Goal: Task Accomplishment & Management: Use online tool/utility

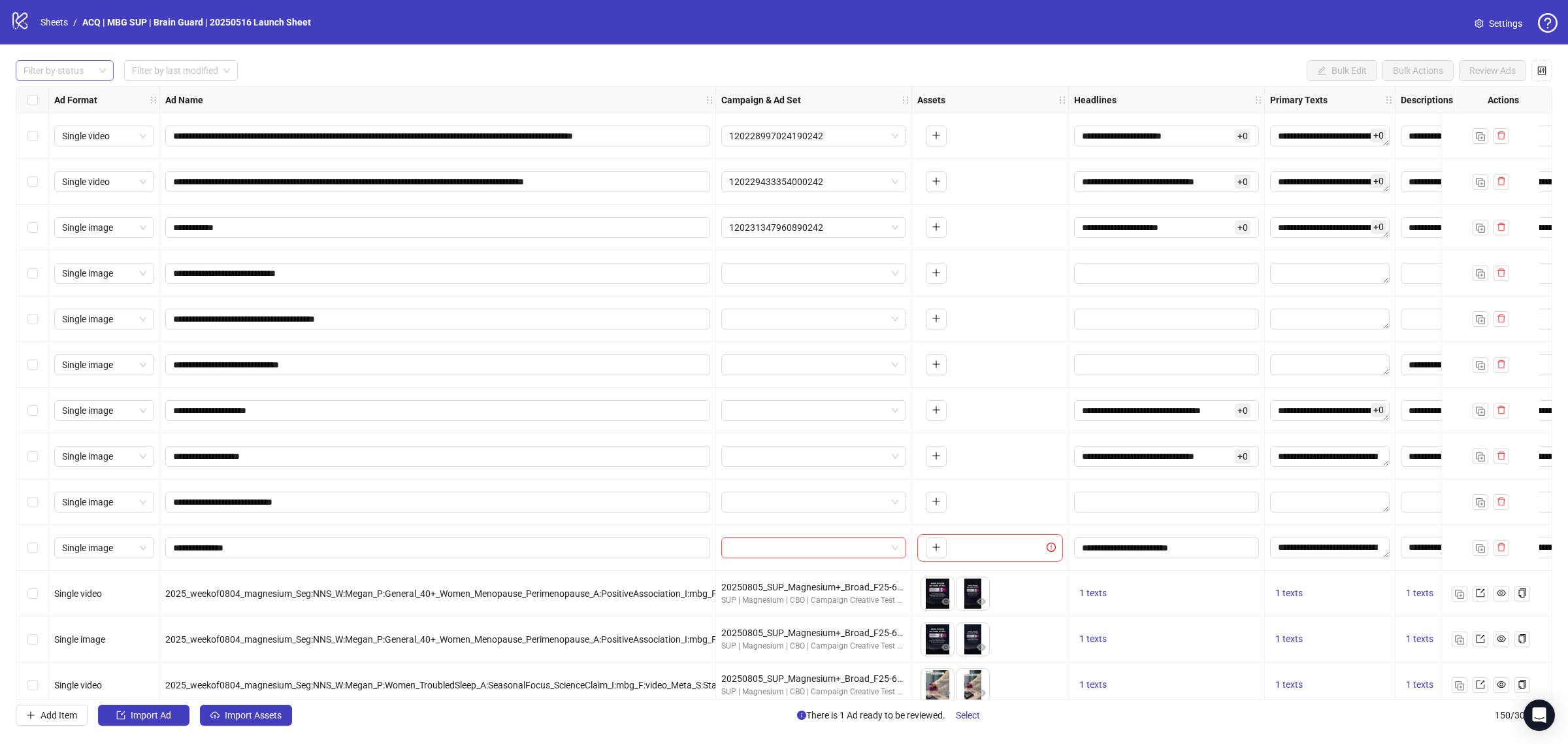
click at [99, 66] on div "Filter by status" at bounding box center [65, 70] width 98 height 21
drag, startPoint x: 83, startPoint y: 94, endPoint x: 157, endPoint y: 126, distance: 80.6
click at [83, 93] on div "Draft" at bounding box center [64, 97] width 77 height 14
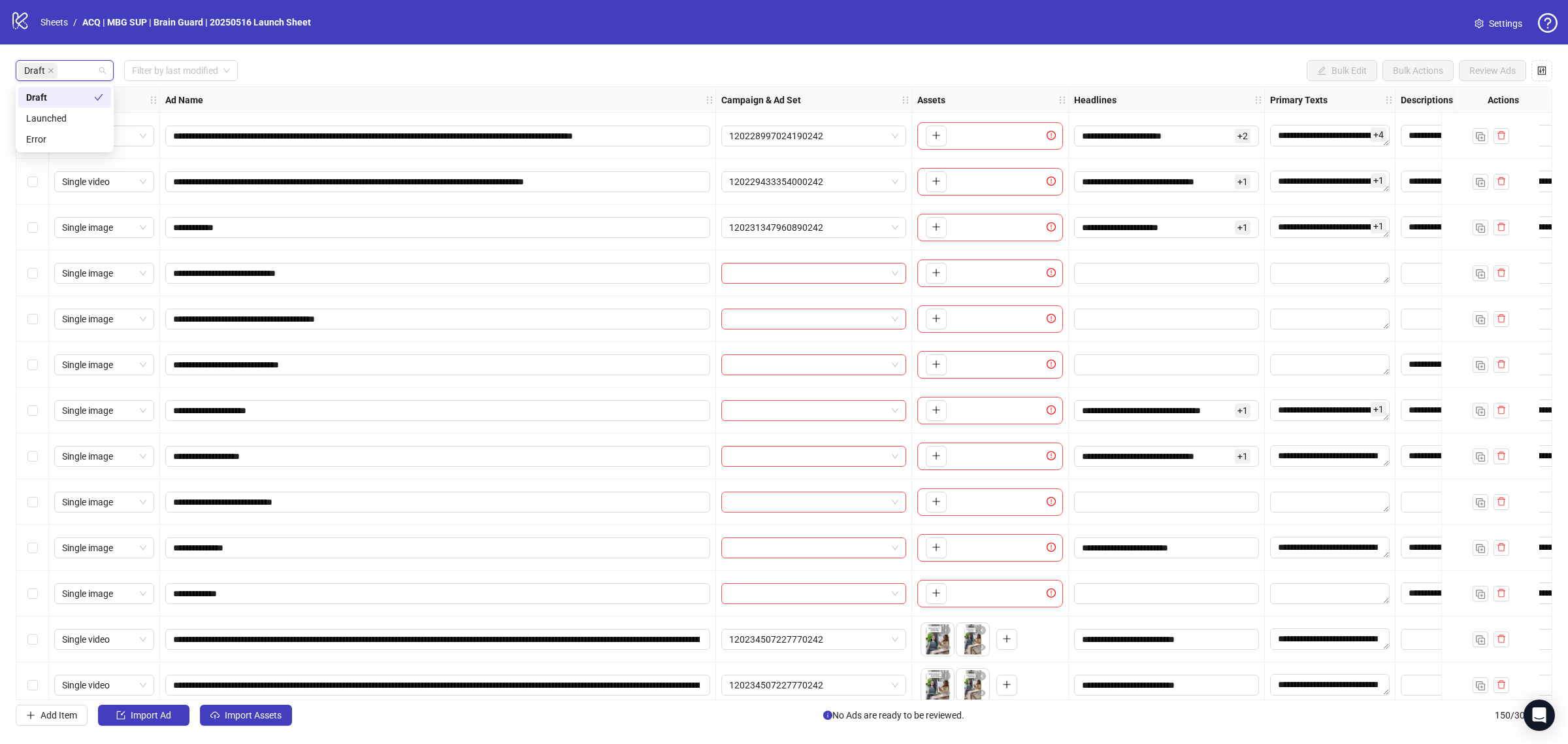
scroll to position [14, 0]
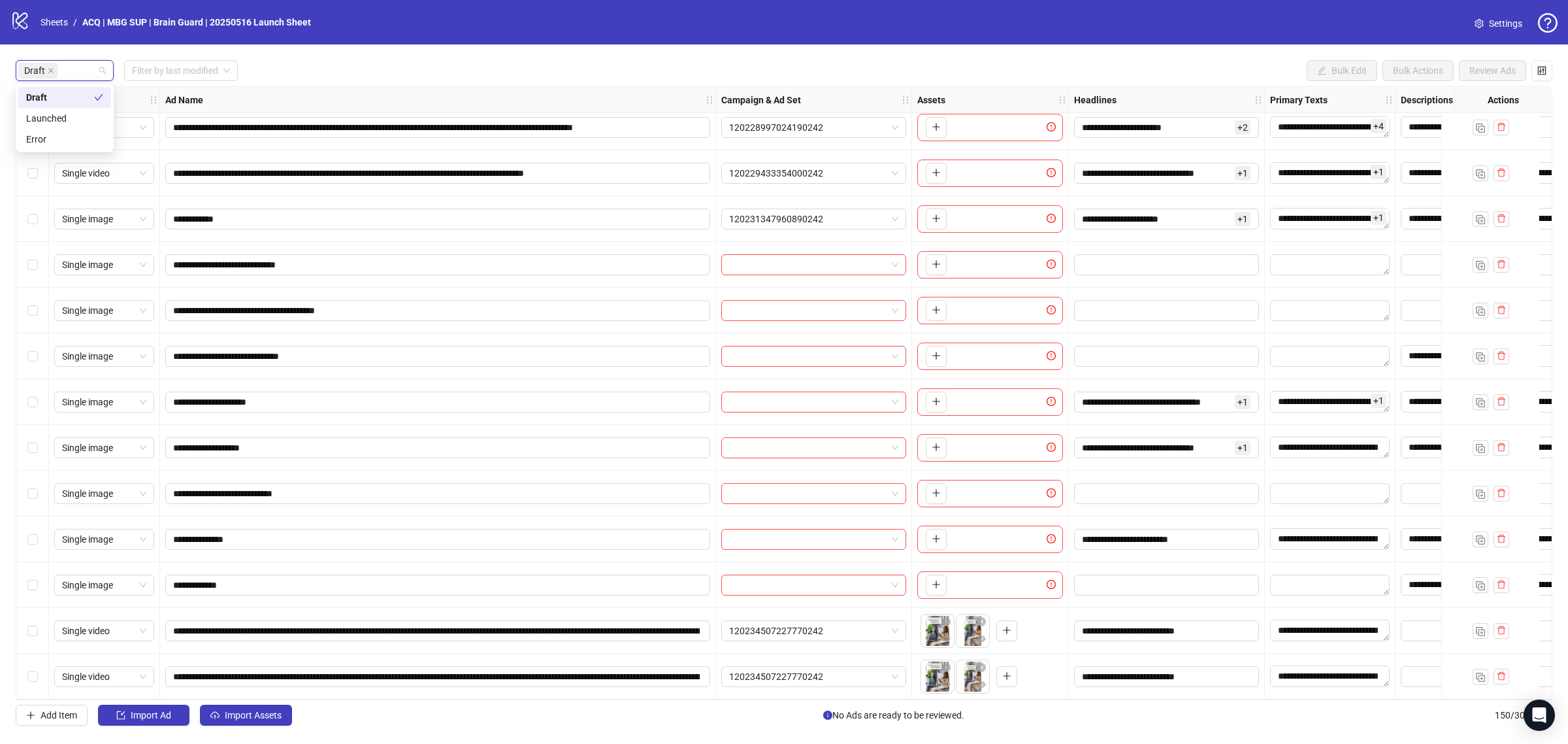
drag, startPoint x: 37, startPoint y: 674, endPoint x: 38, endPoint y: 632, distance: 42.0
click at [37, 673] on div "Select row 13" at bounding box center [32, 676] width 33 height 46
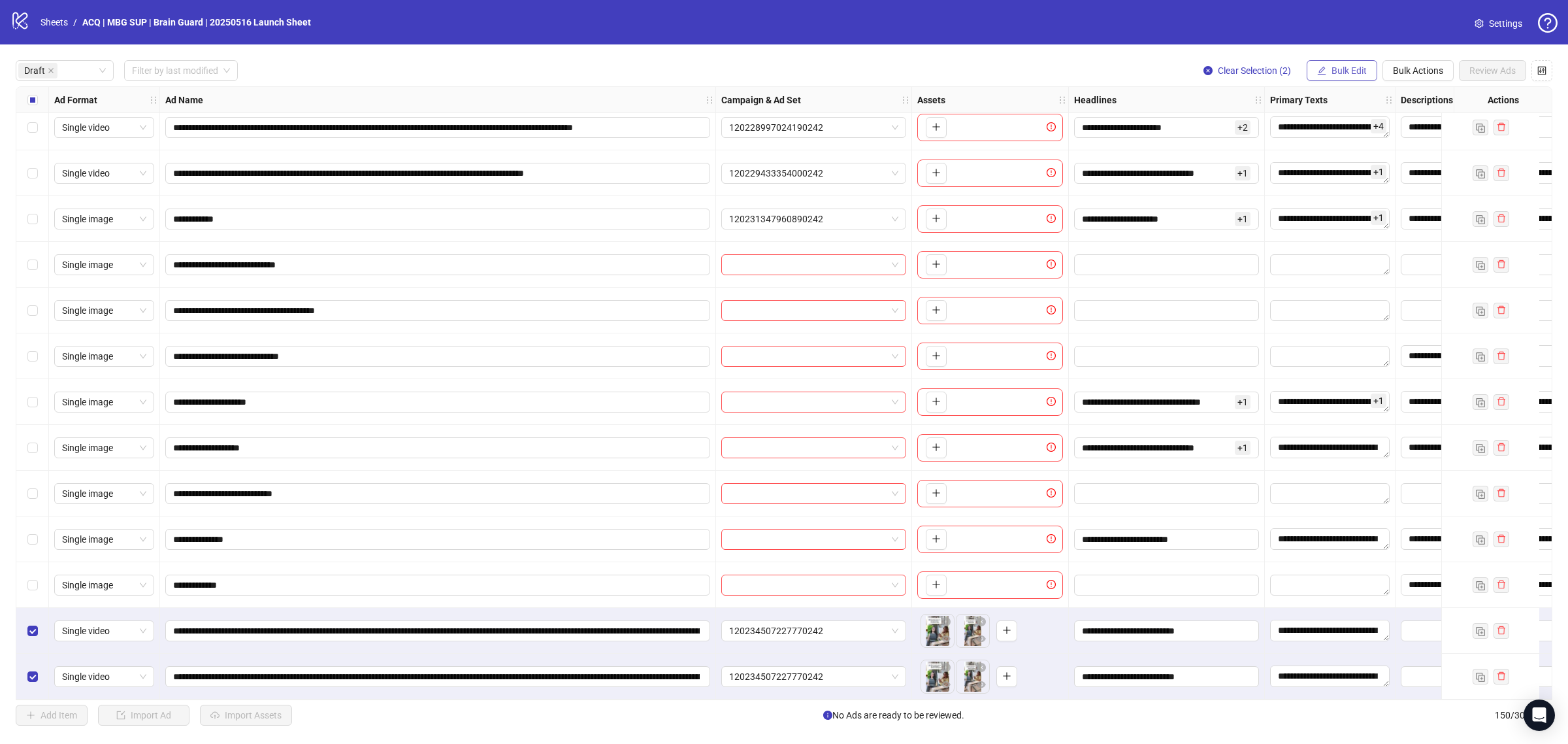
click at [1343, 75] on span "Bulk Edit" at bounding box center [1349, 71] width 35 height 10
click at [1356, 132] on span "Campaign & Ad Set" at bounding box center [1354, 139] width 78 height 14
click at [1253, 133] on span "120234507227770242" at bounding box center [1304, 128] width 180 height 20
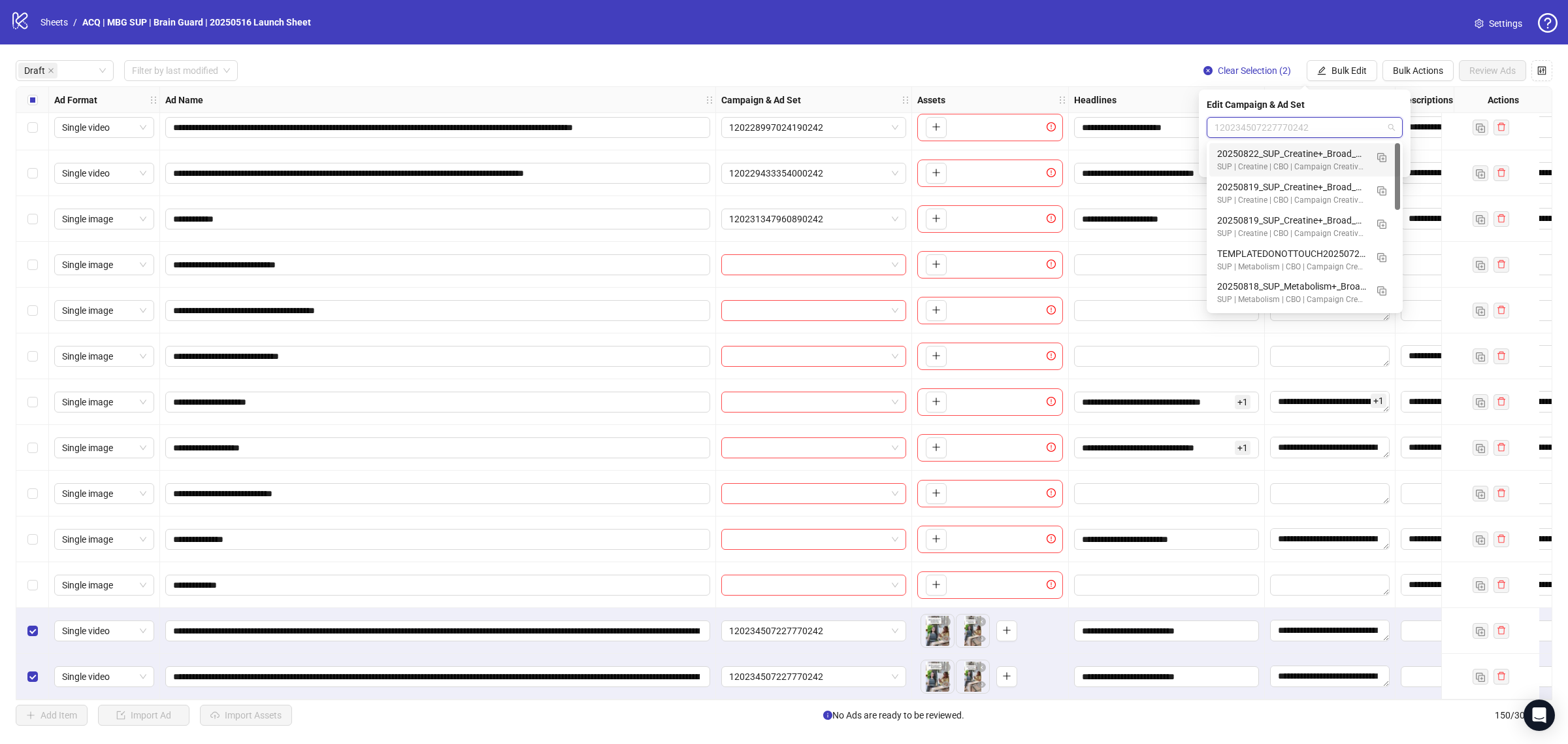
paste input "**********"
type input "**********"
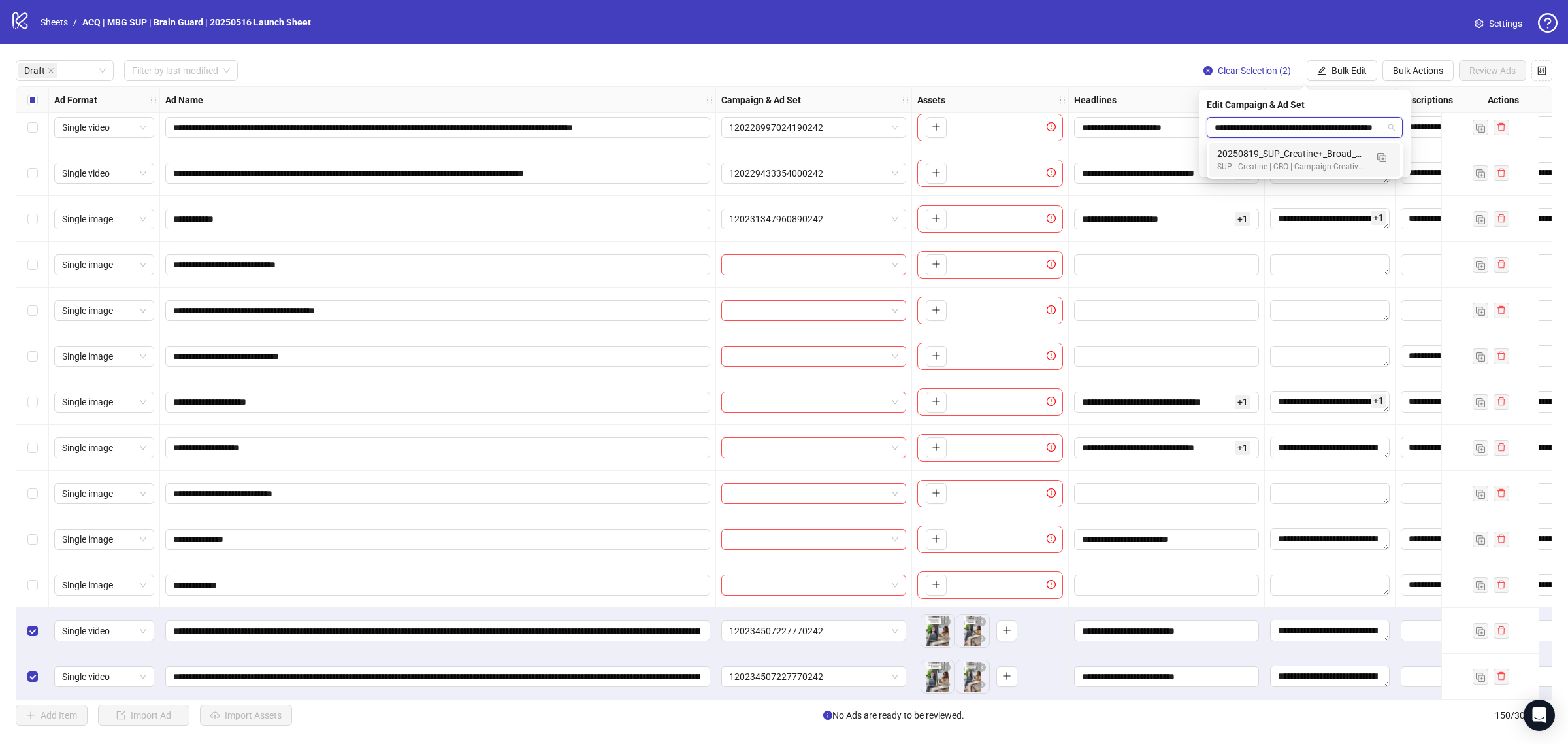
scroll to position [0, 52]
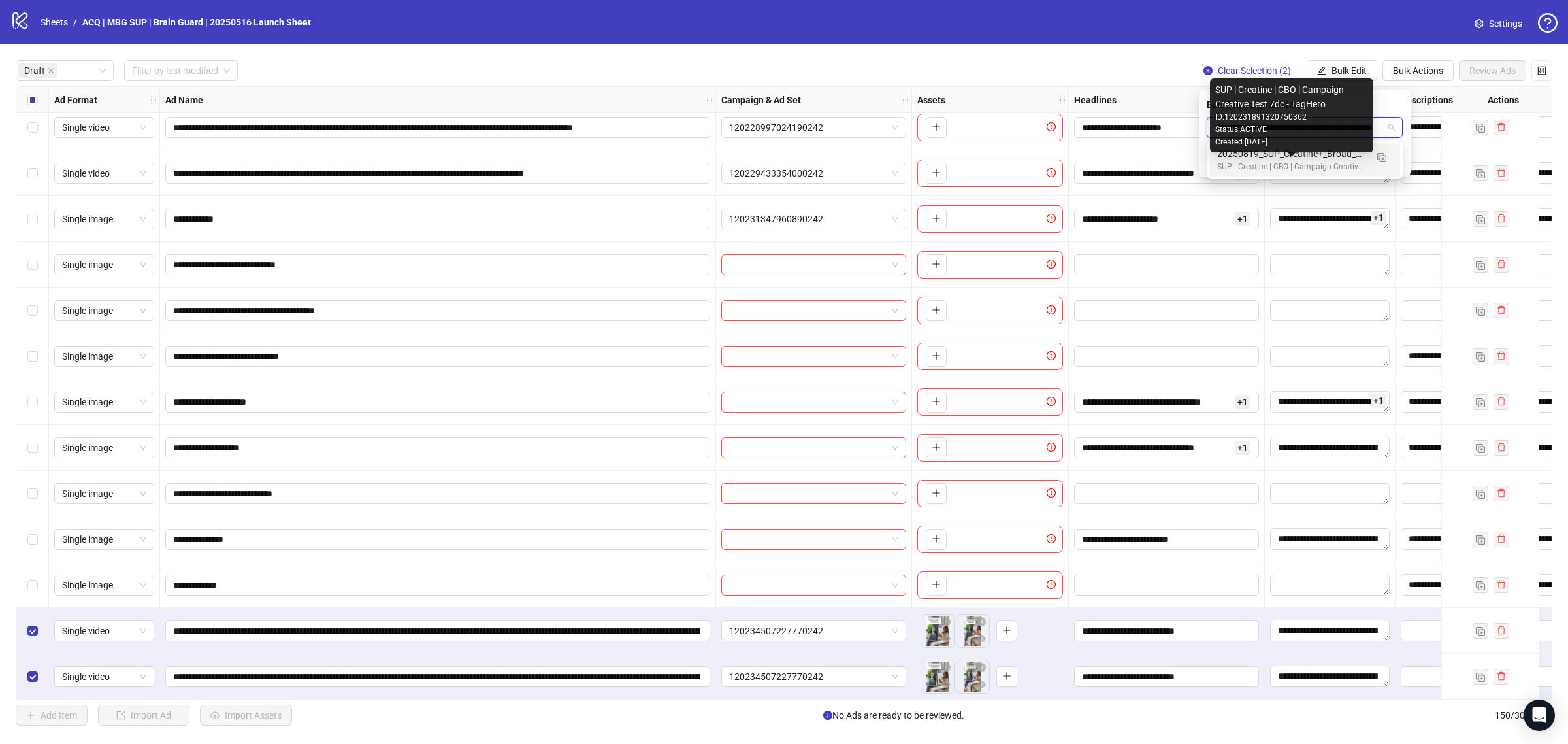
click at [1279, 157] on div "20250819_SUP_Creatine+_Broad_F25-65+_Whitelisted" at bounding box center [1291, 154] width 149 height 14
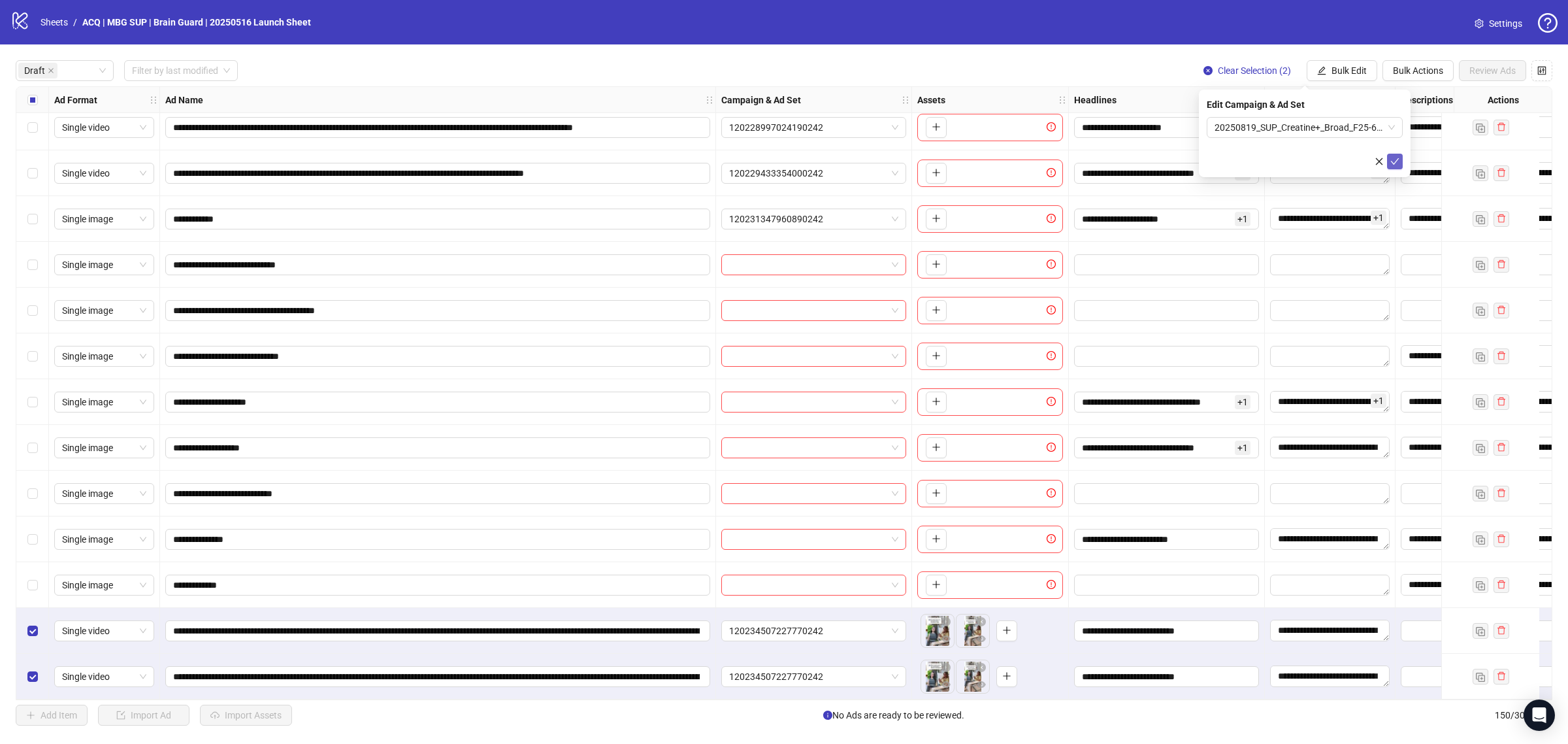
click at [1391, 164] on icon "check" at bounding box center [1395, 161] width 9 height 9
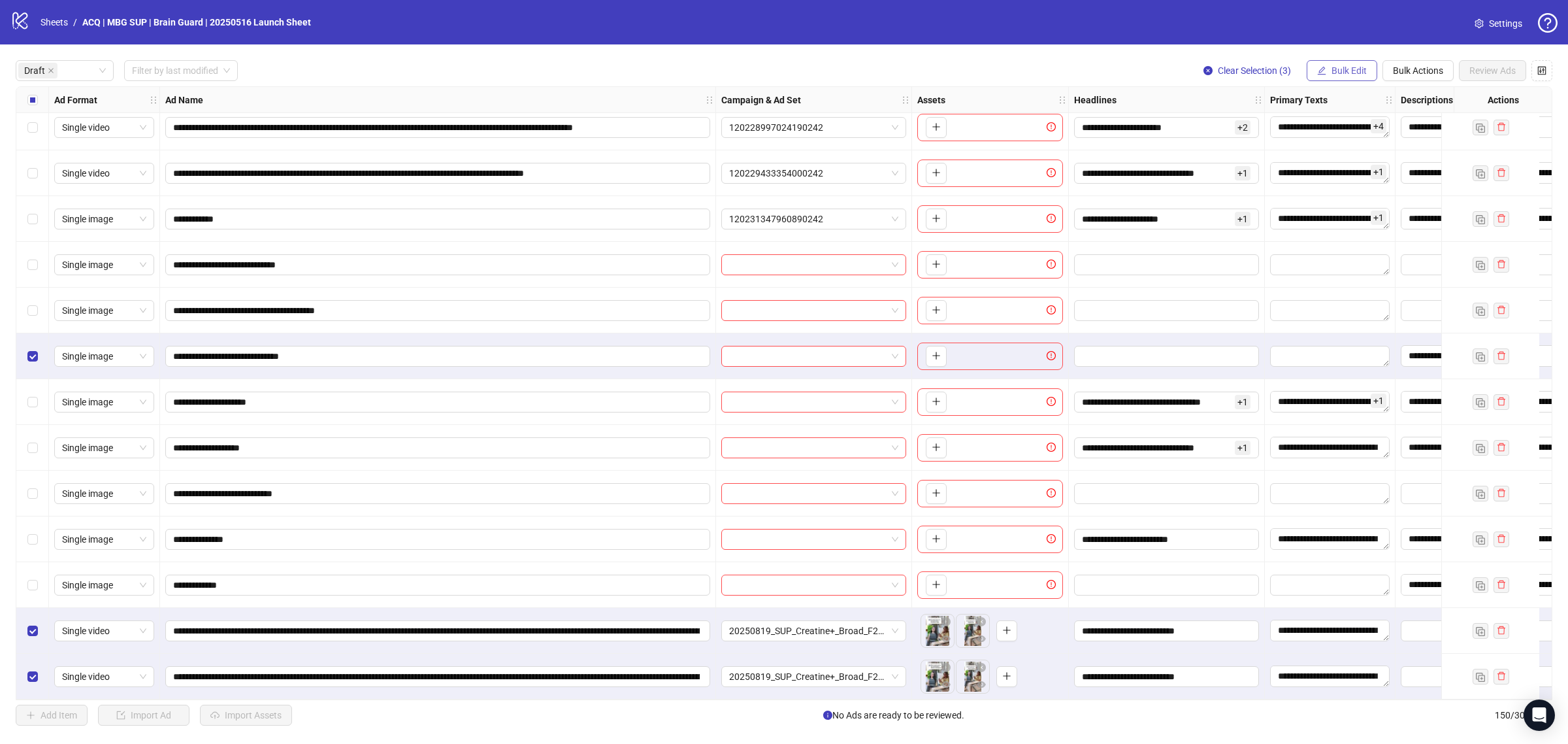
click at [1328, 62] on button "Bulk Edit" at bounding box center [1342, 70] width 71 height 21
click at [1357, 196] on span "Descriptions" at bounding box center [1354, 201] width 78 height 14
click at [1398, 196] on icon "check" at bounding box center [1395, 196] width 9 height 9
click at [1347, 67] on span "Bulk Edit" at bounding box center [1349, 71] width 35 height 10
click at [1363, 221] on span "Destination URL" at bounding box center [1354, 222] width 78 height 14
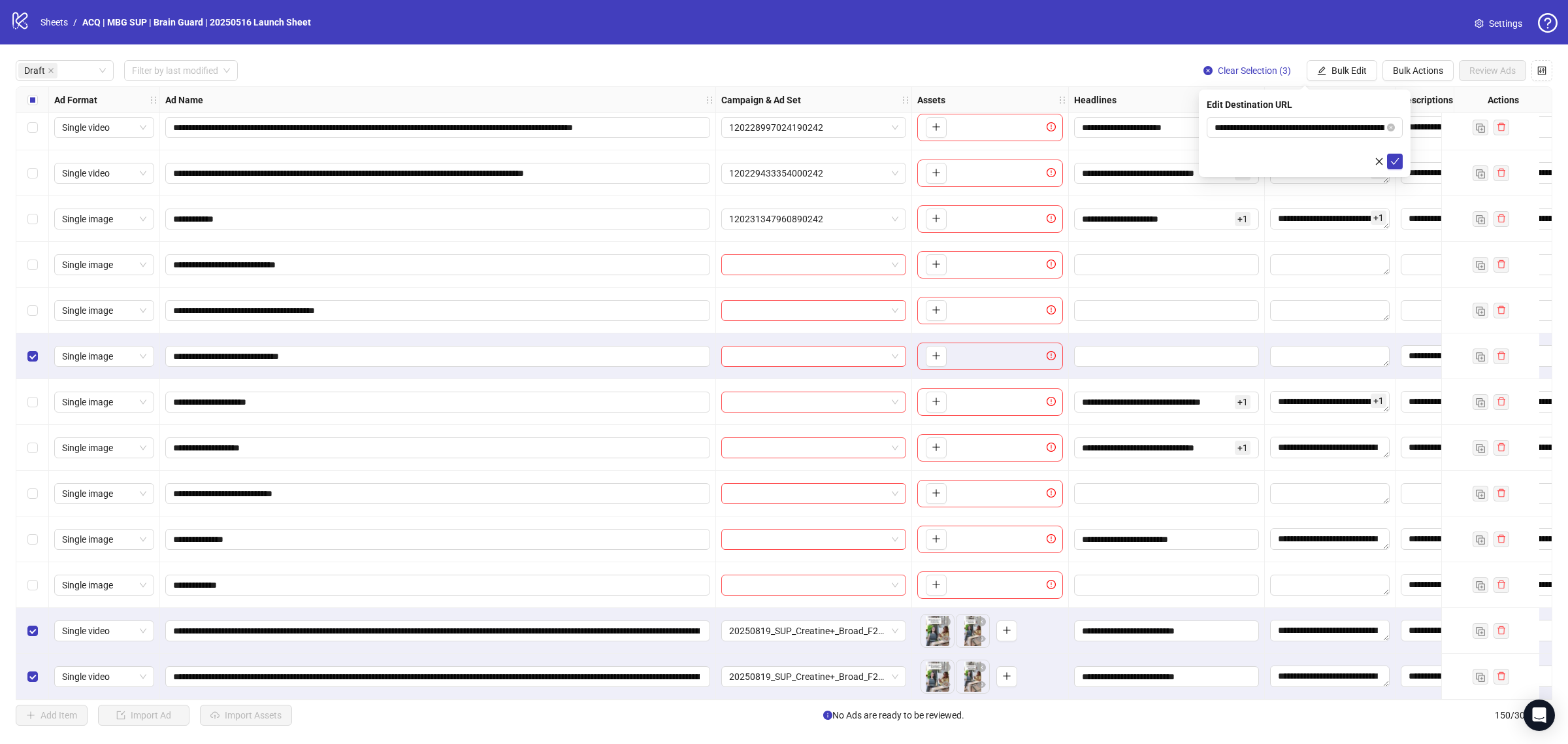
click at [1392, 161] on icon "check" at bounding box center [1395, 161] width 9 height 9
click at [1357, 73] on span "Bulk Edit" at bounding box center [1349, 71] width 35 height 10
click at [1356, 232] on li "Destination URL" at bounding box center [1354, 222] width 94 height 21
click at [1338, 70] on span "Bulk Edit" at bounding box center [1349, 71] width 35 height 10
click at [1353, 247] on span "Call to Action" at bounding box center [1354, 243] width 78 height 14
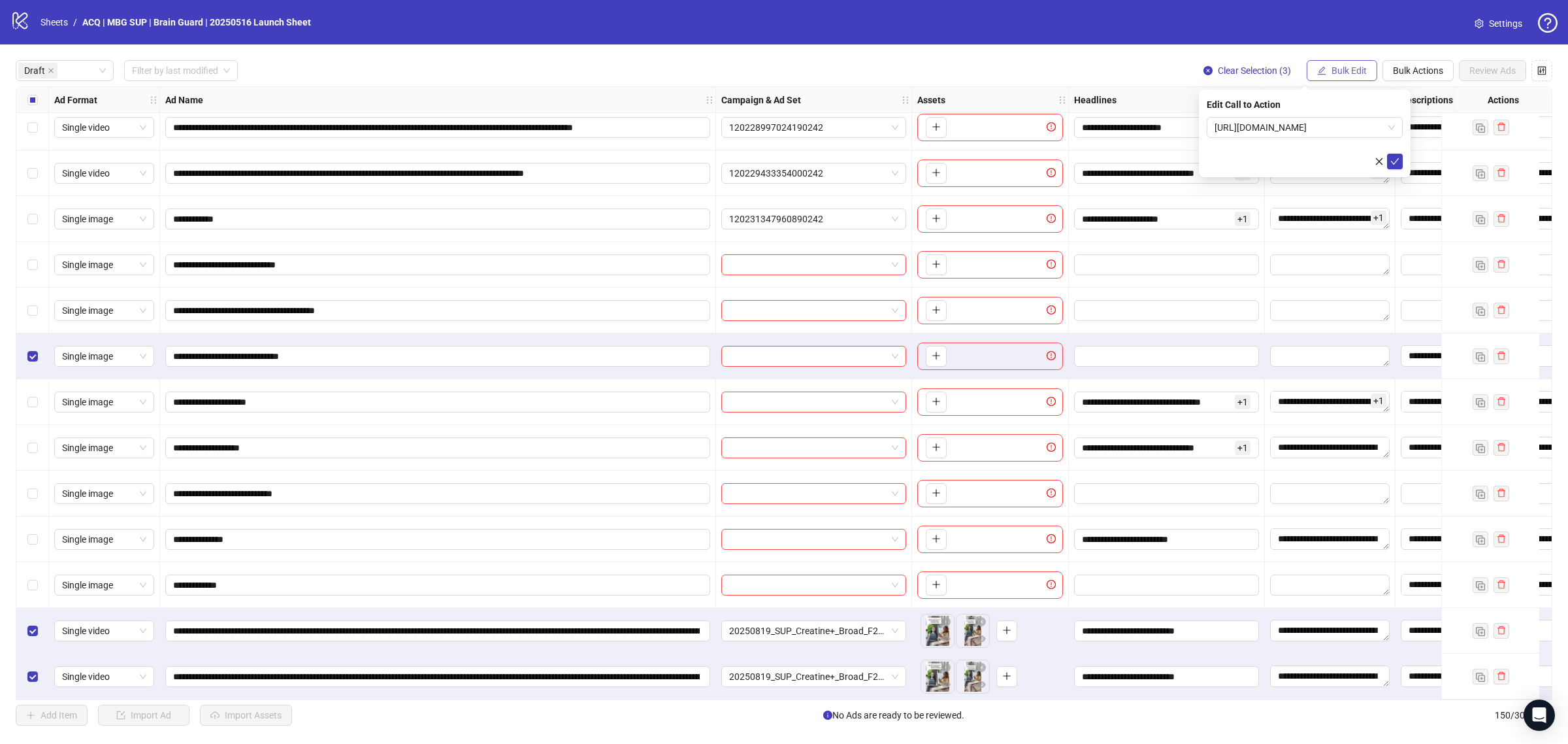
click at [1347, 75] on span "Bulk Edit" at bounding box center [1349, 71] width 35 height 10
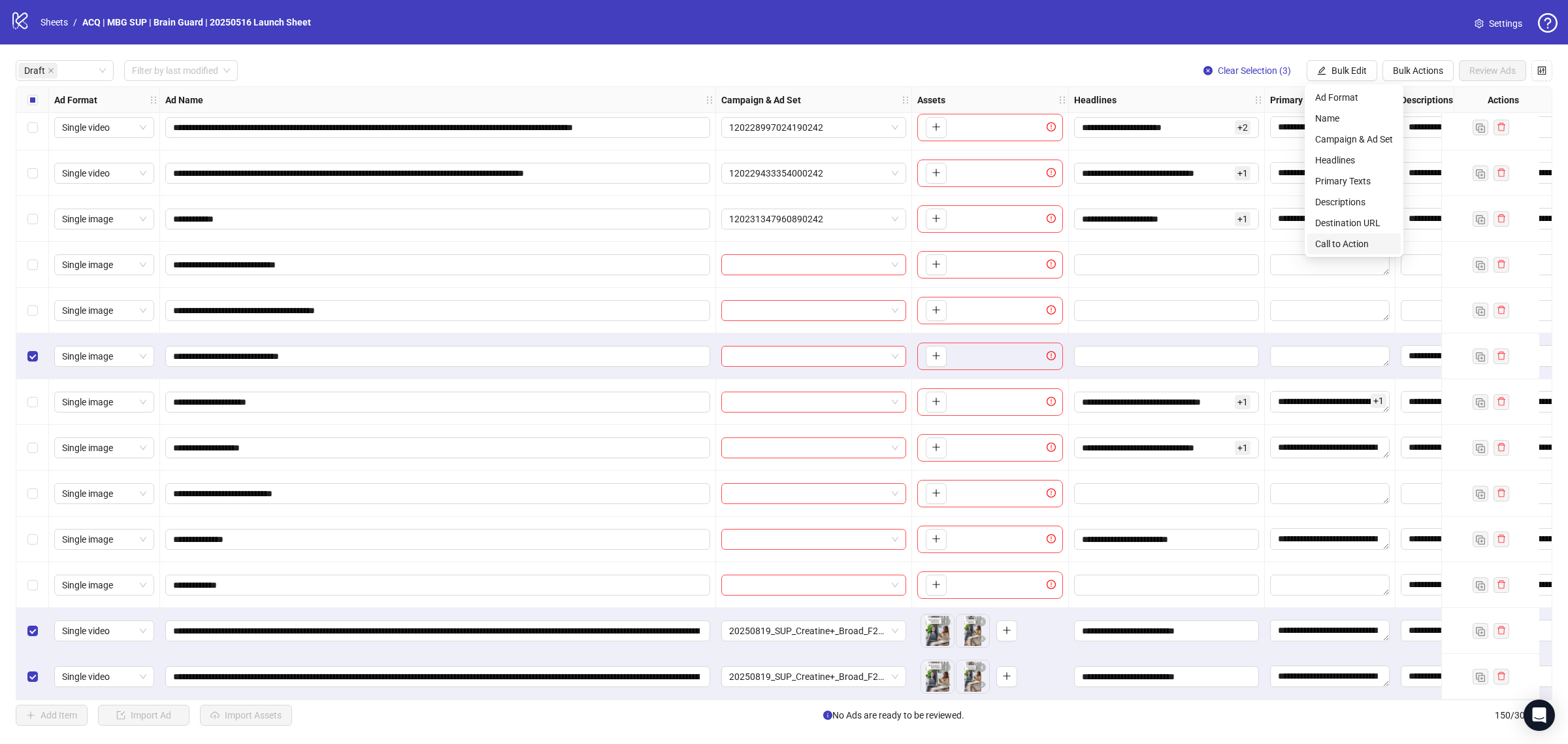
click at [1356, 249] on span "Call to Action" at bounding box center [1354, 243] width 78 height 14
click at [1375, 165] on span "button" at bounding box center [1379, 162] width 9 height 10
click at [1341, 74] on span "Bulk Edit" at bounding box center [1349, 71] width 35 height 10
click at [1370, 236] on span "Call to Action" at bounding box center [1354, 243] width 78 height 14
click at [1395, 158] on icon "check" at bounding box center [1395, 161] width 9 height 9
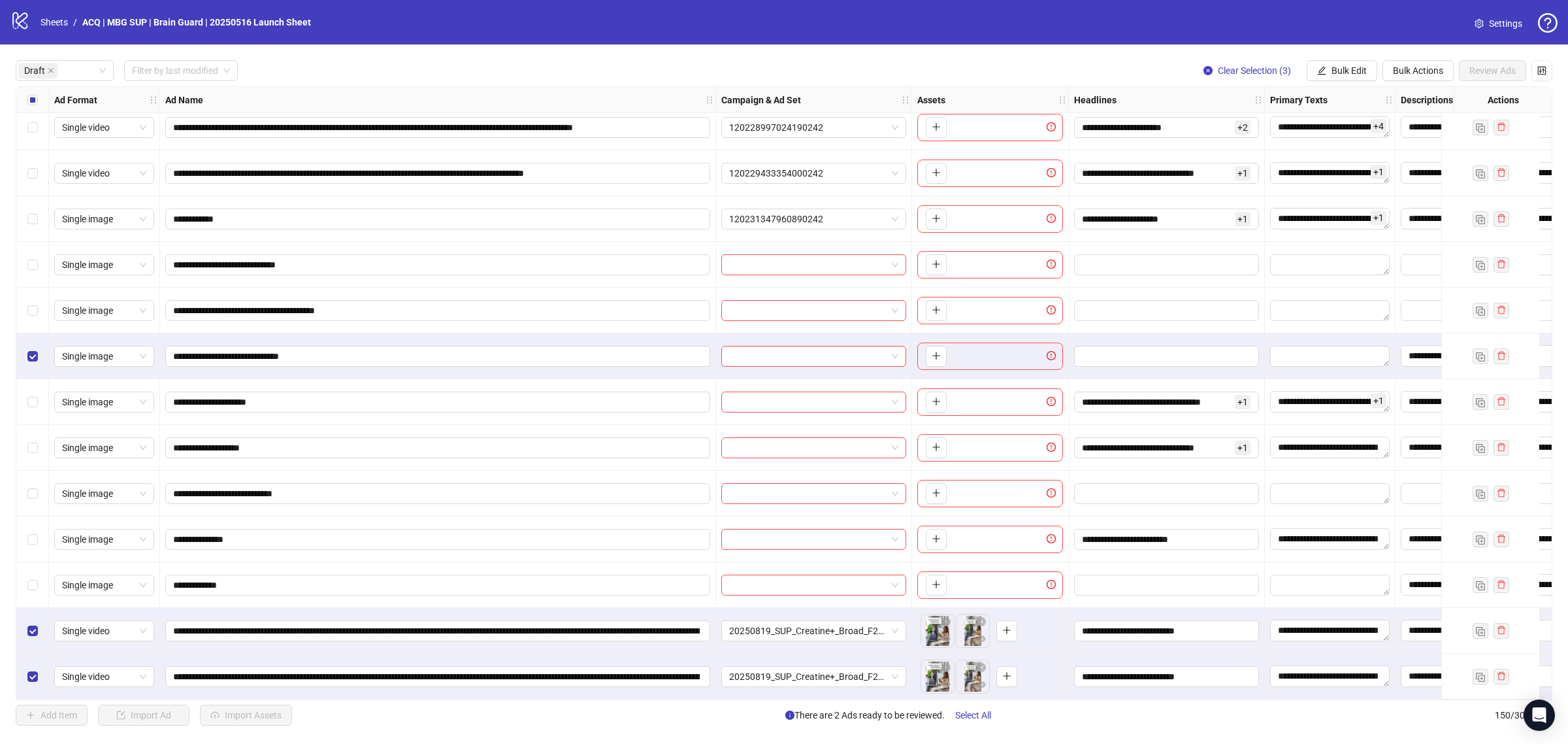
click at [43, 357] on div "Select row 6" at bounding box center [32, 356] width 33 height 46
click at [1324, 69] on icon "edit" at bounding box center [1321, 70] width 9 height 9
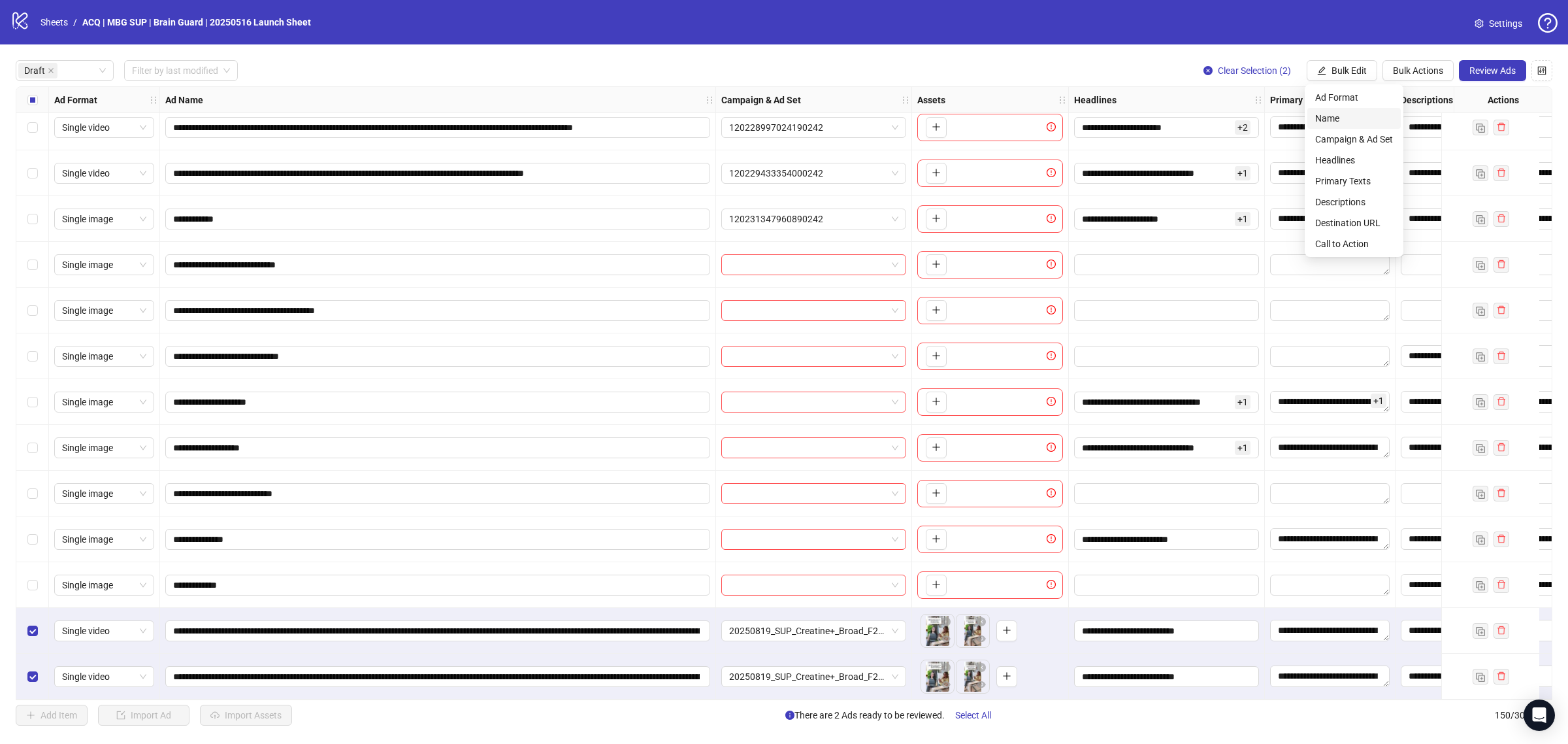
click at [1348, 123] on span "Name" at bounding box center [1354, 118] width 78 height 14
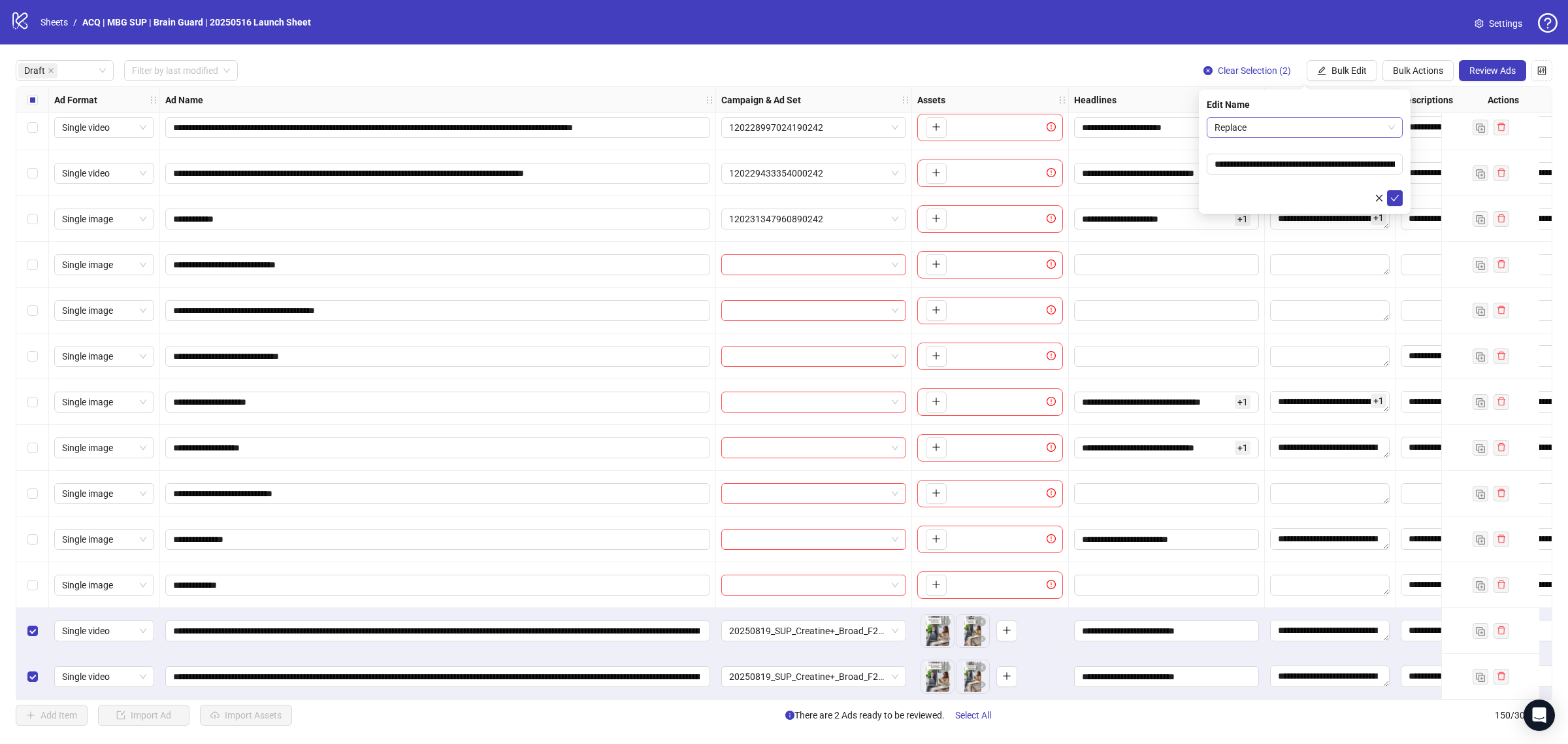
click at [1281, 128] on span "Replace" at bounding box center [1304, 128] width 180 height 20
click at [1285, 168] on div "Find and Replace" at bounding box center [1305, 175] width 175 height 14
click at [1290, 166] on input "text" at bounding box center [1304, 164] width 196 height 21
type input "**********"
click at [1298, 203] on input "text" at bounding box center [1304, 200] width 196 height 21
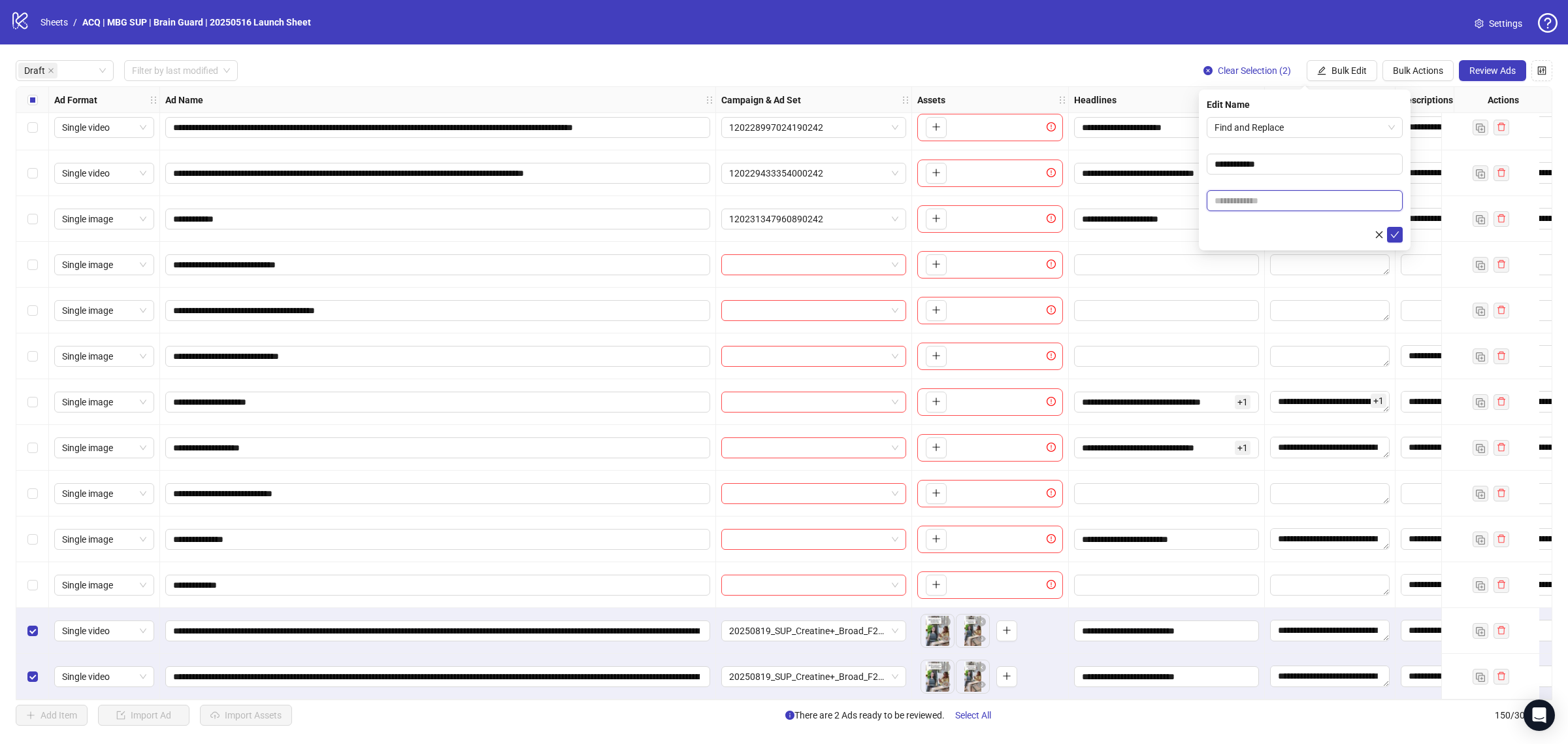
type input "**********"
click at [1392, 235] on icon "check" at bounding box center [1395, 234] width 9 height 9
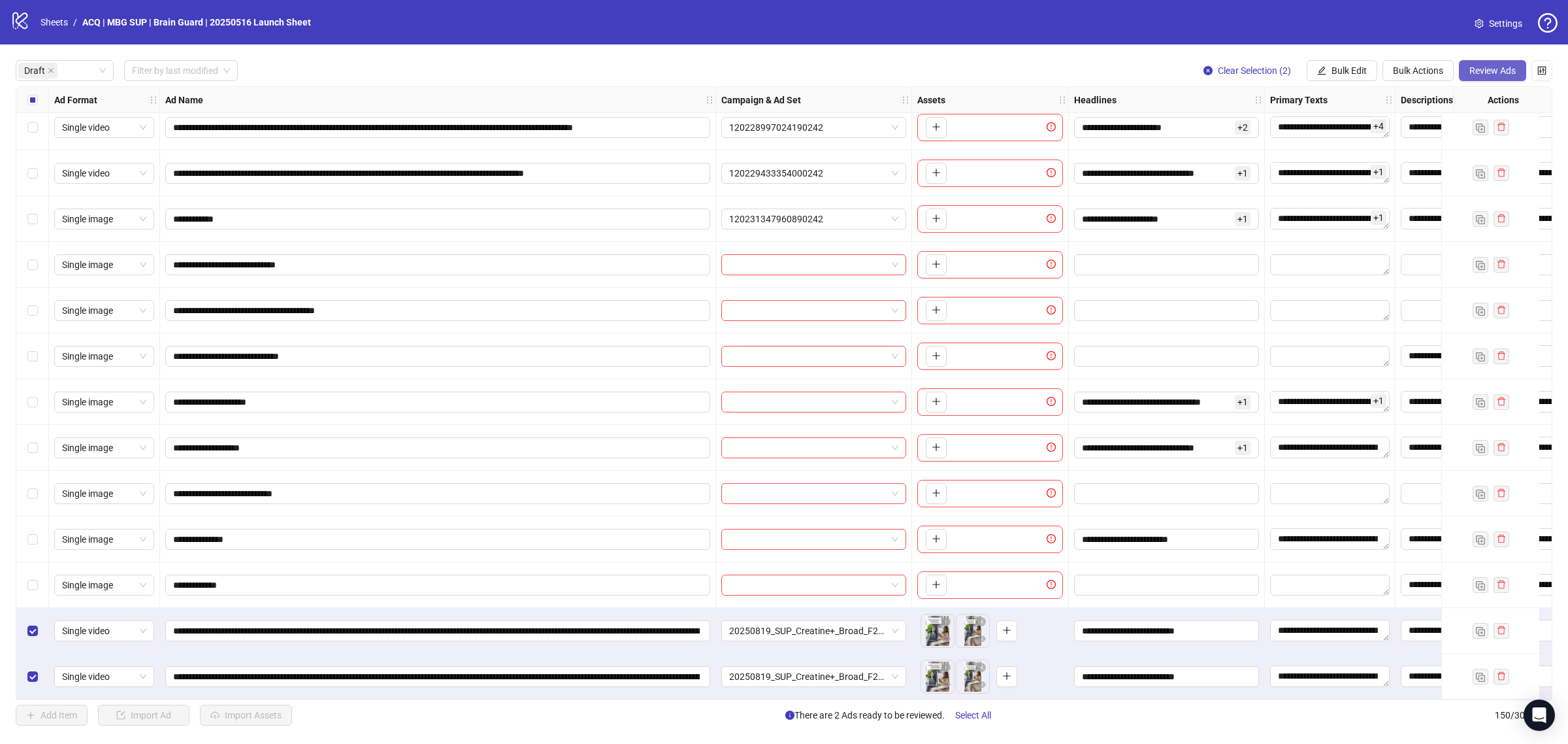
click at [1481, 64] on button "Review Ads" at bounding box center [1492, 70] width 68 height 21
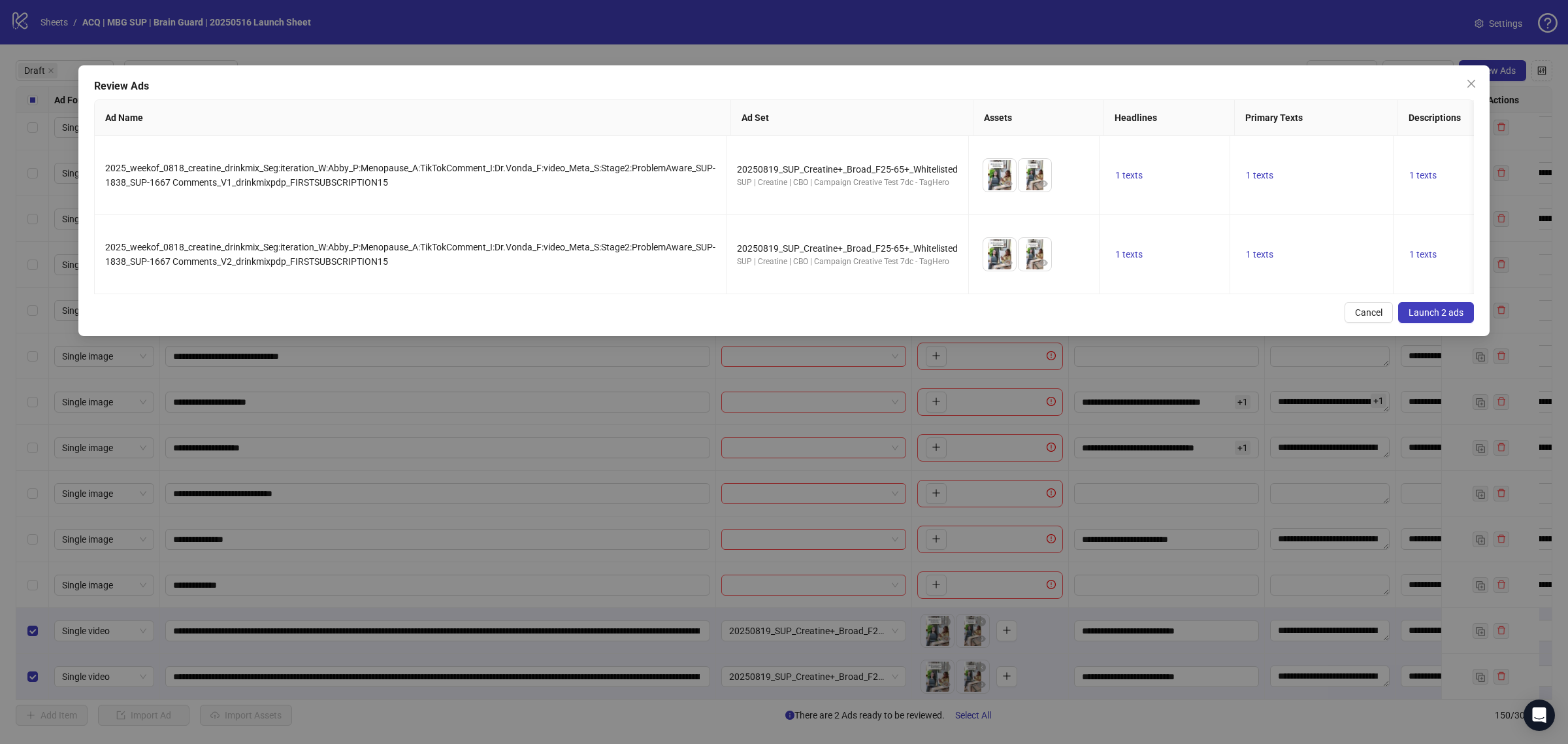
click at [1429, 317] on span "Launch 2 ads" at bounding box center [1435, 312] width 55 height 10
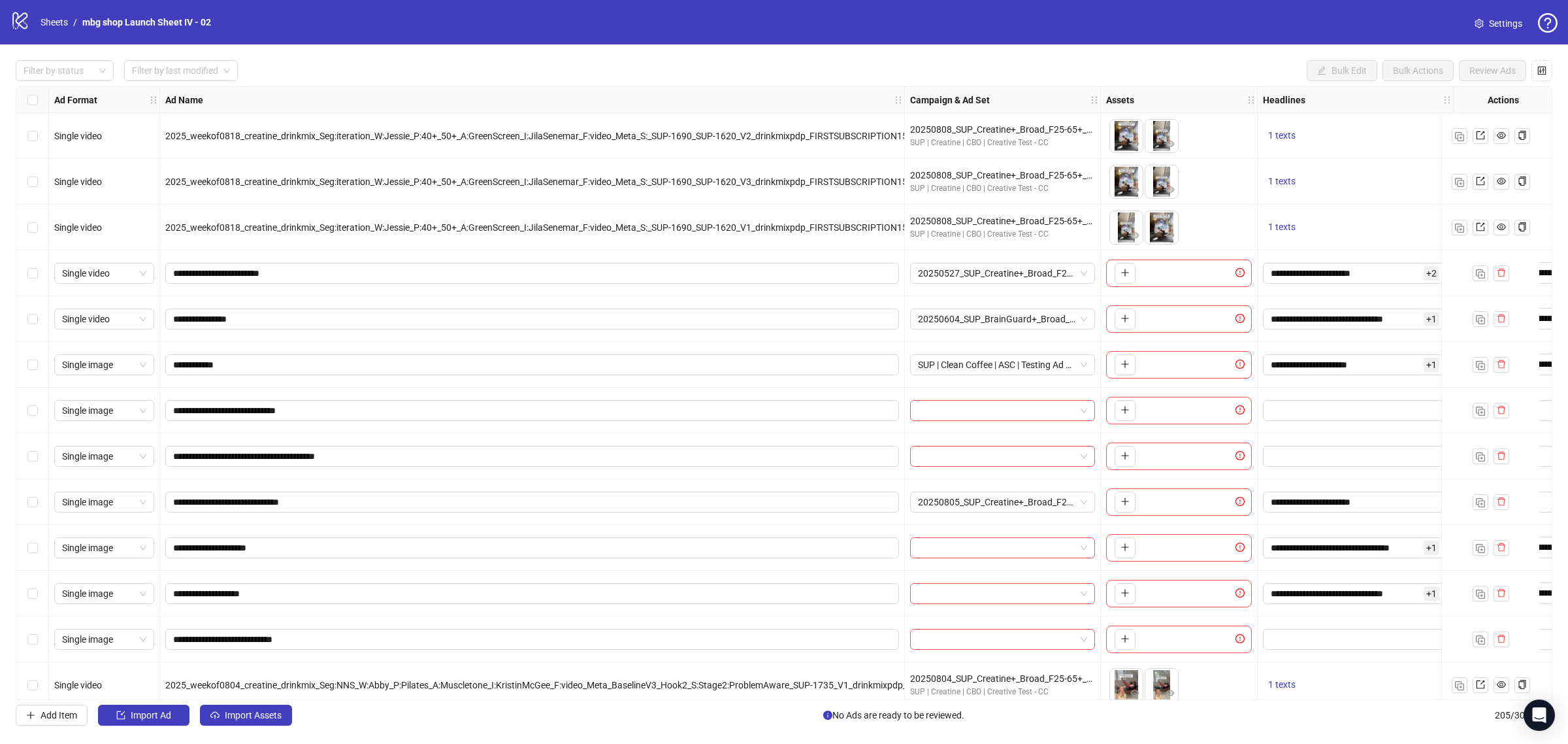
click at [57, 54] on div "Filter by status Filter by last modified Bulk Edit Bulk Actions Review Ads Ad F…" at bounding box center [784, 393] width 1568 height 697
click at [58, 73] on div at bounding box center [57, 71] width 79 height 18
click at [67, 90] on div "Draft" at bounding box center [64, 97] width 77 height 14
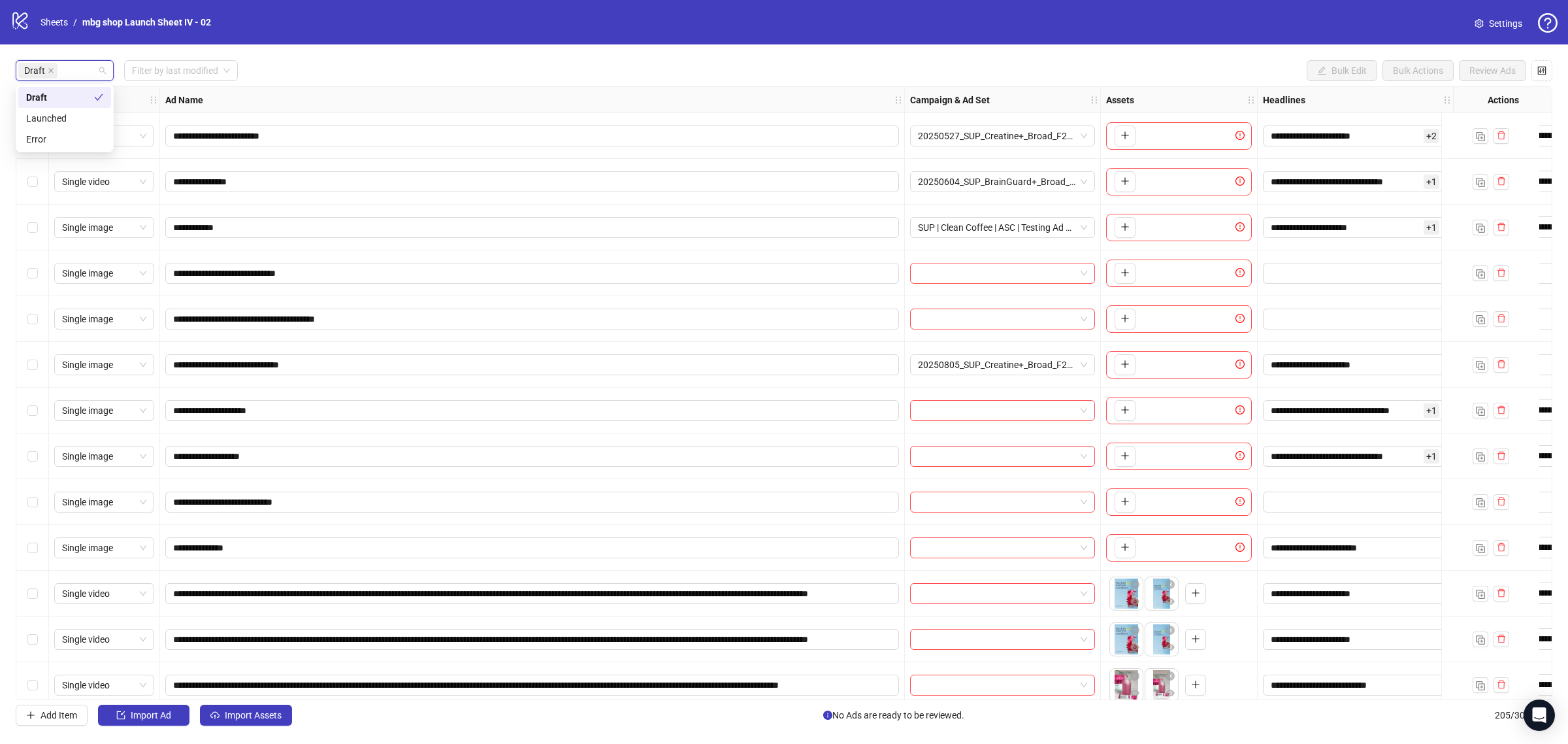
scroll to position [106, 0]
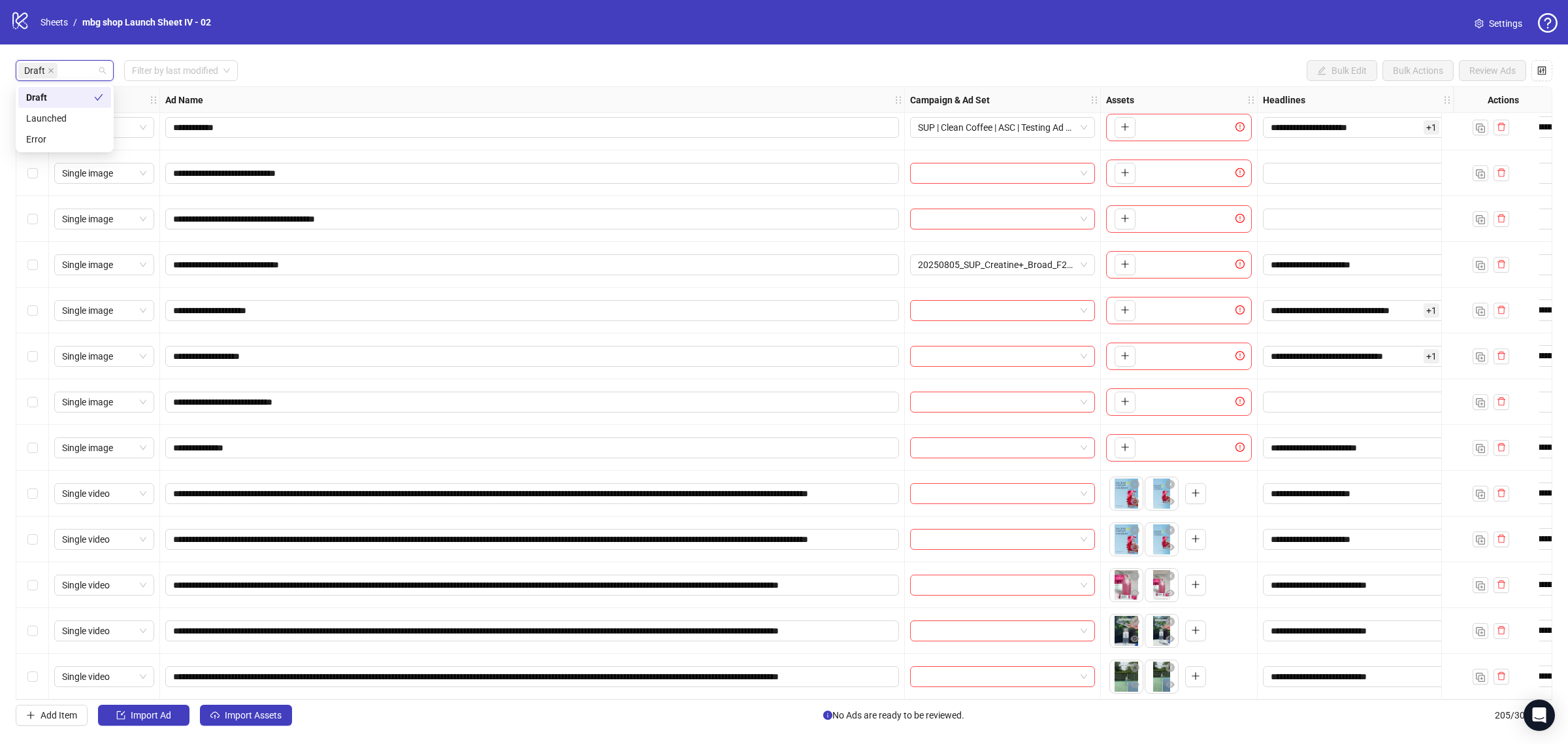
click at [39, 664] on div "Select row 15" at bounding box center [32, 676] width 33 height 46
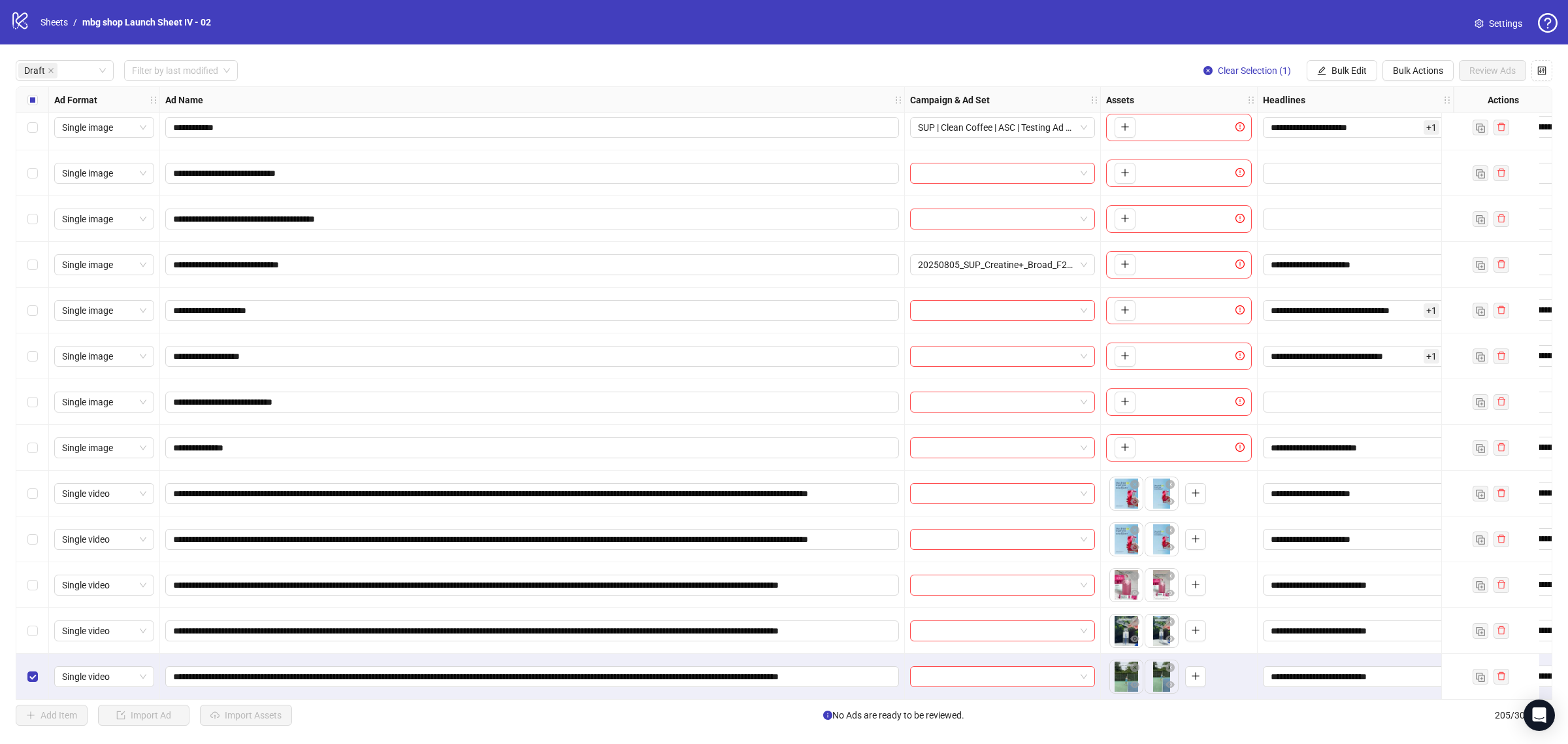
click at [40, 628] on div "Select row 14" at bounding box center [32, 630] width 33 height 46
drag, startPoint x: 35, startPoint y: 589, endPoint x: 30, endPoint y: 541, distance: 48.3
click at [35, 588] on div "Select row 13" at bounding box center [32, 585] width 33 height 46
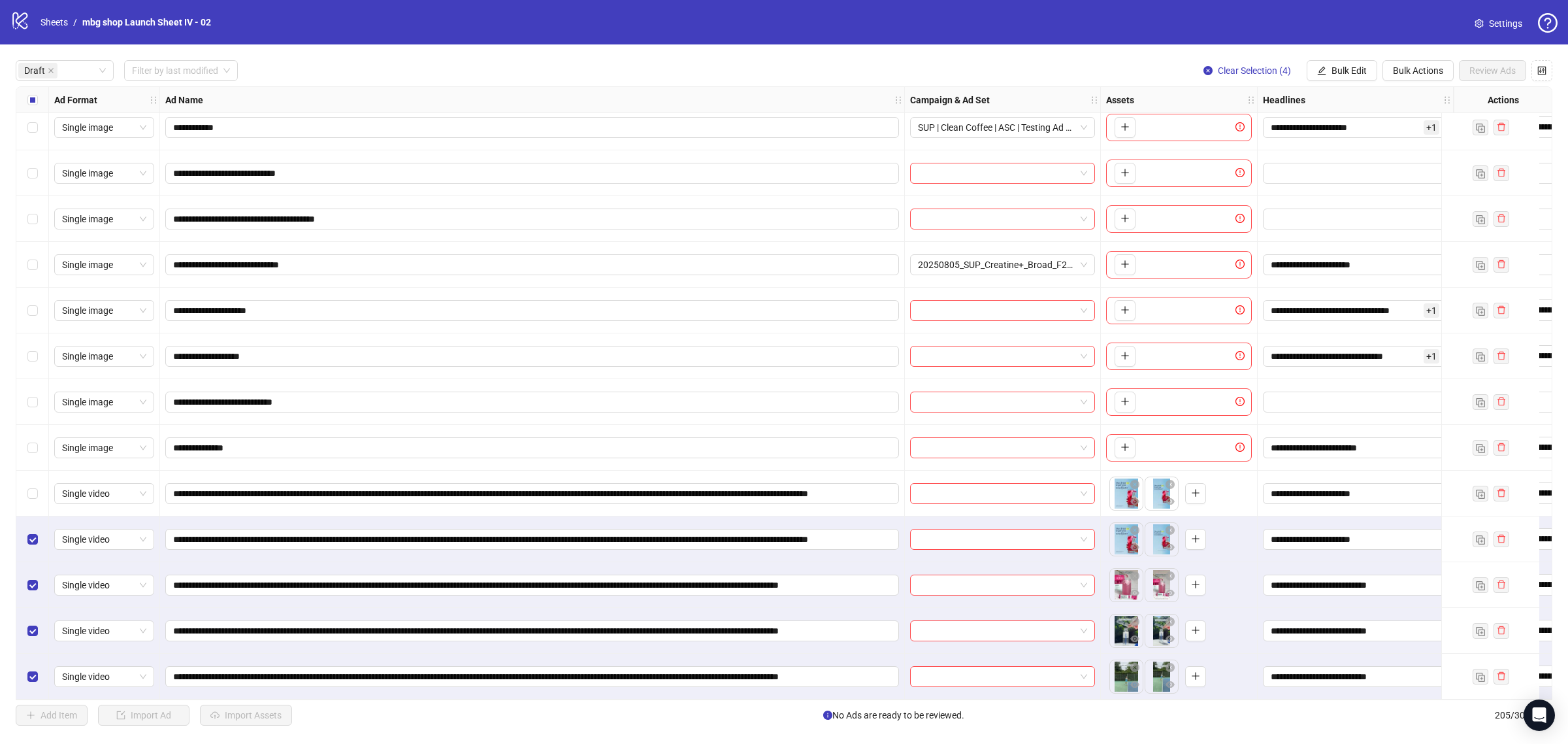
click at [38, 491] on div "Select row 11" at bounding box center [32, 494] width 33 height 46
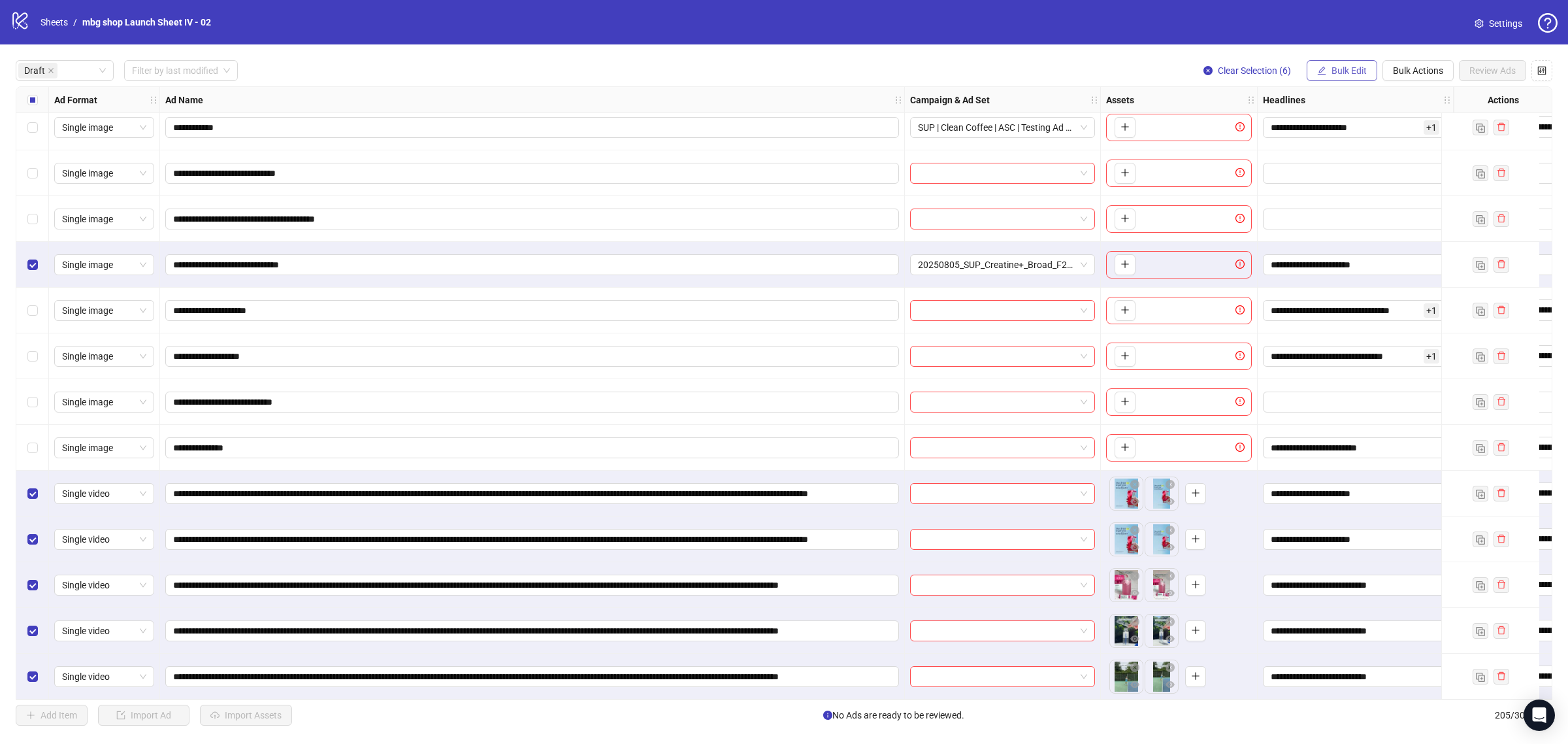
click at [1343, 68] on span "Bulk Edit" at bounding box center [1349, 71] width 35 height 10
click at [1379, 192] on li "Descriptions" at bounding box center [1354, 201] width 94 height 21
click at [1400, 191] on button "submit" at bounding box center [1395, 194] width 16 height 16
click at [1341, 67] on span "Bulk Edit" at bounding box center [1349, 71] width 35 height 10
click at [1356, 220] on span "Destination URL" at bounding box center [1354, 222] width 78 height 14
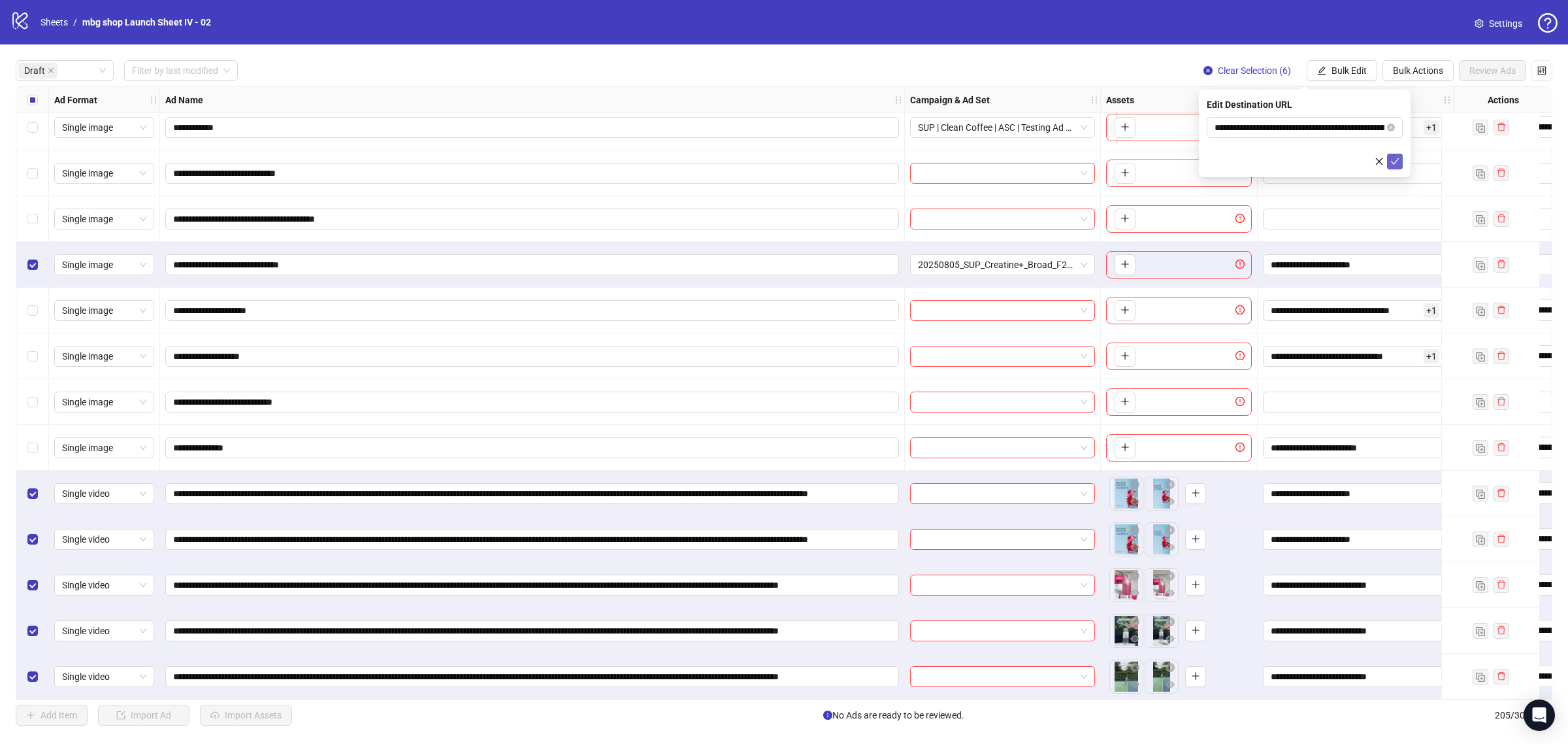
click at [1389, 162] on button "submit" at bounding box center [1395, 162] width 16 height 16
click at [1355, 73] on span "Bulk Edit" at bounding box center [1349, 71] width 35 height 10
click at [1349, 237] on span "Call to Action" at bounding box center [1354, 243] width 78 height 14
click at [1392, 159] on icon "check" at bounding box center [1395, 161] width 9 height 9
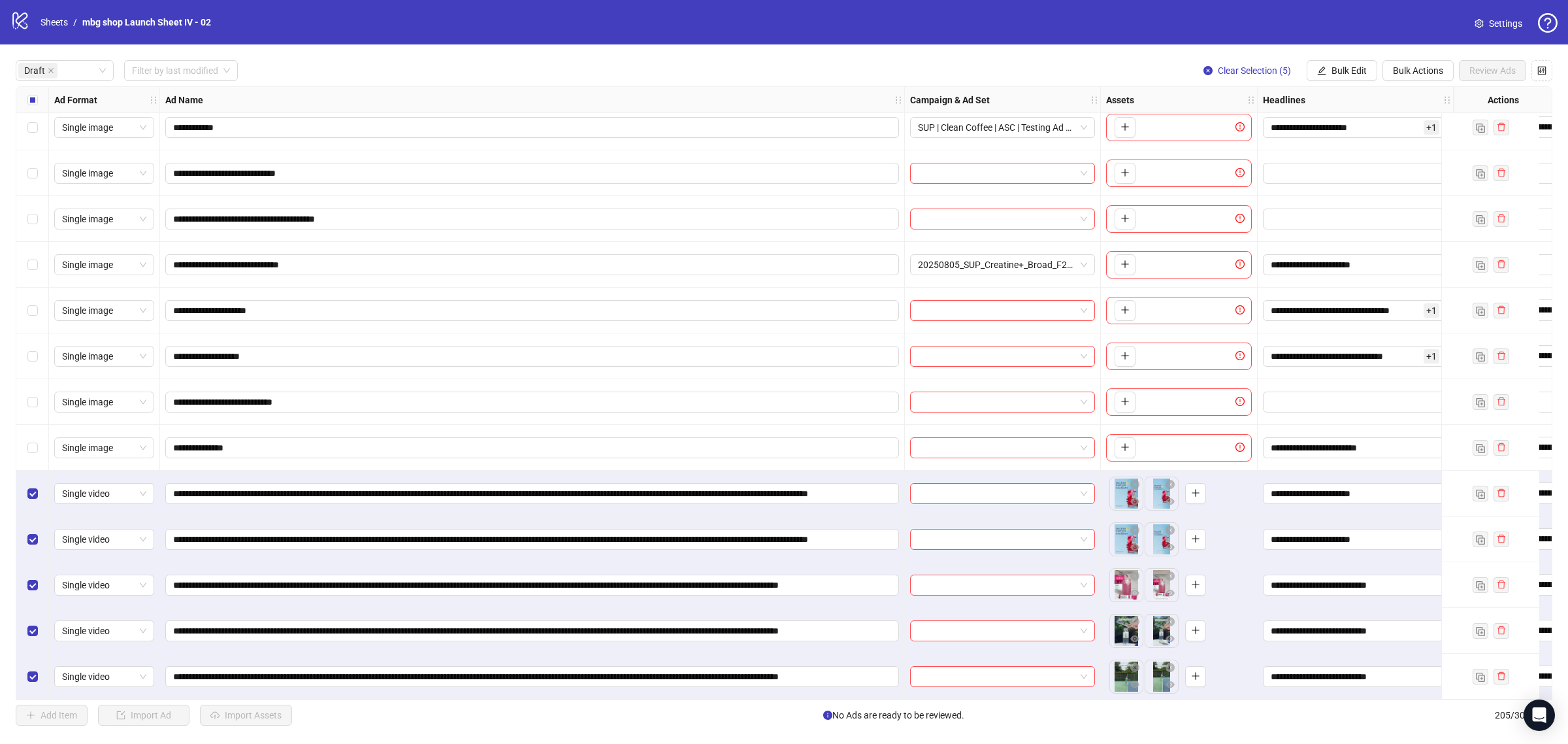
click at [1347, 60] on div "**********" at bounding box center [784, 393] width 1568 height 697
click at [1335, 81] on button "Bulk Edit" at bounding box center [1342, 70] width 71 height 21
click at [1351, 131] on li "Campaign & Ad Set" at bounding box center [1354, 139] width 94 height 21
click at [1261, 126] on input "search" at bounding box center [1298, 128] width 168 height 20
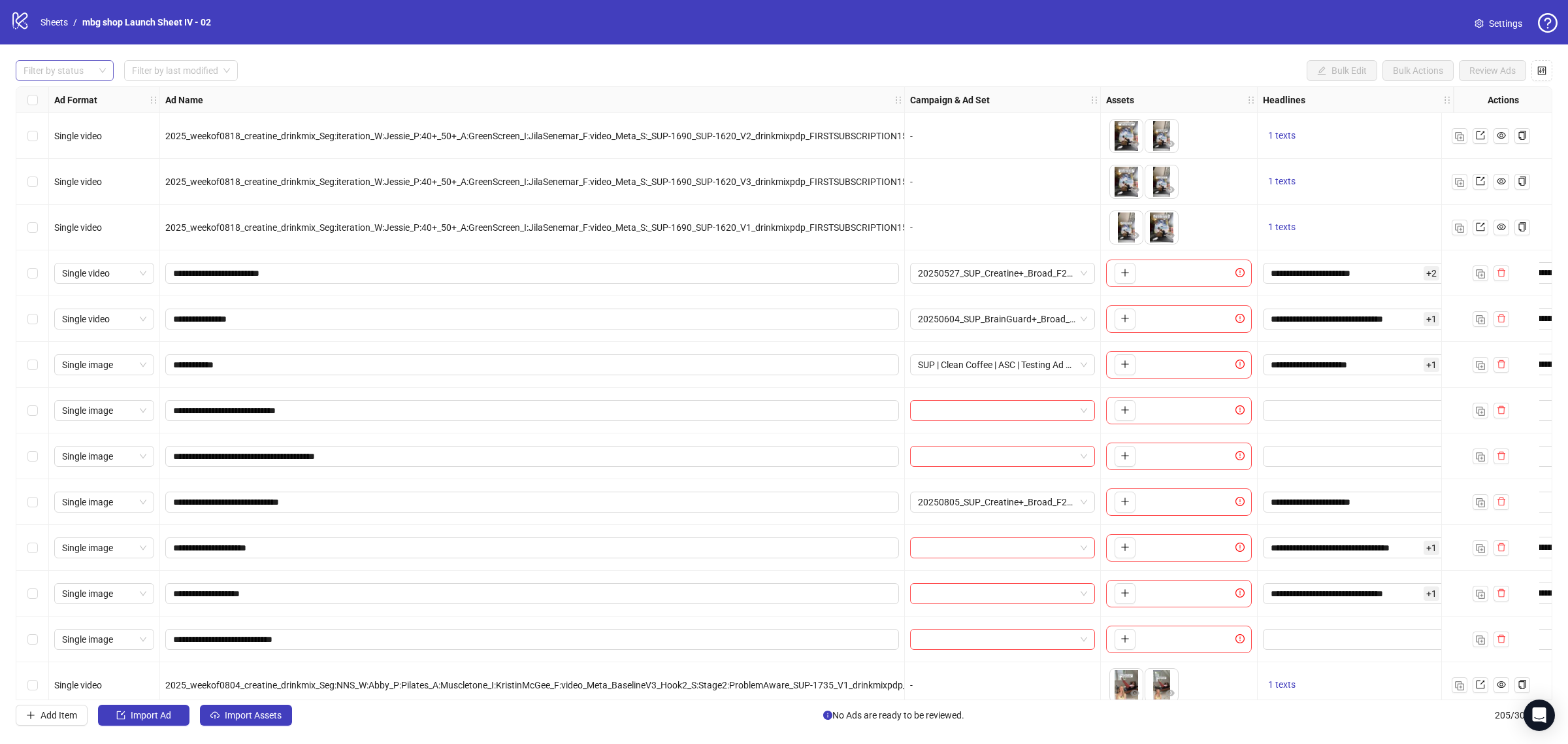
click at [96, 75] on div at bounding box center [57, 71] width 79 height 18
click at [96, 93] on div "Draft" at bounding box center [64, 97] width 77 height 14
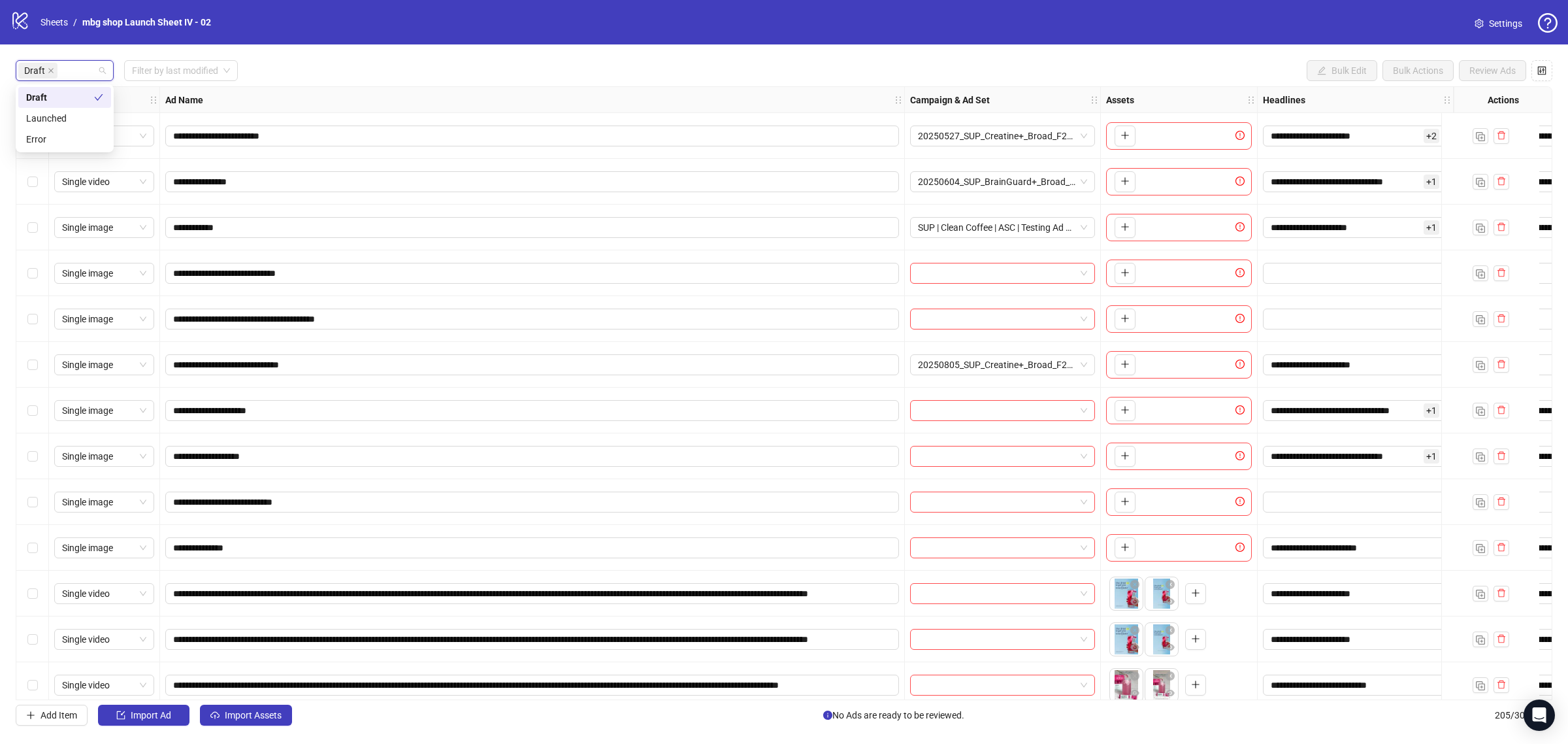
click at [96, 93] on icon "check" at bounding box center [98, 97] width 9 height 9
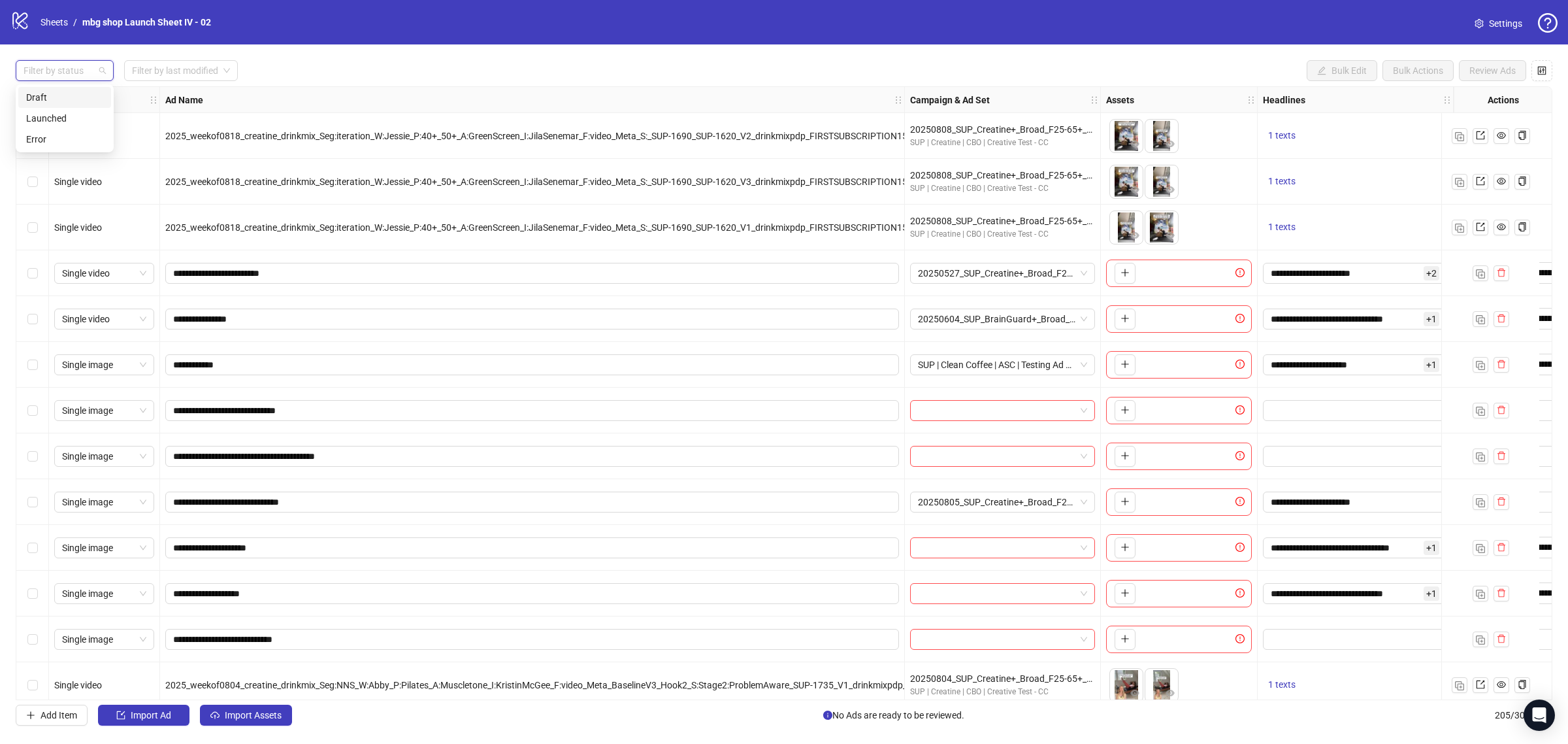
click at [94, 96] on div "Draft" at bounding box center [64, 97] width 77 height 14
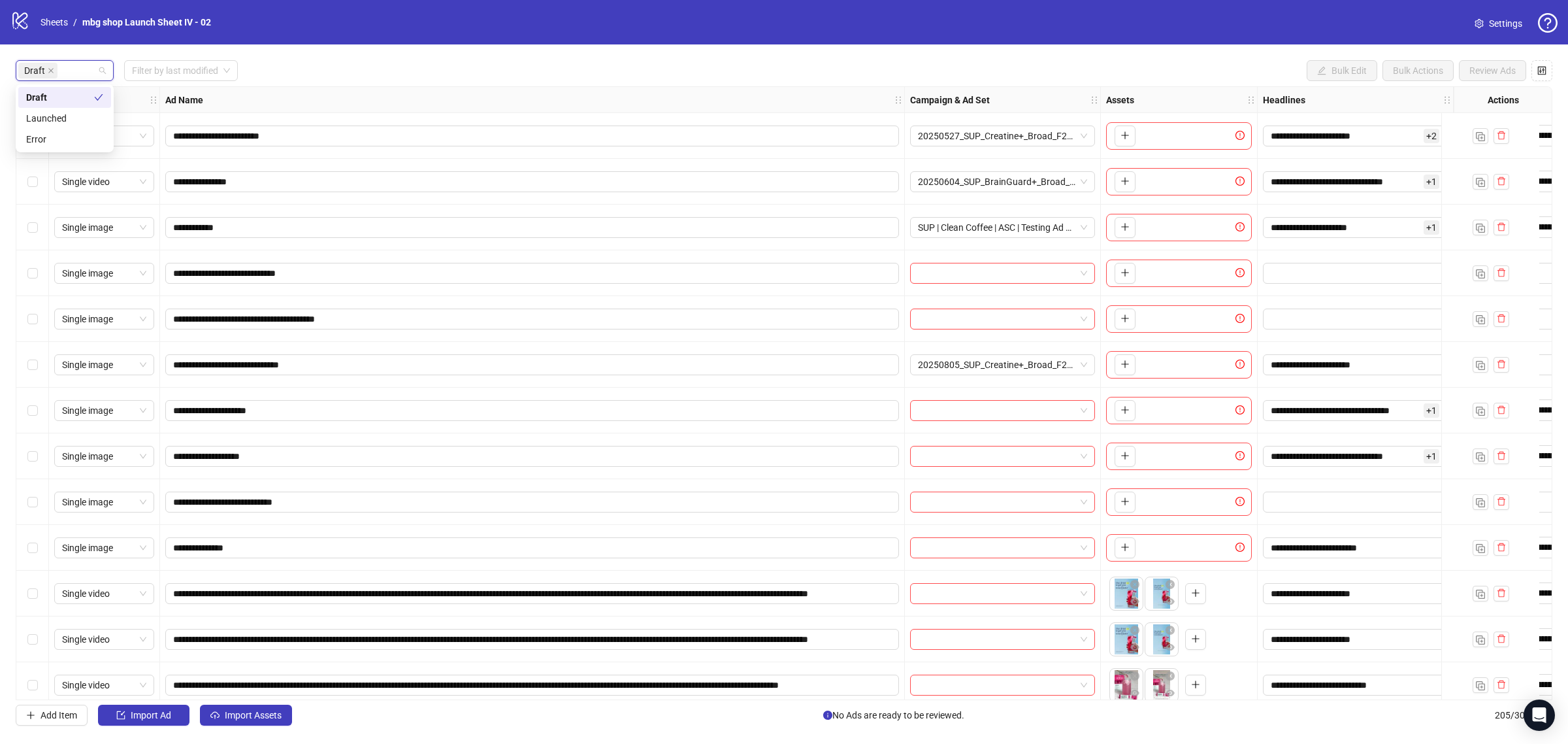
scroll to position [106, 0]
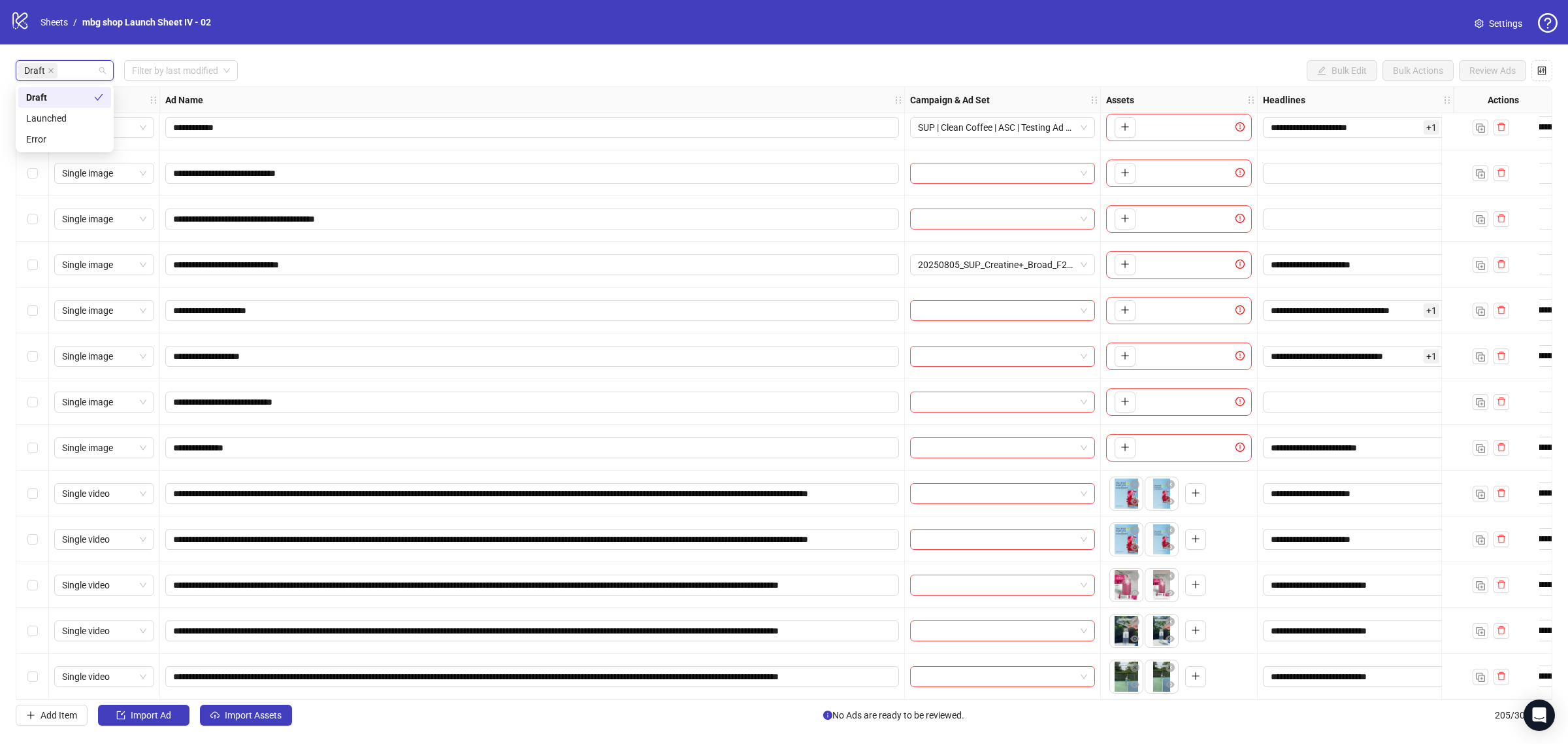
drag, startPoint x: 38, startPoint y: 657, endPoint x: 43, endPoint y: 621, distance: 36.3
click at [37, 657] on div "Select row 15" at bounding box center [32, 676] width 33 height 46
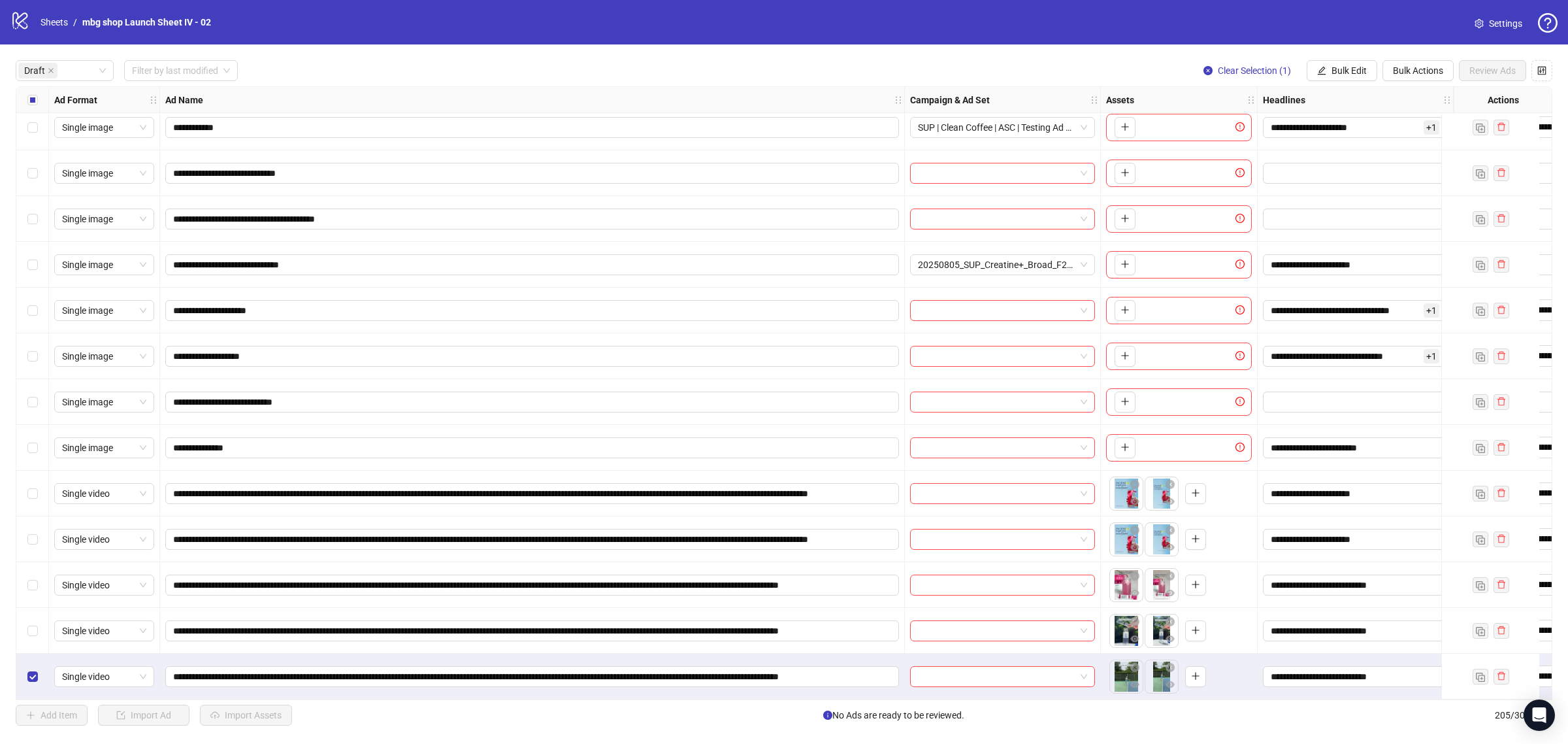
drag, startPoint x: 45, startPoint y: 619, endPoint x: 17, endPoint y: 582, distance: 46.4
click at [45, 619] on div "Select row 14" at bounding box center [32, 630] width 33 height 46
click at [41, 573] on div "Select row 13" at bounding box center [32, 585] width 33 height 46
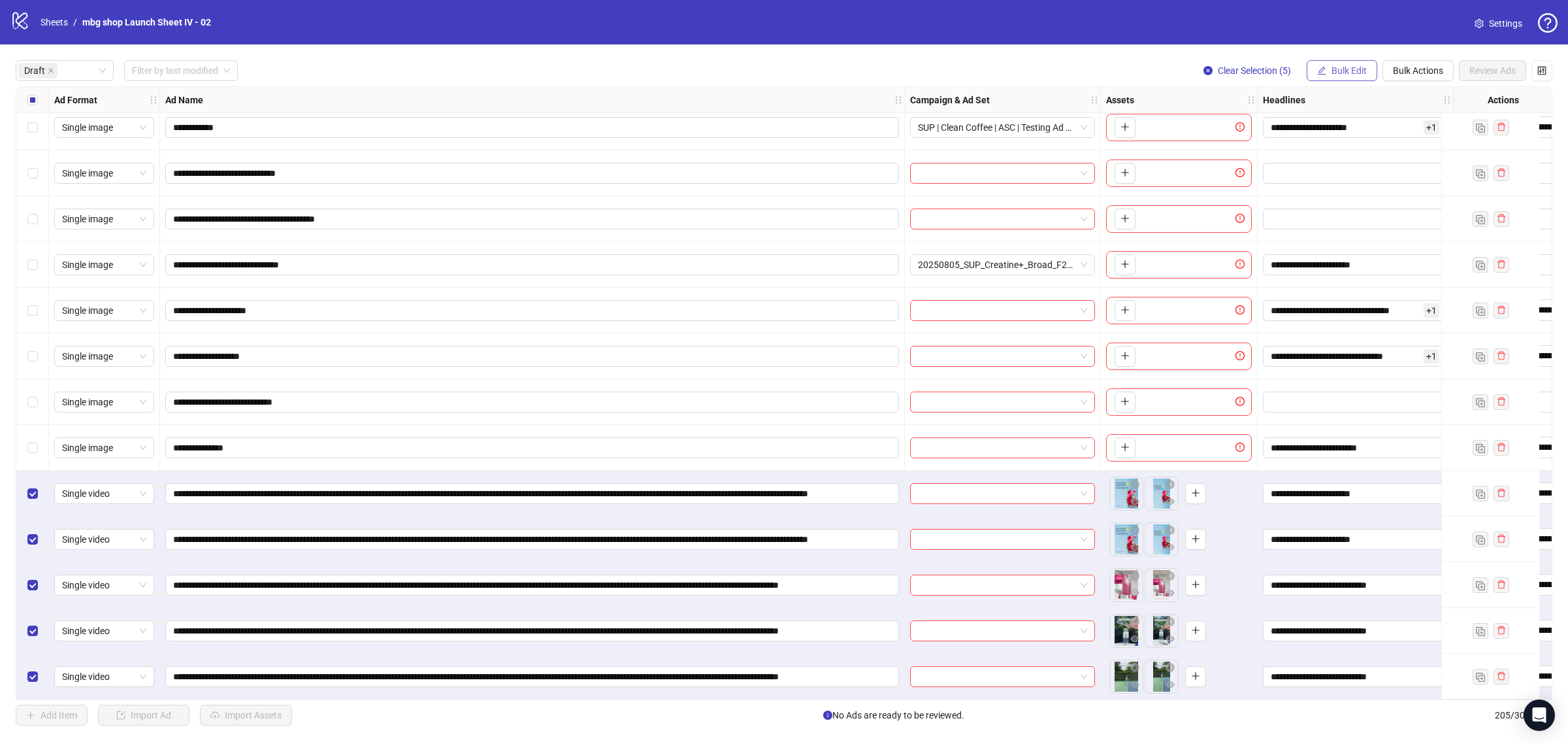
click at [1320, 68] on icon "edit" at bounding box center [1322, 70] width 9 height 9
click at [1367, 142] on span "Campaign & Ad Set" at bounding box center [1354, 139] width 78 height 14
click at [1324, 123] on input "search" at bounding box center [1298, 128] width 168 height 20
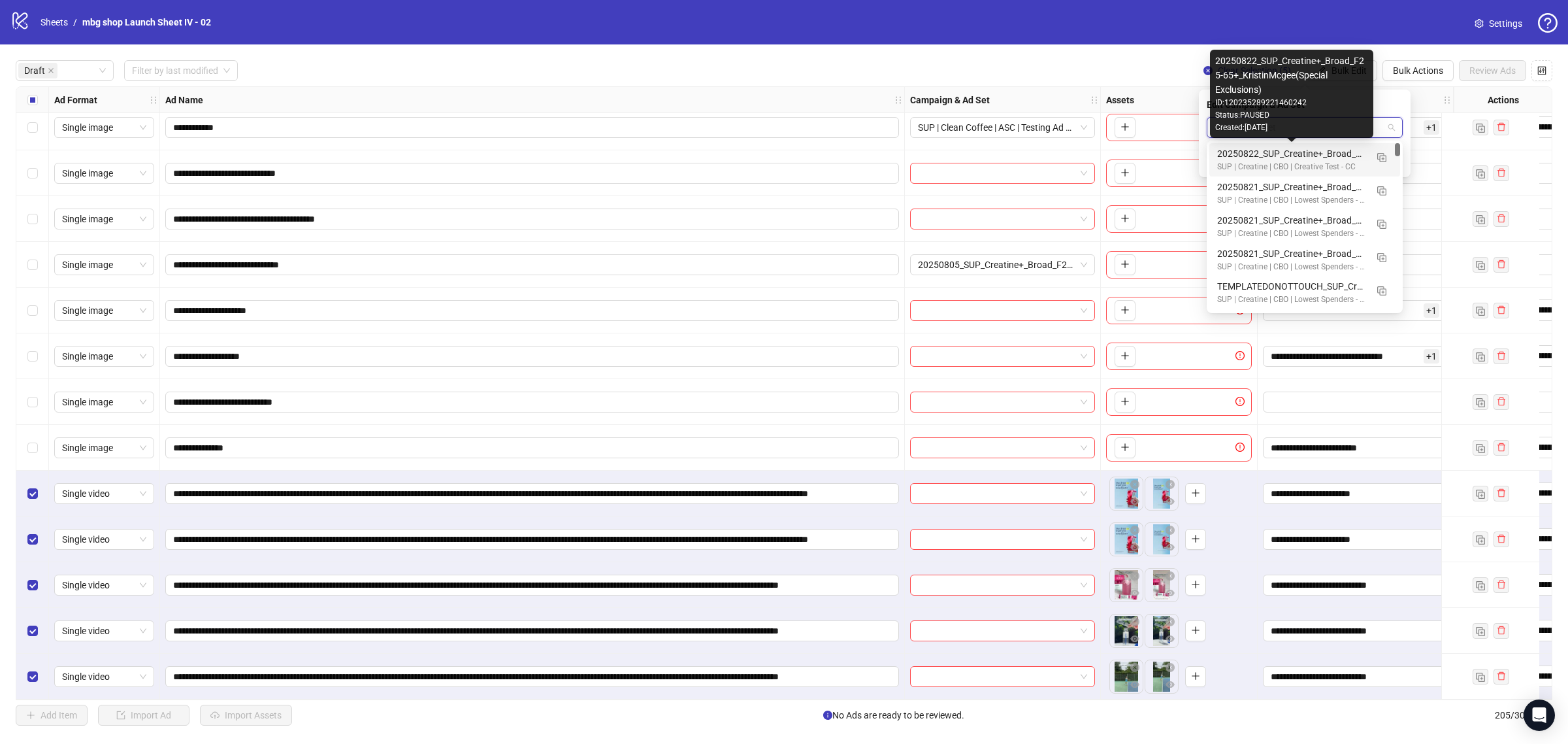
click at [1312, 155] on div "20250822_SUP_Creatine+_Broad_F25-65+_KristinMcgee(Special Exclusions)" at bounding box center [1291, 154] width 149 height 14
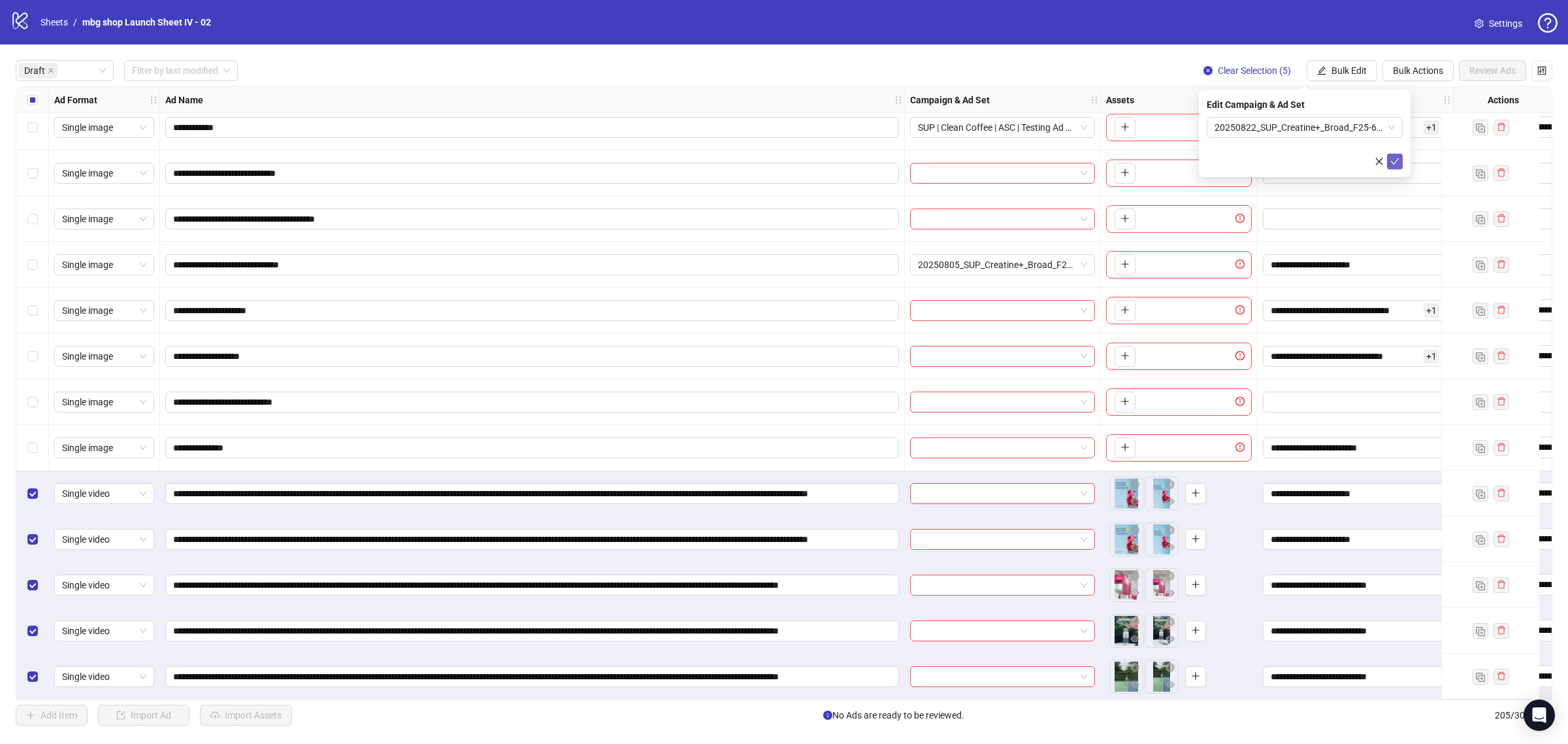
click at [1402, 164] on button "submit" at bounding box center [1395, 162] width 16 height 16
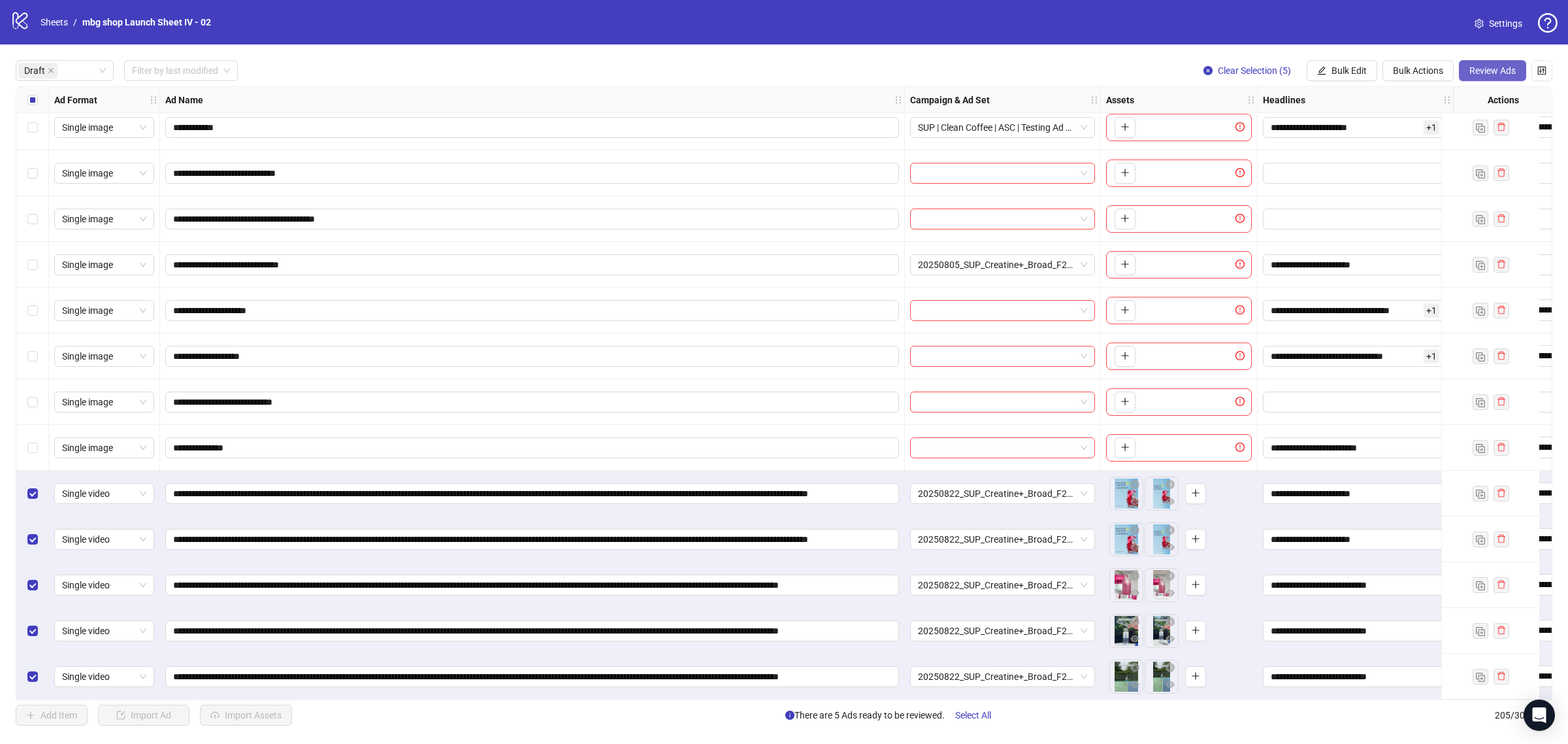
click at [1500, 66] on span "Review Ads" at bounding box center [1492, 71] width 47 height 10
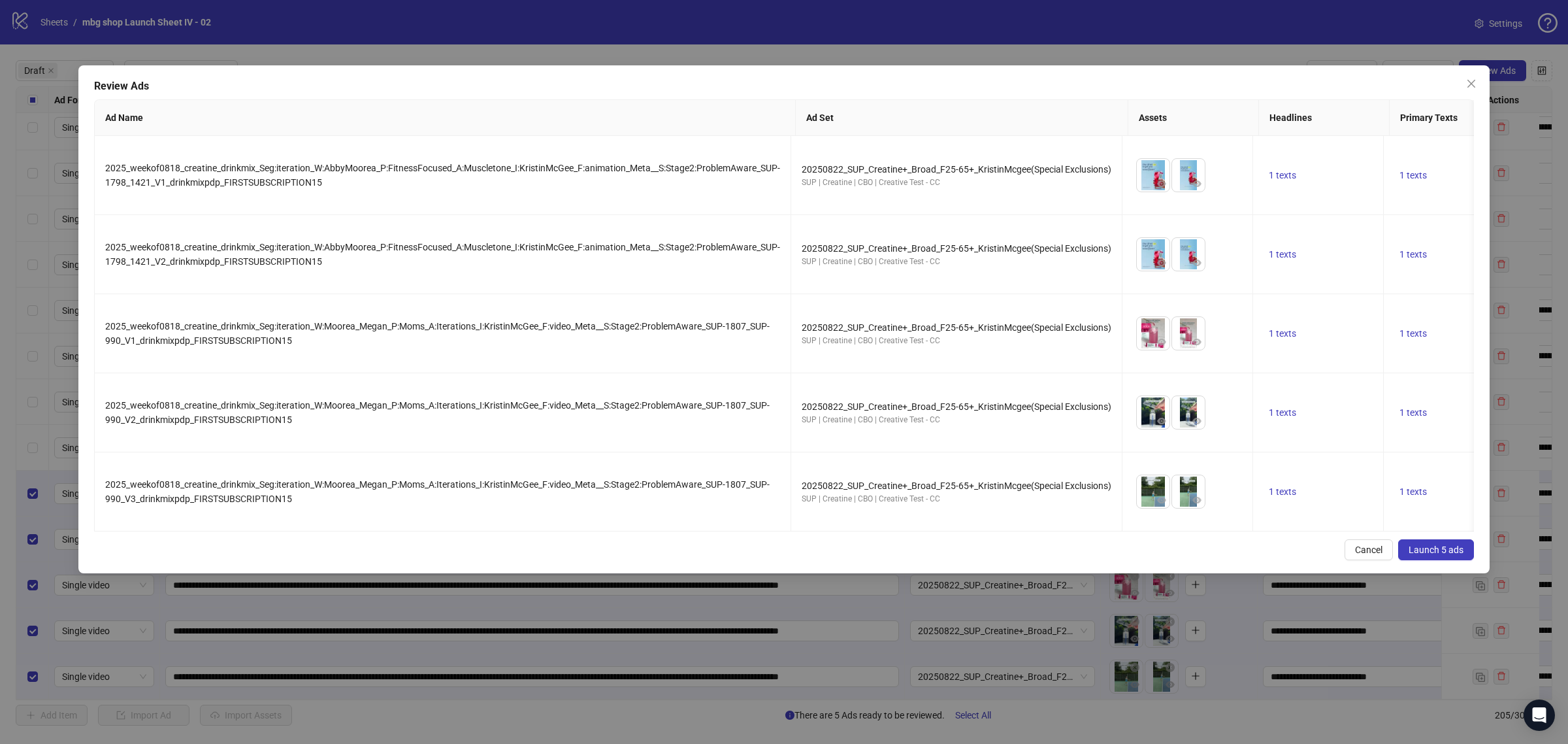
click at [1430, 555] on span "Launch 5 ads" at bounding box center [1435, 550] width 55 height 10
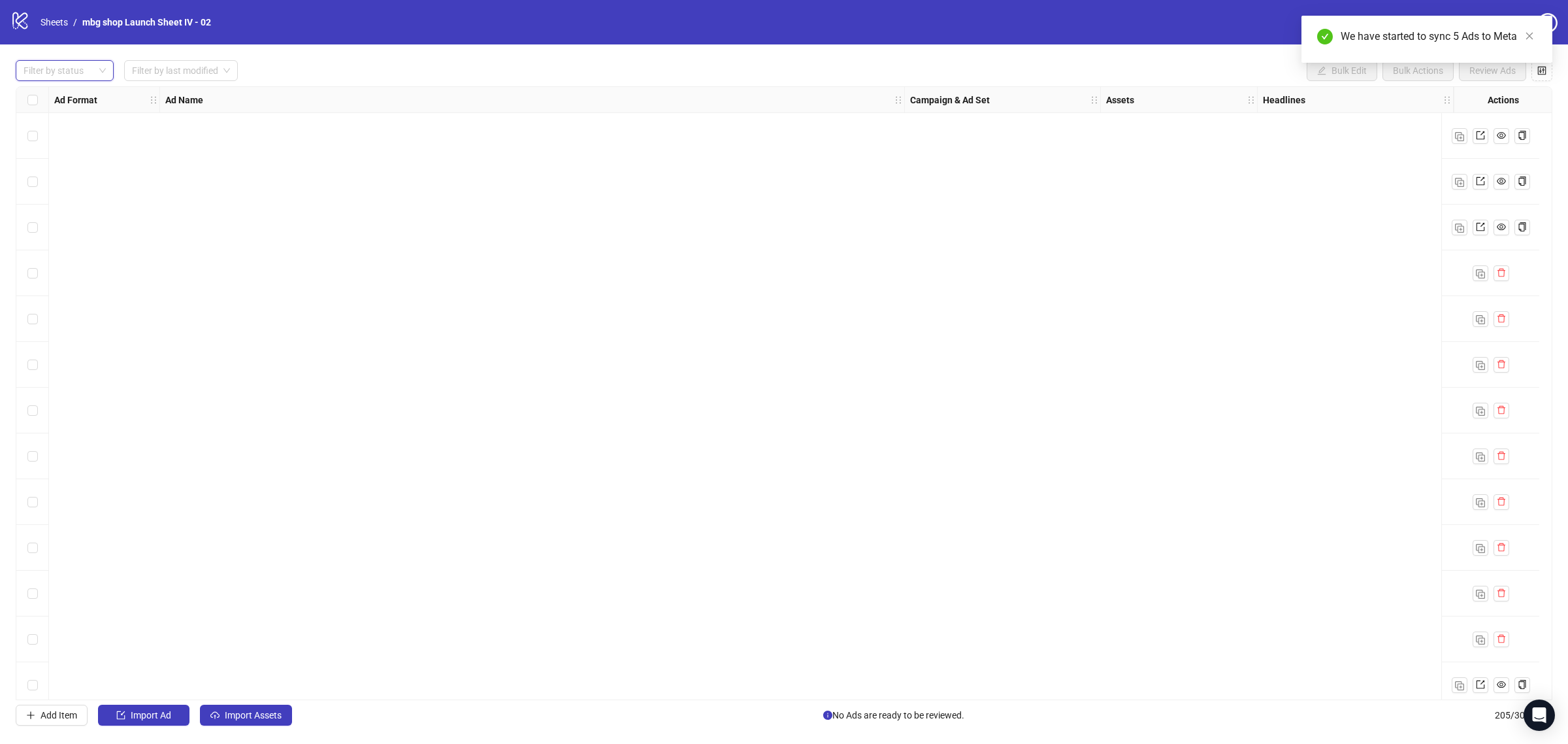
scroll to position [8798, 0]
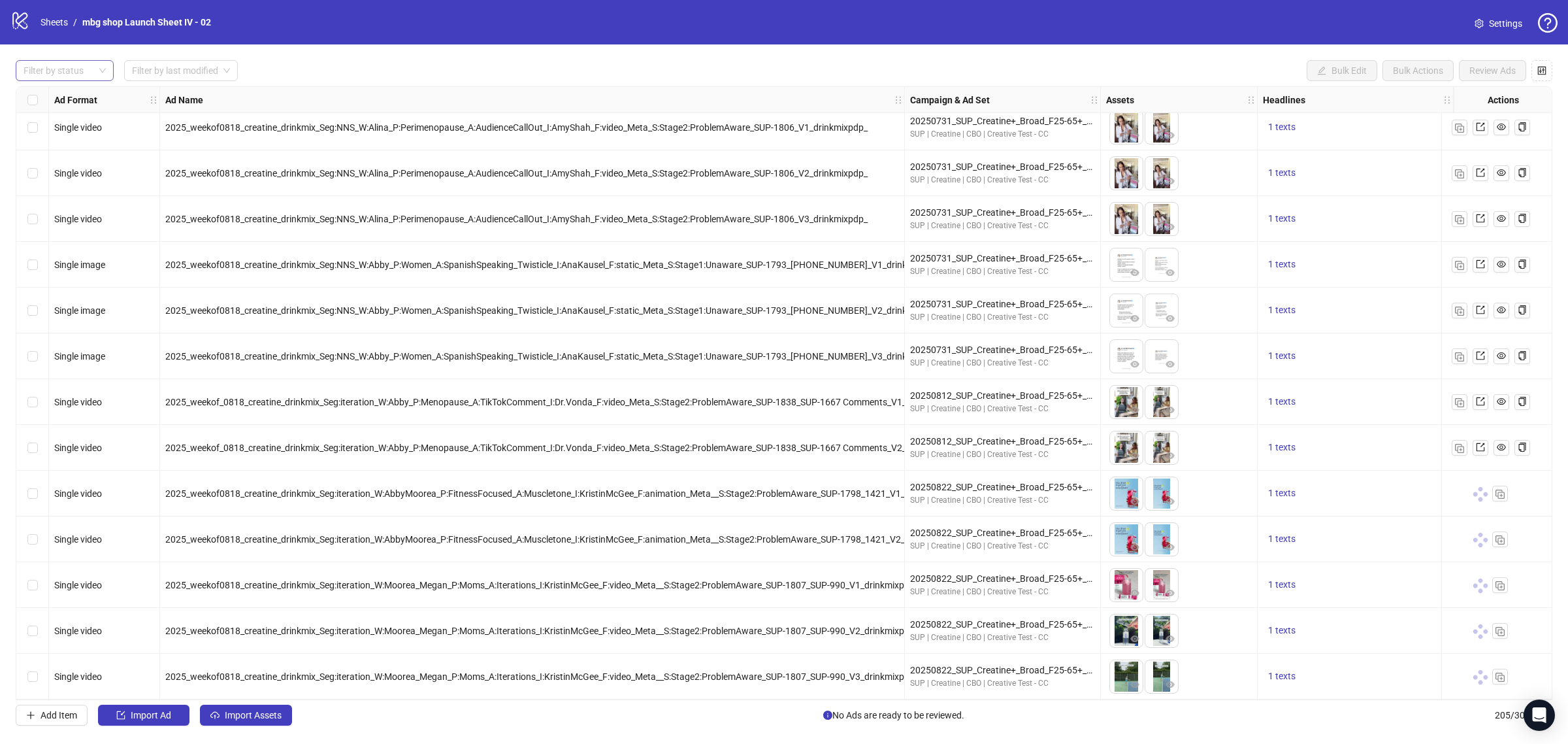
click at [28, 663] on div "Select row 205" at bounding box center [32, 676] width 33 height 46
click at [35, 634] on div "Select row 204" at bounding box center [32, 630] width 33 height 46
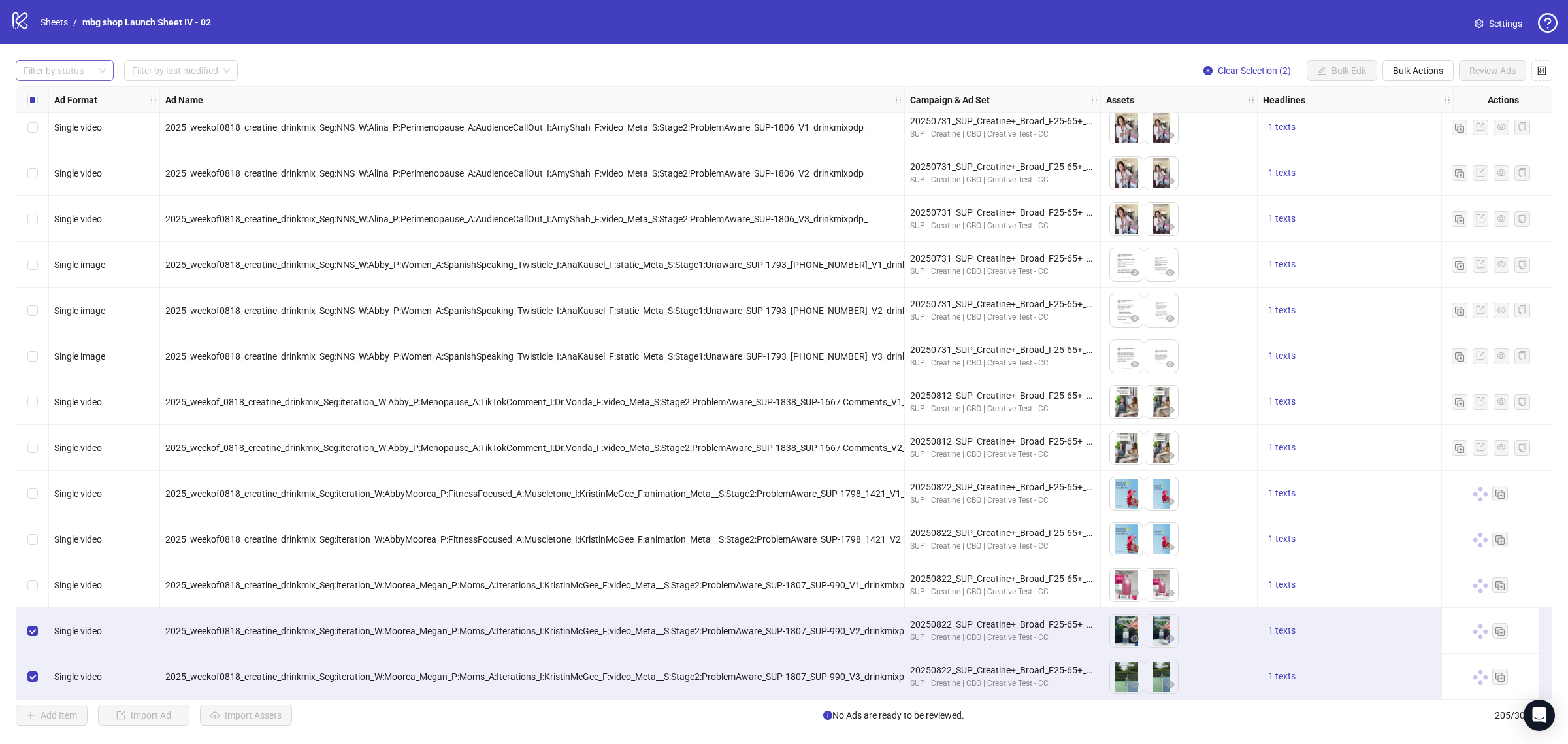
click at [29, 497] on div "Select row 201" at bounding box center [32, 494] width 33 height 46
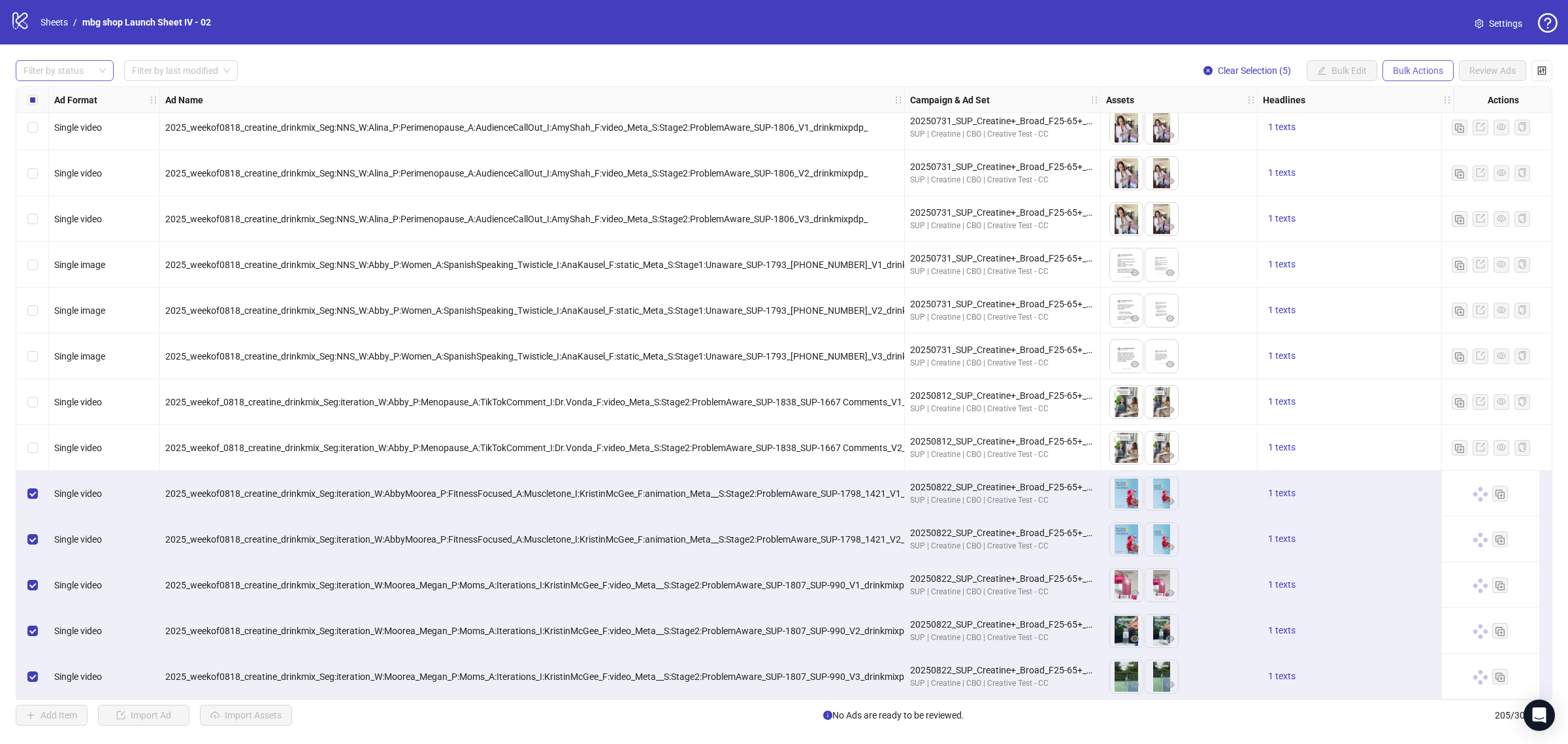
click at [1406, 72] on span "Bulk Actions" at bounding box center [1417, 71] width 50 height 10
click at [1411, 154] on span "Copy to another sheet" at bounding box center [1435, 160] width 90 height 14
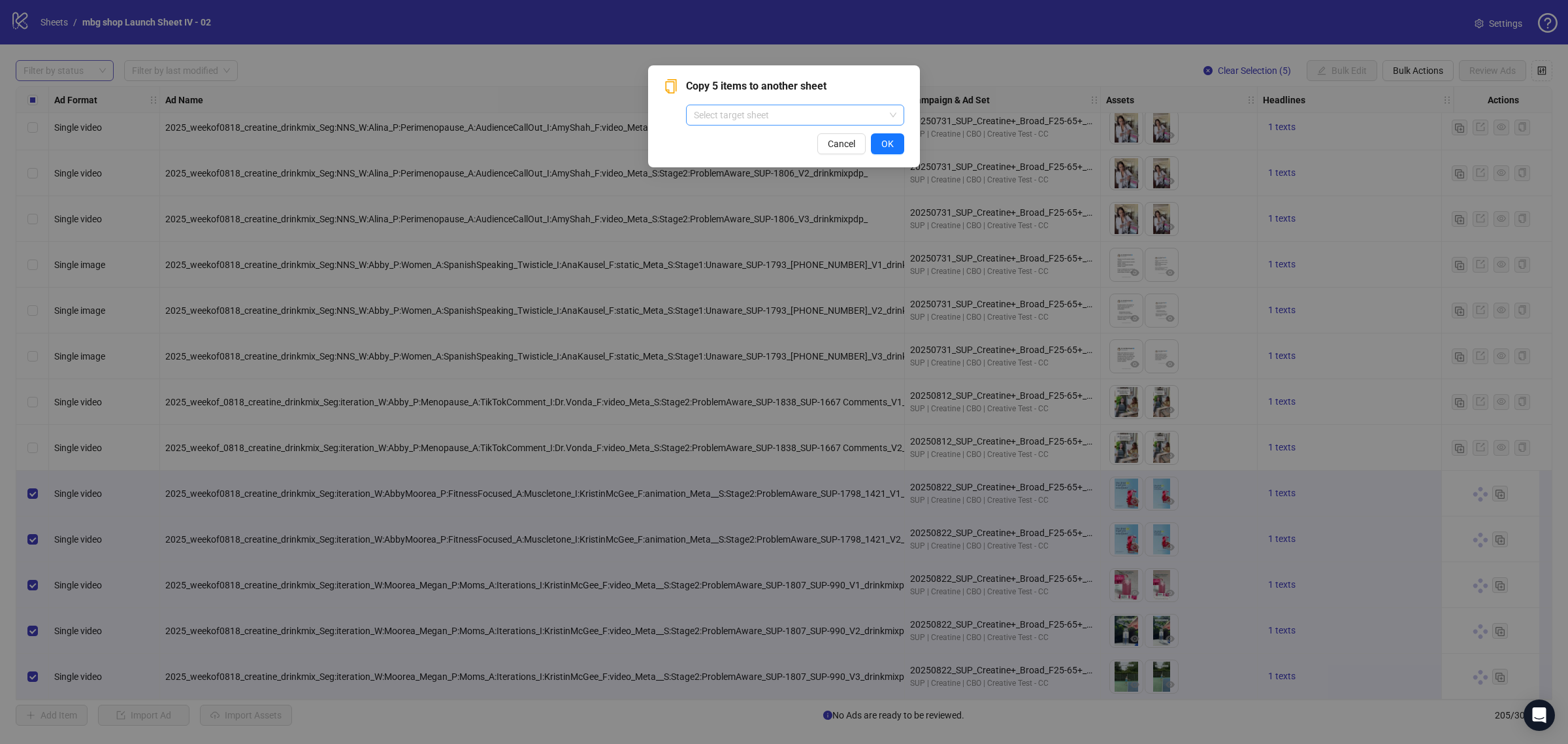
click at [871, 109] on input "search" at bounding box center [788, 116] width 190 height 20
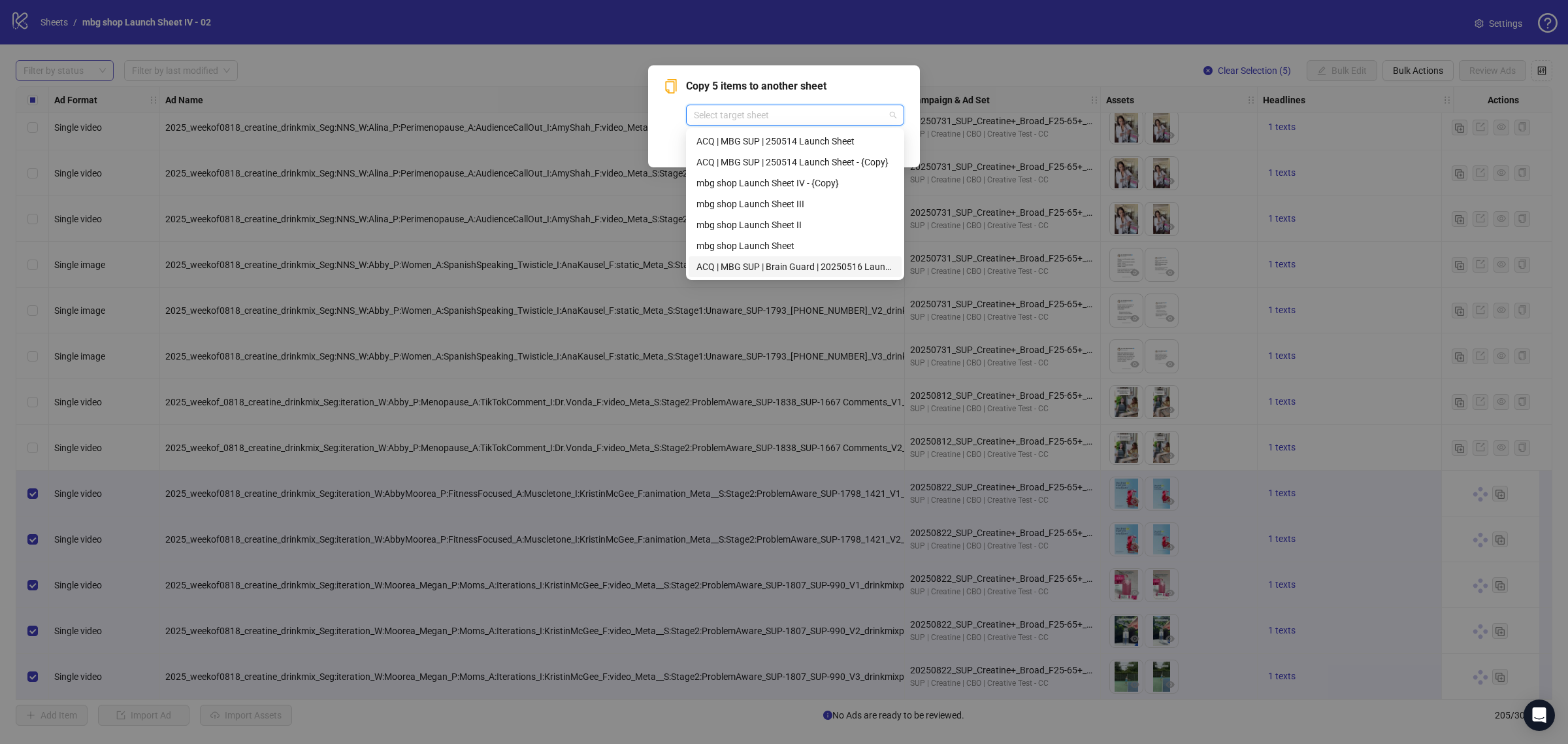
click at [810, 257] on div "ACQ | MBG SUP | Brain Guard | 20250516 Launch Sheet" at bounding box center [795, 266] width 213 height 21
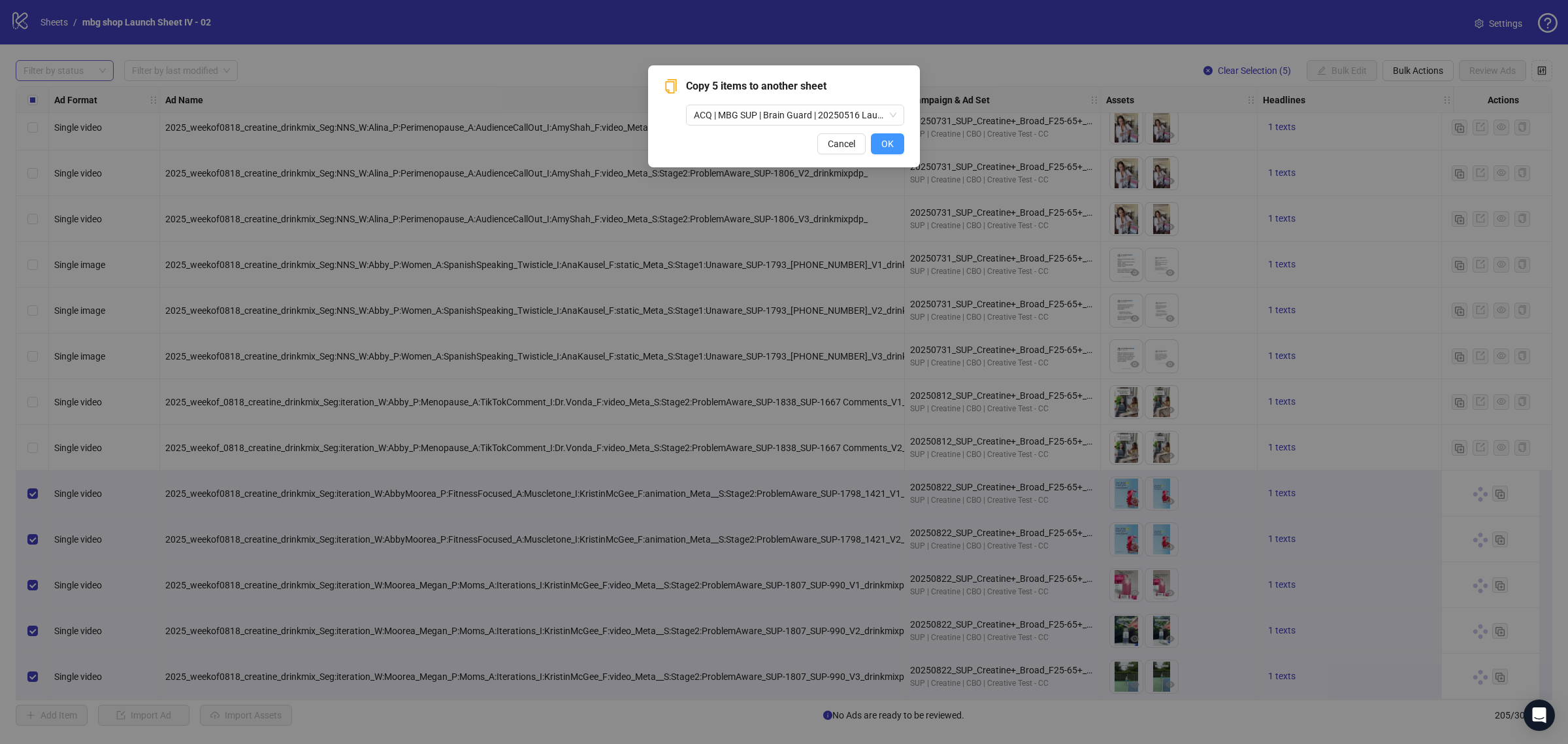
click at [892, 140] on span "OK" at bounding box center [887, 144] width 12 height 10
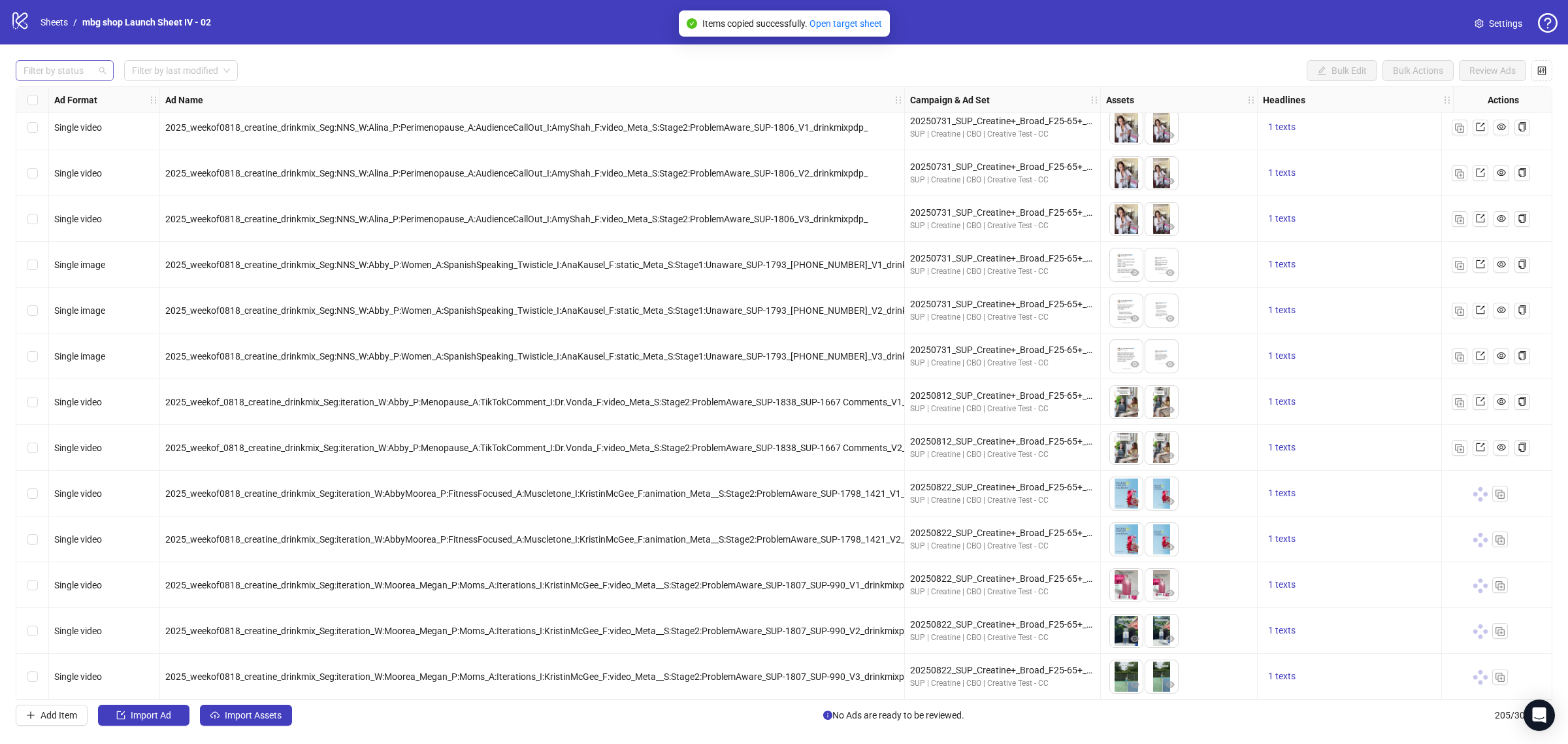
click at [100, 69] on div "Filter by status" at bounding box center [65, 70] width 98 height 21
click at [90, 95] on div "Draft" at bounding box center [64, 97] width 77 height 14
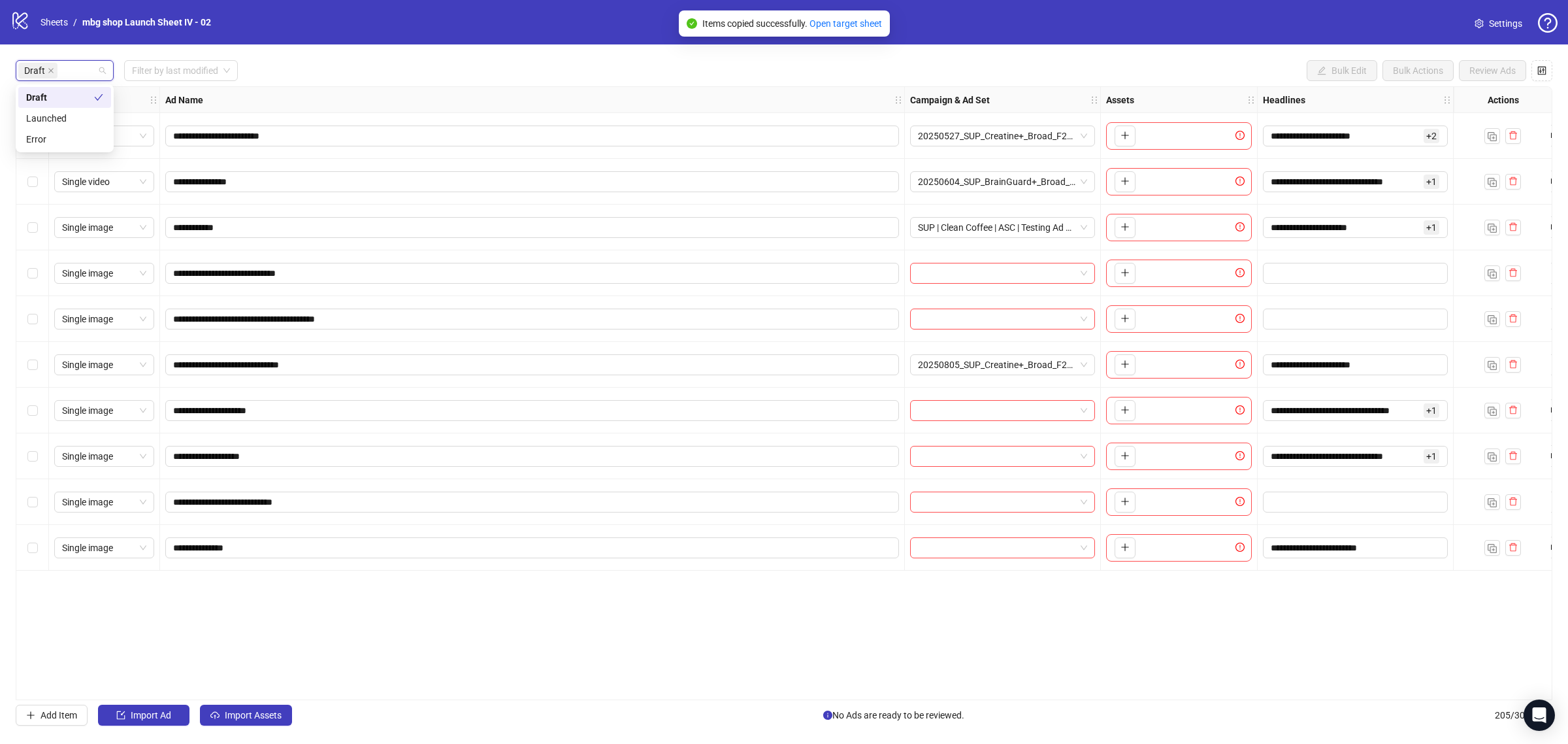
scroll to position [0, 0]
click at [66, 720] on span "Add Item" at bounding box center [59, 715] width 37 height 10
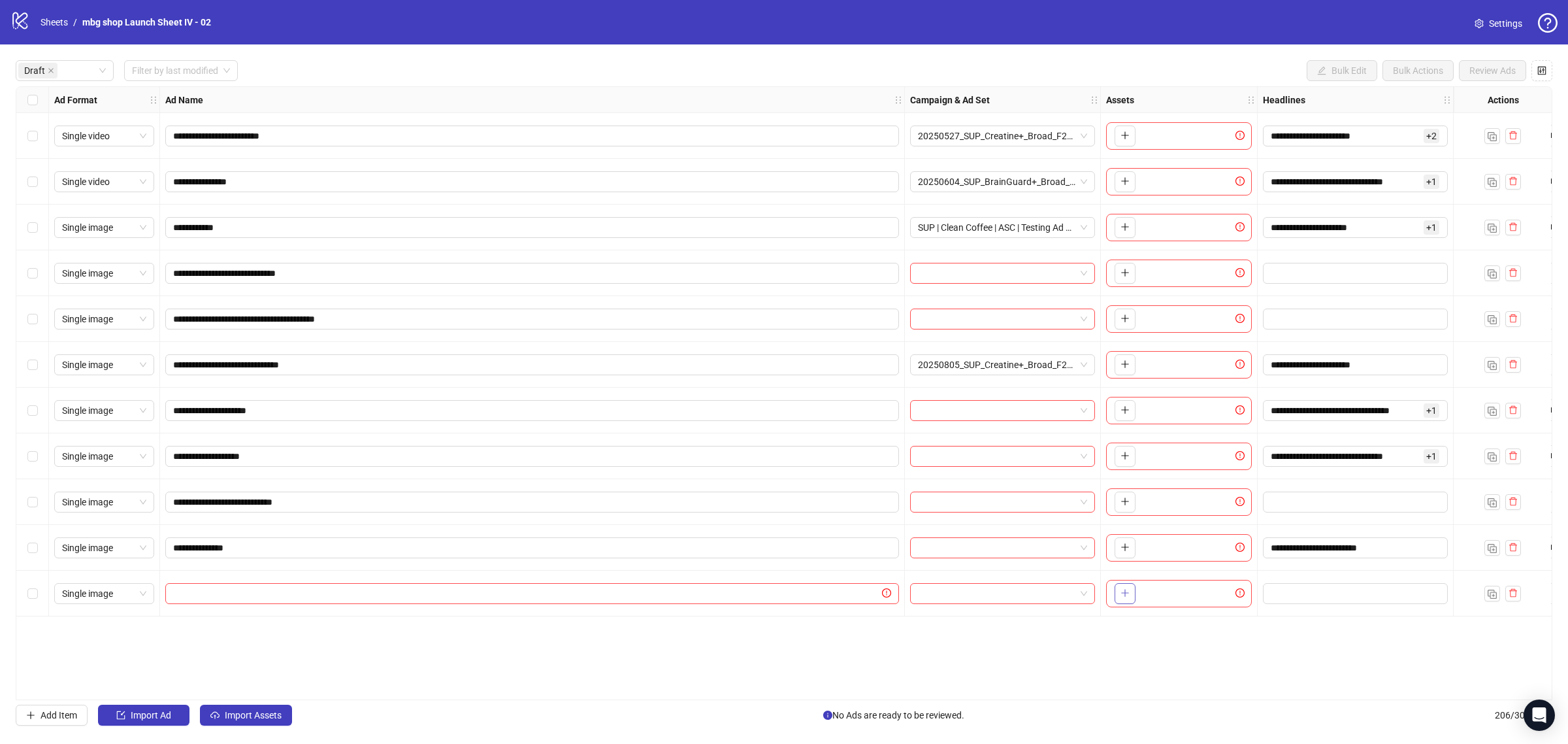
click at [1128, 594] on icon "plus" at bounding box center [1124, 592] width 9 height 9
click at [497, 594] on input "text" at bounding box center [526, 593] width 706 height 14
paste input "**********"
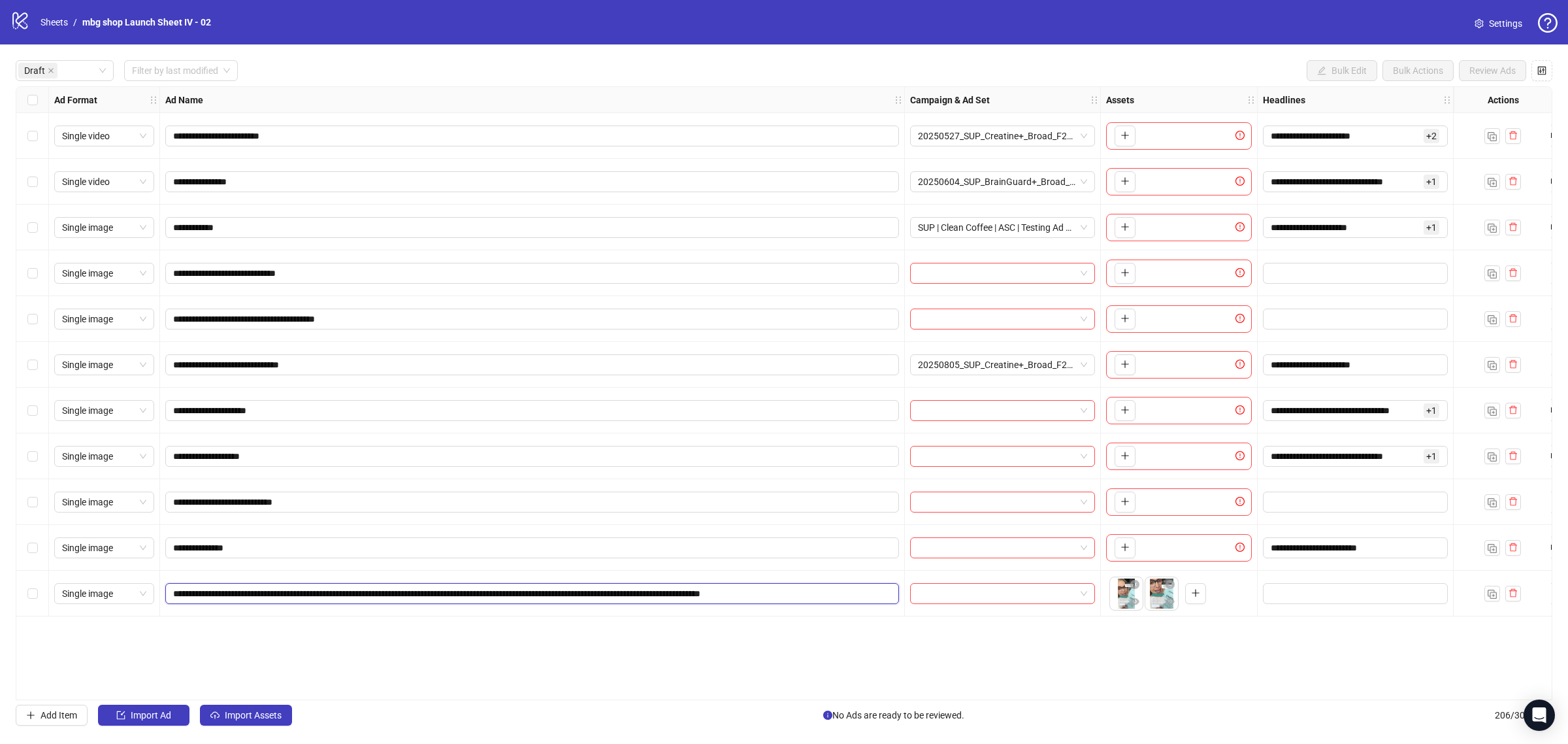
scroll to position [0, 36]
type input "**********"
click at [36, 599] on label "Select row 11" at bounding box center [33, 593] width 10 height 14
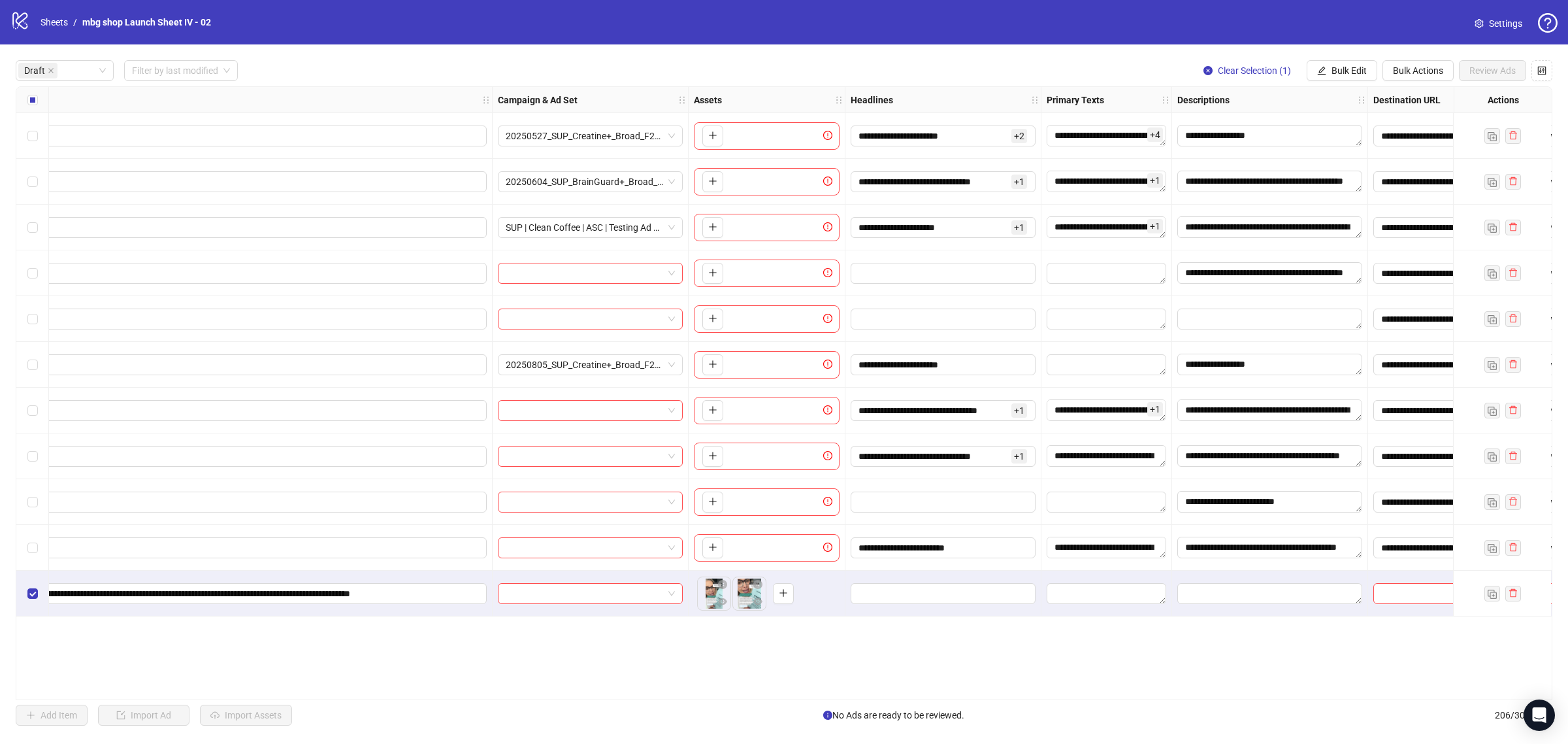
scroll to position [0, 495]
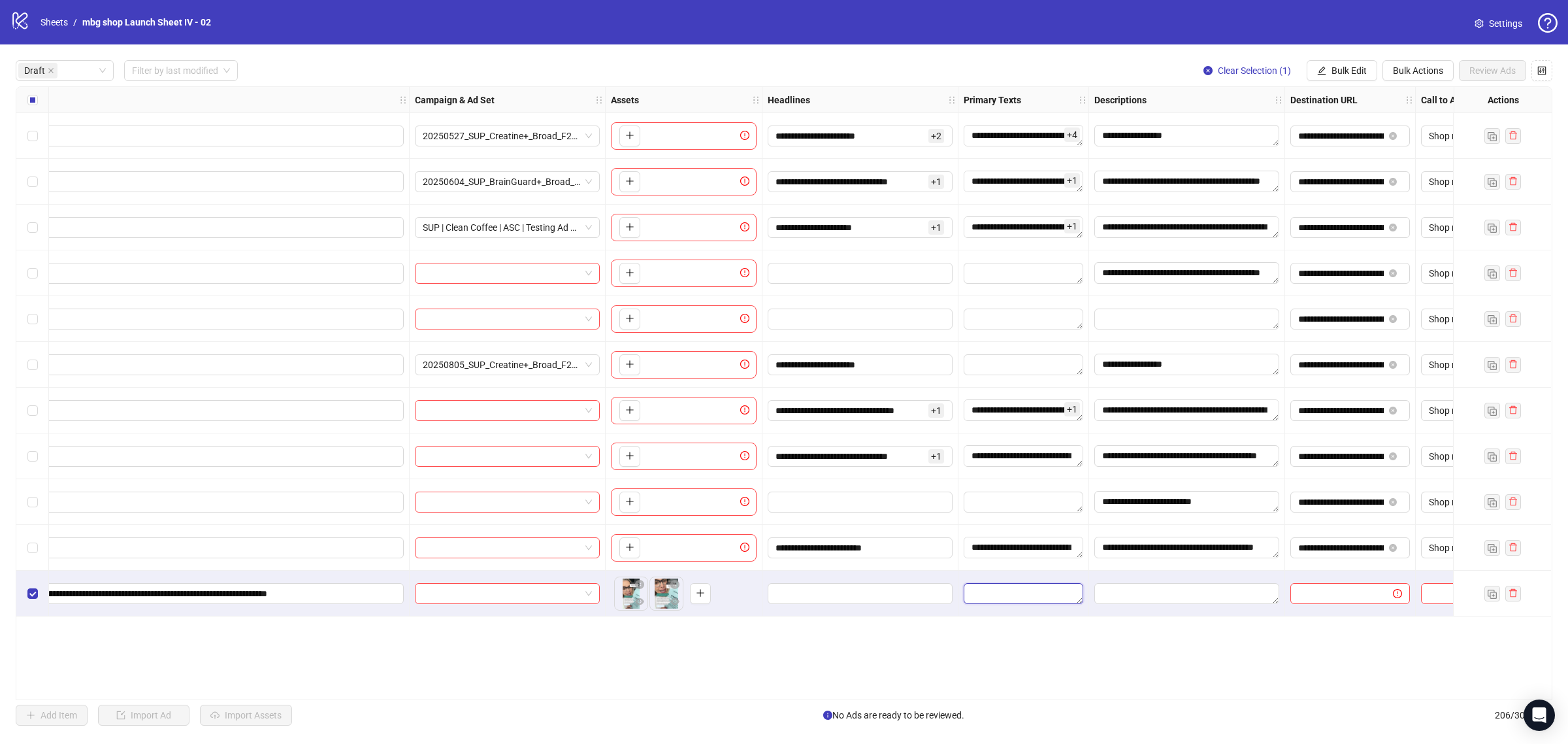
click at [1048, 598] on textarea "Edit values" at bounding box center [1024, 593] width 120 height 21
type textarea "**********"
click at [880, 630] on div "**********" at bounding box center [784, 393] width 1536 height 613
click at [833, 605] on div at bounding box center [860, 593] width 196 height 46
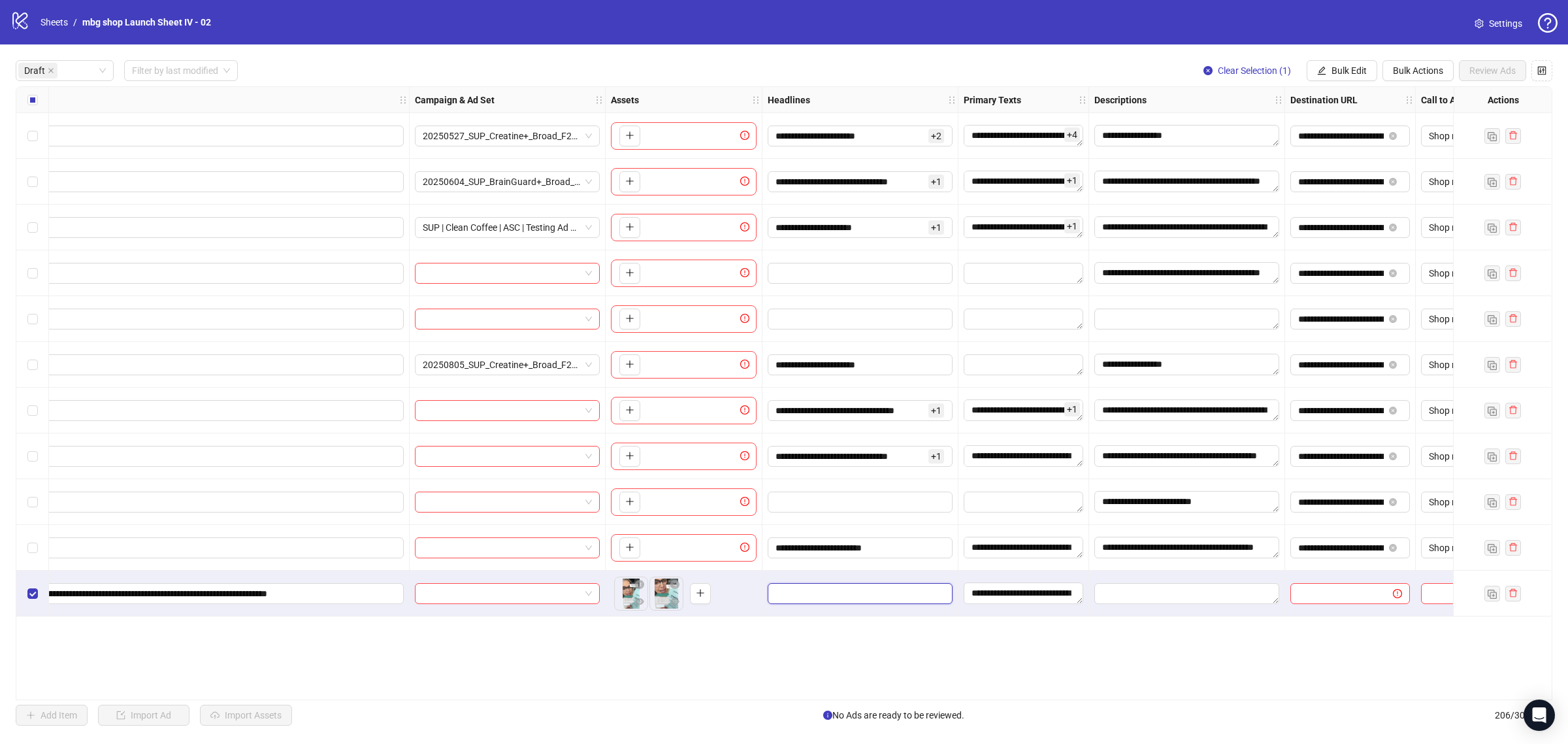
click at [834, 588] on input "Edit values" at bounding box center [858, 593] width 166 height 14
type input "**********"
click at [1130, 632] on div "**********" at bounding box center [784, 393] width 1536 height 613
click at [909, 694] on div "**********" at bounding box center [784, 393] width 1536 height 613
click at [913, 706] on div "Add Item Import Ad Import Assets No Ads are ready to be reviewed. 206 / 300 ite…" at bounding box center [784, 714] width 1536 height 21
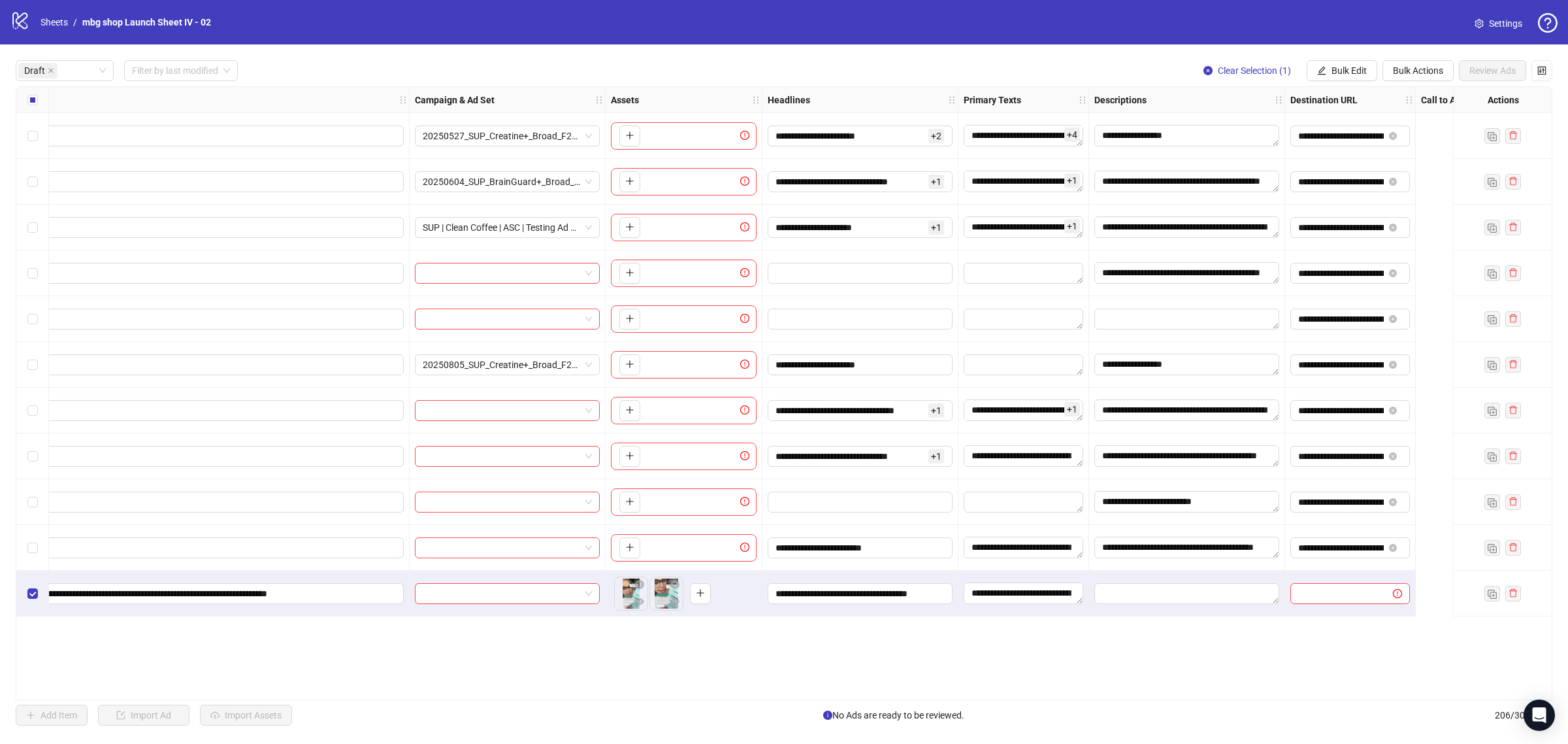
scroll to position [0, 0]
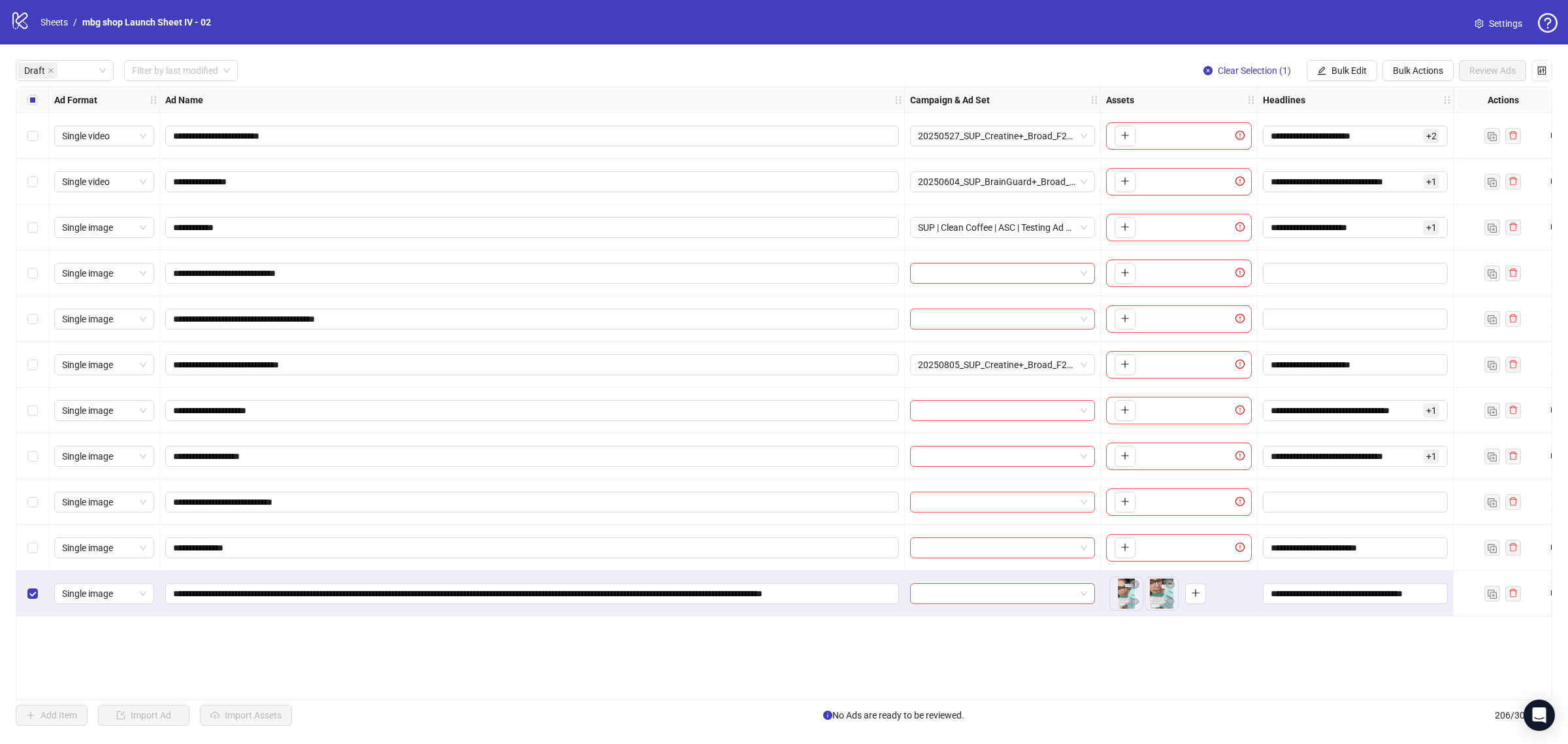
click at [24, 504] on div "Select row 9" at bounding box center [32, 502] width 33 height 46
click at [1320, 67] on icon "edit" at bounding box center [1321, 70] width 9 height 9
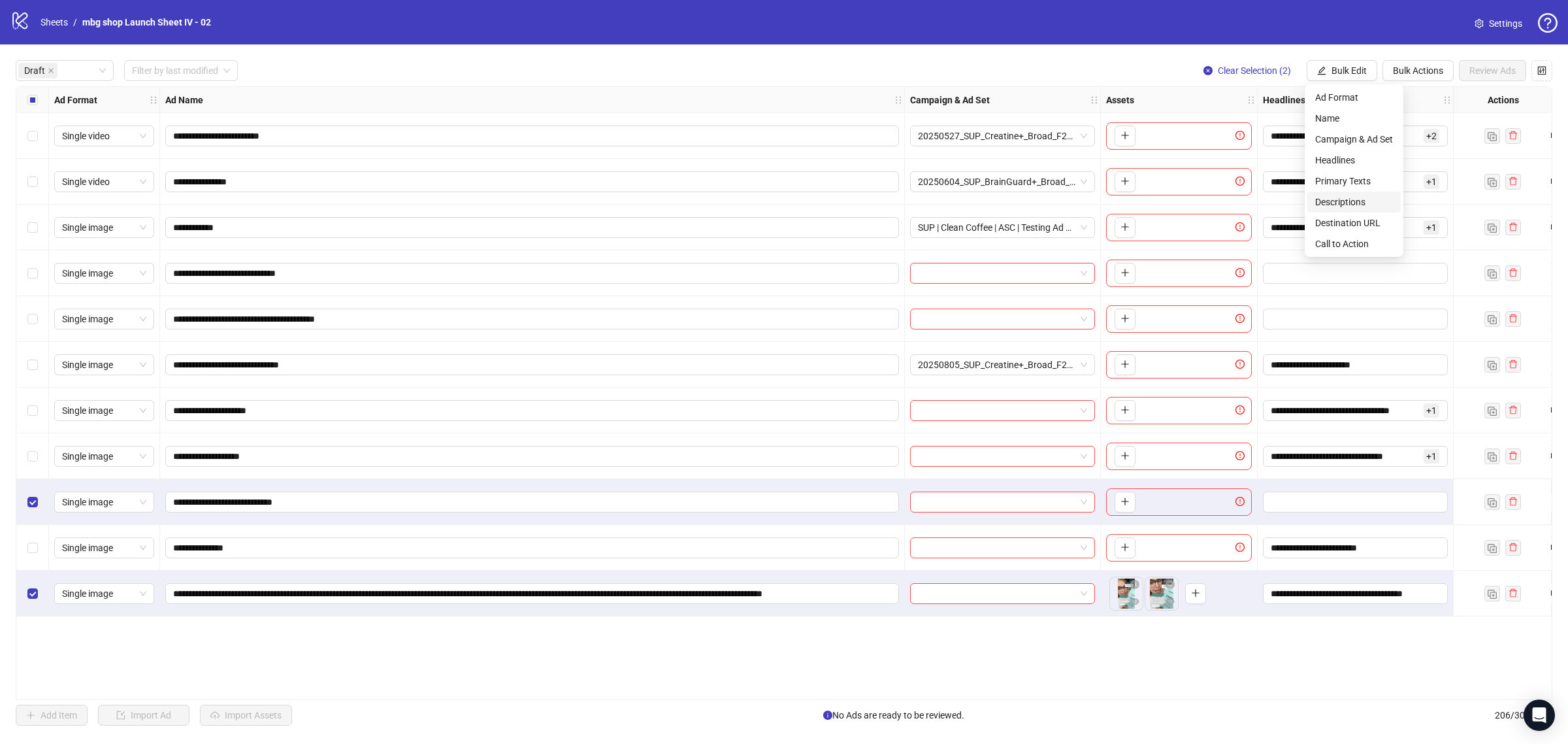
click at [1366, 193] on li "Descriptions" at bounding box center [1354, 201] width 94 height 21
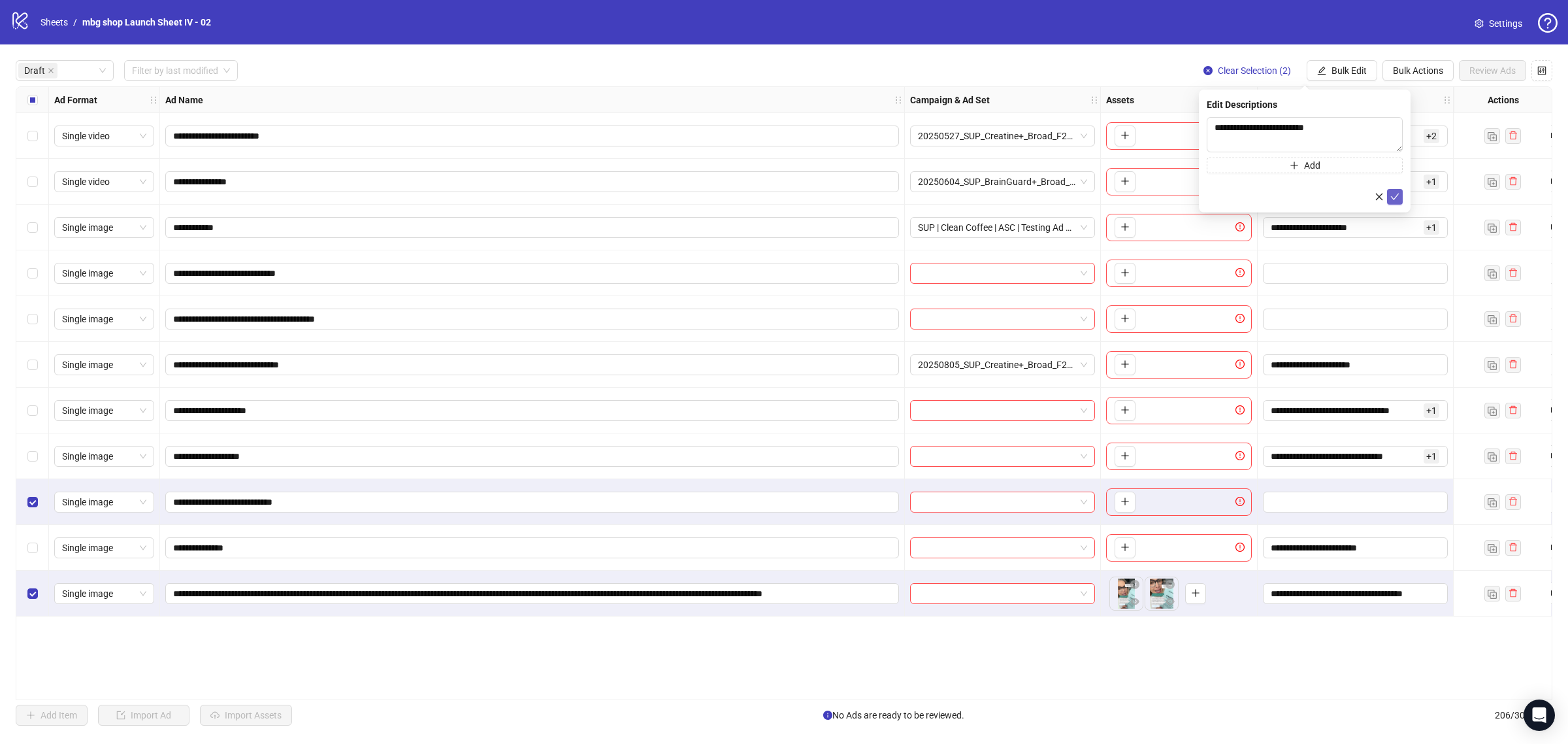
click at [1393, 203] on button "submit" at bounding box center [1395, 196] width 16 height 16
drag, startPoint x: 1334, startPoint y: 70, endPoint x: 1332, endPoint y: 107, distance: 37.1
click at [1334, 69] on span "Bulk Edit" at bounding box center [1349, 71] width 35 height 10
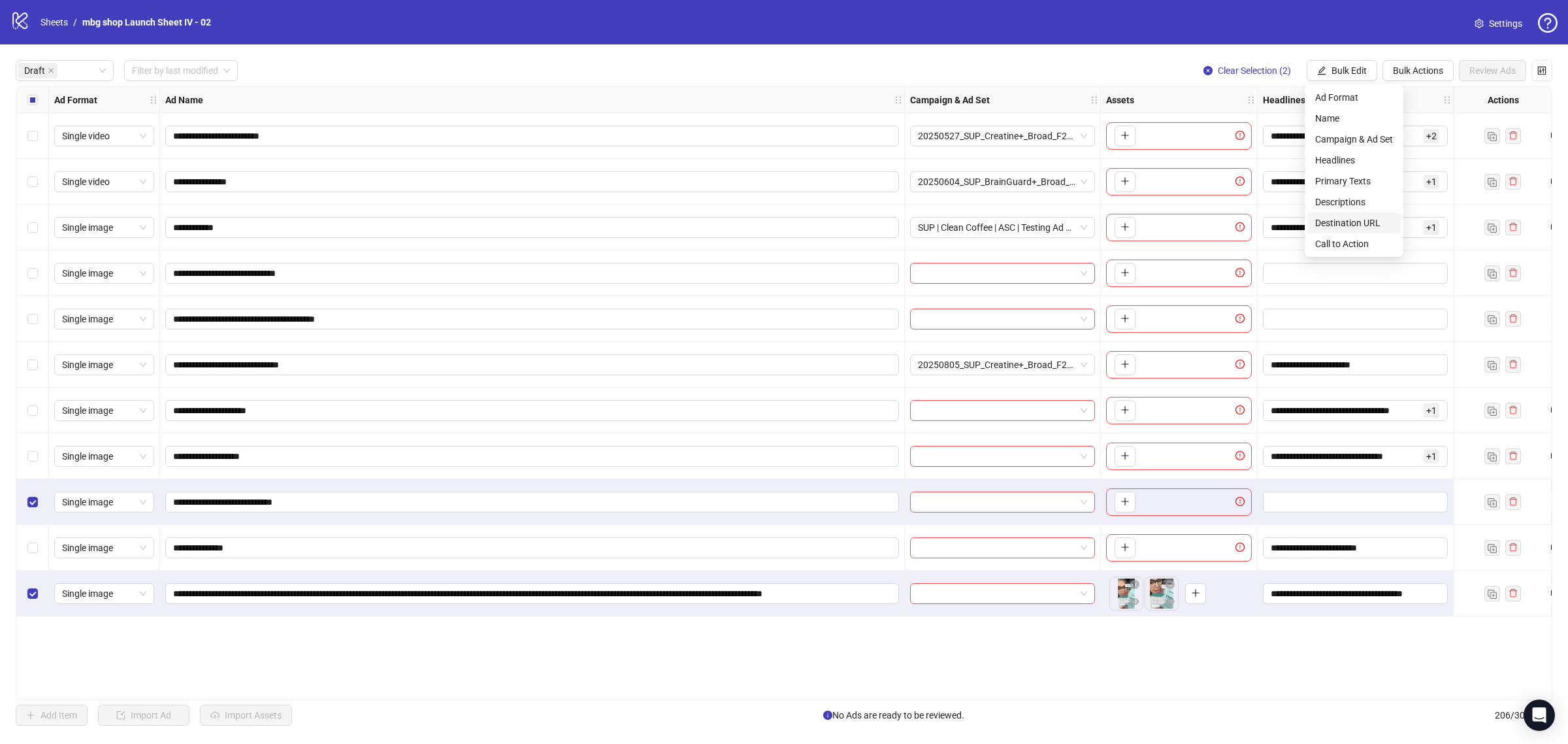
click at [1369, 220] on span "Destination URL" at bounding box center [1354, 222] width 78 height 14
click at [1402, 167] on button "submit" at bounding box center [1395, 162] width 16 height 16
click at [1339, 64] on button "Bulk Edit" at bounding box center [1342, 70] width 71 height 21
click at [1372, 236] on span "Call to Action" at bounding box center [1354, 243] width 78 height 14
click at [1387, 163] on button "submit" at bounding box center [1395, 162] width 16 height 16
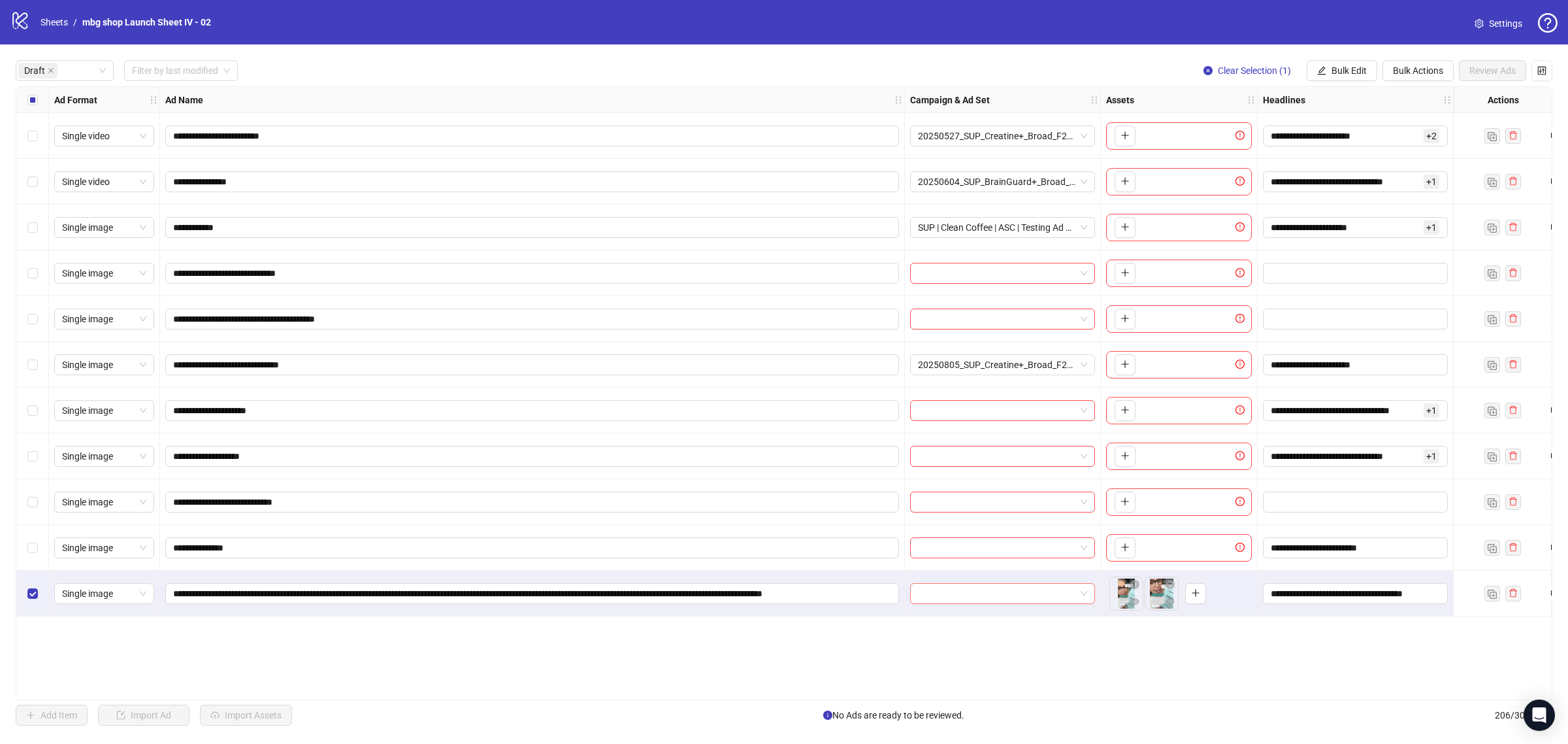
click at [985, 598] on input "search" at bounding box center [997, 593] width 157 height 20
click at [992, 585] on input "search" at bounding box center [997, 593] width 157 height 20
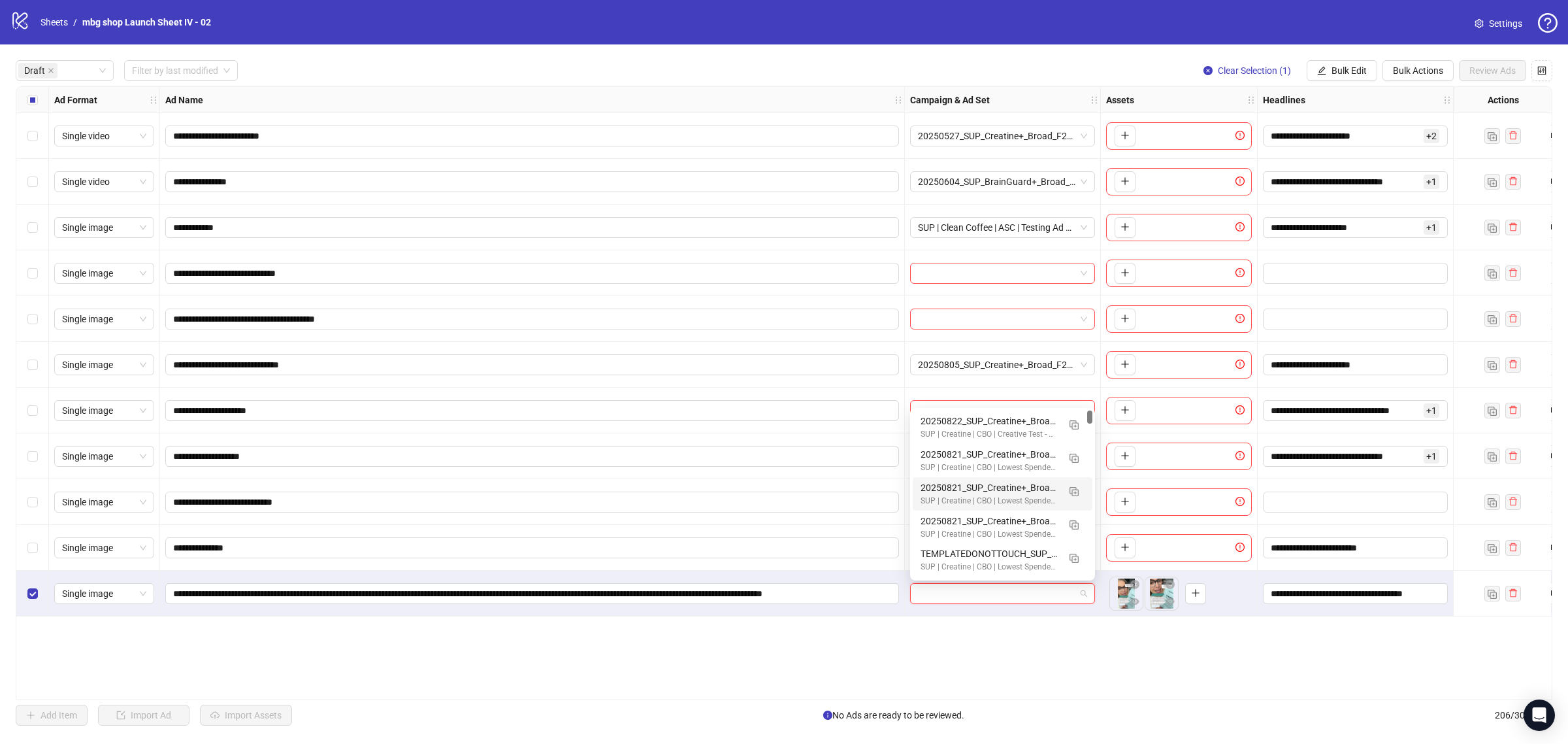
paste input "**********"
type input "**********"
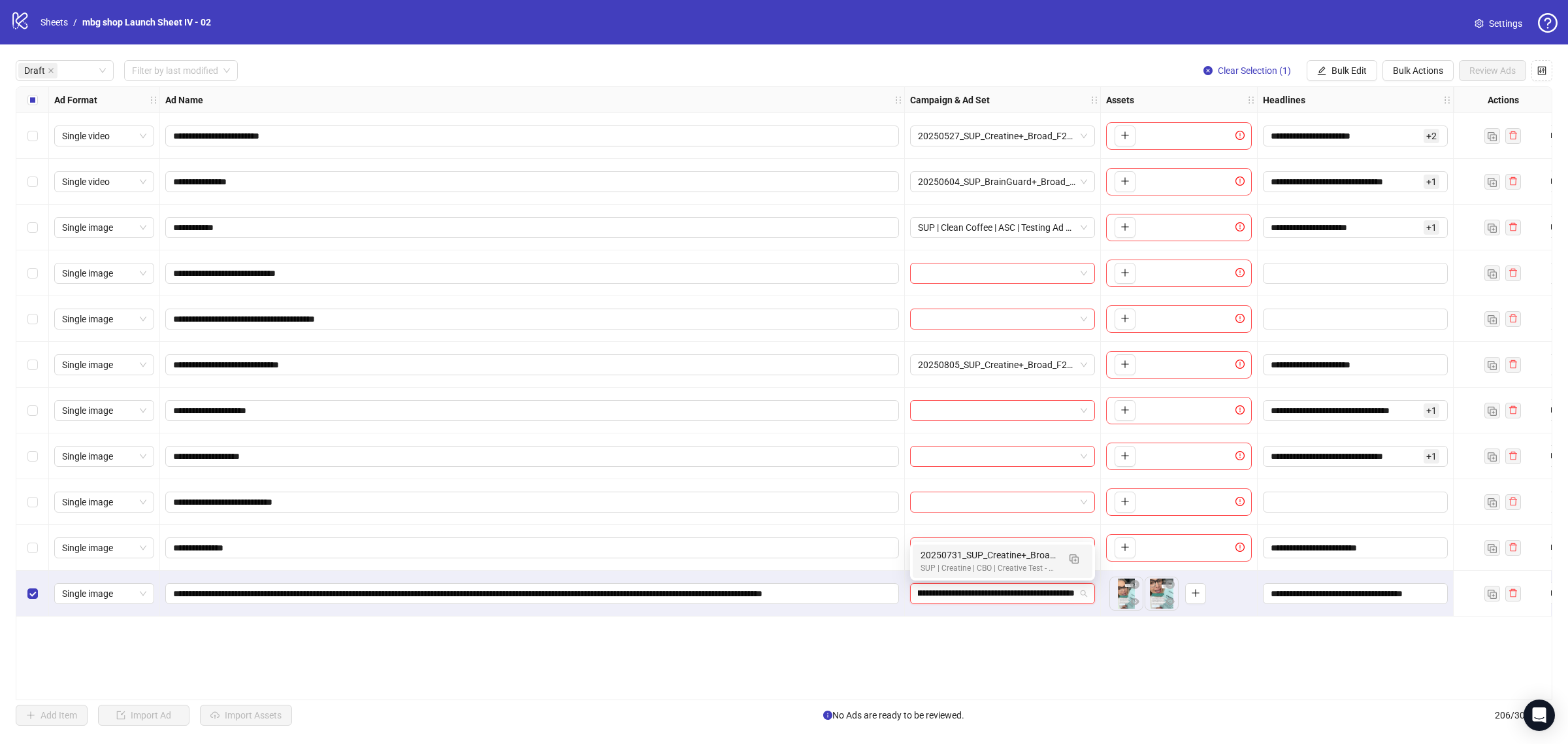
click at [990, 547] on div "20250731_SUP_Creatine+_Broad_F25-65+_AnaMariaKausel(Spanish) SUP | Creatine | C…" at bounding box center [1003, 560] width 179 height 33
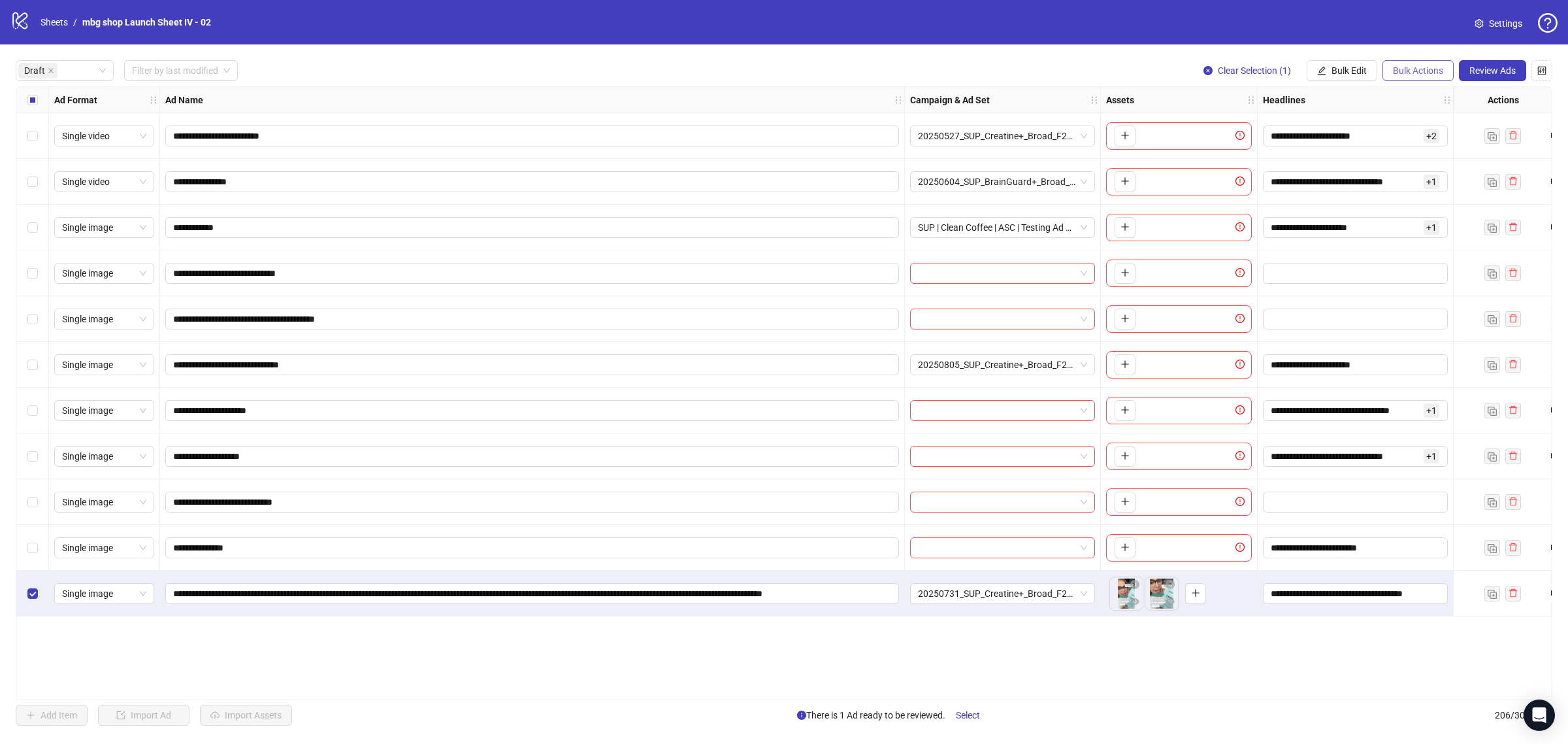
click at [1393, 73] on span "Bulk Actions" at bounding box center [1417, 71] width 50 height 10
click at [1411, 165] on span "Copy to another sheet" at bounding box center [1435, 160] width 90 height 14
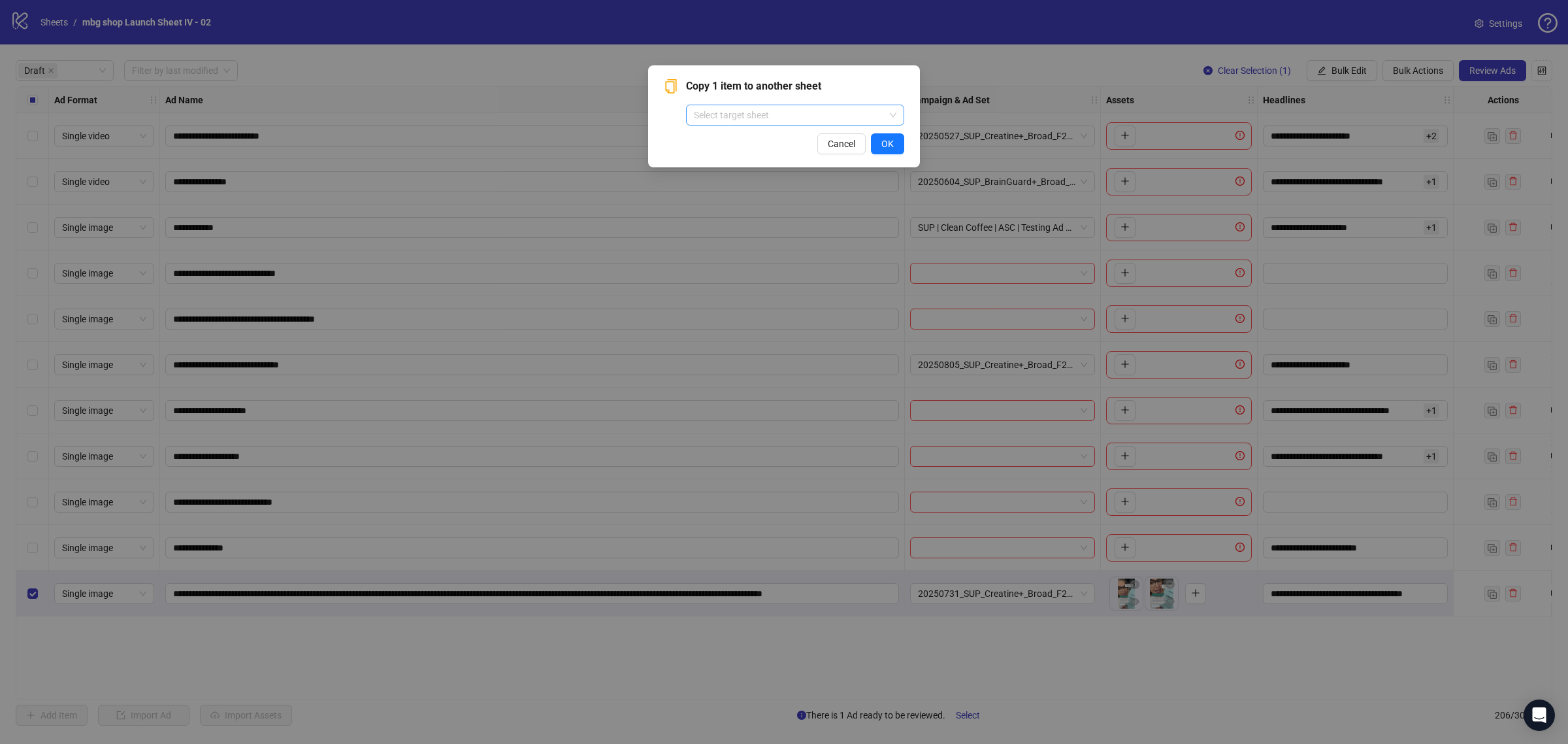
click at [850, 112] on input "search" at bounding box center [788, 116] width 190 height 20
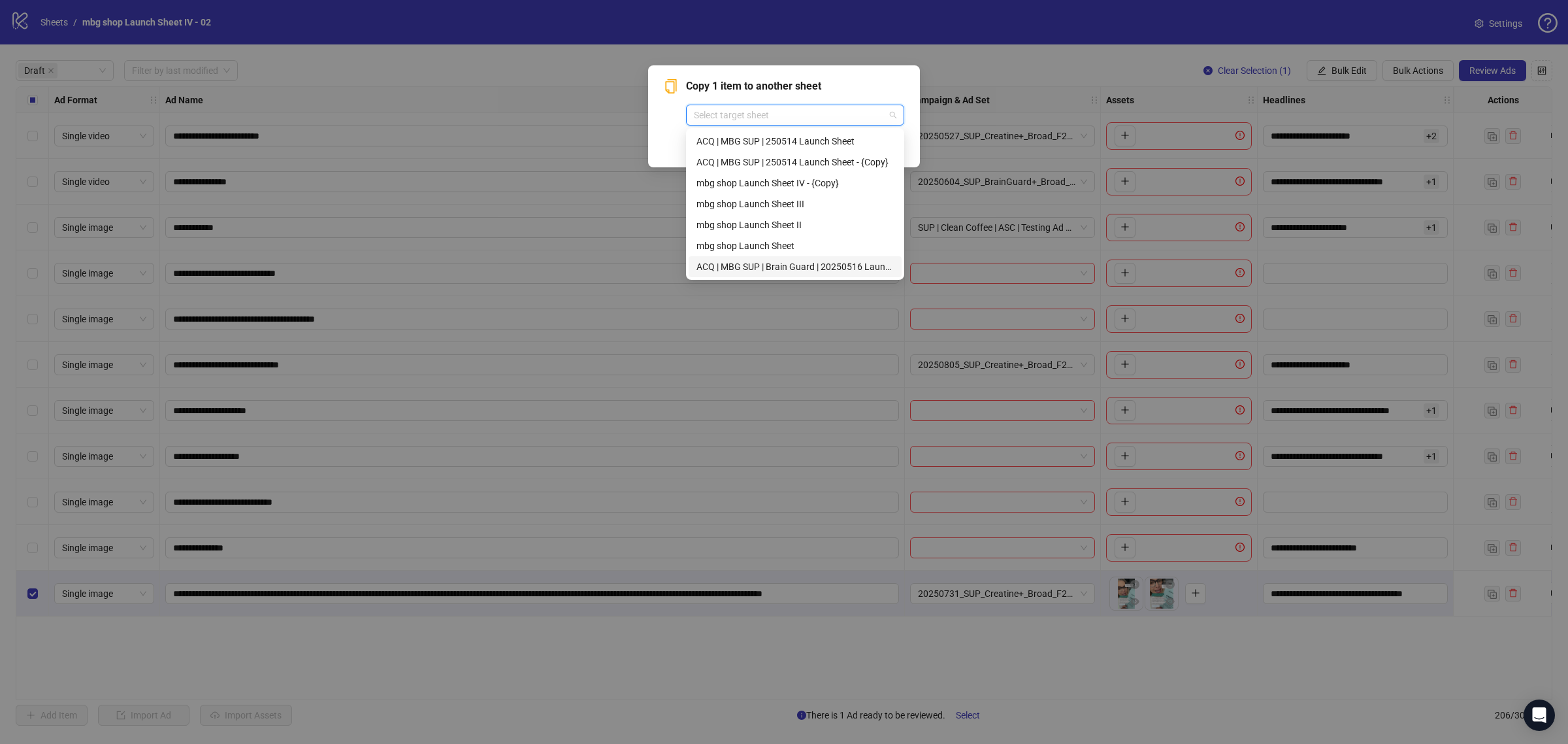
click at [834, 270] on div "ACQ | MBG SUP | Brain Guard | 20250516 Launch Sheet" at bounding box center [795, 266] width 197 height 14
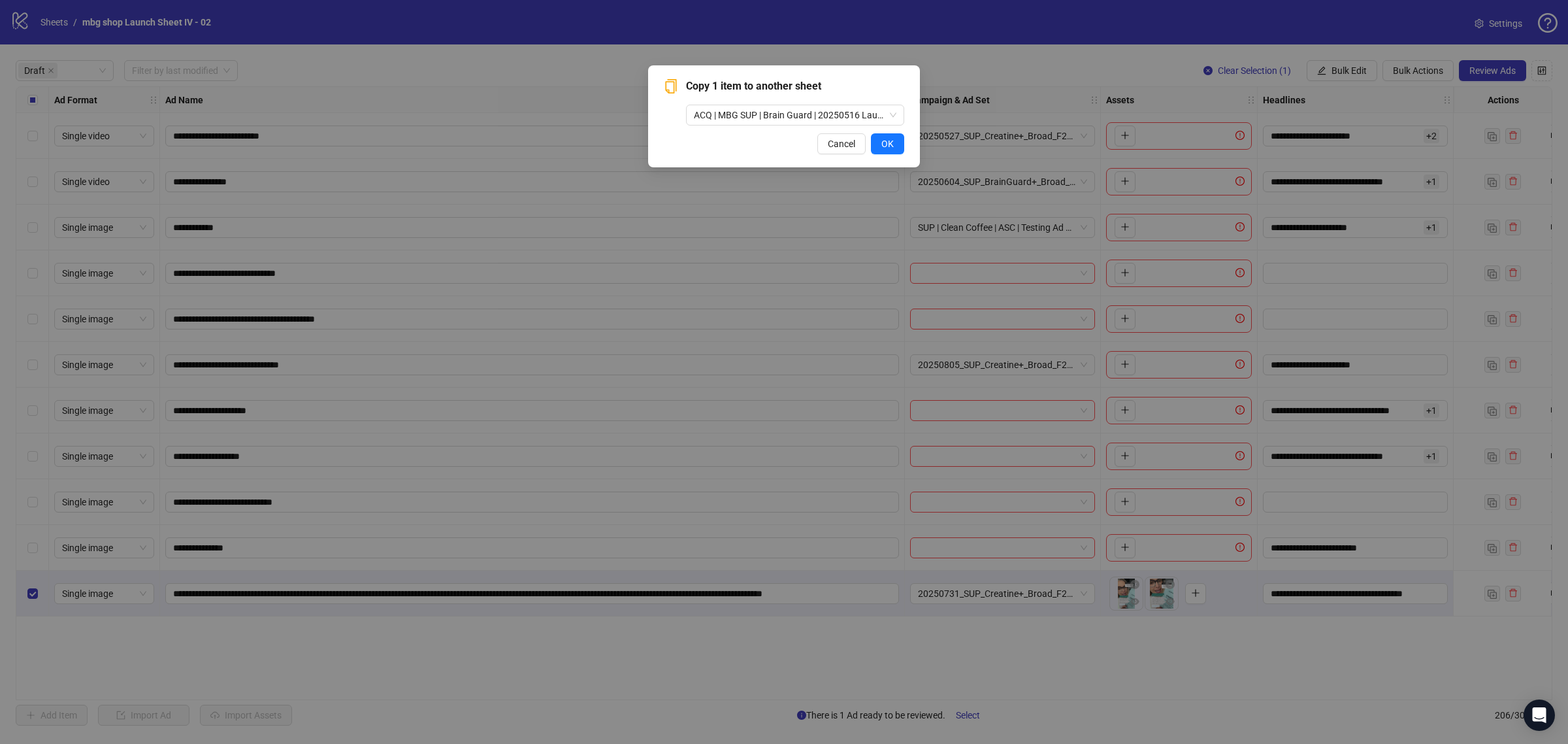
click at [890, 130] on div "Copy 1 item to another sheet ACQ | MBG SUP | Brain Guard | 20250516 Launch Shee…" at bounding box center [784, 117] width 240 height 76
click at [888, 139] on span "OK" at bounding box center [887, 144] width 12 height 10
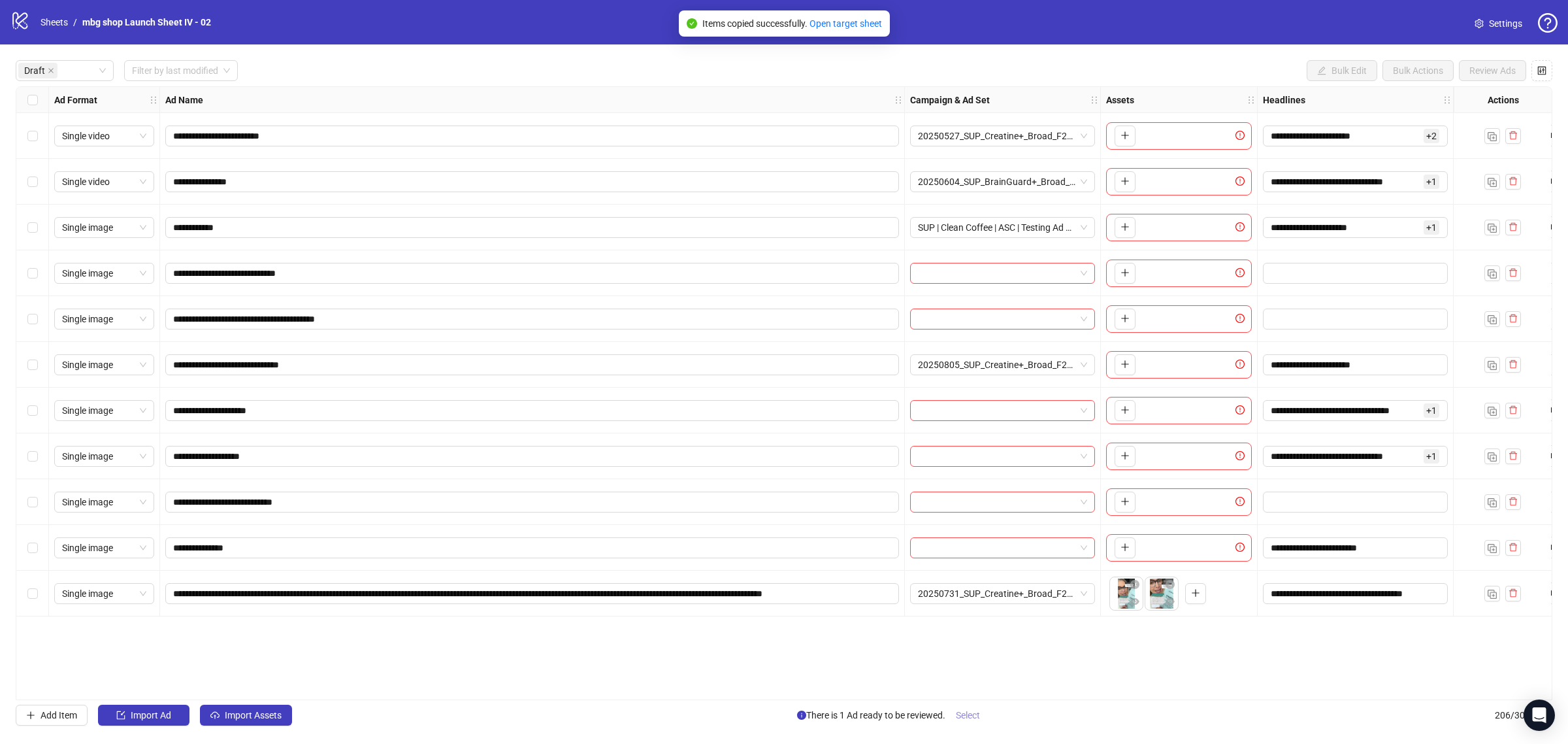
click at [971, 718] on span "Select" at bounding box center [968, 715] width 24 height 10
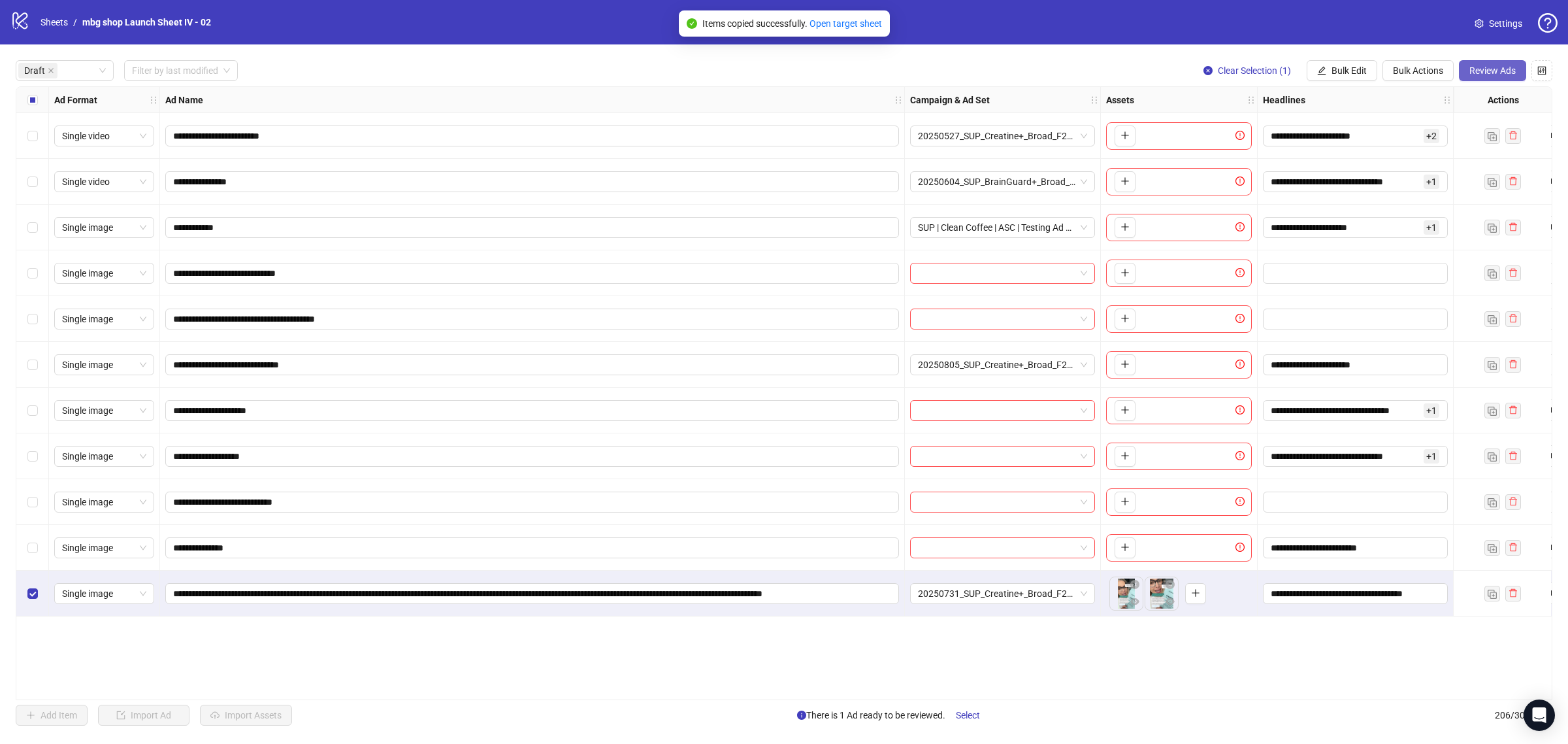
click at [1470, 73] on span "Review Ads" at bounding box center [1492, 71] width 47 height 10
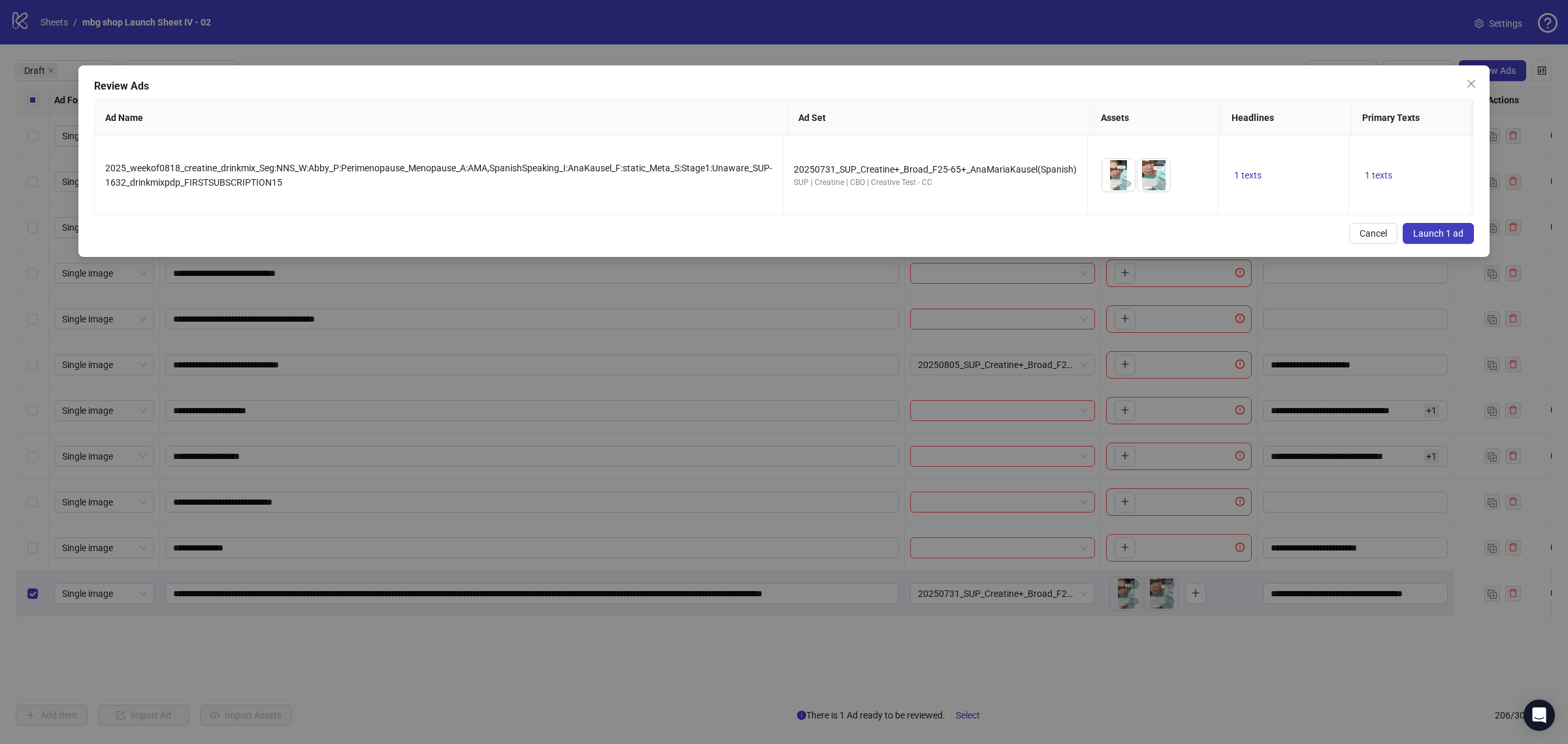
click at [1425, 238] on span "Launch 1 ad" at bounding box center [1438, 233] width 50 height 10
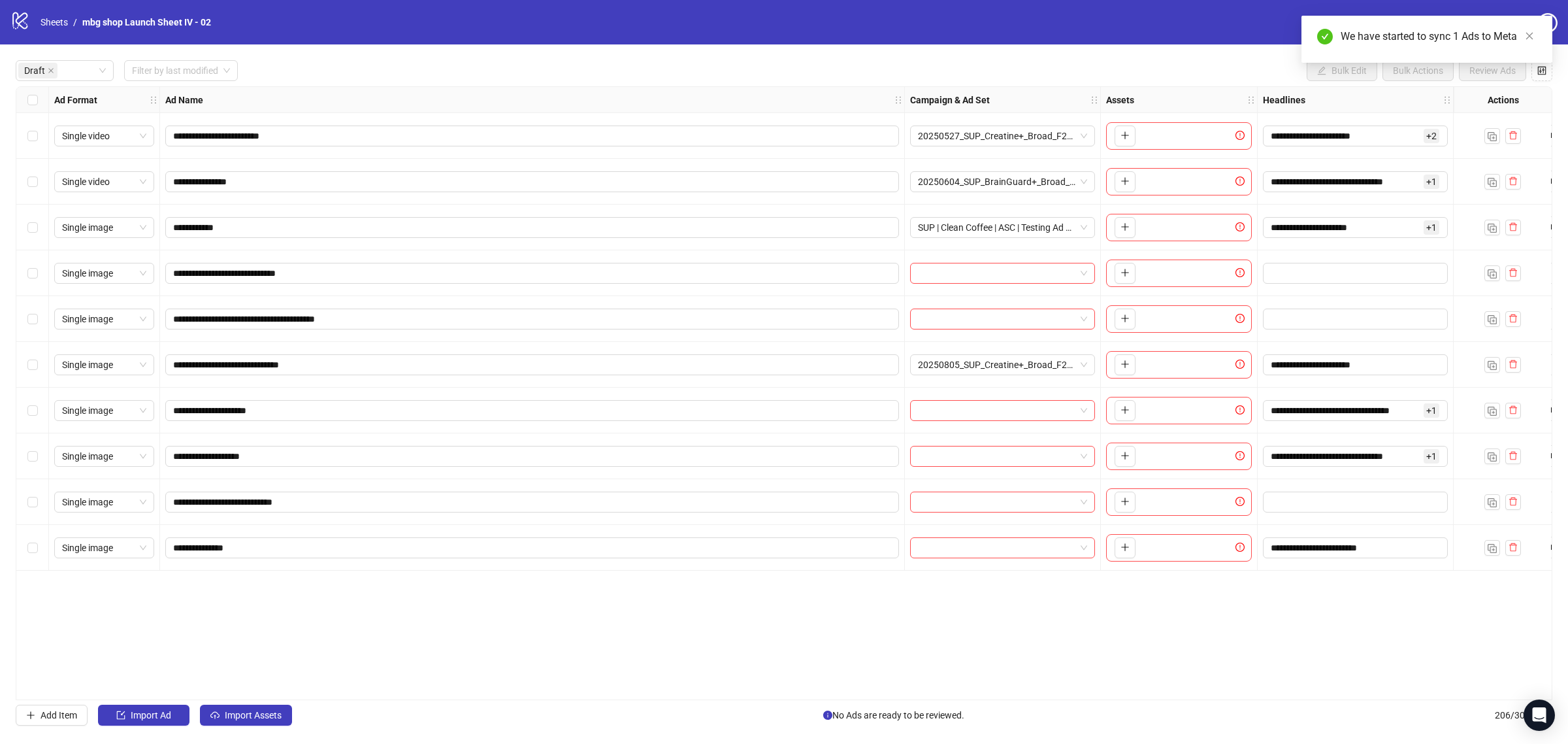
click at [39, 549] on div "Select row 10" at bounding box center [32, 548] width 33 height 46
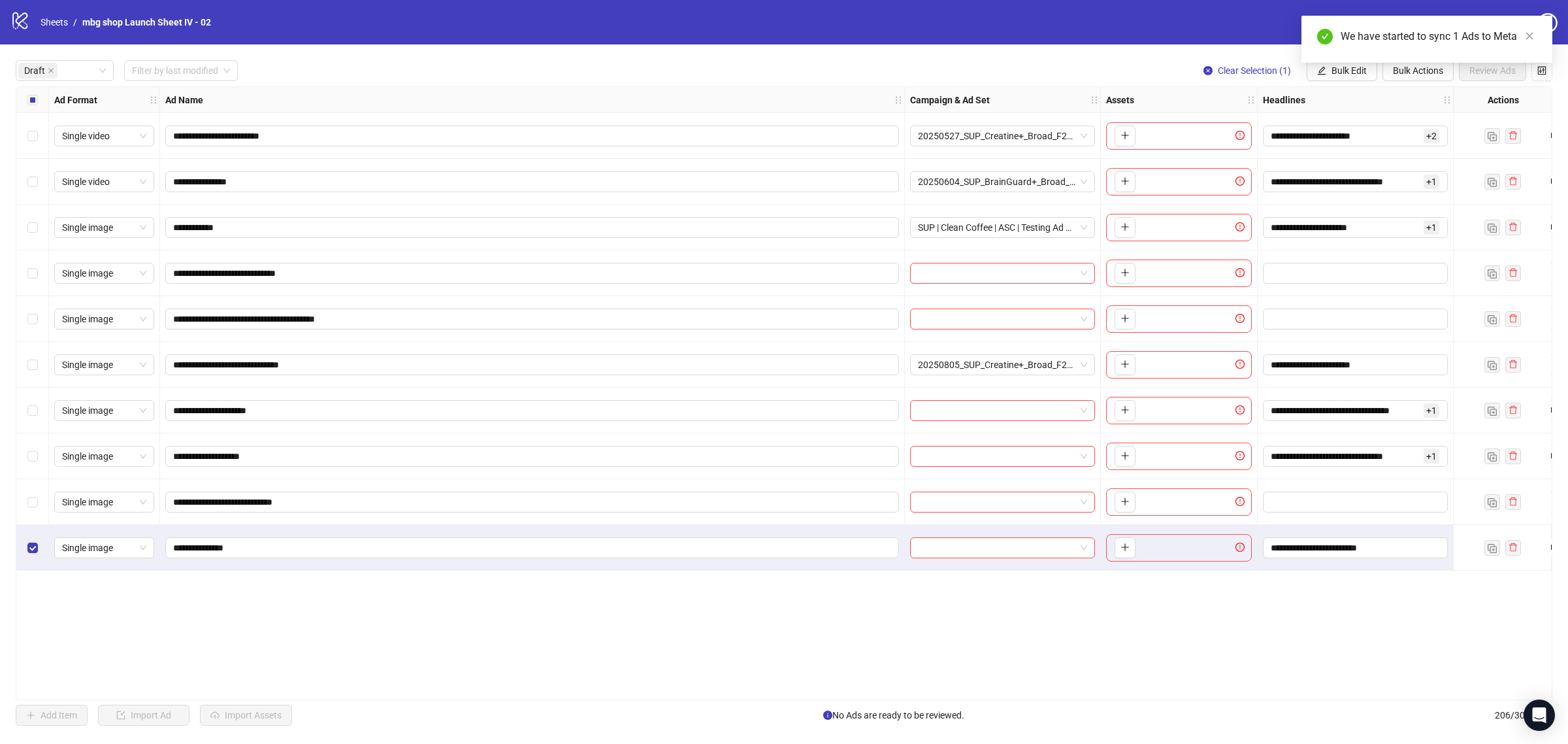
click at [1383, 63] on div "We have started to sync 1 Ads to Meta" at bounding box center [1426, 39] width 251 height 47
click at [1393, 63] on div "We have started to sync 1 Ads to Meta" at bounding box center [1426, 39] width 251 height 47
click at [1411, 77] on button "Bulk Actions" at bounding box center [1417, 70] width 71 height 21
click at [37, 535] on div "Select row 10" at bounding box center [32, 548] width 33 height 46
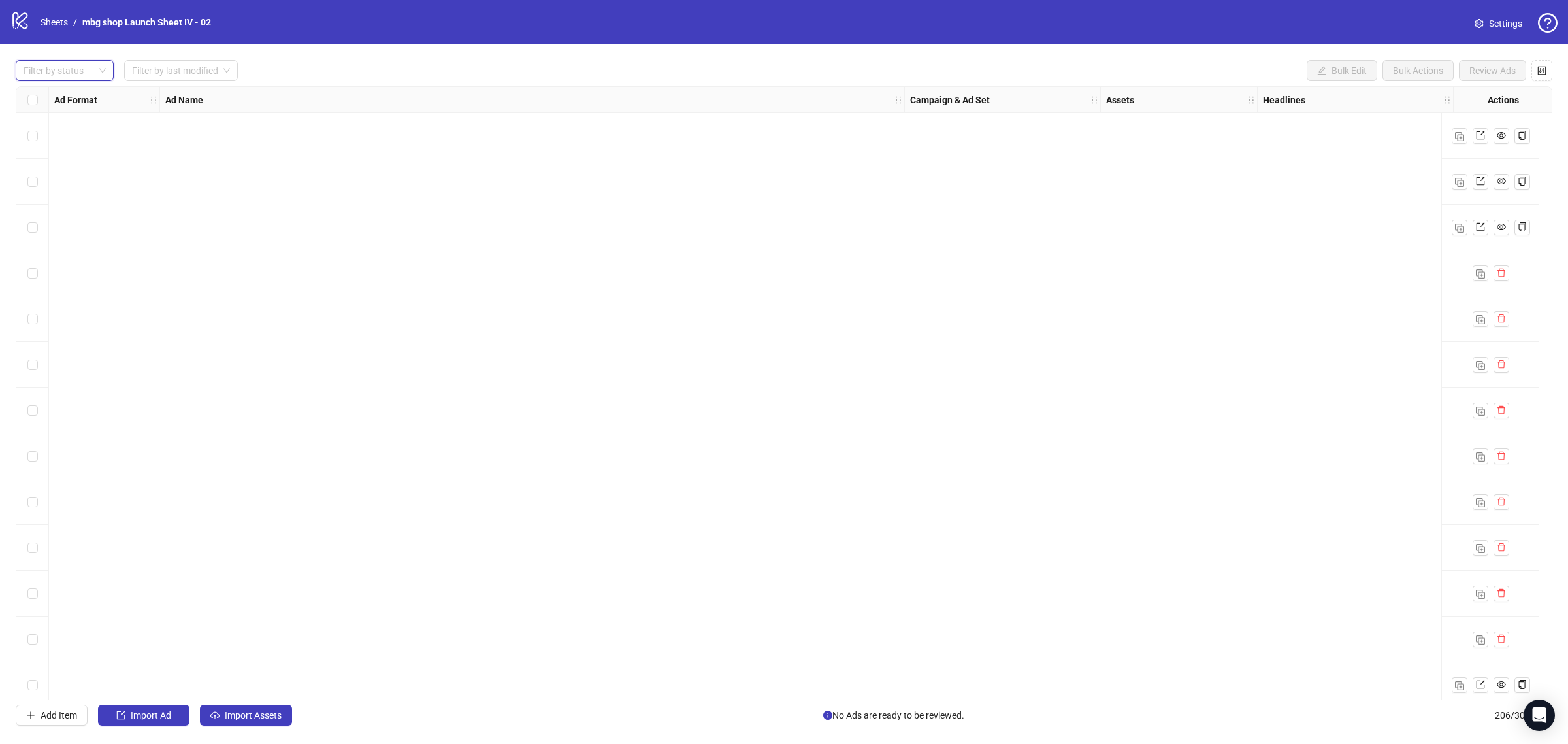
scroll to position [8843, 0]
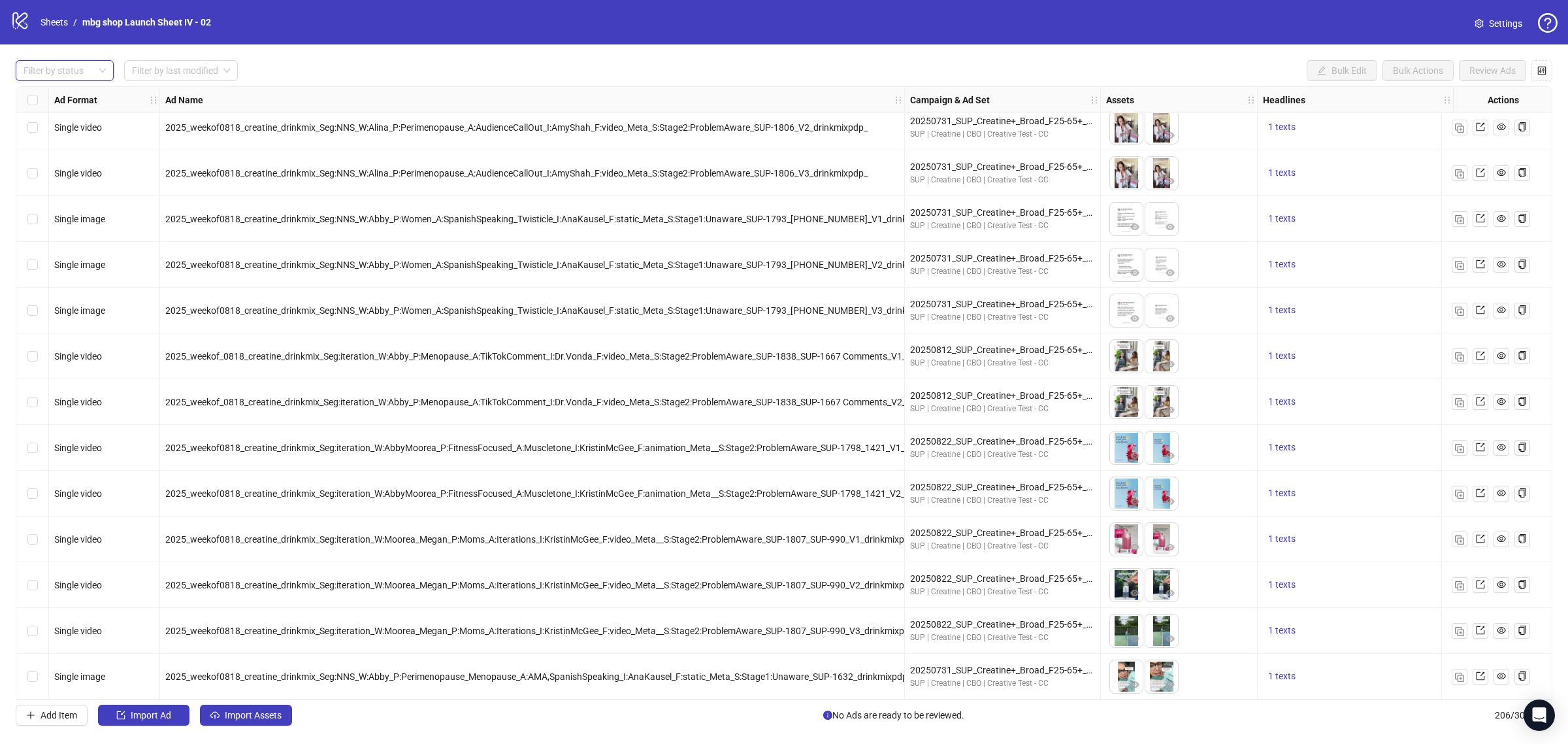
click at [77, 79] on div at bounding box center [57, 71] width 79 height 18
click at [72, 100] on div "Draft" at bounding box center [64, 97] width 77 height 14
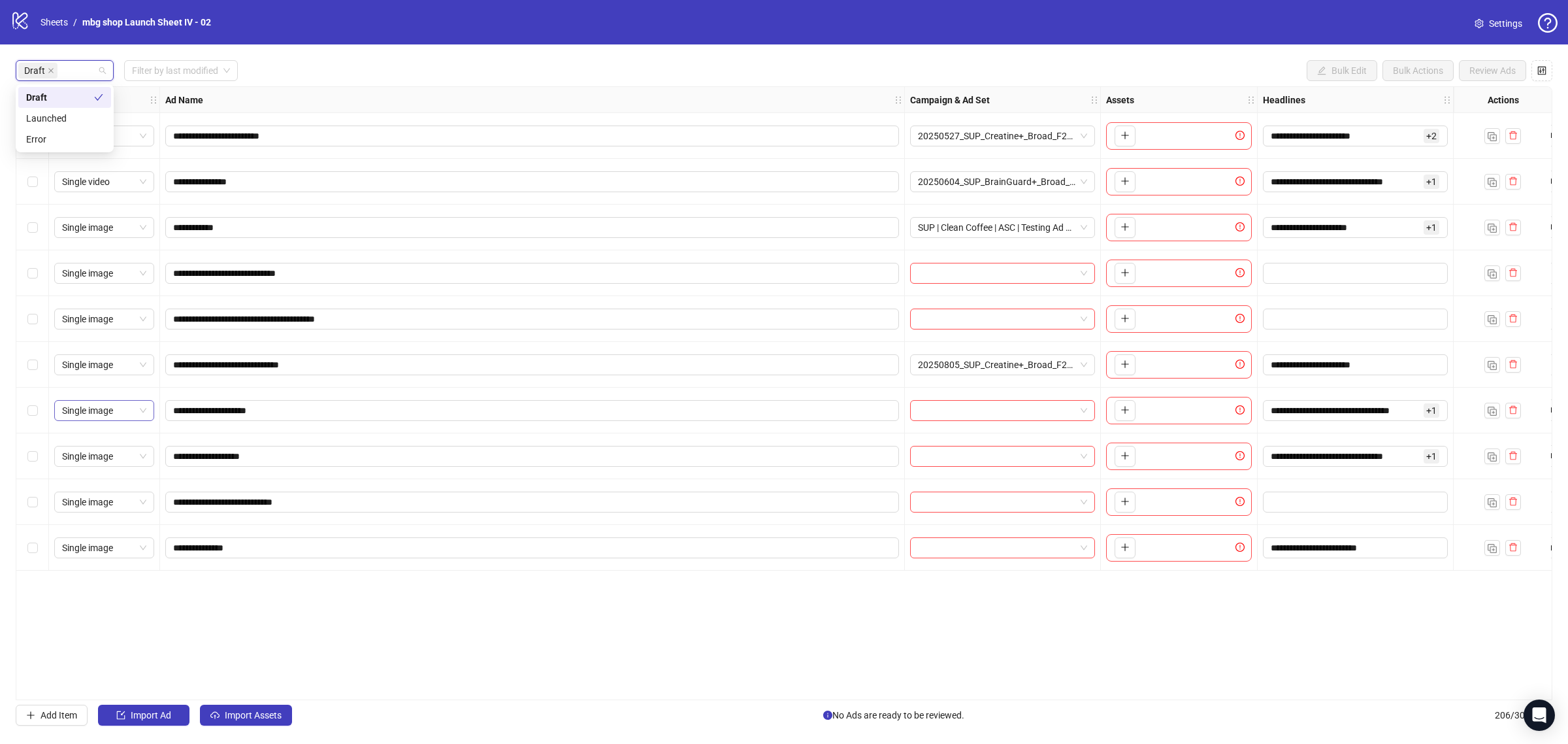
scroll to position [0, 0]
click at [80, 707] on button "Add Item" at bounding box center [52, 714] width 72 height 21
click at [1122, 593] on icon "plus" at bounding box center [1124, 592] width 9 height 9
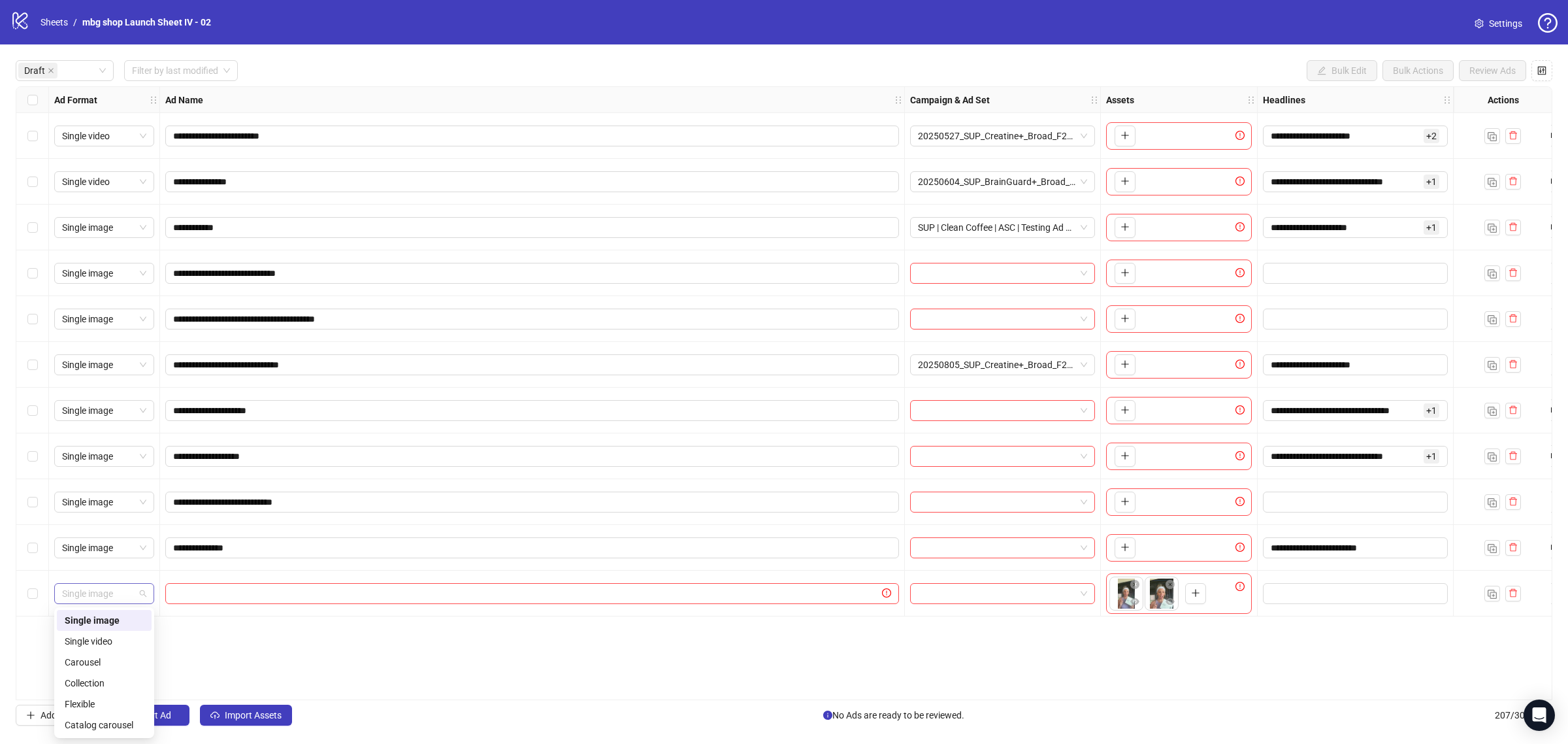
click at [131, 593] on span "Single image" at bounding box center [104, 593] width 85 height 20
click at [125, 636] on div "Single video" at bounding box center [104, 641] width 79 height 14
drag, startPoint x: 1157, startPoint y: 598, endPoint x: 1126, endPoint y: 591, distance: 31.8
click at [1126, 591] on body "**********" at bounding box center [784, 372] width 1568 height 744
click at [448, 595] on input "text" at bounding box center [526, 593] width 706 height 14
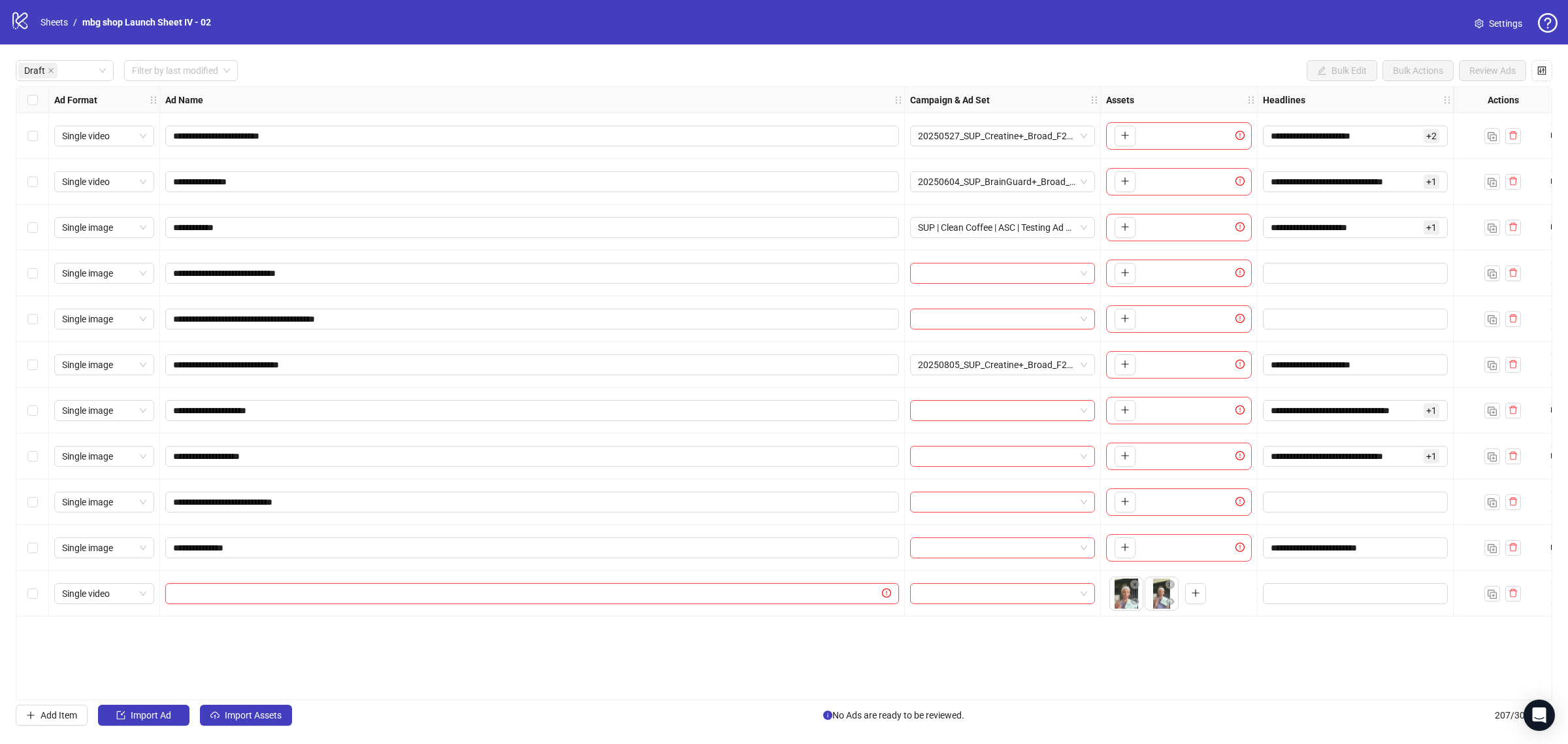
paste input "**********"
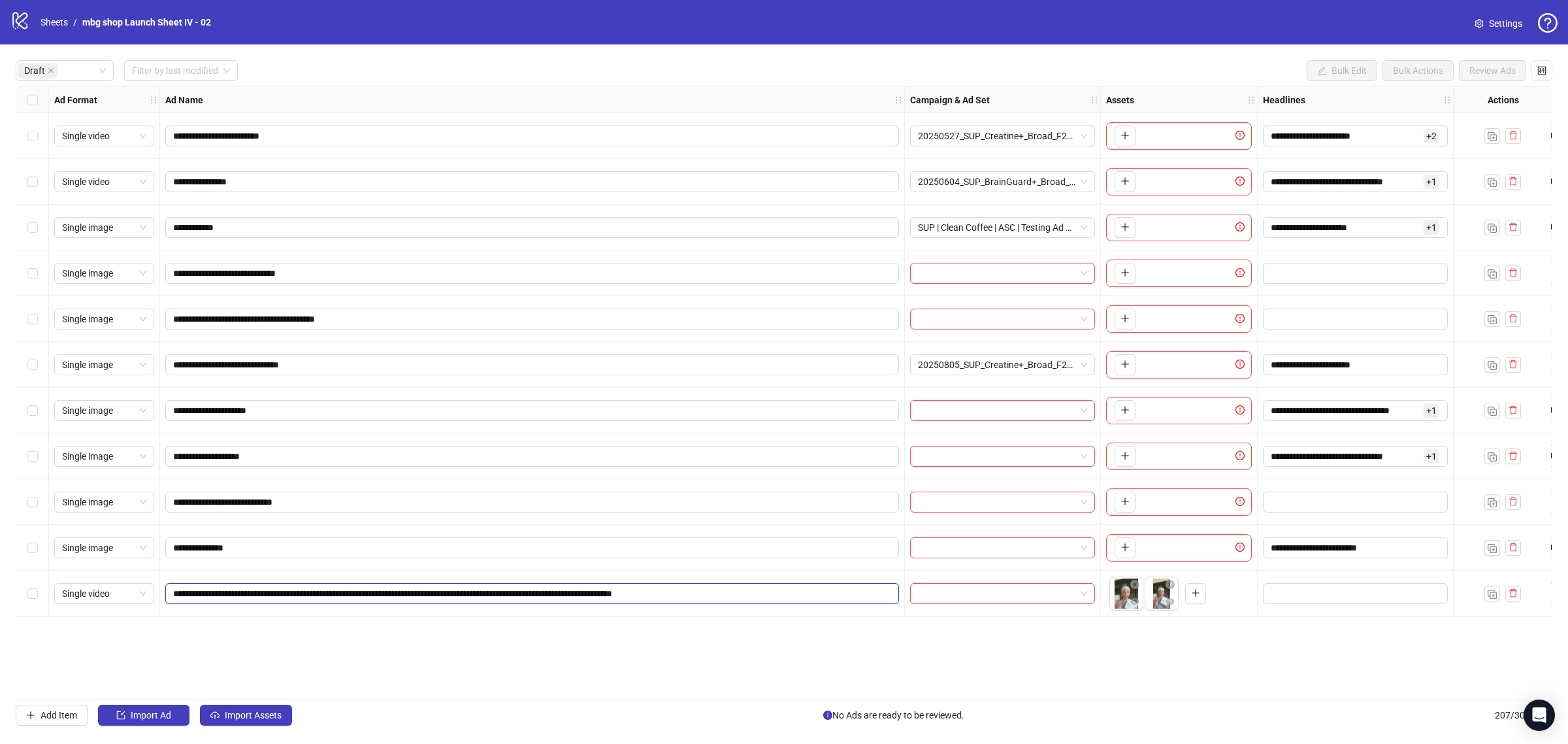
type input "**********"
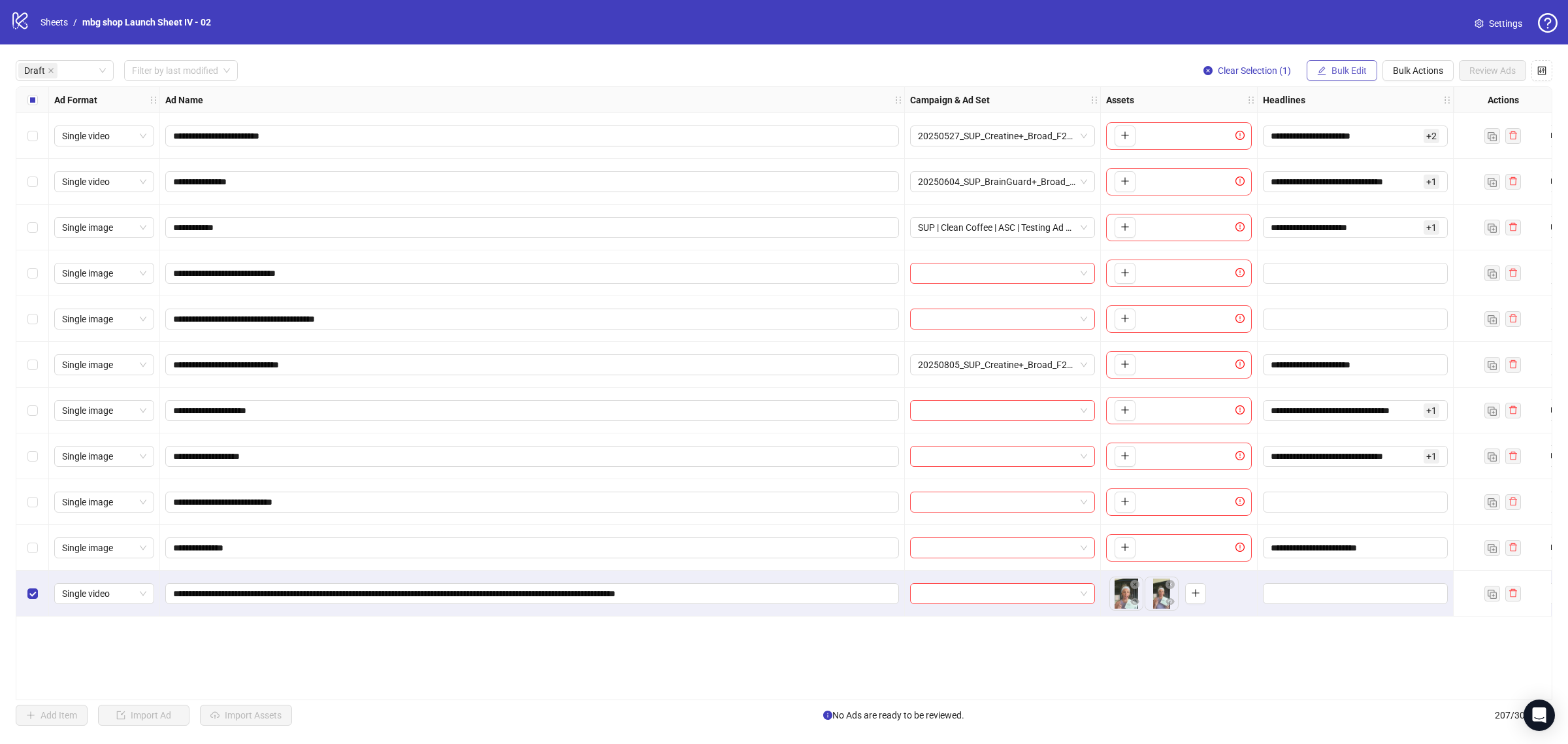
click at [1332, 66] on span "Bulk Edit" at bounding box center [1349, 71] width 35 height 10
click at [847, 591] on input "**********" at bounding box center [531, 593] width 716 height 14
type input "**********"
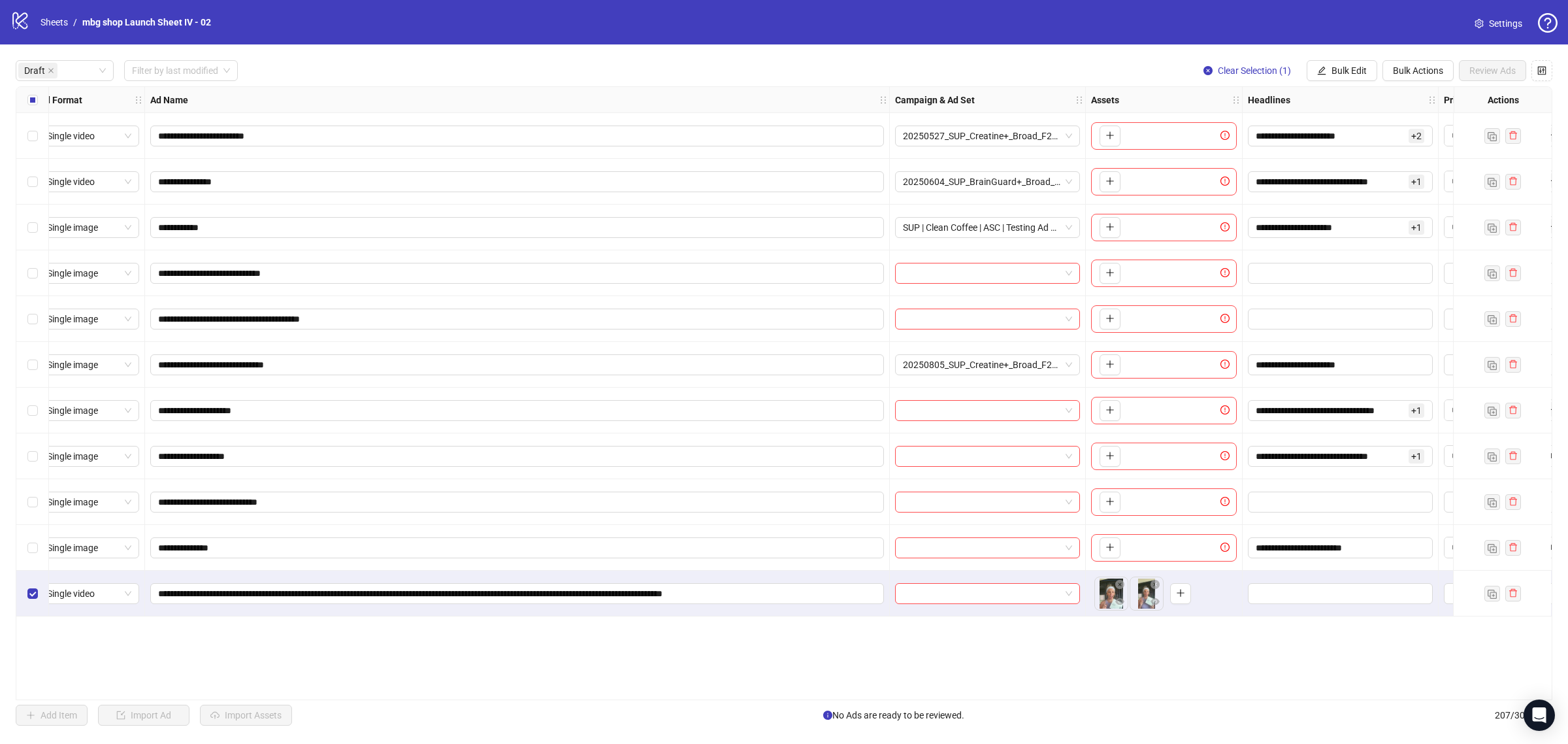
scroll to position [0, 293]
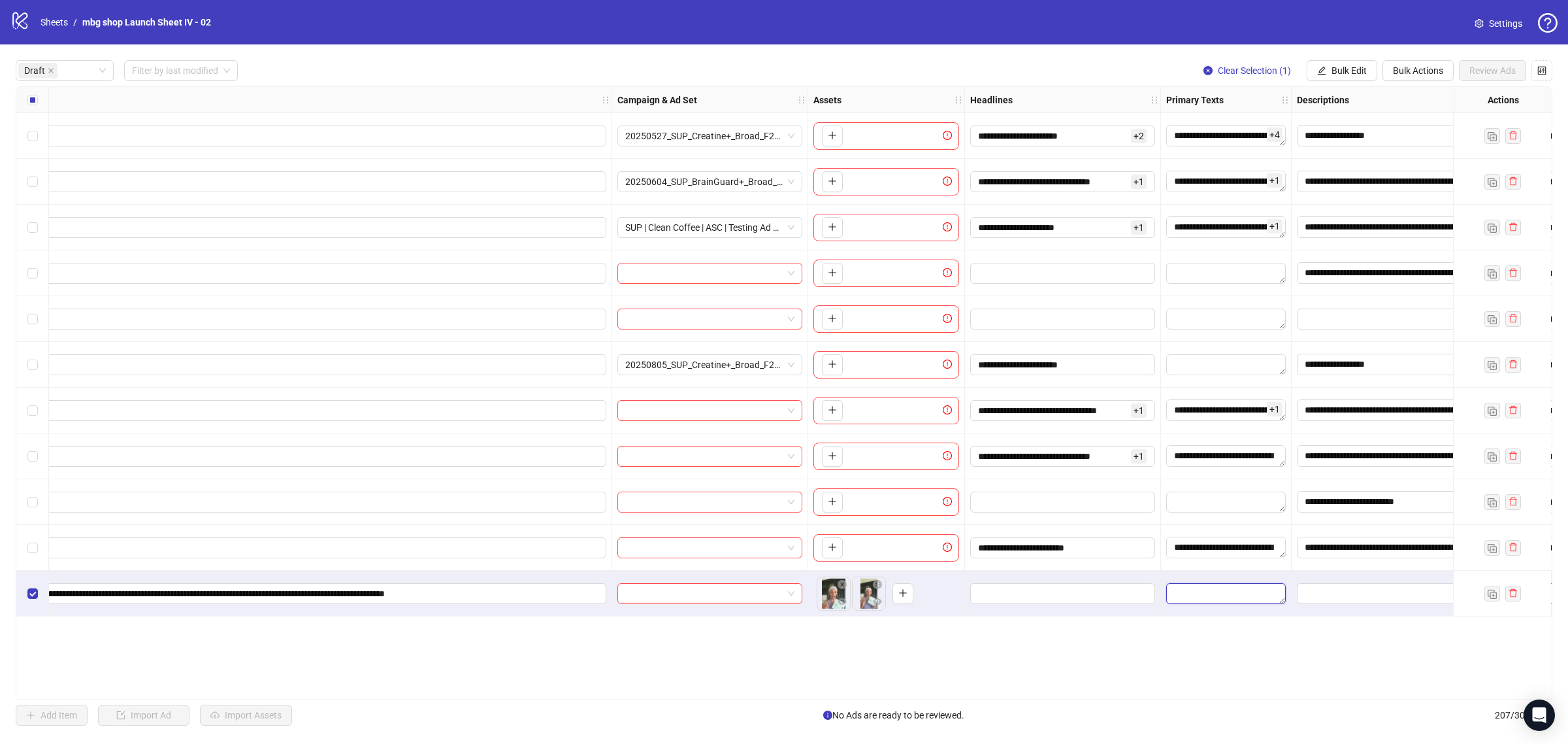
click at [1187, 593] on textarea "Edit values" at bounding box center [1226, 593] width 120 height 21
type textarea "**********"
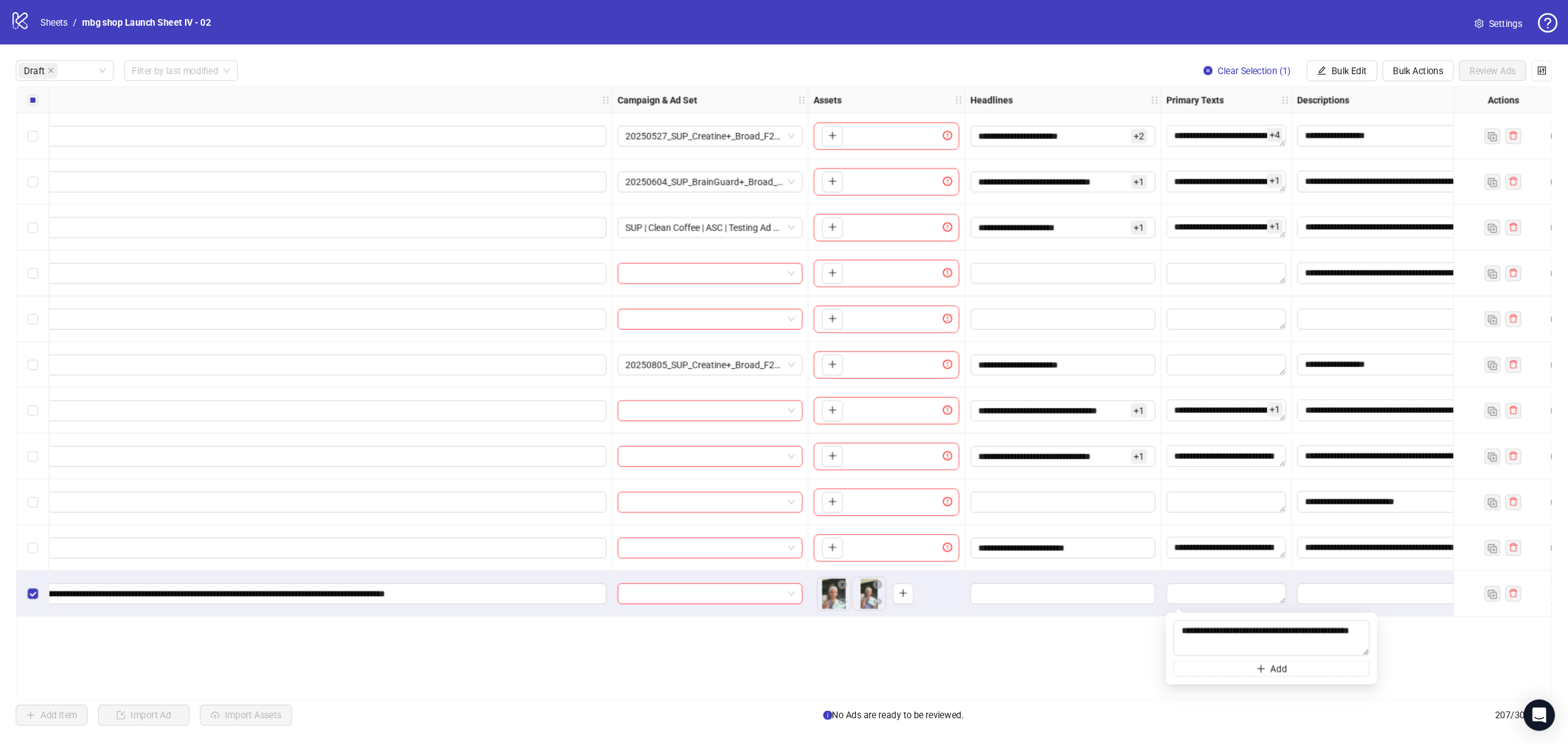
scroll to position [454, 0]
click at [960, 605] on div "**********" at bounding box center [734, 368] width 1440 height 575
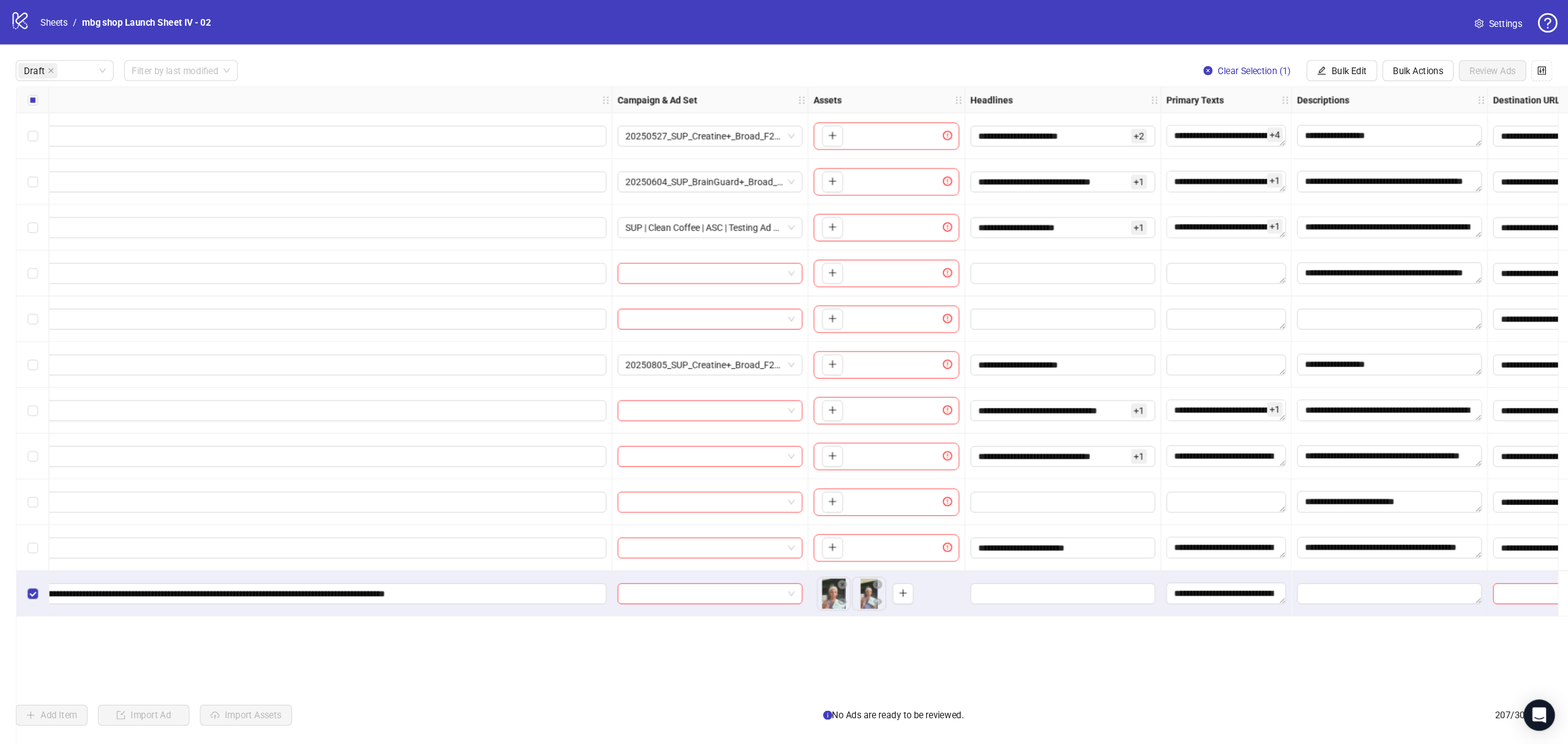
scroll to position [0, 275]
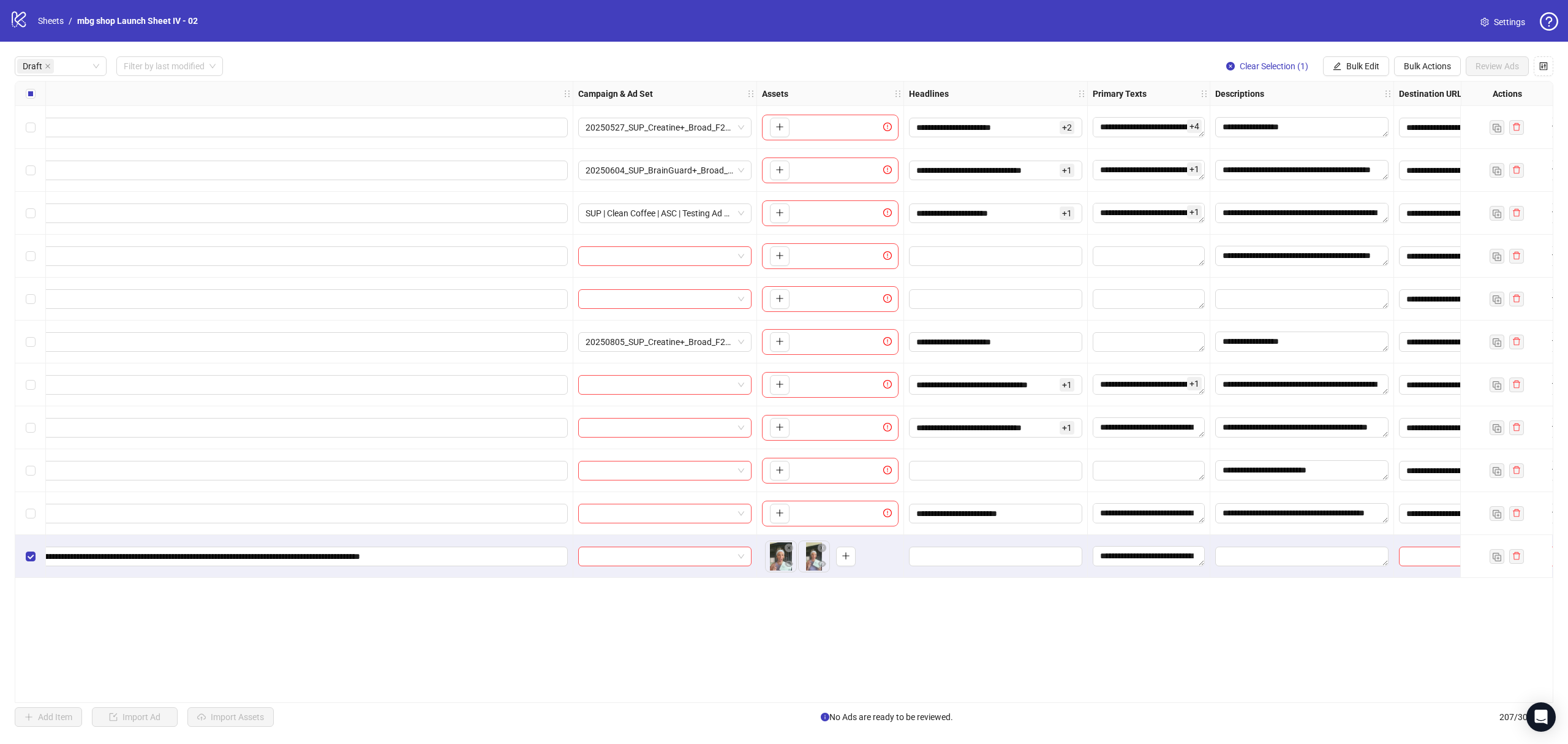
click at [1072, 567] on div at bounding box center [995, 556] width 184 height 43
click at [1053, 554] on input "Edit values" at bounding box center [993, 556] width 156 height 13
type input "**********"
click at [880, 634] on div "**********" at bounding box center [784, 392] width 1538 height 622
drag, startPoint x: 1199, startPoint y: 697, endPoint x: 872, endPoint y: 697, distance: 327.0
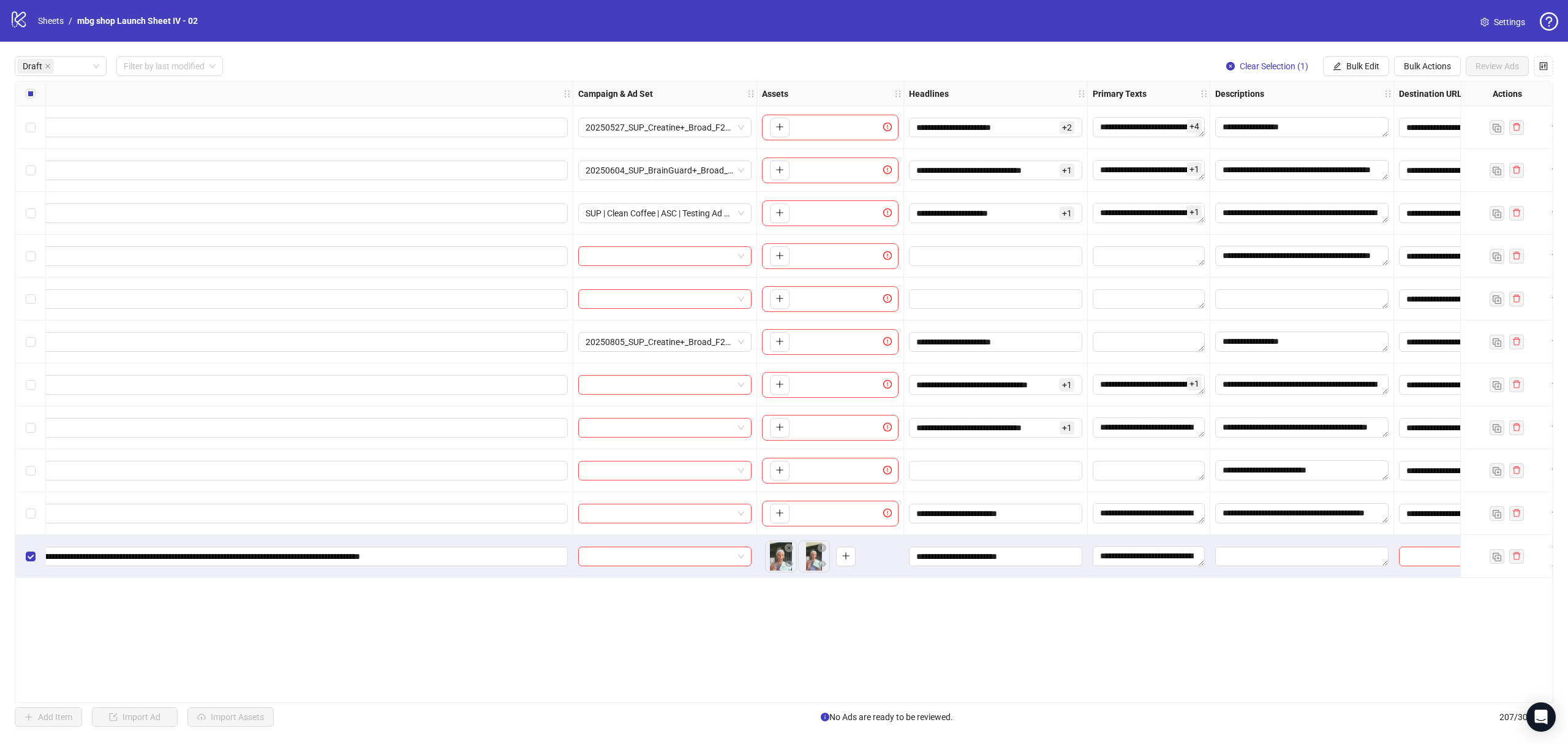
click at [867, 689] on div "**********" at bounding box center [784, 392] width 1538 height 622
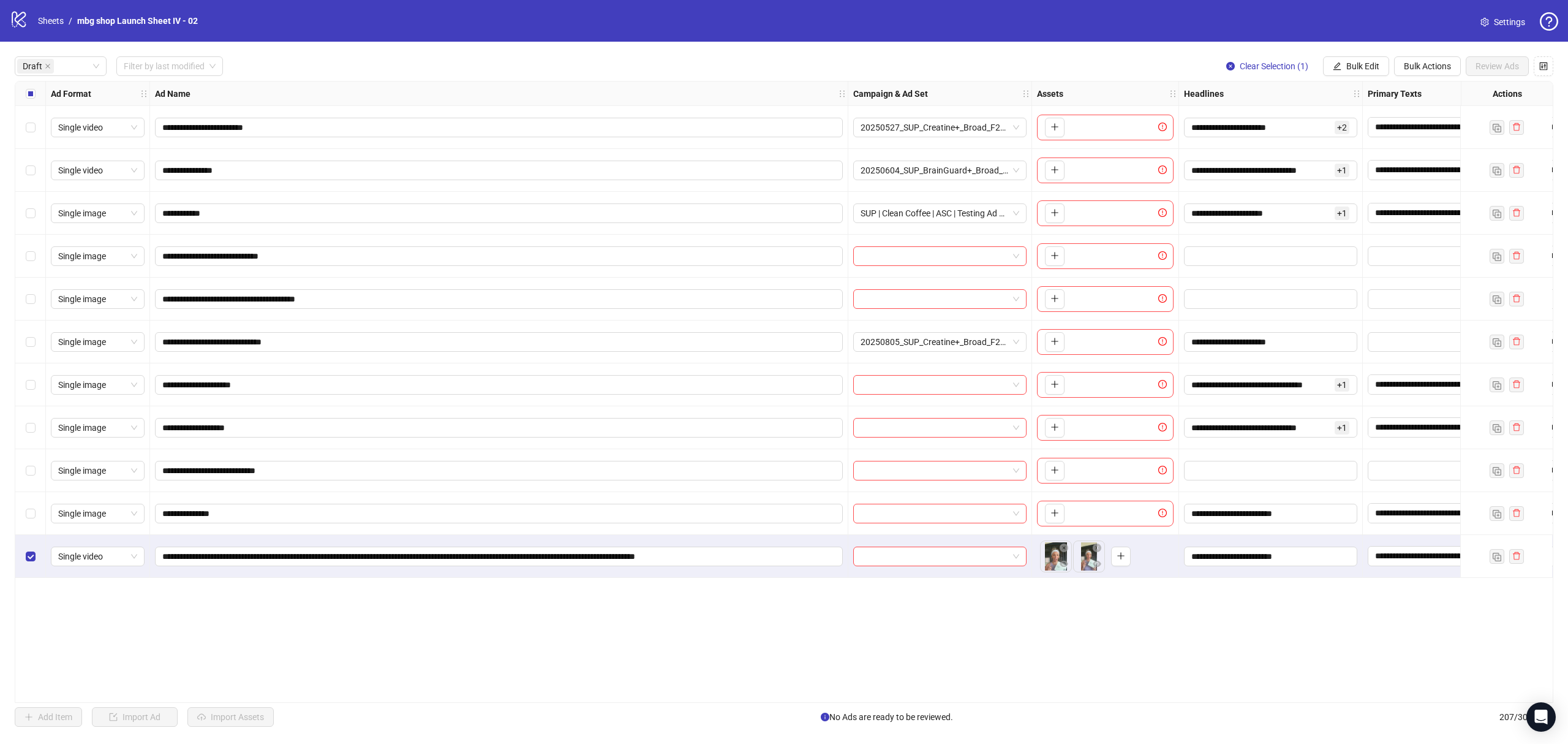
click at [843, 100] on div "Ad Name" at bounding box center [499, 93] width 698 height 24
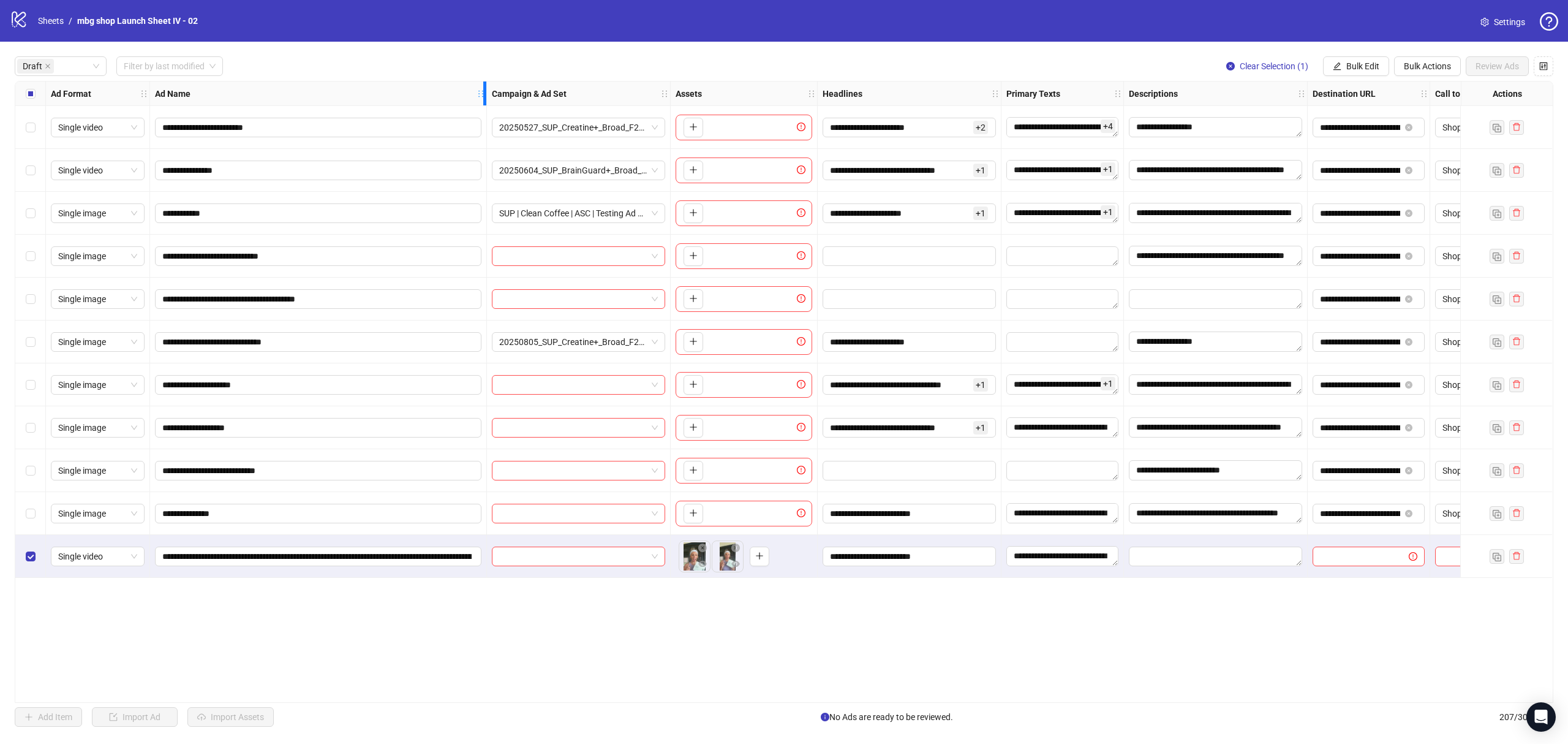
drag, startPoint x: 845, startPoint y: 100, endPoint x: 484, endPoint y: 107, distance: 361.1
click at [484, 106] on div "Ad Name" at bounding box center [319, 93] width 336 height 24
click at [1274, 76] on button "Clear Selection (1)" at bounding box center [1267, 65] width 102 height 20
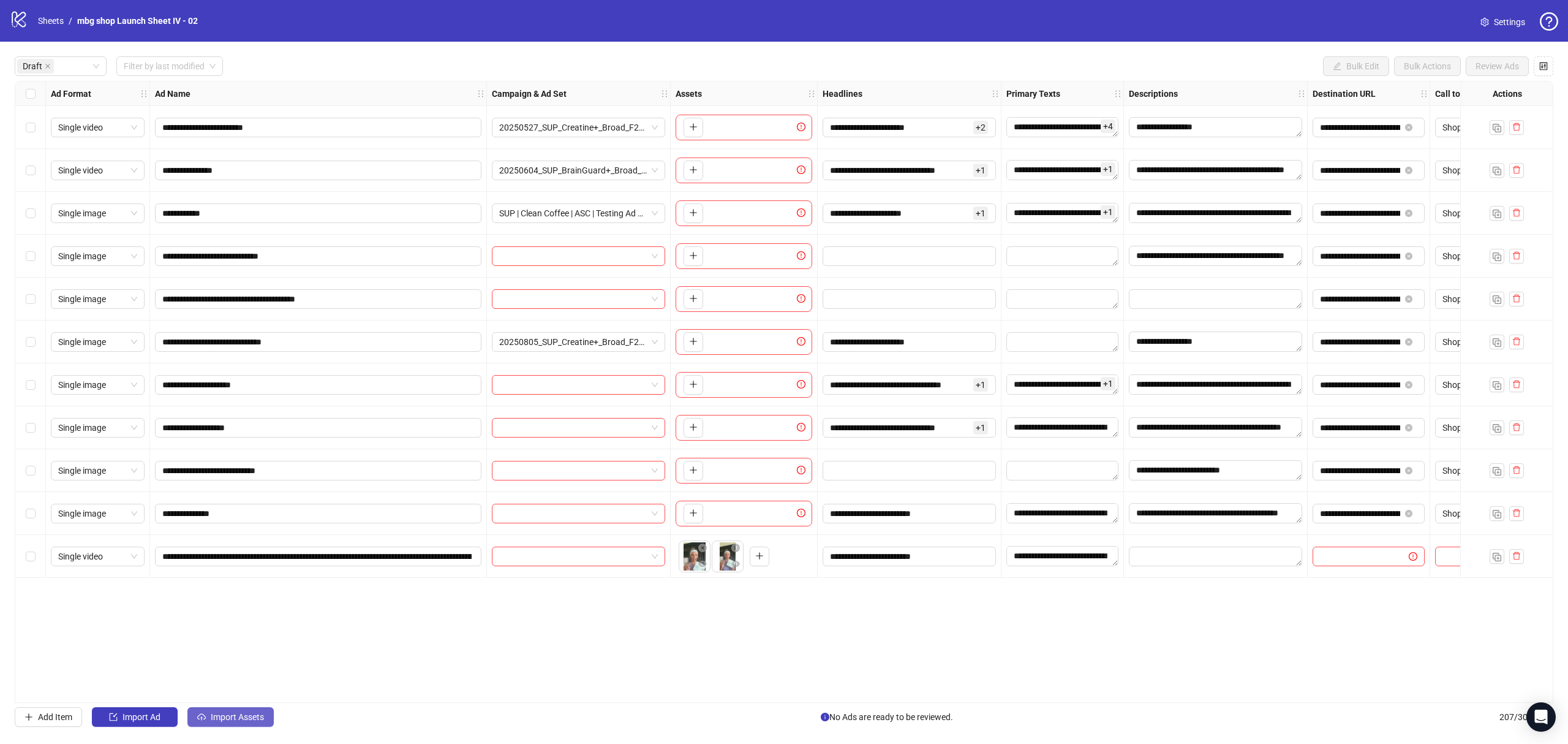
click at [225, 696] on span "Import Assets" at bounding box center [236, 717] width 53 height 9
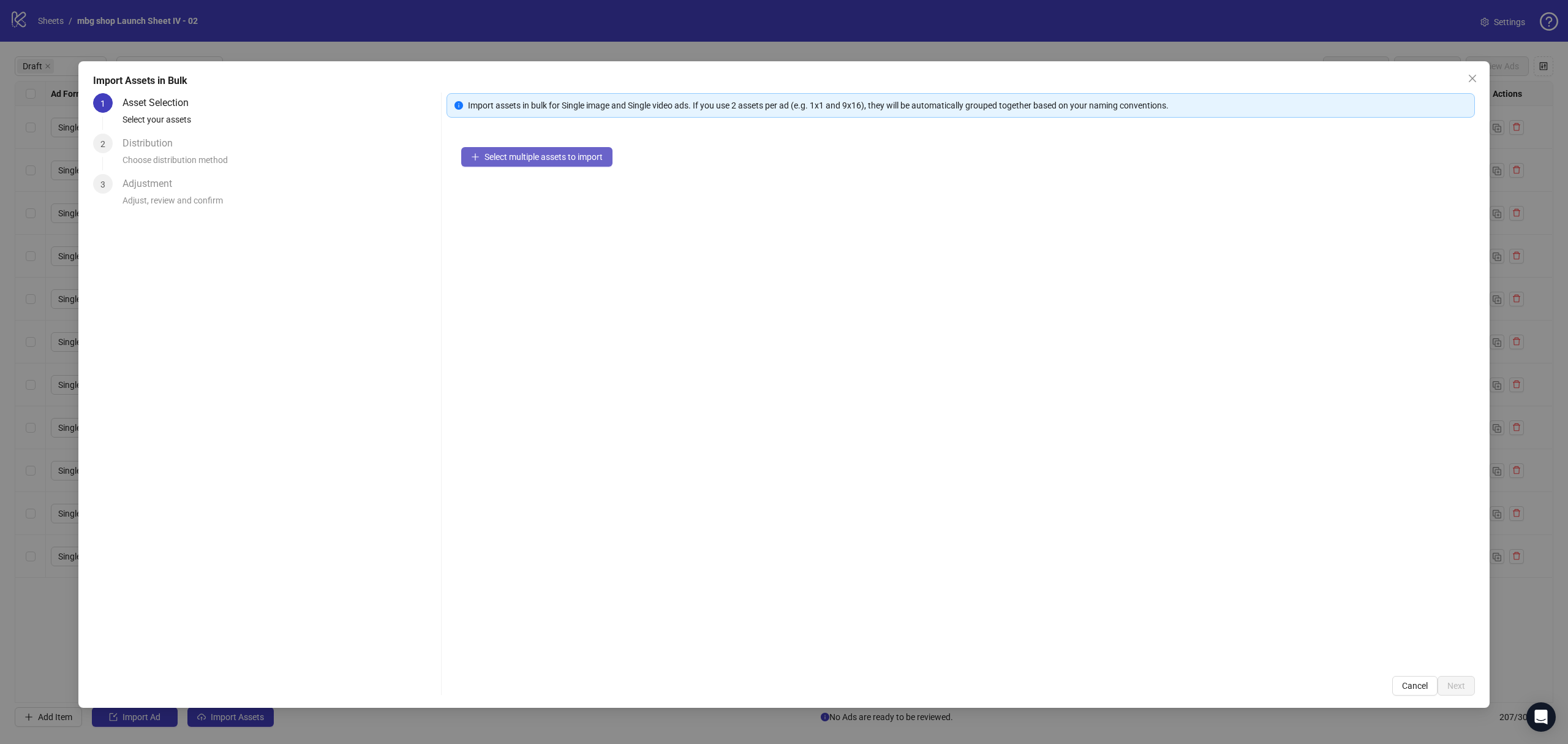
click at [527, 163] on button "Select multiple assets to import" at bounding box center [536, 156] width 151 height 20
click at [1444, 686] on button "Next" at bounding box center [1456, 685] width 37 height 20
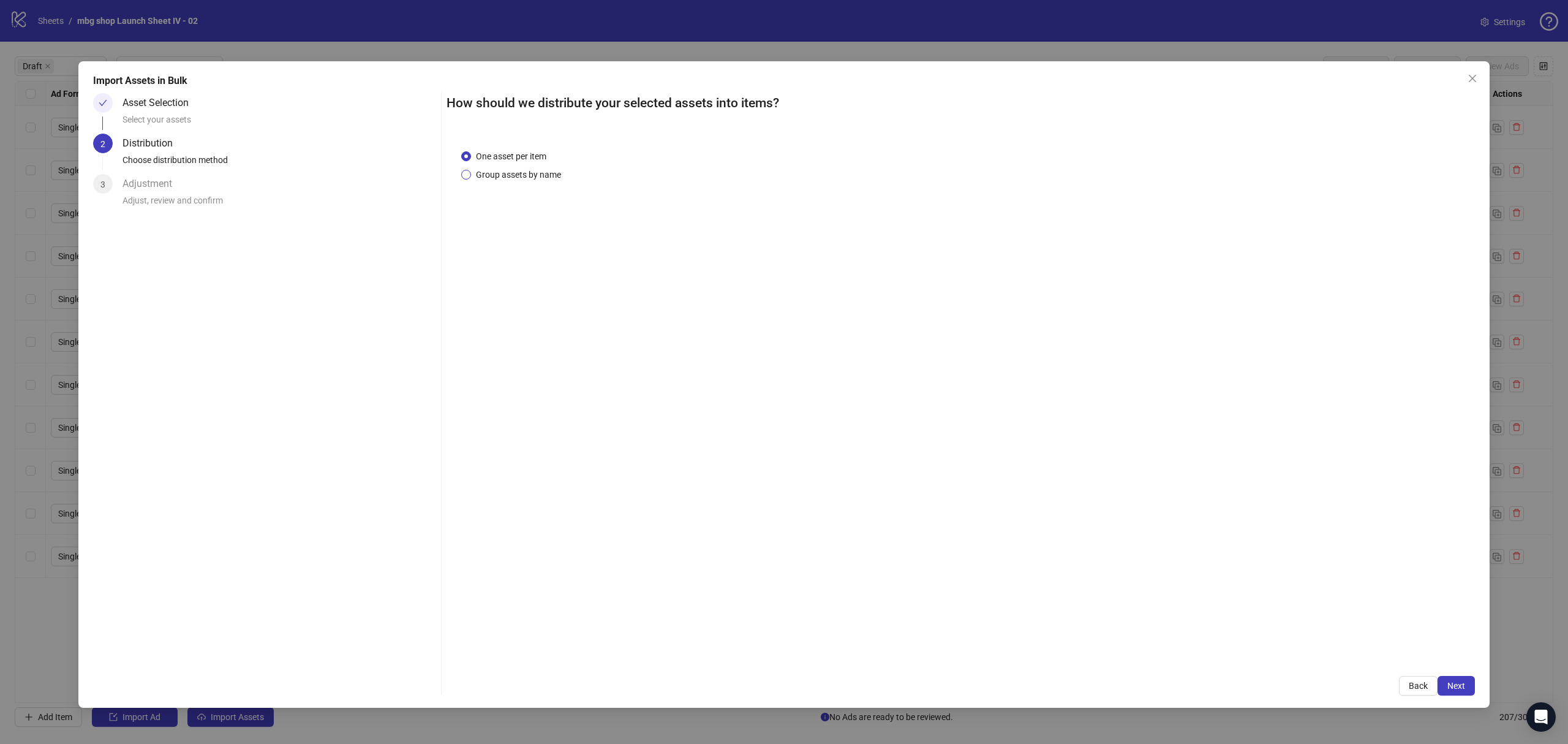
click at [533, 178] on span "Group assets by name" at bounding box center [519, 175] width 95 height 13
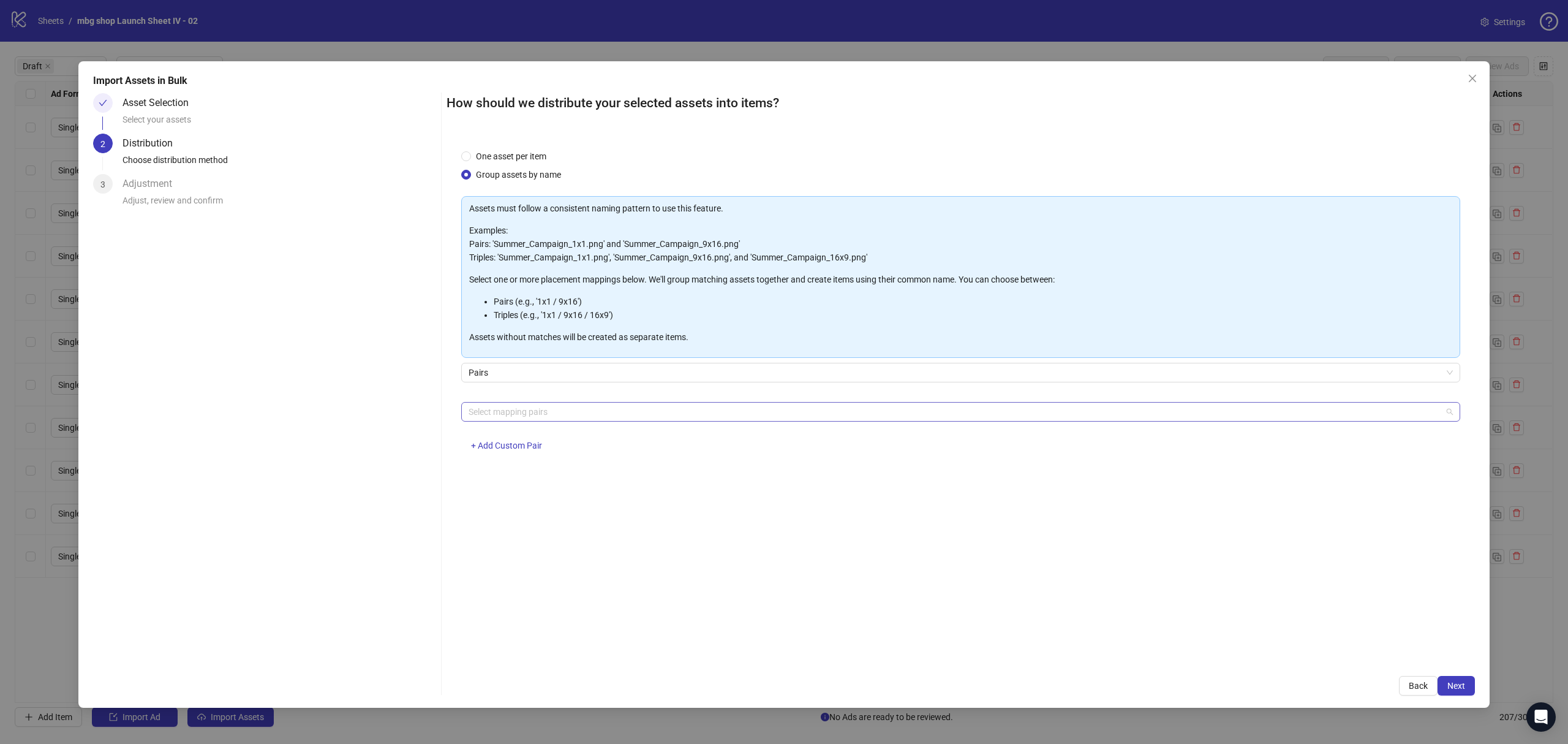
click at [633, 402] on div "Select mapping pairs" at bounding box center [960, 411] width 999 height 20
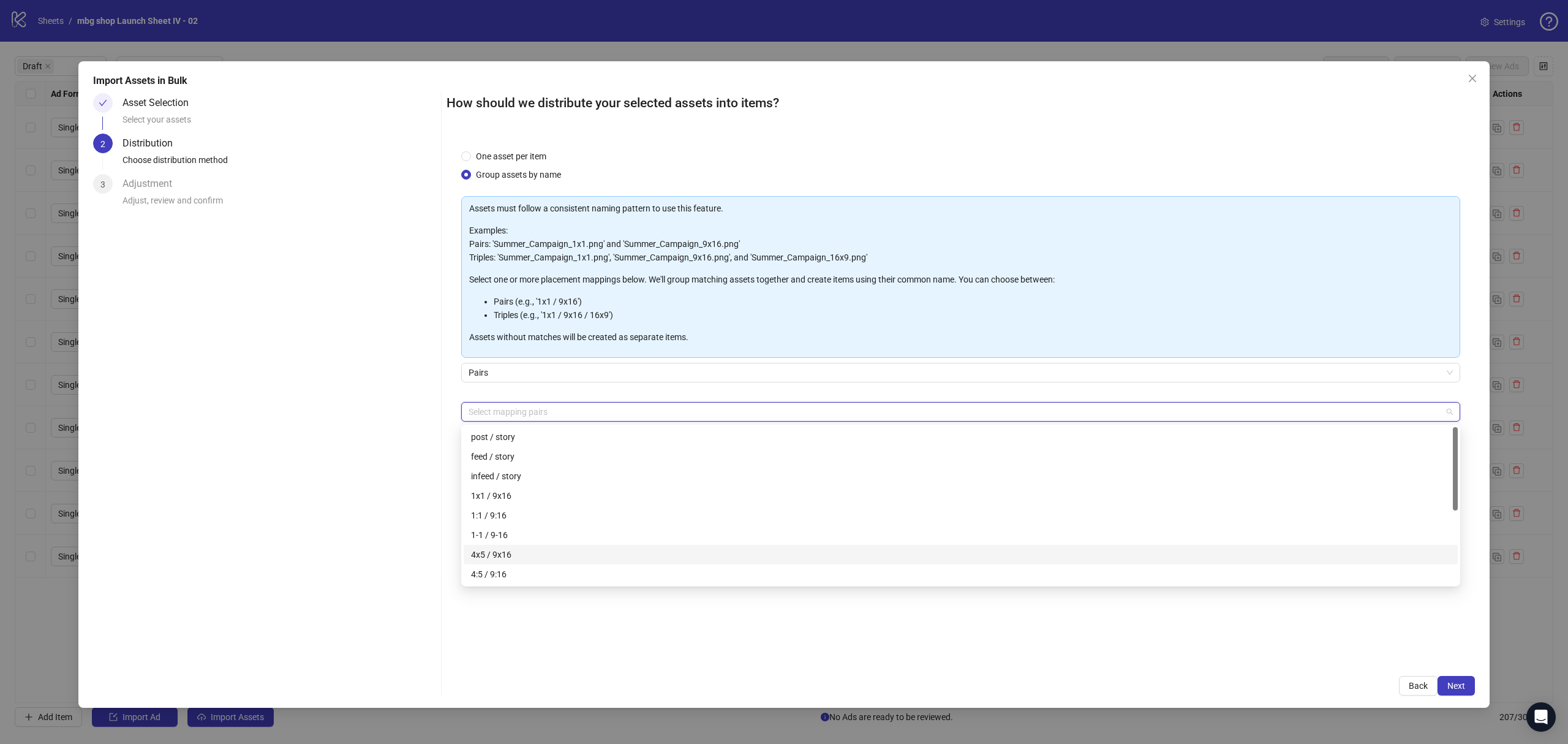
click at [654, 548] on div "4x5 / 9x16" at bounding box center [961, 554] width 979 height 13
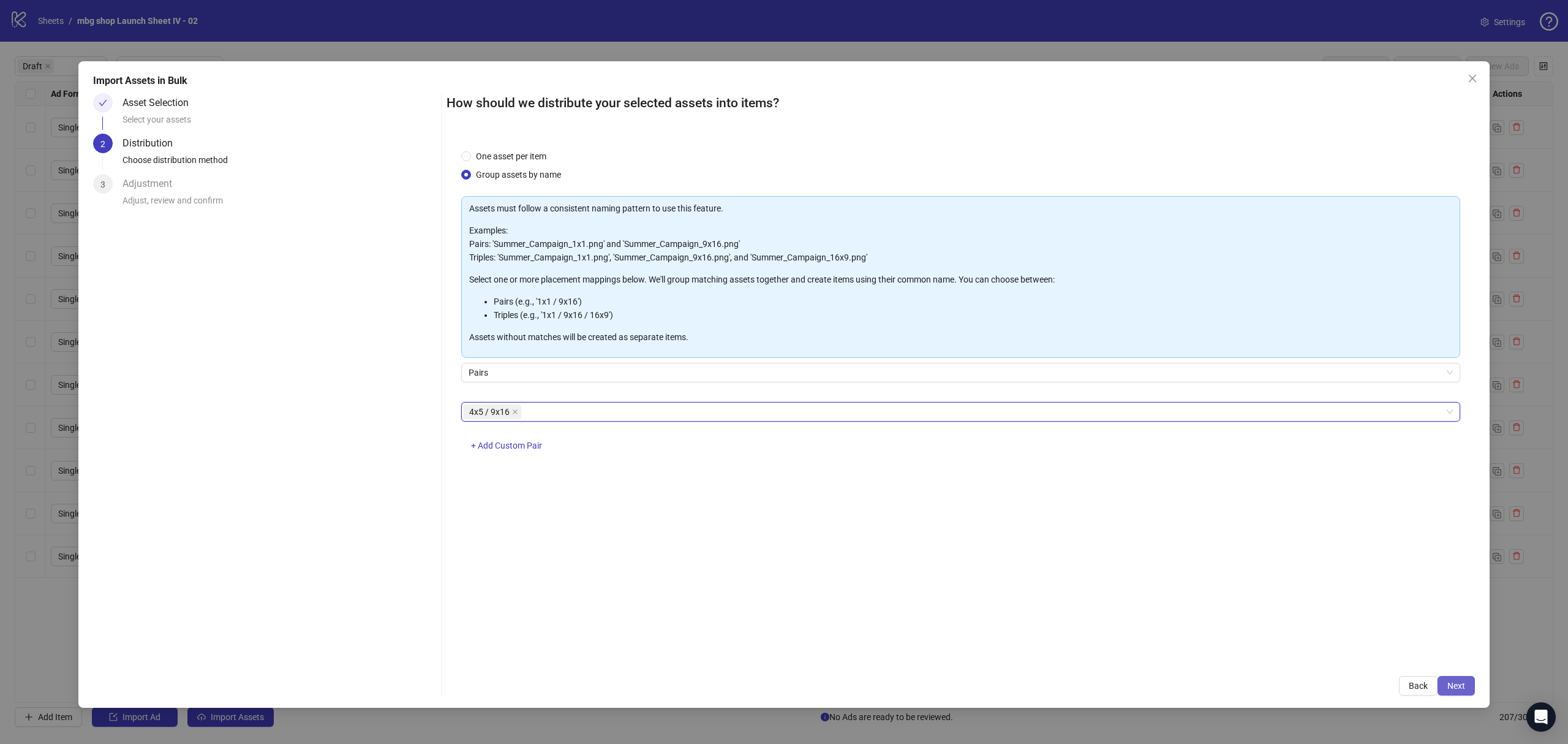
click at [1463, 685] on span "Next" at bounding box center [1456, 685] width 18 height 9
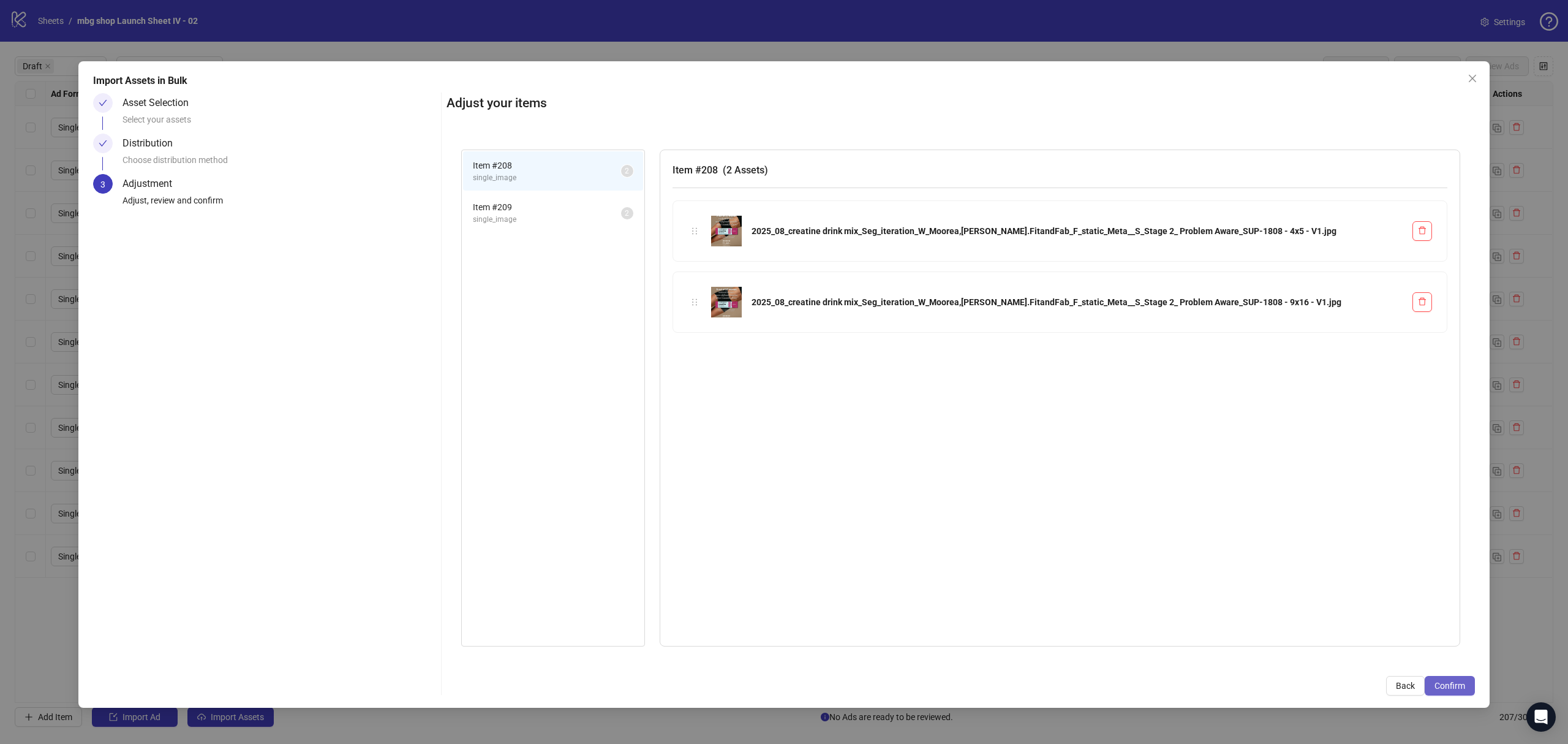
click at [1452, 684] on span "Confirm" at bounding box center [1449, 685] width 31 height 9
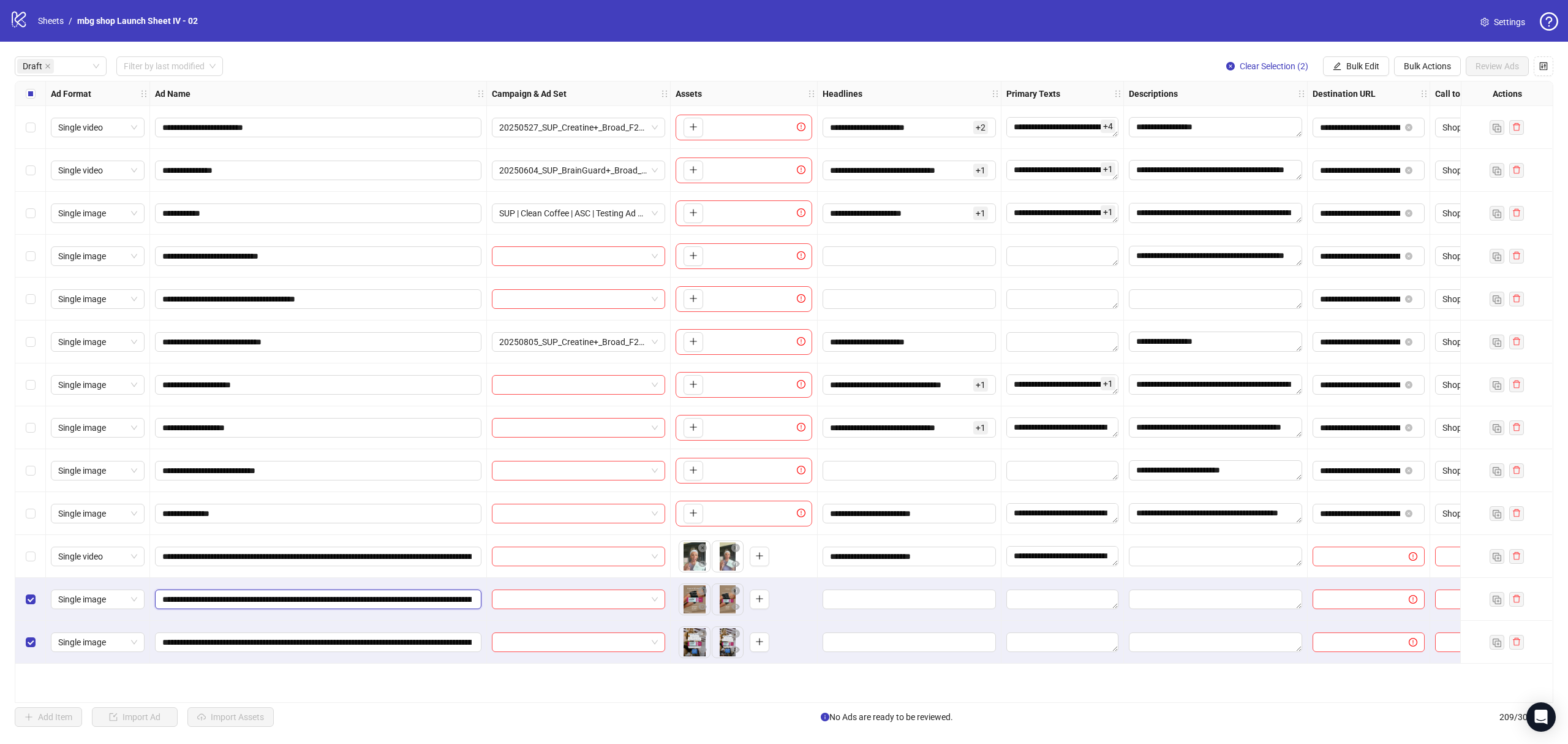
click at [378, 598] on input "**********" at bounding box center [317, 599] width 309 height 13
paste input "****"
type input "**********"
click at [363, 650] on span "**********" at bounding box center [318, 641] width 326 height 20
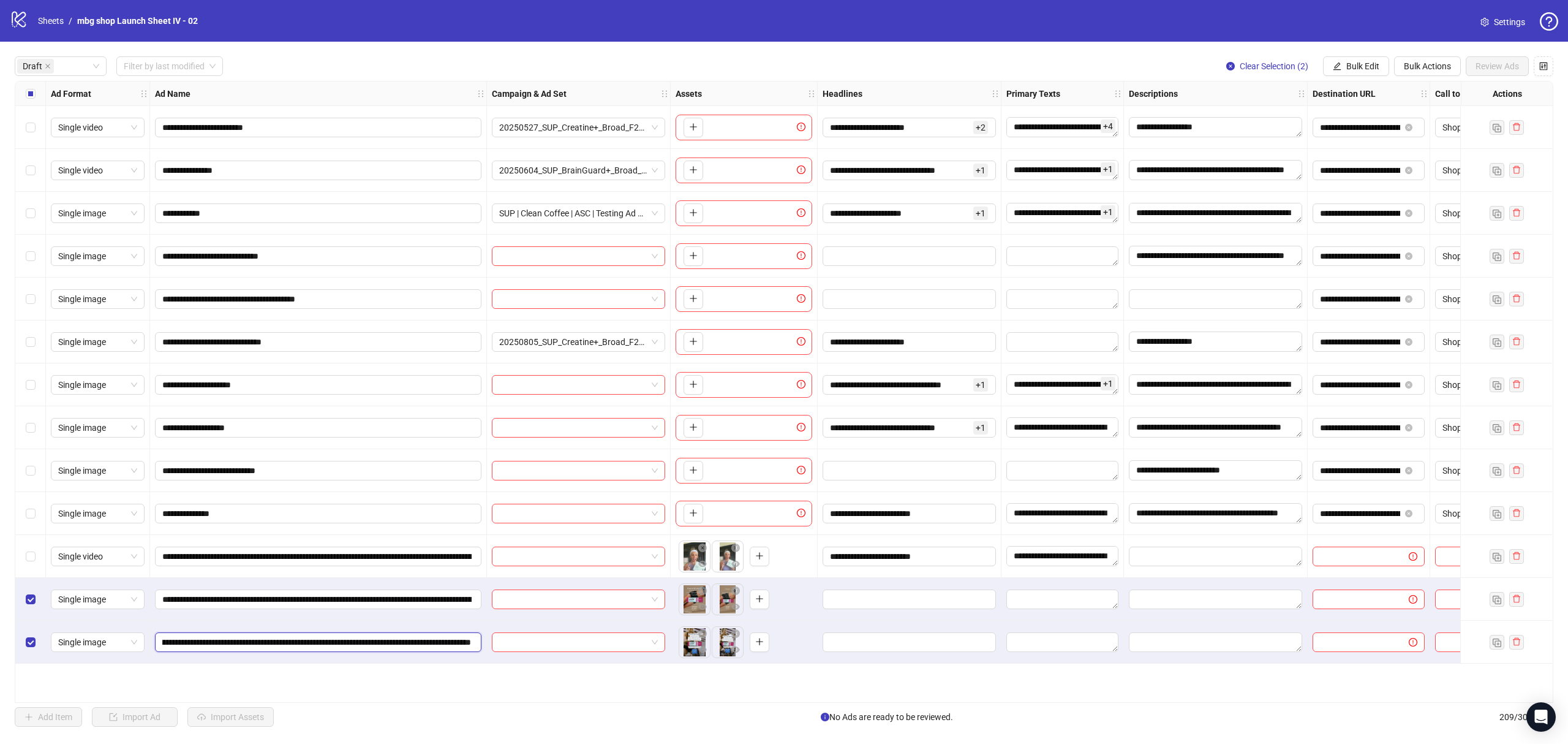
paste input "****"
type input "**********"
click at [1361, 63] on span "Bulk Edit" at bounding box center [1361, 66] width 33 height 9
click at [1385, 164] on span "Primary Texts" at bounding box center [1366, 170] width 73 height 13
click at [1296, 133] on textarea at bounding box center [1320, 126] width 184 height 33
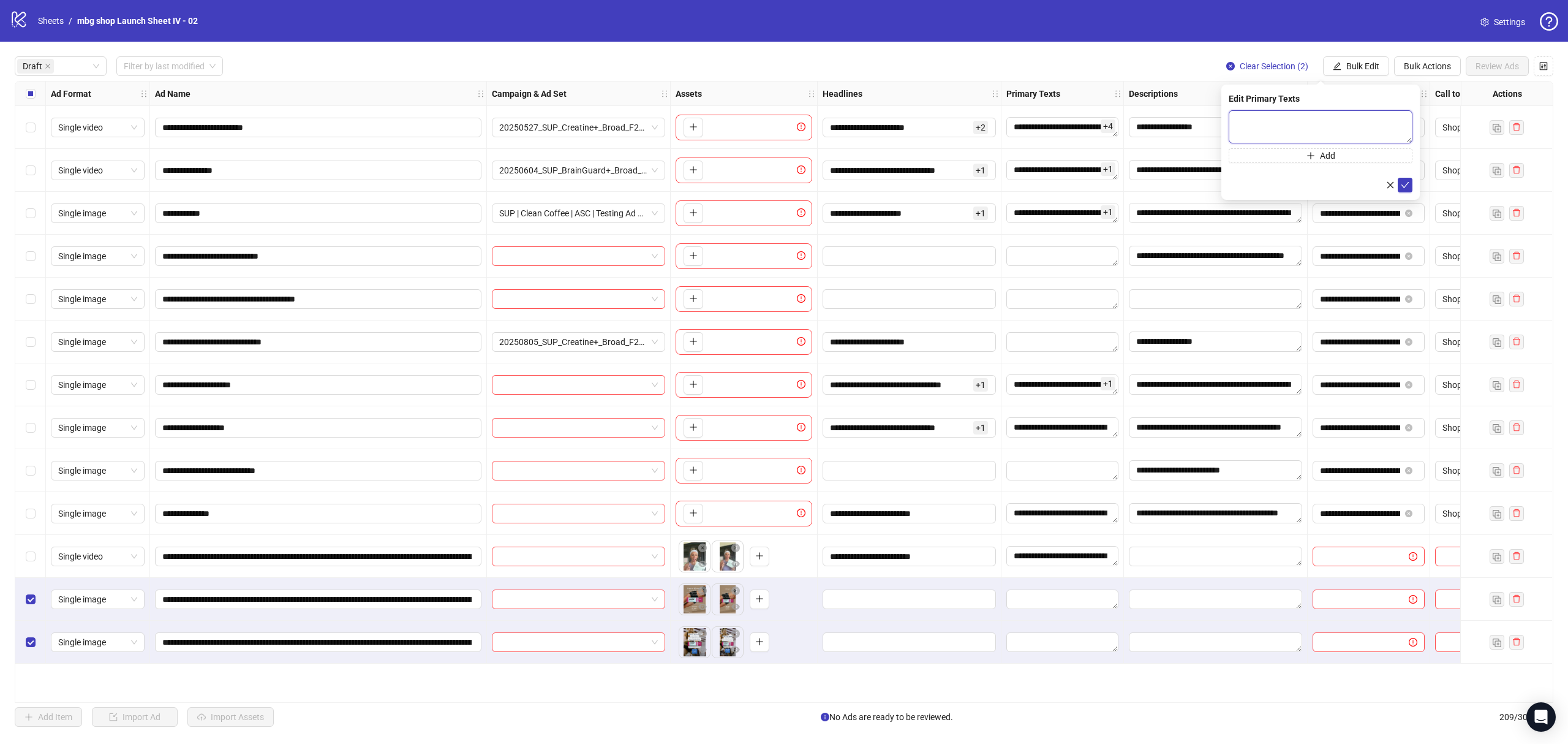
paste textarea "**********"
type textarea "**********"
click at [1407, 189] on icon "check" at bounding box center [1404, 184] width 8 height 8
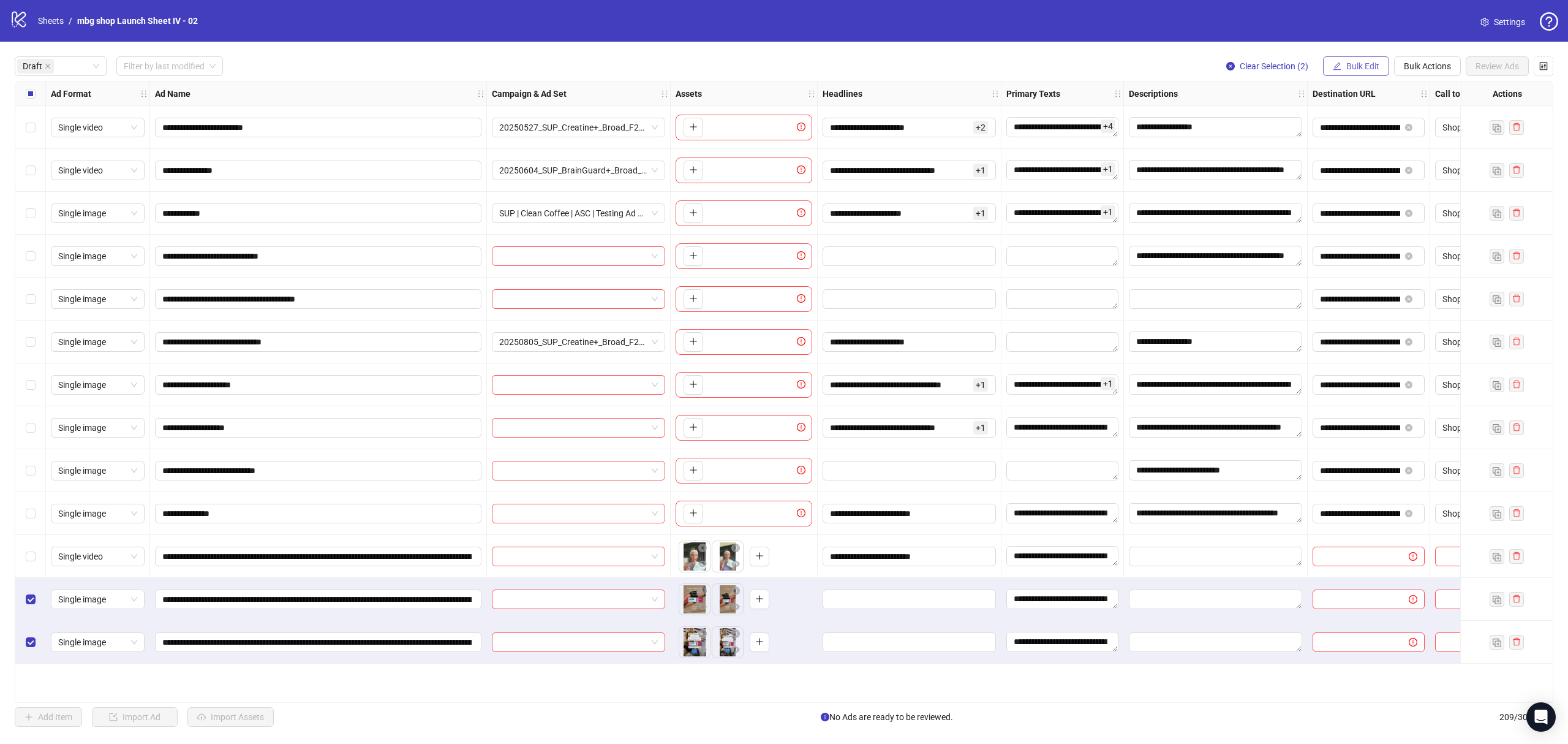
click at [1364, 62] on span "Bulk Edit" at bounding box center [1361, 66] width 33 height 9
click at [1376, 150] on span "Headlines" at bounding box center [1366, 150] width 73 height 13
click at [1254, 118] on input "text" at bounding box center [1320, 120] width 184 height 20
paste input "**********"
type input "**********"
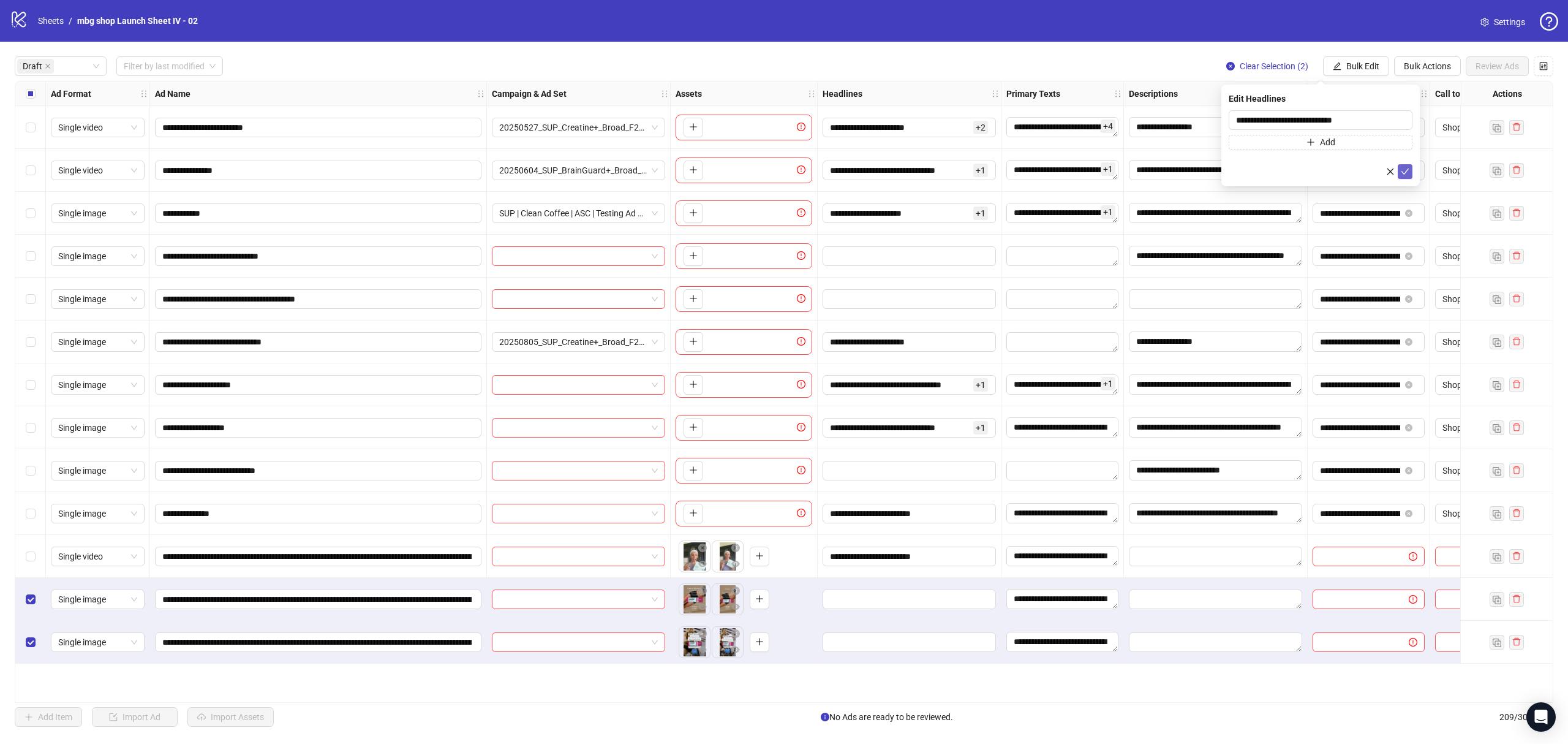
click at [1410, 165] on button "submit" at bounding box center [1404, 172] width 15 height 15
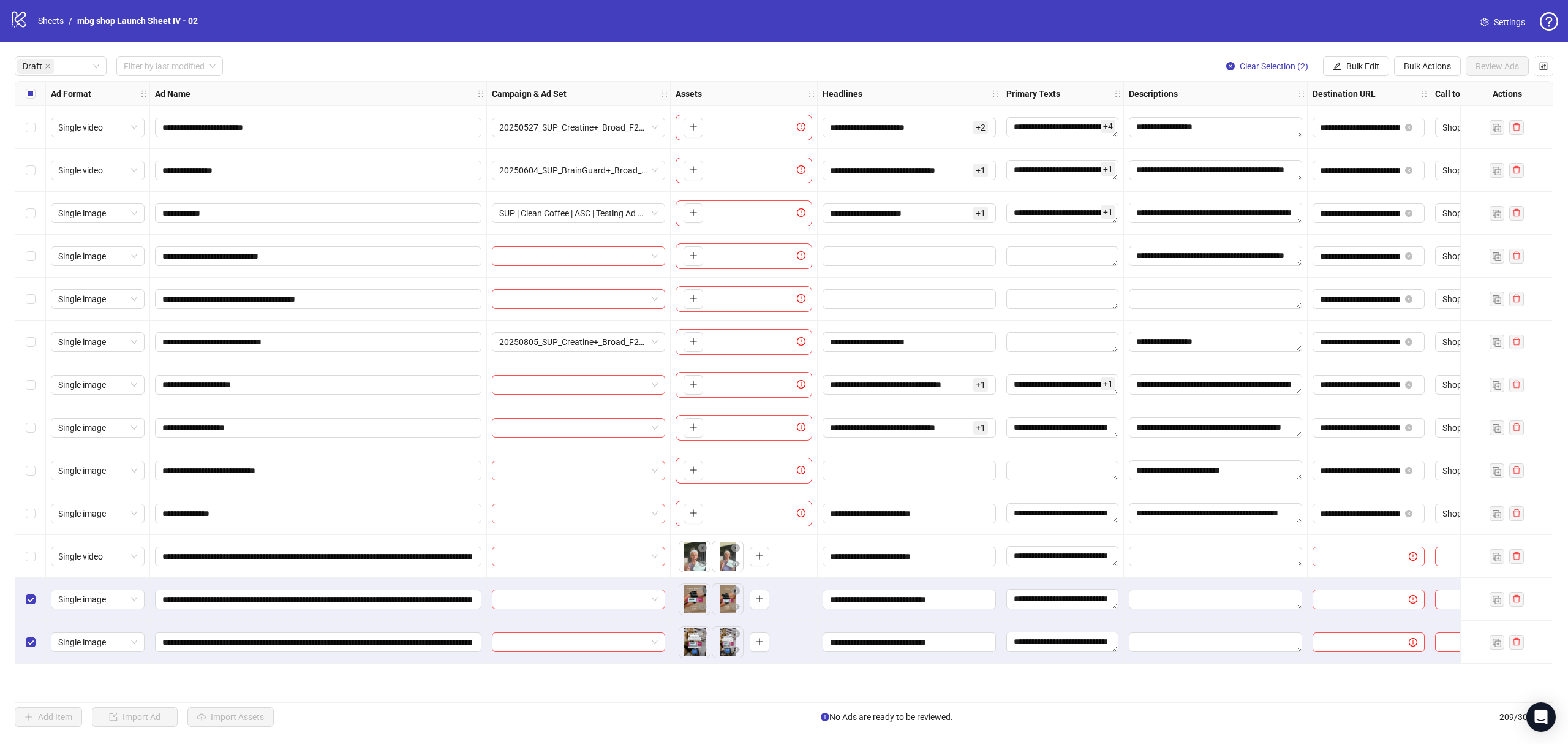
click at [27, 555] on div "Select row 11" at bounding box center [30, 556] width 31 height 43
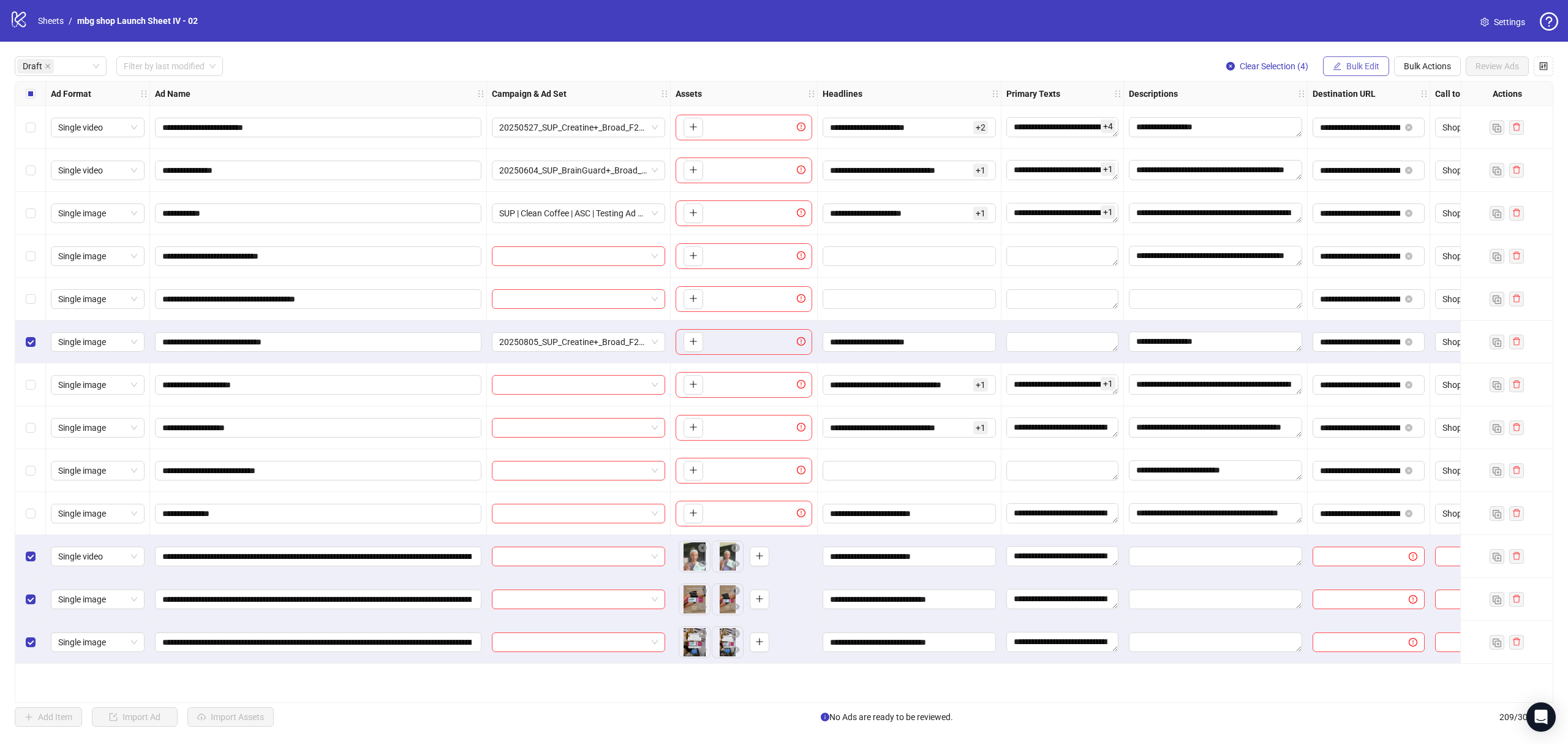
click at [1363, 74] on button "Bulk Edit" at bounding box center [1356, 65] width 66 height 20
click at [1389, 181] on li "Descriptions" at bounding box center [1367, 190] width 88 height 20
click at [1412, 181] on button "submit" at bounding box center [1404, 185] width 15 height 15
click at [1349, 70] on span "Bulk Edit" at bounding box center [1361, 66] width 33 height 9
click at [1388, 200] on li "Destination URL" at bounding box center [1367, 209] width 88 height 20
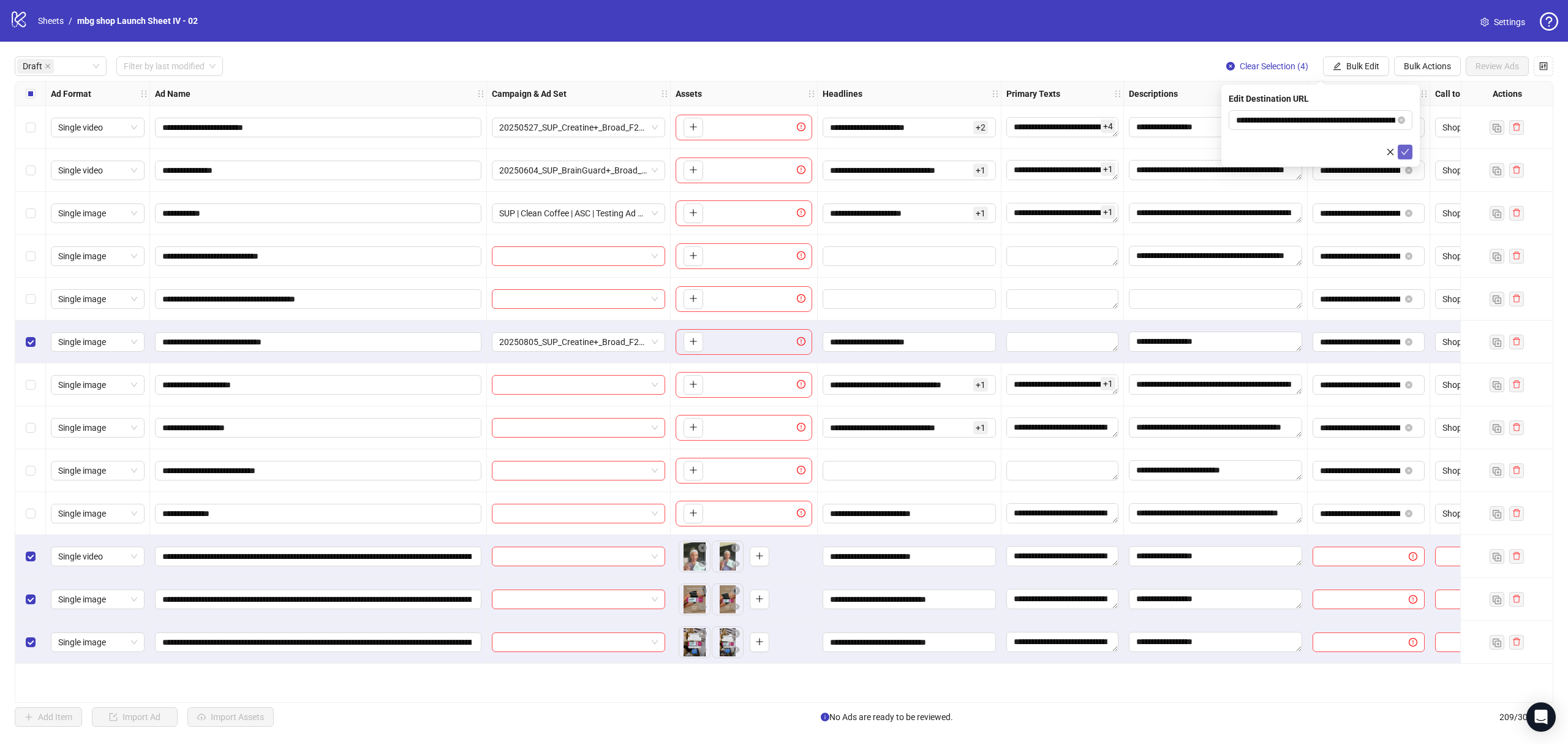
click at [1404, 154] on icon "check" at bounding box center [1404, 151] width 8 height 8
click at [1353, 62] on span "Bulk Edit" at bounding box center [1361, 66] width 33 height 9
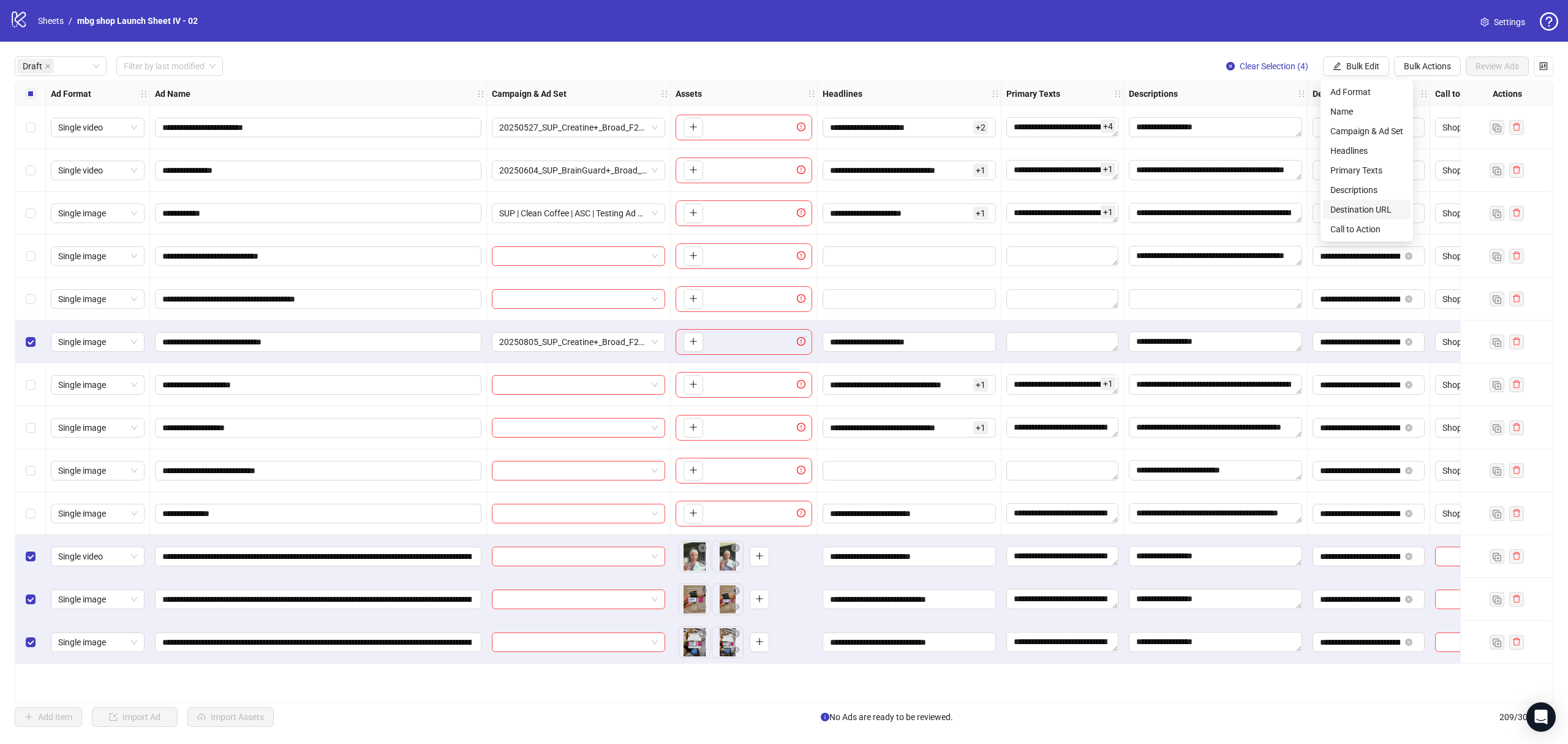
click at [1361, 213] on span "Destination URL" at bounding box center [1366, 209] width 73 height 13
click at [1404, 148] on icon "check" at bounding box center [1404, 151] width 8 height 8
click at [1358, 60] on button "Bulk Edit" at bounding box center [1356, 65] width 66 height 20
click at [1376, 226] on span "Call to Action" at bounding box center [1366, 229] width 73 height 13
click at [1406, 152] on icon "check" at bounding box center [1404, 151] width 8 height 8
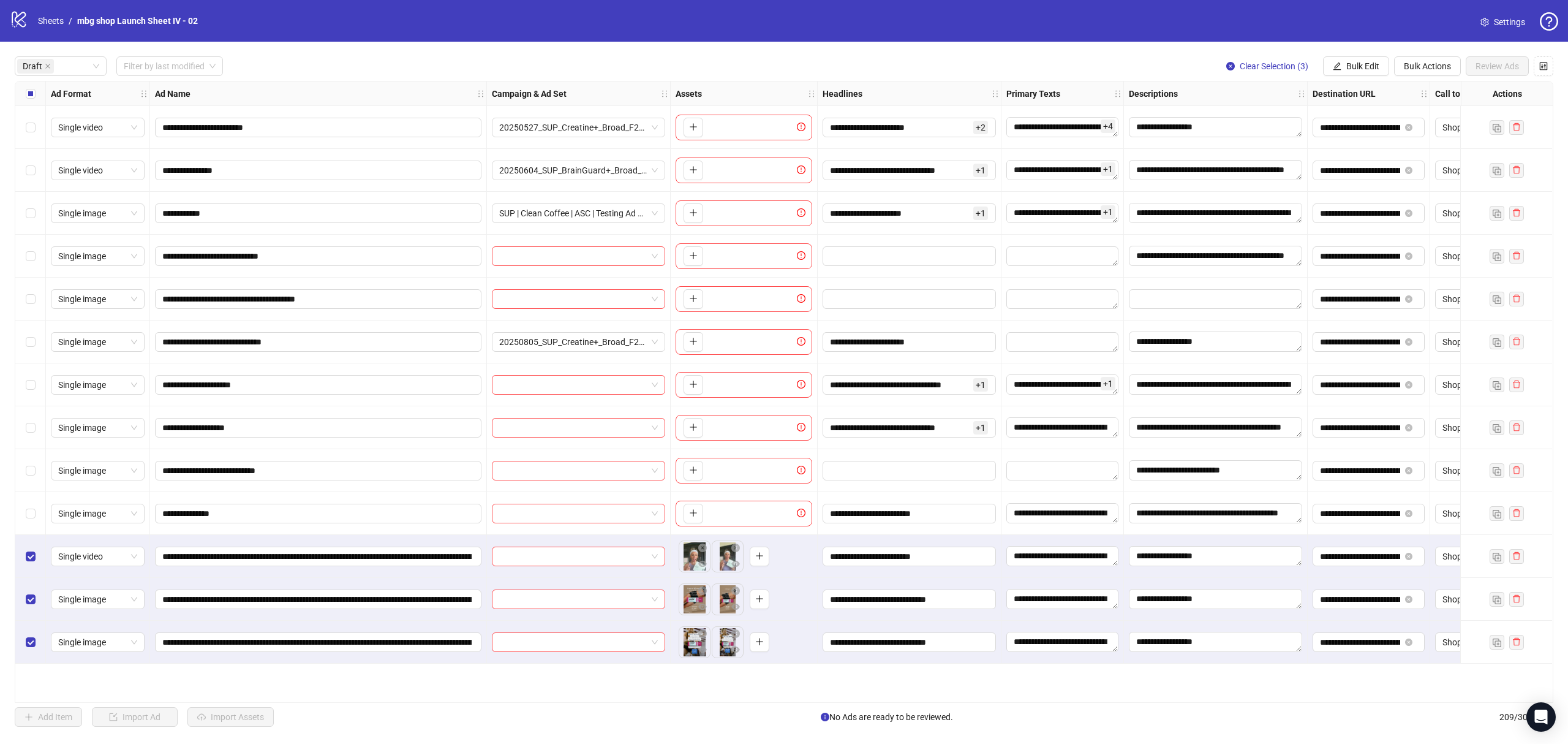
click at [1417, 54] on div "**********" at bounding box center [784, 392] width 1568 height 699
click at [1414, 79] on div "**********" at bounding box center [784, 392] width 1568 height 699
click at [1424, 62] on span "Bulk Actions" at bounding box center [1427, 66] width 47 height 9
click at [1432, 152] on span "Copy to another sheet" at bounding box center [1444, 150] width 84 height 13
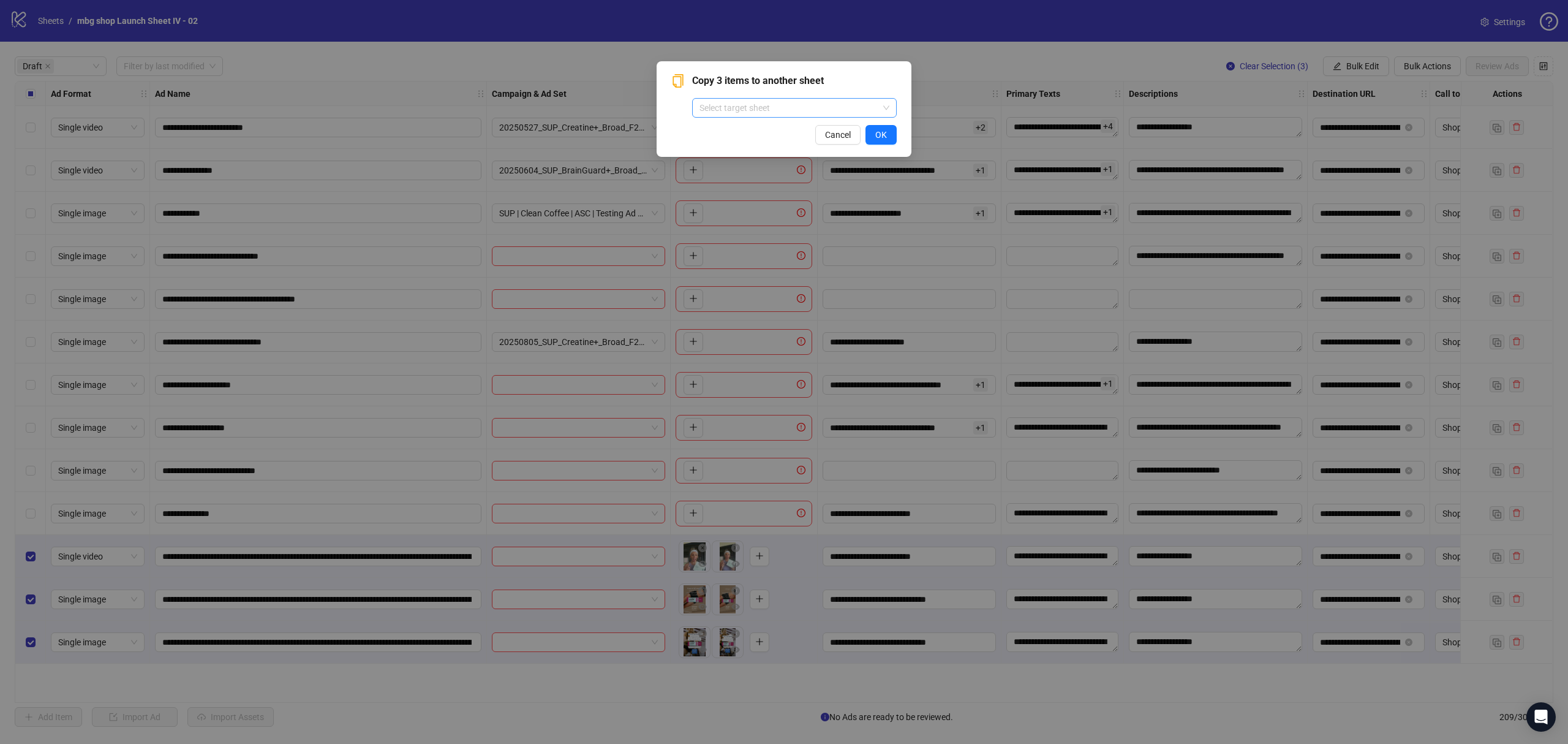
click at [813, 109] on input "search" at bounding box center [788, 108] width 178 height 19
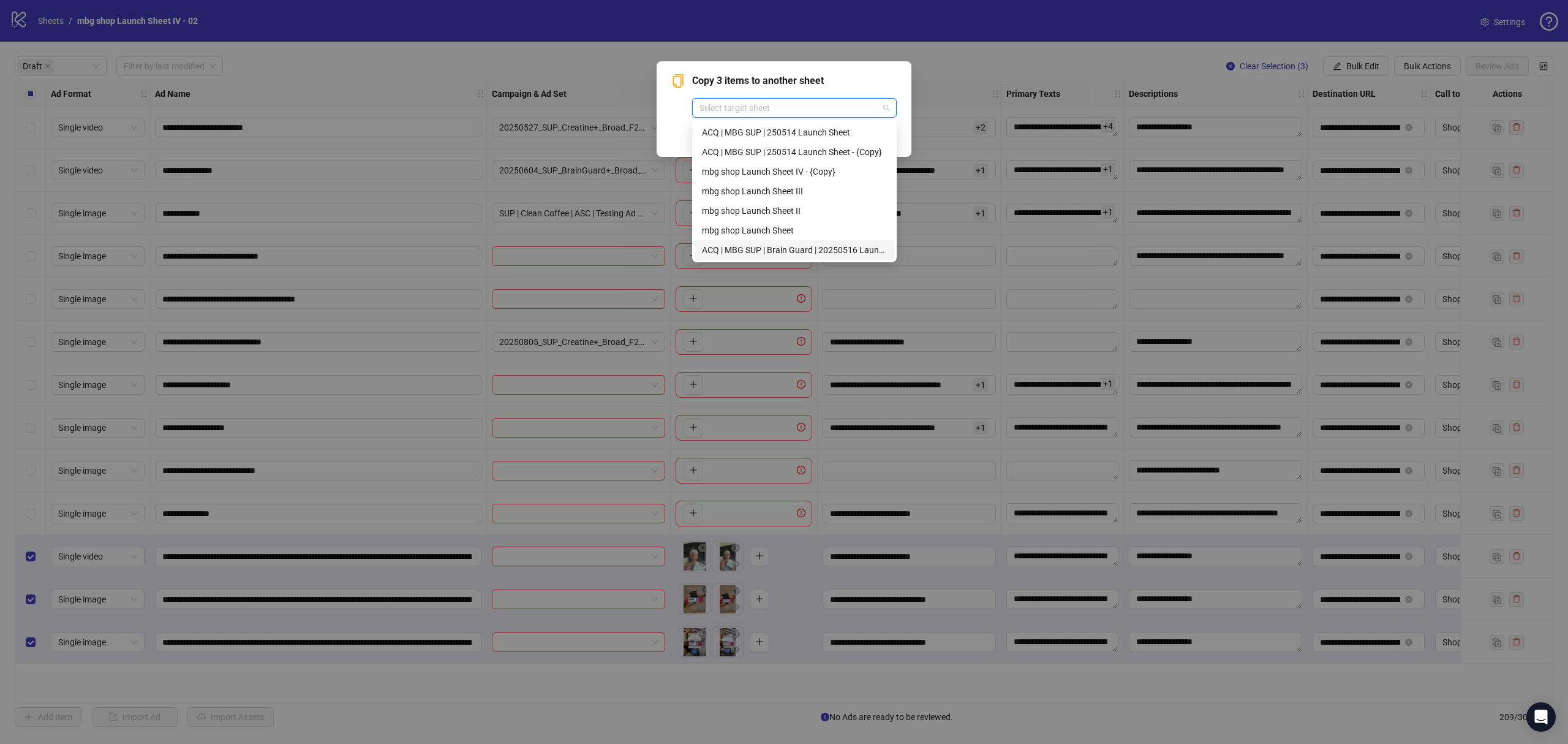
click at [828, 246] on div "ACQ | MBG SUP | Brain Guard | 20250516 Launch Sheet" at bounding box center [794, 250] width 185 height 13
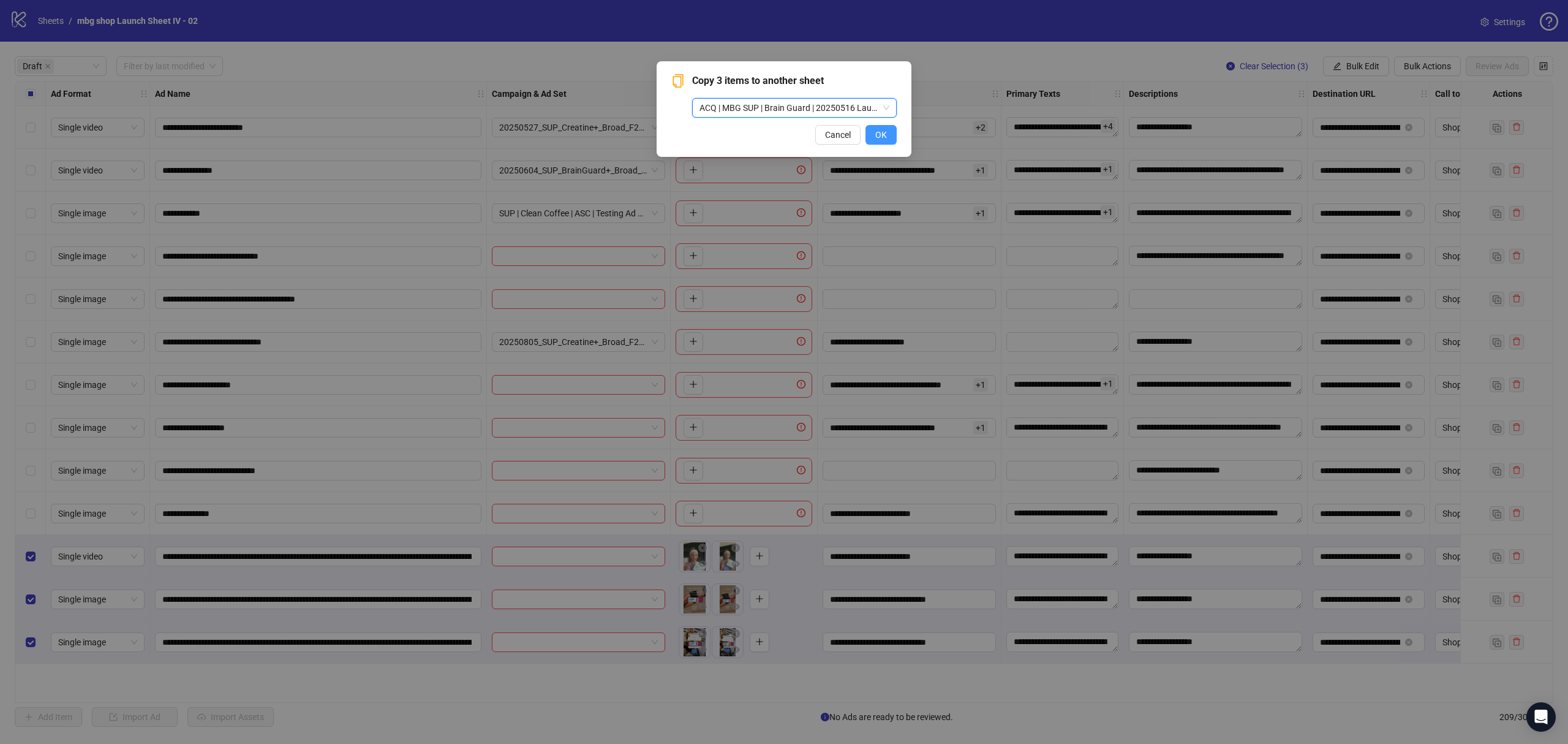
click at [878, 130] on span "OK" at bounding box center [880, 135] width 11 height 9
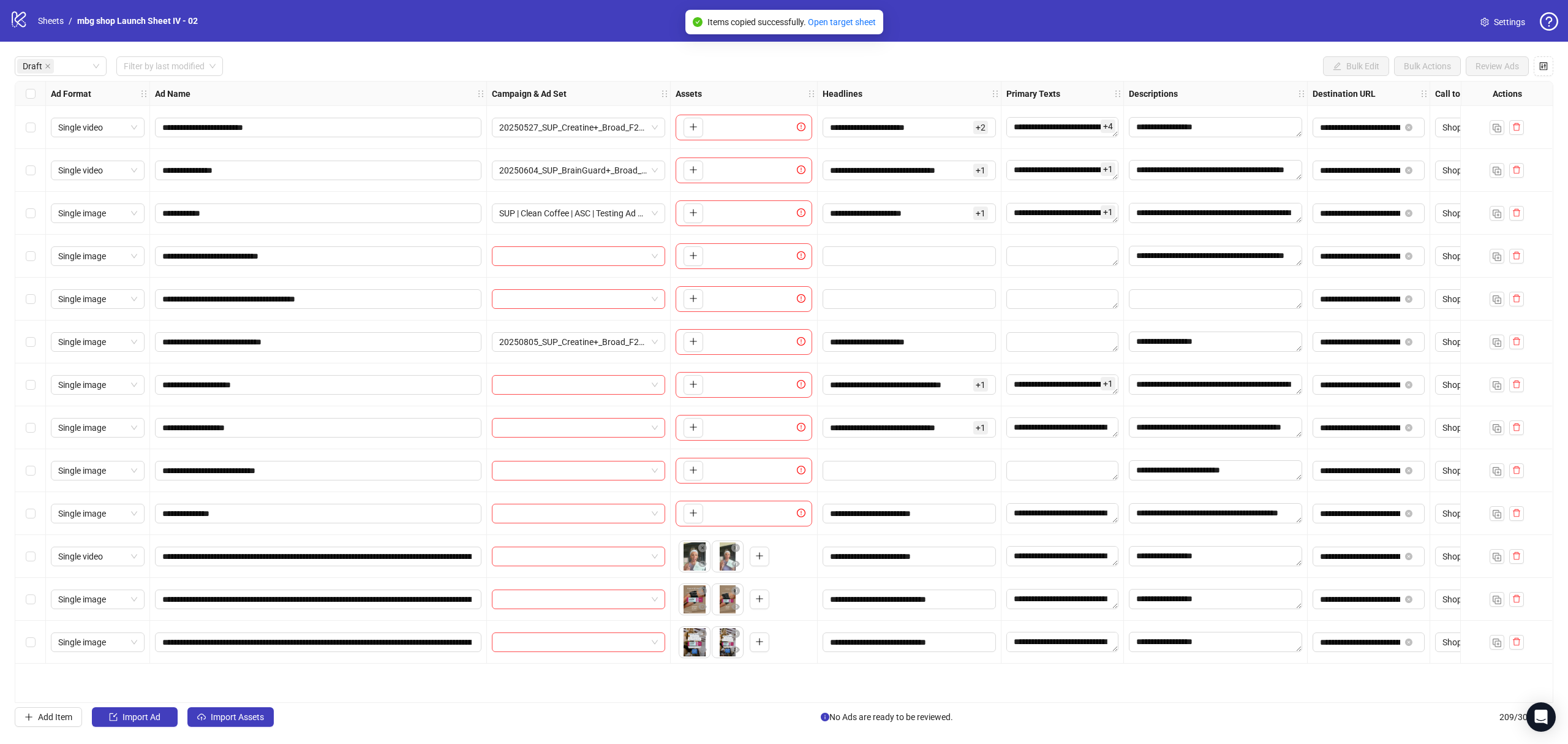
click at [20, 635] on div "Select row 13" at bounding box center [30, 642] width 31 height 43
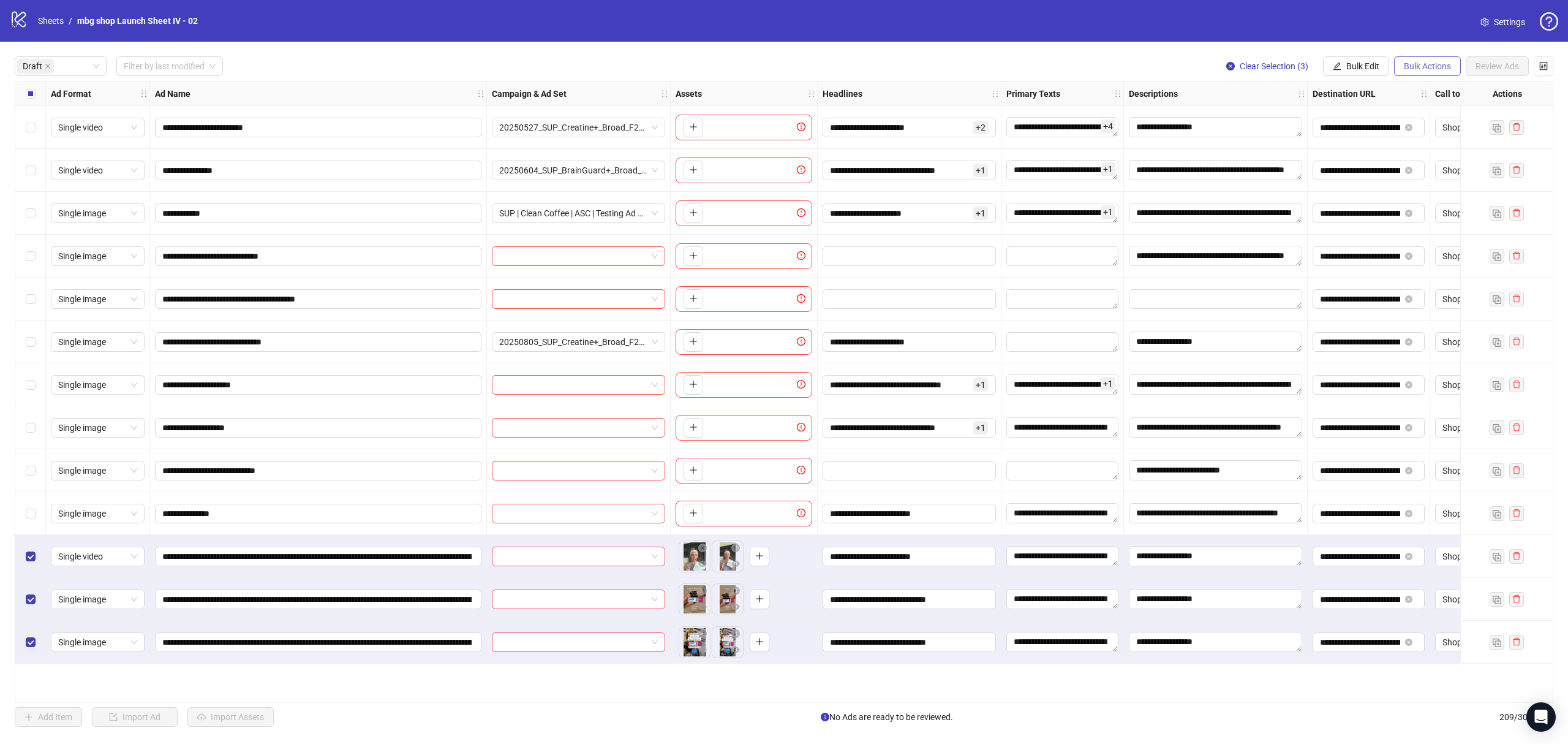
click at [1447, 64] on span "Bulk Actions" at bounding box center [1427, 66] width 47 height 9
click at [1341, 62] on button "Bulk Edit" at bounding box center [1356, 65] width 66 height 20
click at [1357, 137] on li "Campaign & Ad Set" at bounding box center [1367, 131] width 88 height 20
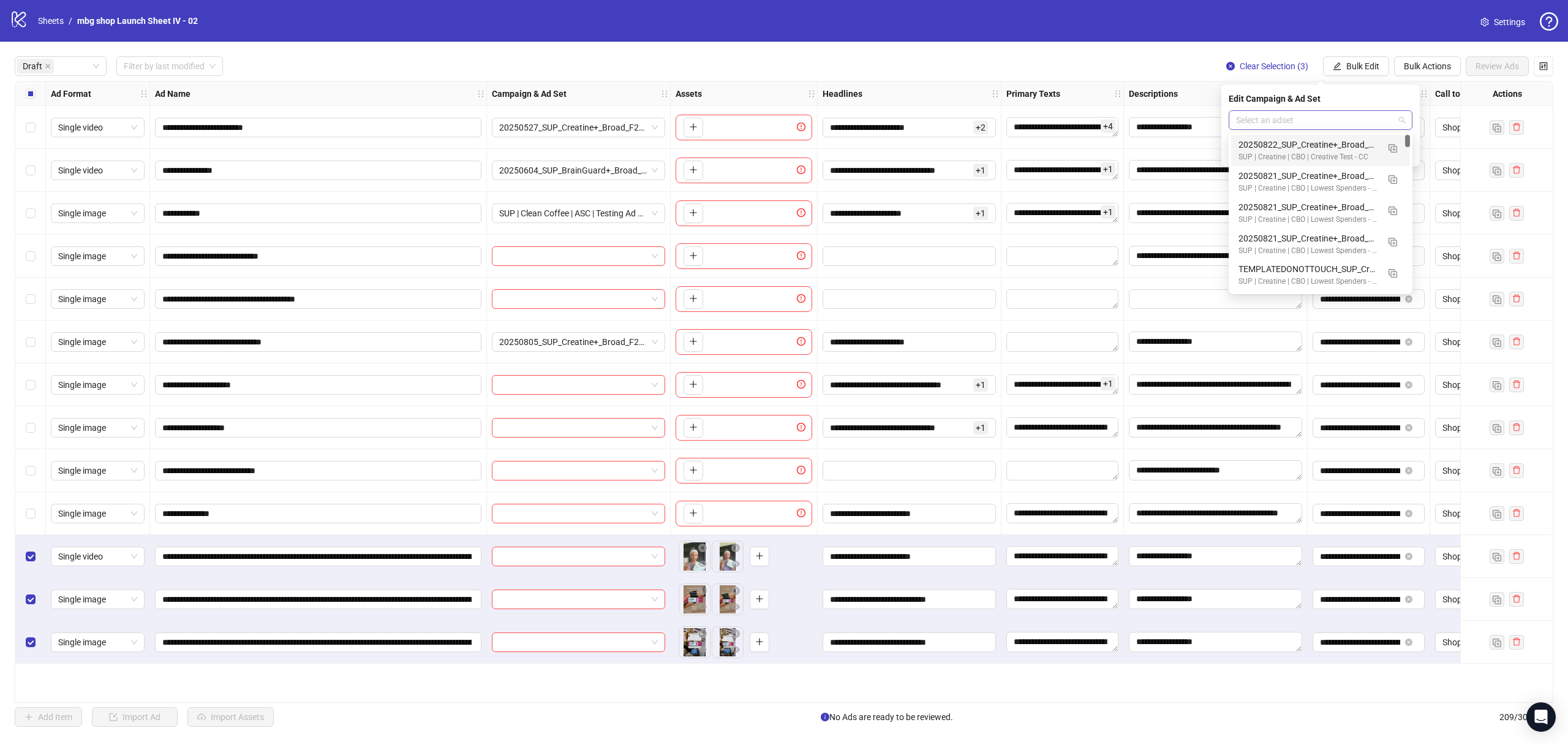
click at [1314, 120] on input "search" at bounding box center [1314, 121] width 158 height 19
paste input "**********"
type input "**********"
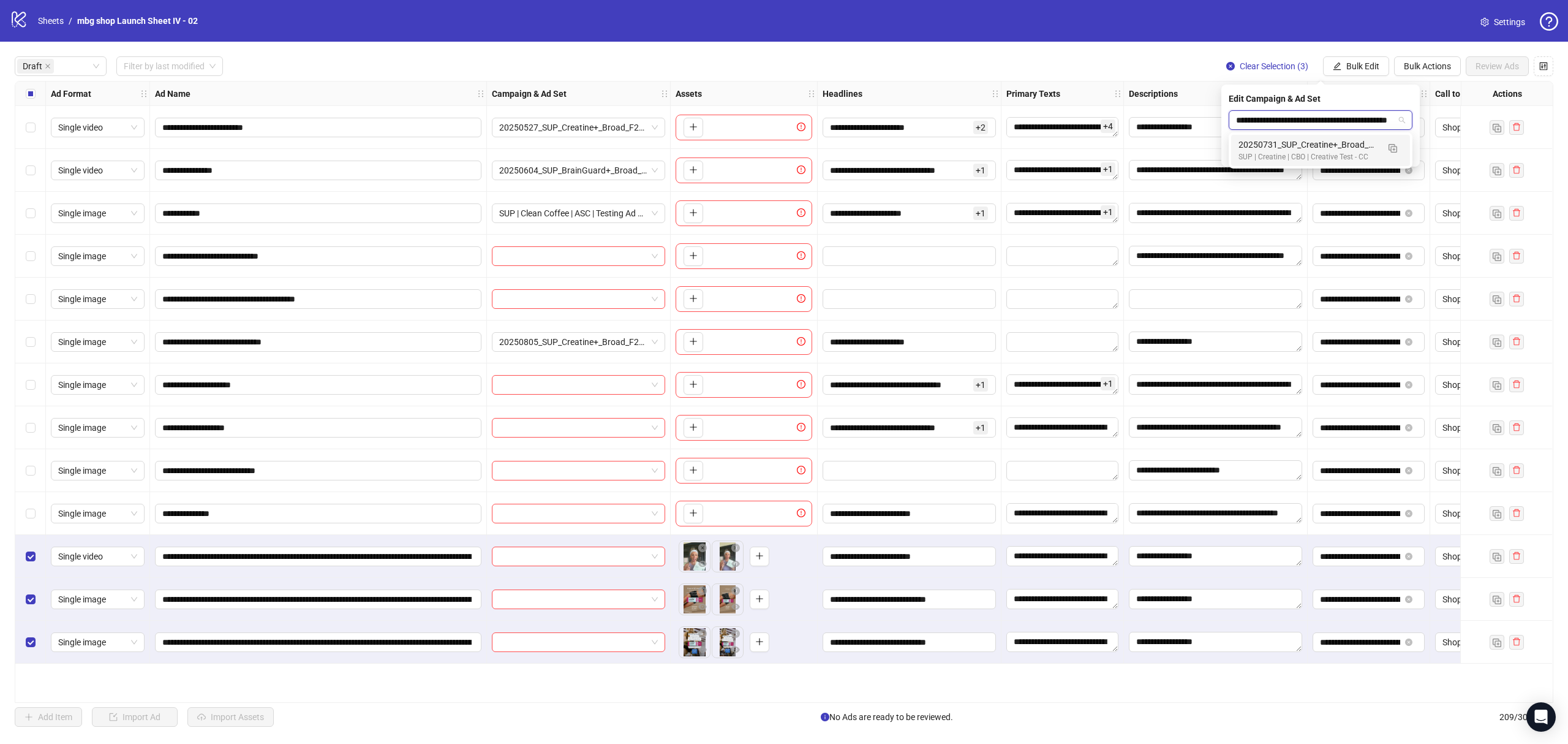
scroll to position [0, 51]
click at [1357, 148] on div "20250731_SUP_Creatine+_Broad_F25-65+_Whitelisting" at bounding box center [1307, 144] width 139 height 13
click at [1407, 153] on icon "check" at bounding box center [1404, 151] width 8 height 8
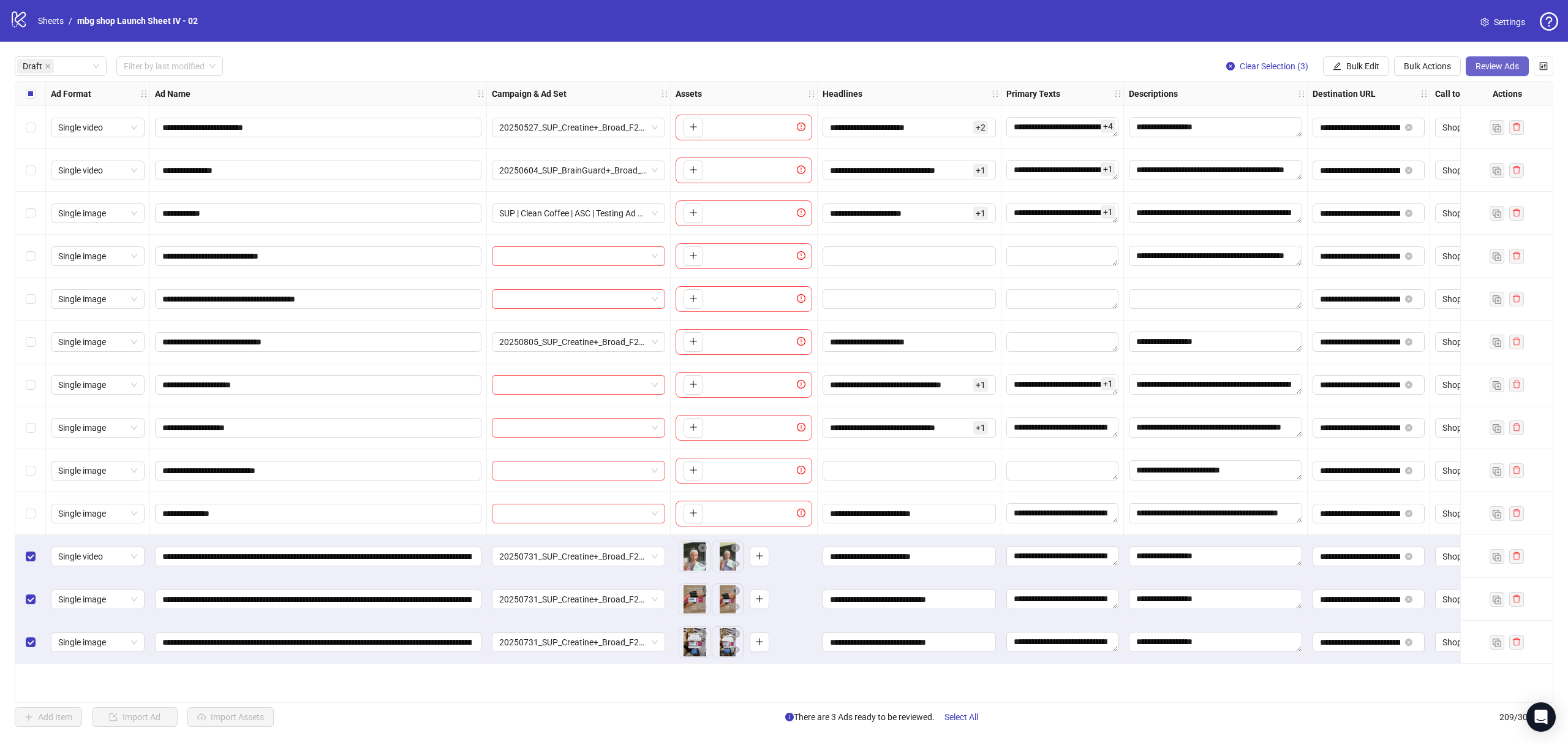
click at [1469, 66] on span "Review Ads" at bounding box center [1497, 66] width 44 height 9
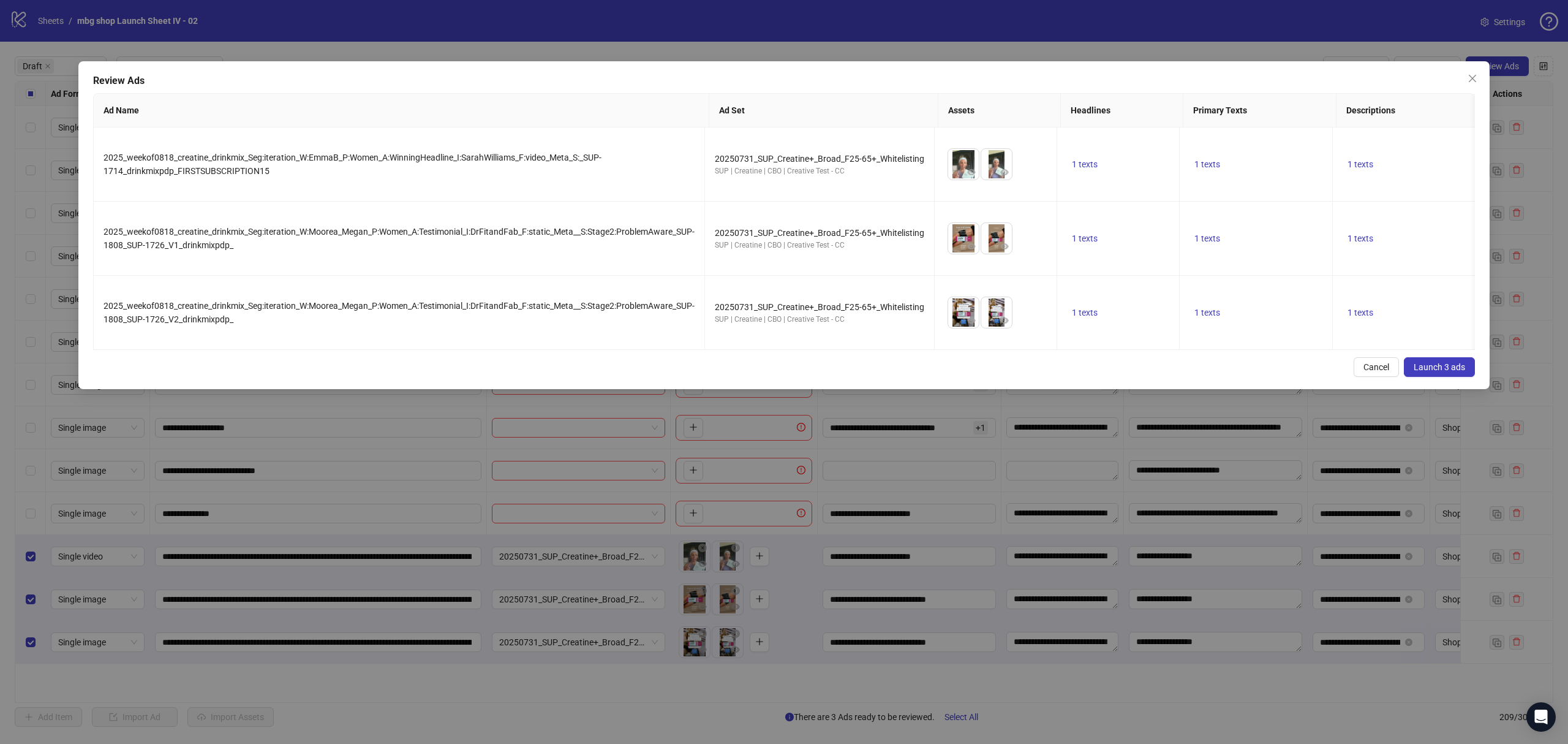
click at [1415, 370] on button "Launch 3 ads" at bounding box center [1439, 366] width 71 height 20
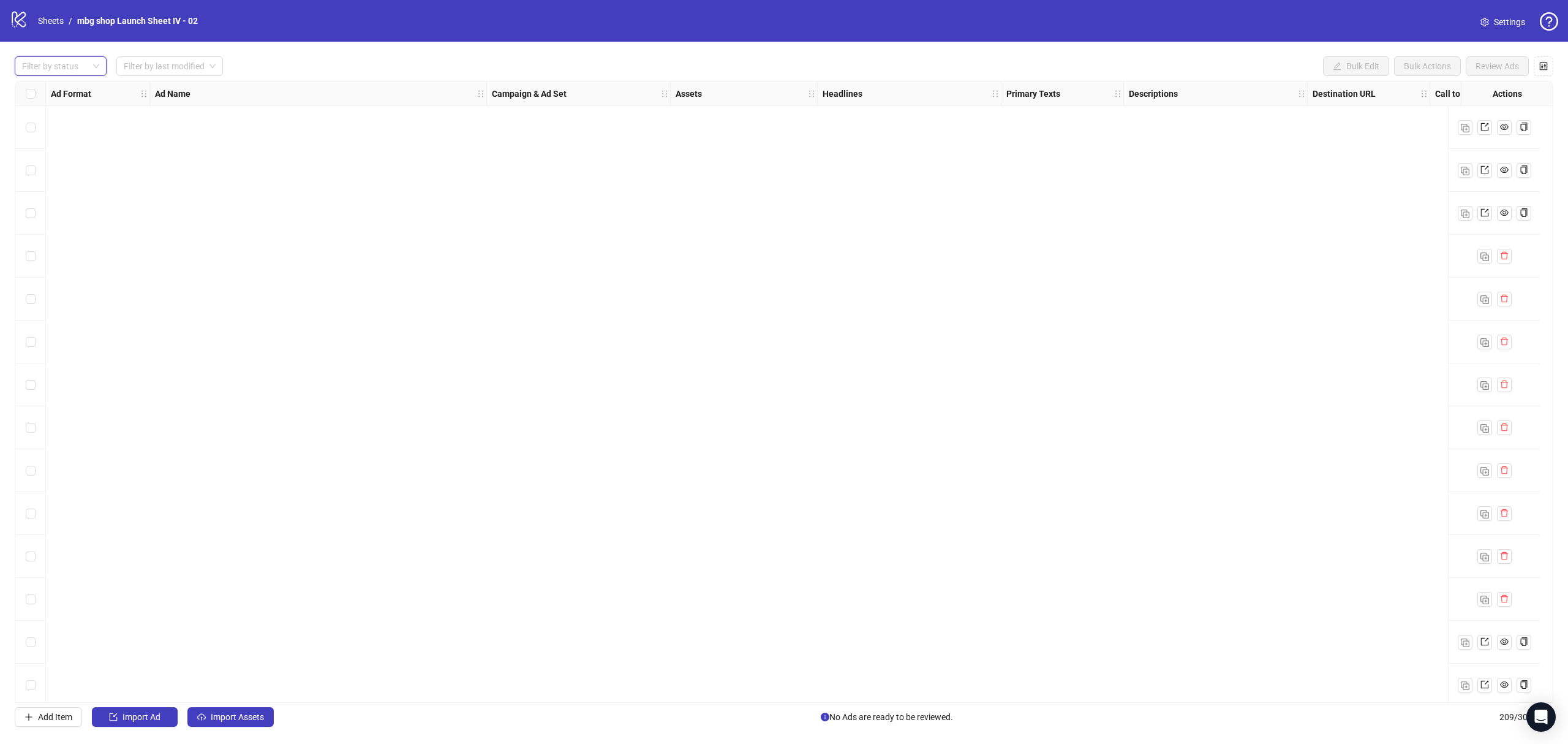
scroll to position [8371, 0]
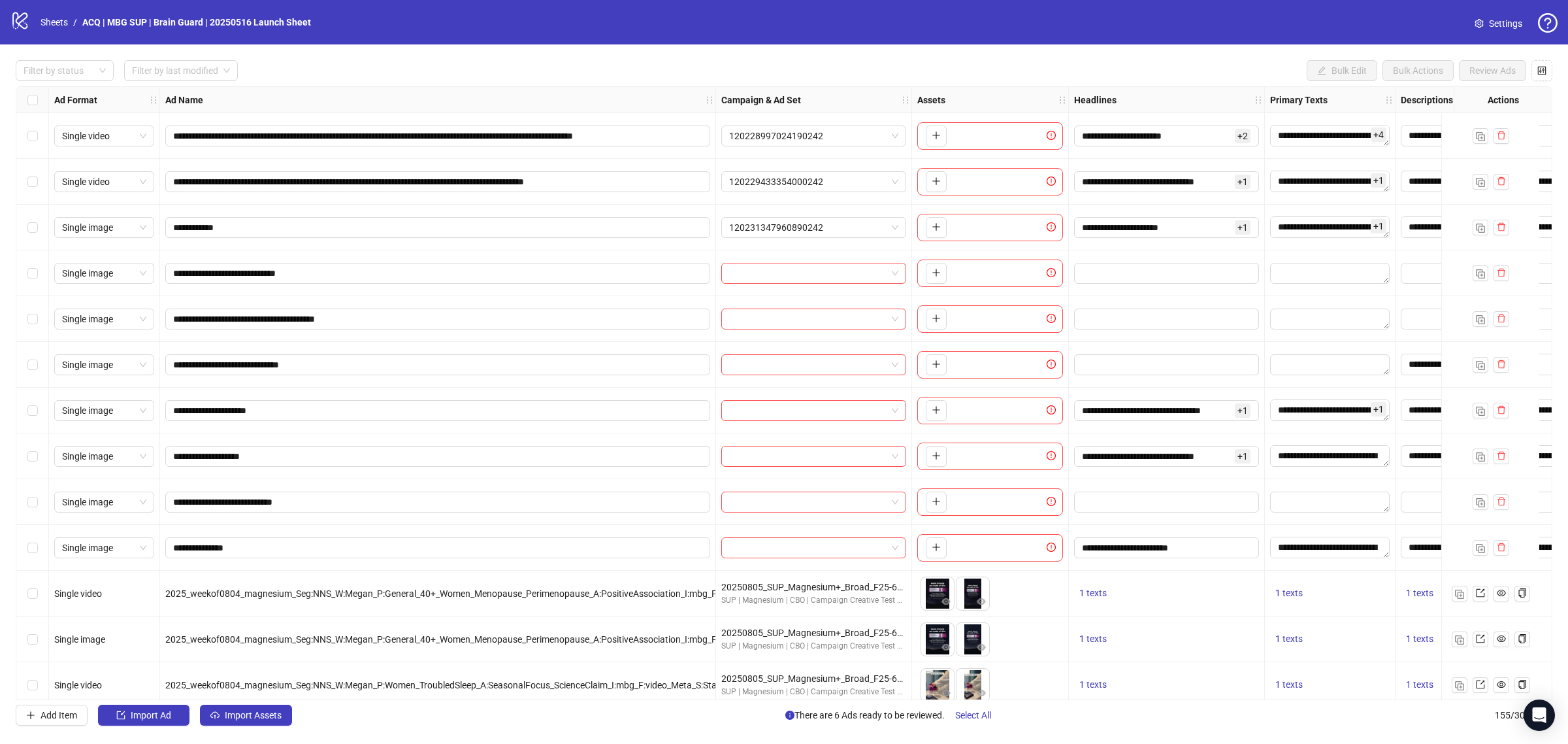
click at [81, 67] on div at bounding box center [57, 71] width 79 height 18
click at [85, 72] on div at bounding box center [57, 71] width 79 height 18
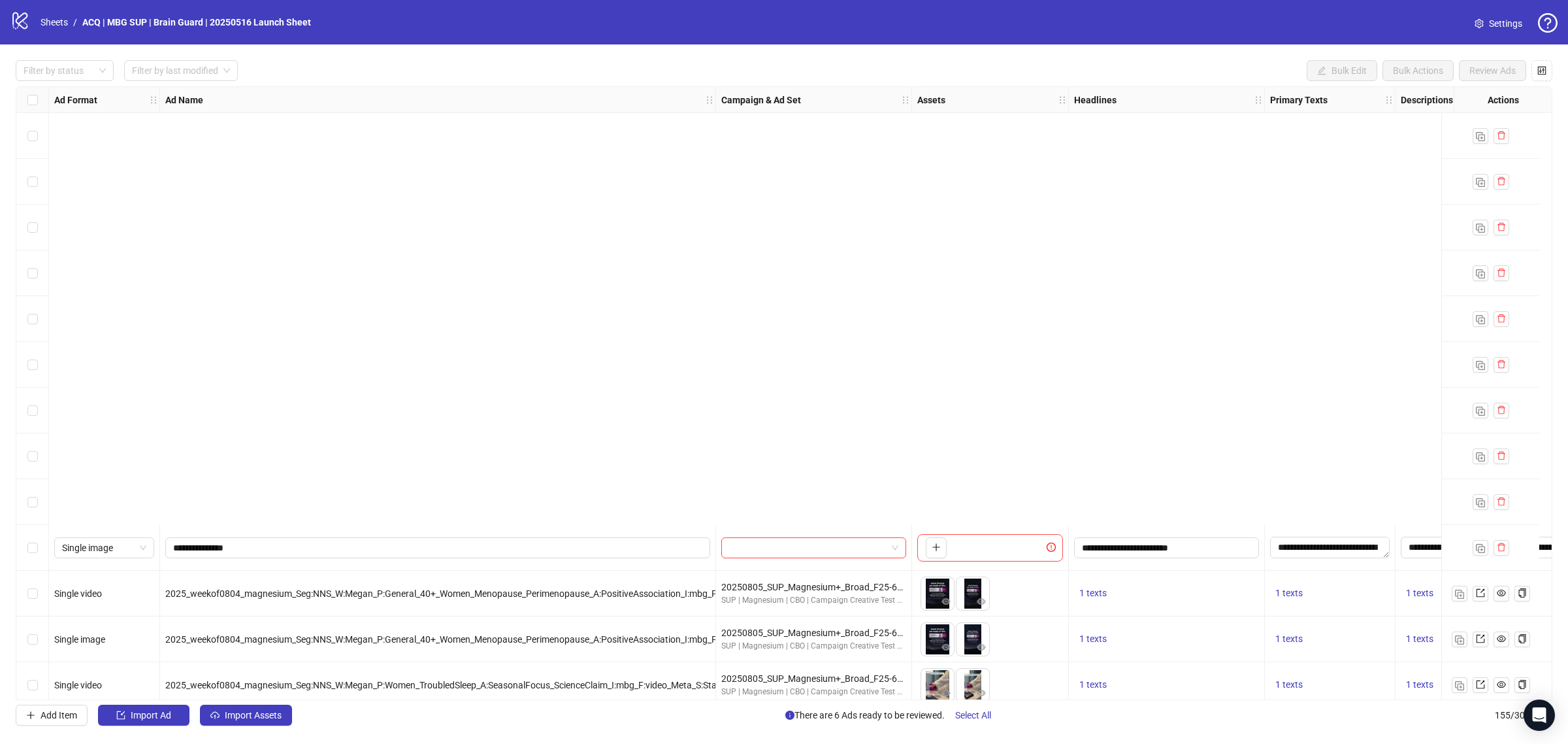
scroll to position [491, 0]
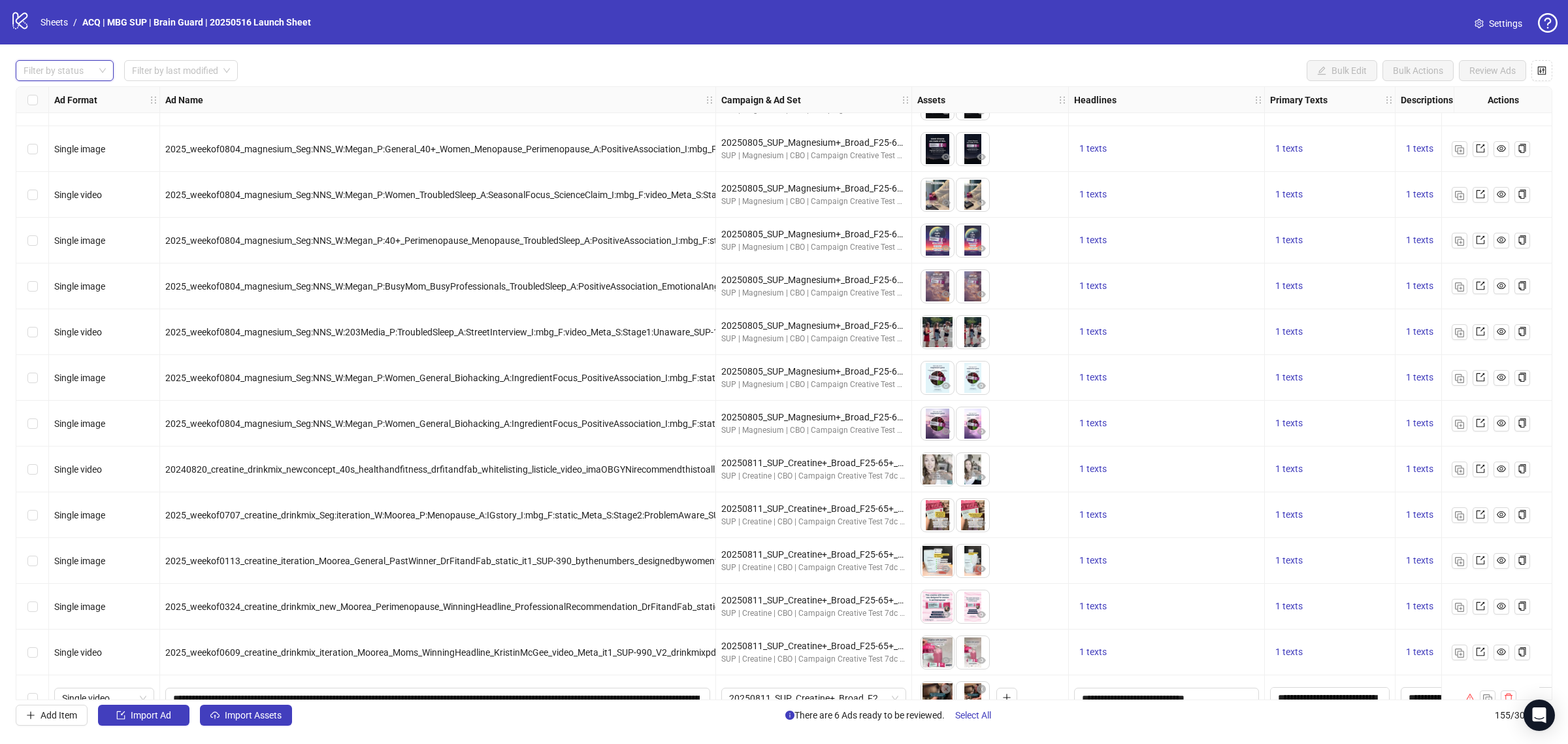
click at [89, 118] on div "Single video" at bounding box center [104, 104] width 111 height 46
click at [97, 72] on div "Filter by status" at bounding box center [65, 70] width 98 height 21
click at [92, 115] on div "Launched" at bounding box center [64, 118] width 77 height 14
click at [63, 115] on div "Launched" at bounding box center [64, 118] width 77 height 14
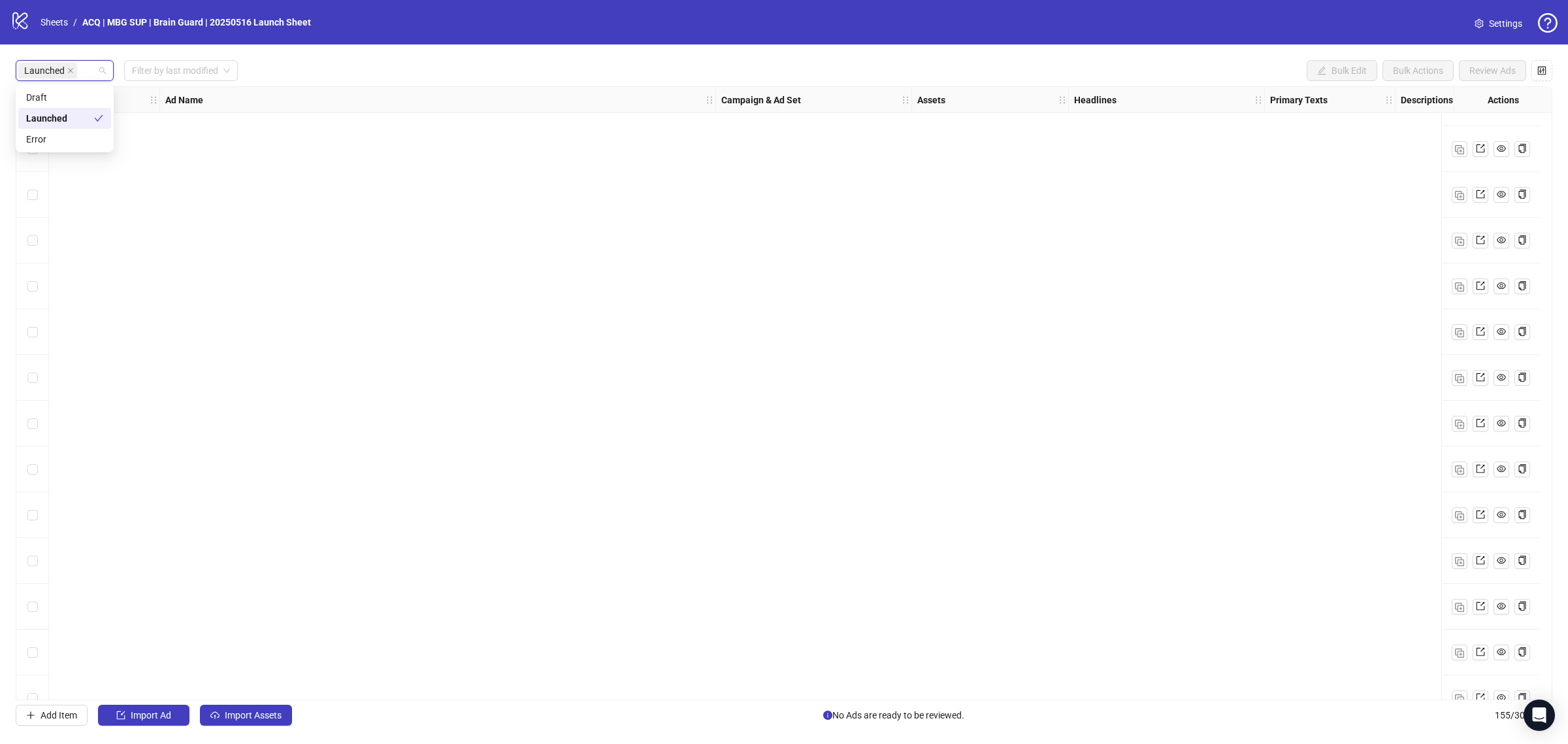
scroll to position [1797, 0]
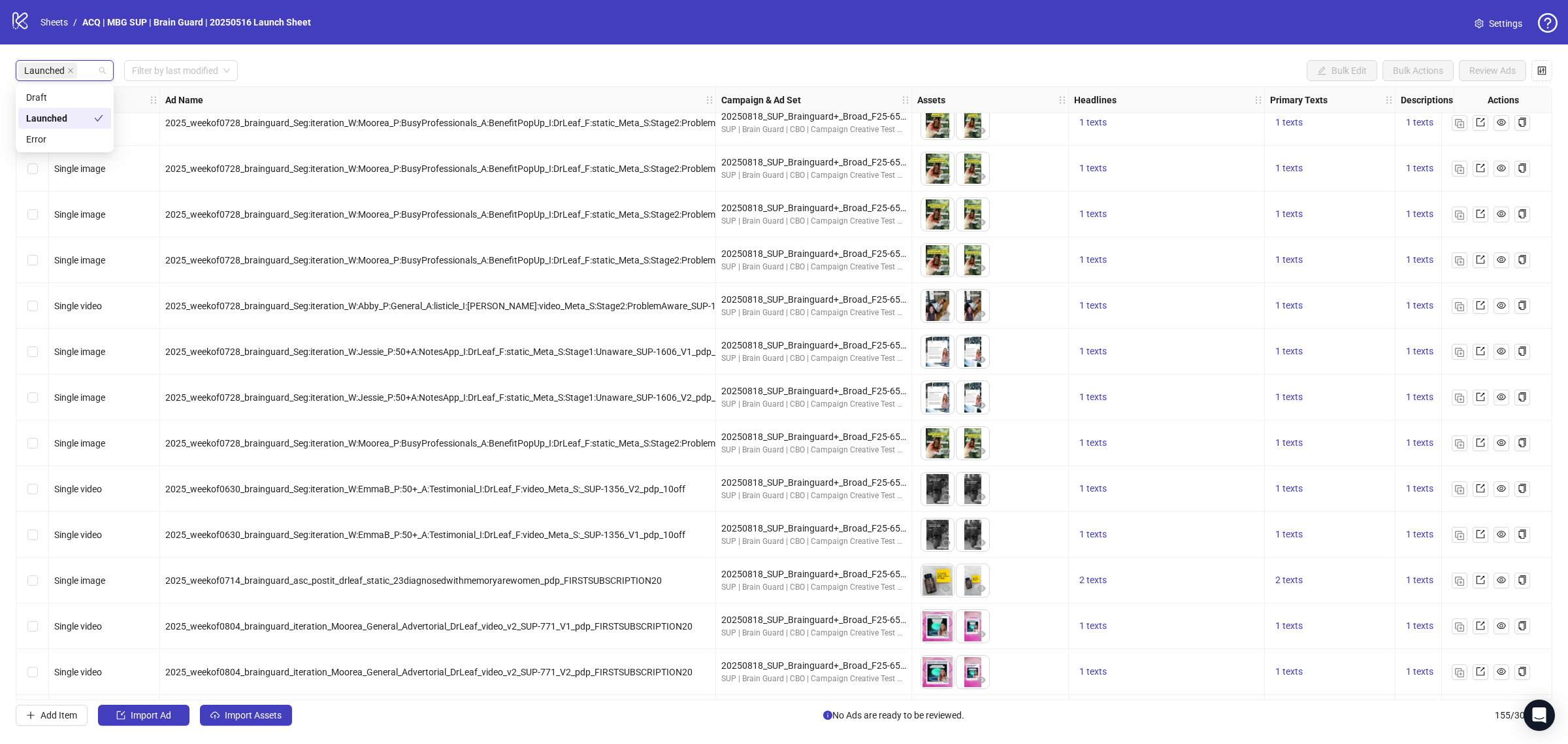
click at [368, 71] on div "Launched Filter by last modified Bulk Edit Bulk Actions Review Ads" at bounding box center [784, 70] width 1536 height 21
click at [96, 73] on div "Launched" at bounding box center [57, 71] width 79 height 18
click at [73, 95] on div "Draft" at bounding box center [64, 97] width 77 height 14
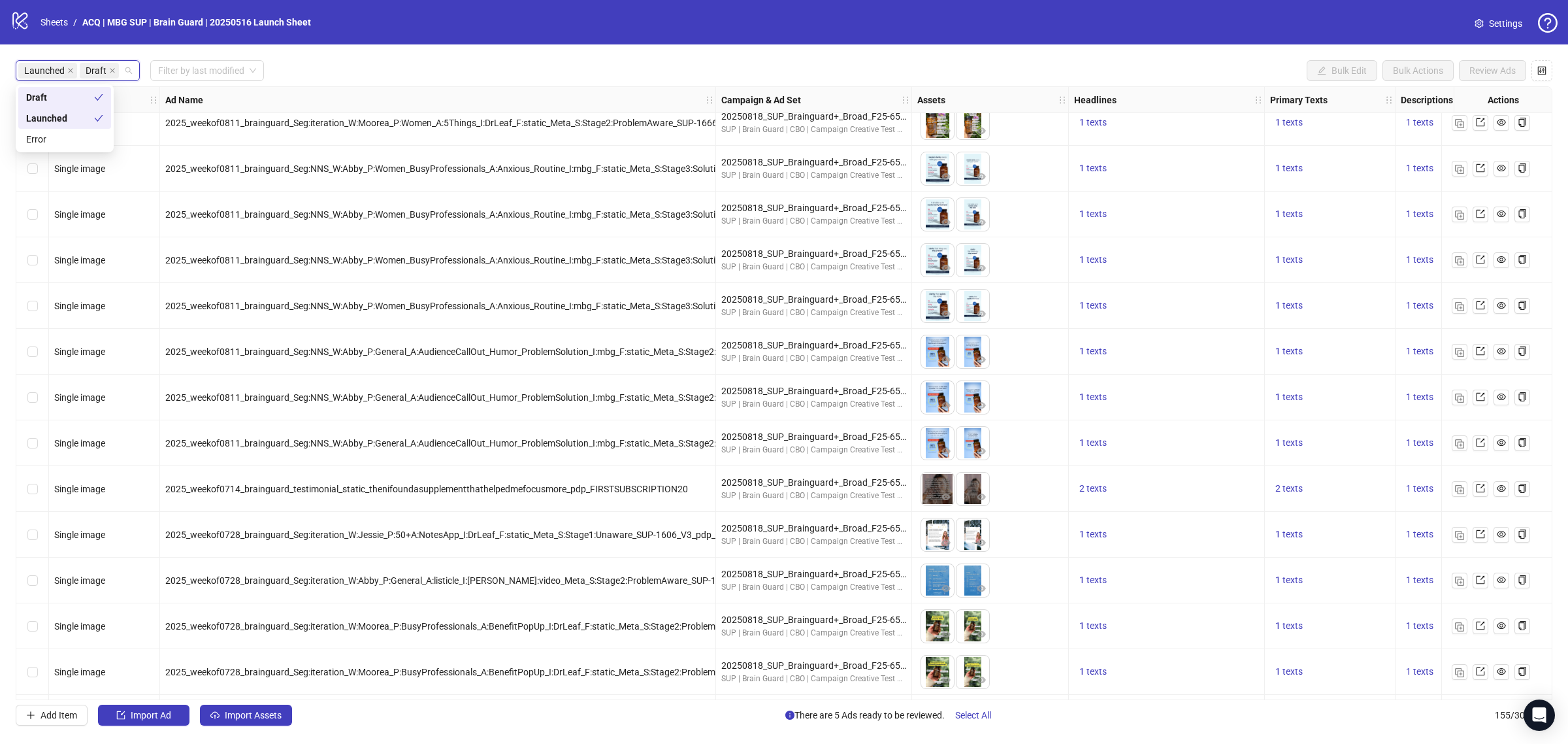
click at [79, 119] on div "Launched" at bounding box center [60, 118] width 68 height 14
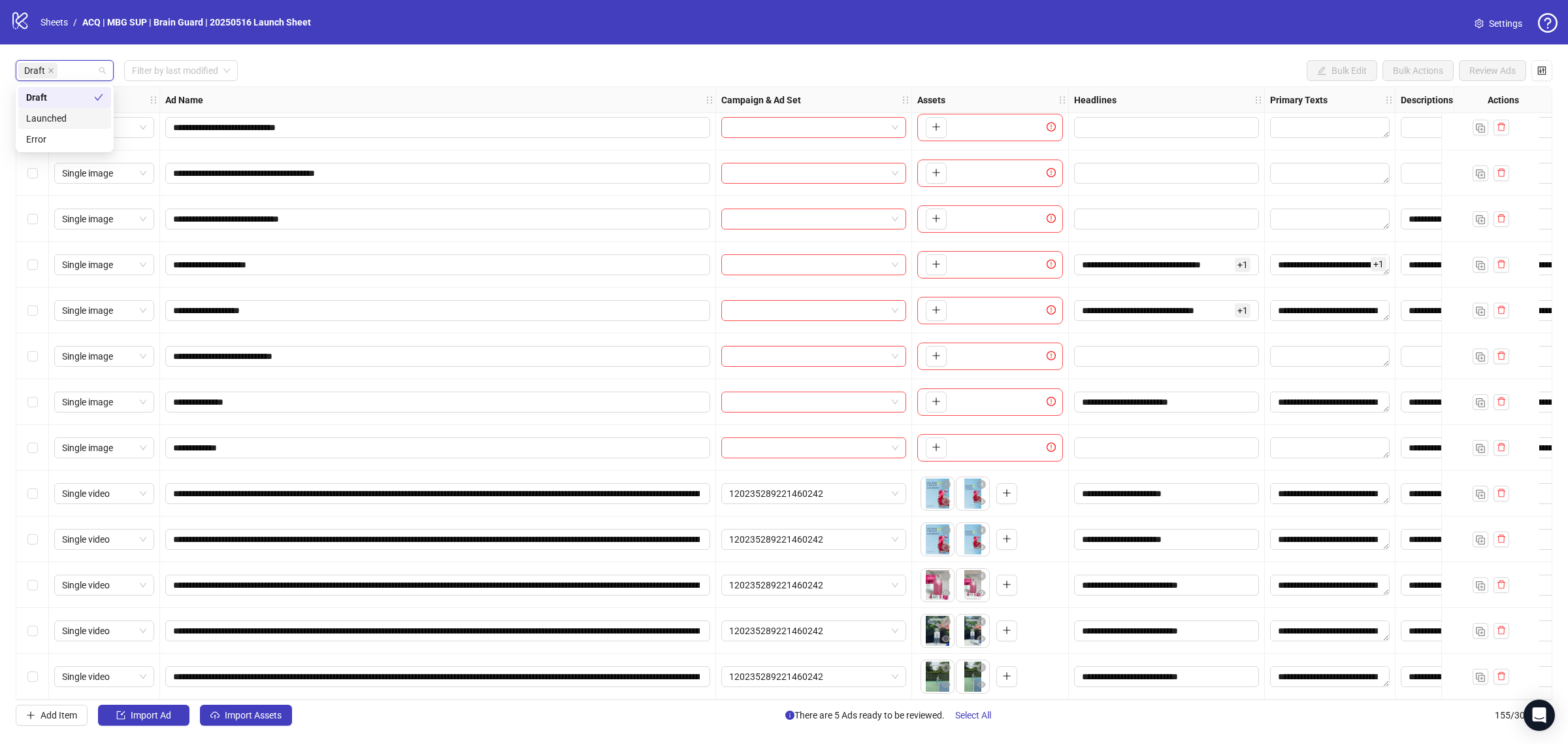
scroll to position [151, 0]
click at [975, 716] on span "Select All" at bounding box center [973, 715] width 36 height 10
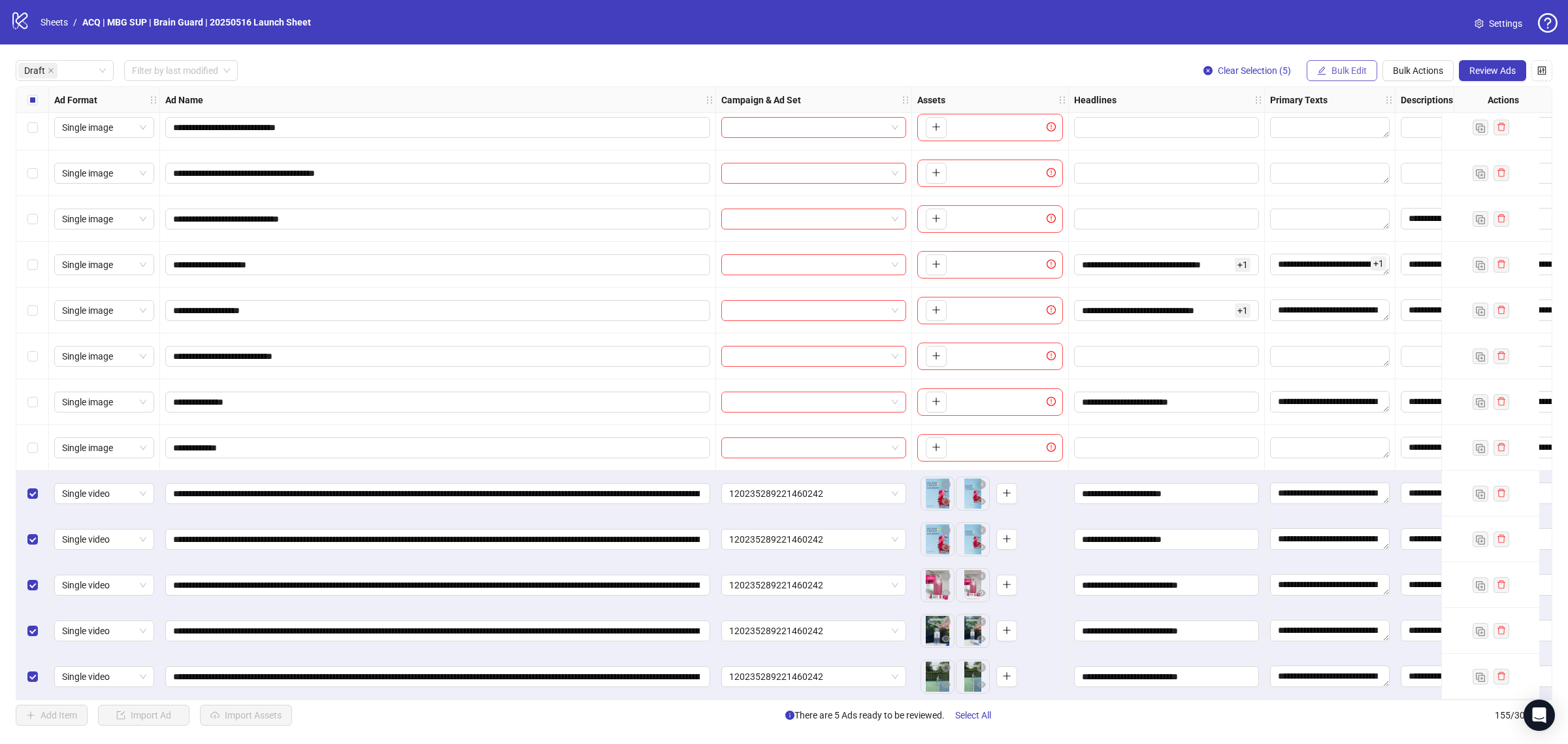
click at [1340, 68] on span "Bulk Edit" at bounding box center [1349, 71] width 35 height 10
click at [1351, 138] on span "Campaign & Ad Set" at bounding box center [1354, 139] width 78 height 14
click at [1320, 125] on span "120235289221460242" at bounding box center [1304, 128] width 180 height 20
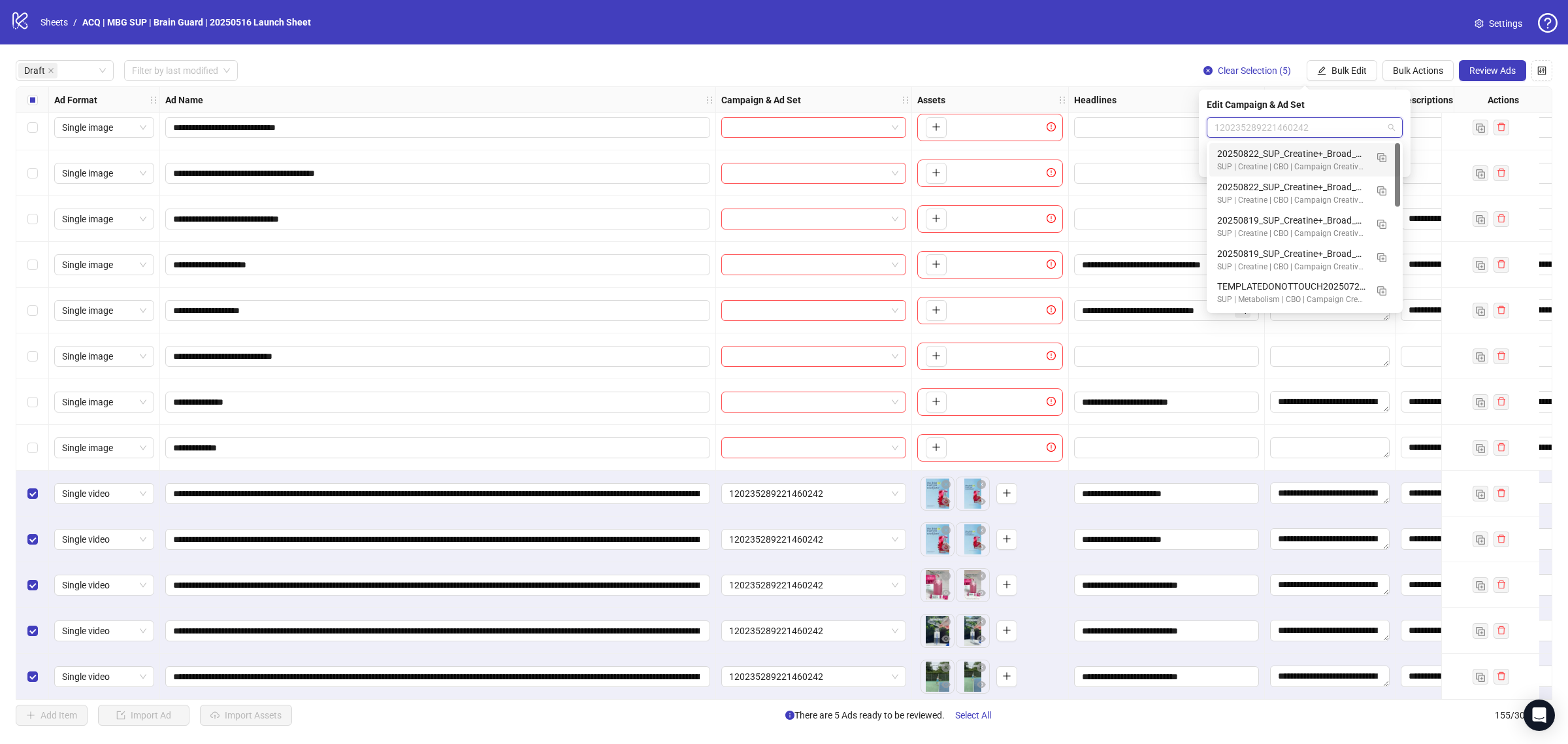
paste input "**********"
type input "**********"
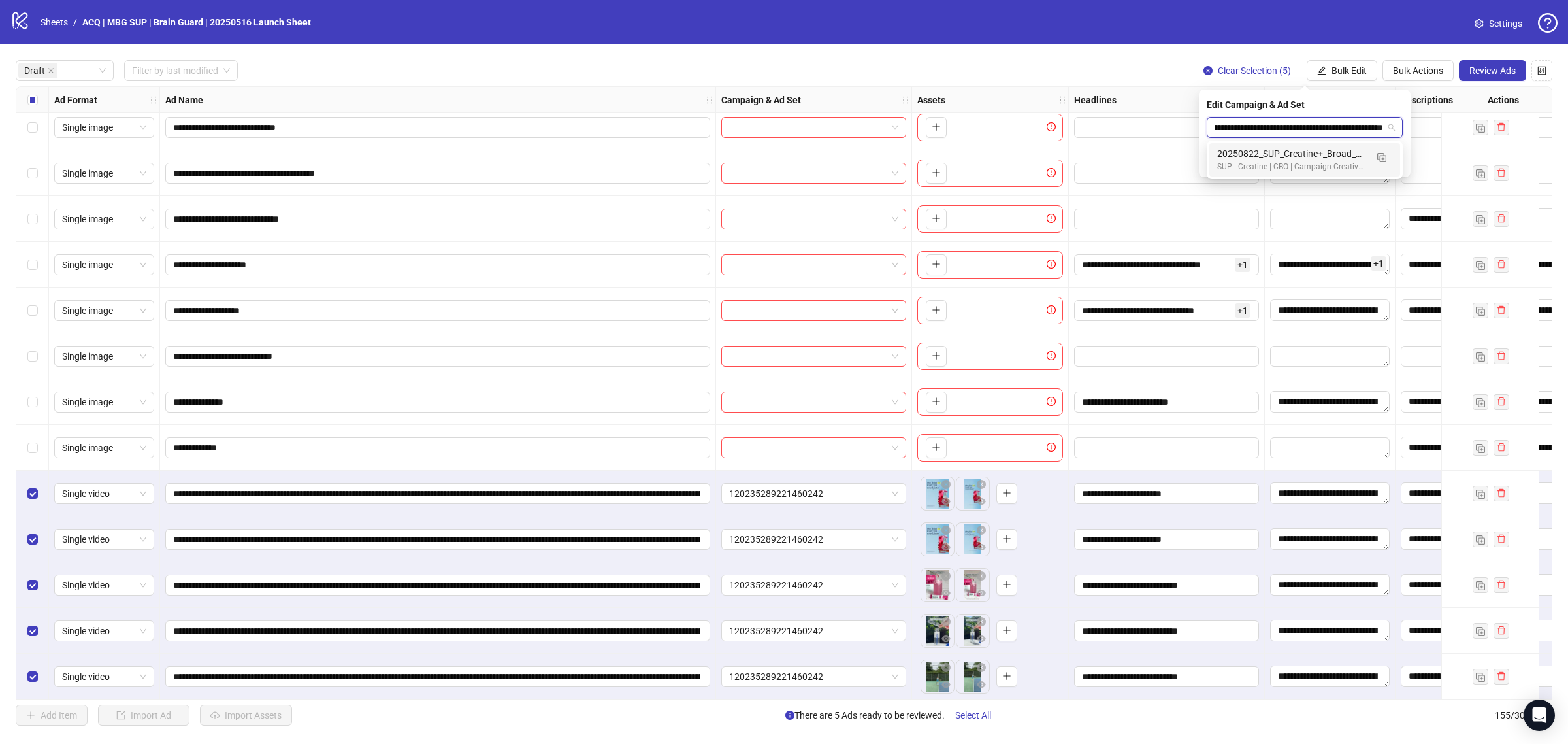
click at [1299, 152] on div "20250822_SUP_Creatine+_Broad_F25-65+_KristinMcGee(Special Exclusions)" at bounding box center [1291, 154] width 149 height 14
click at [1398, 154] on button "submit" at bounding box center [1395, 162] width 16 height 16
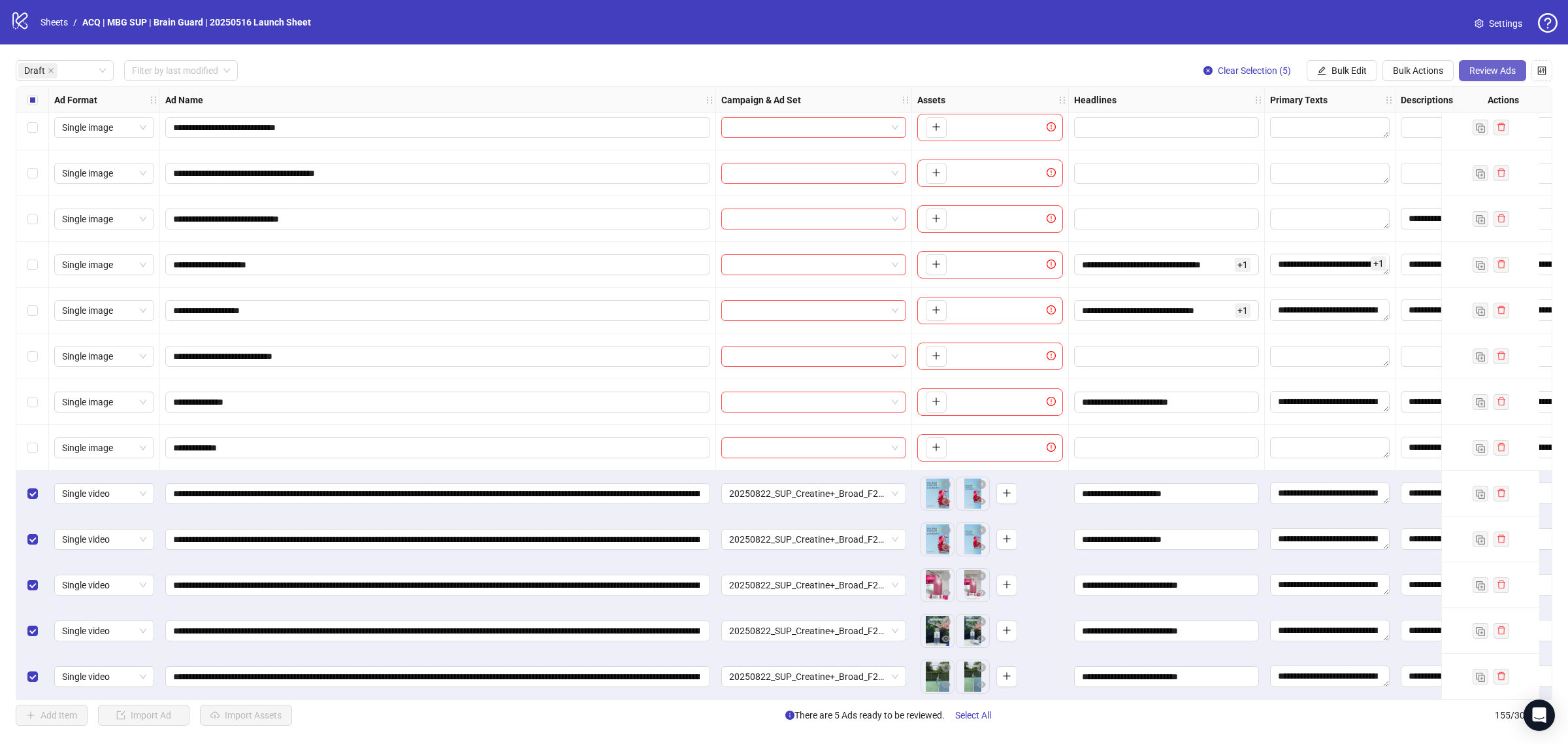
click at [1475, 66] on span "Review Ads" at bounding box center [1492, 71] width 47 height 10
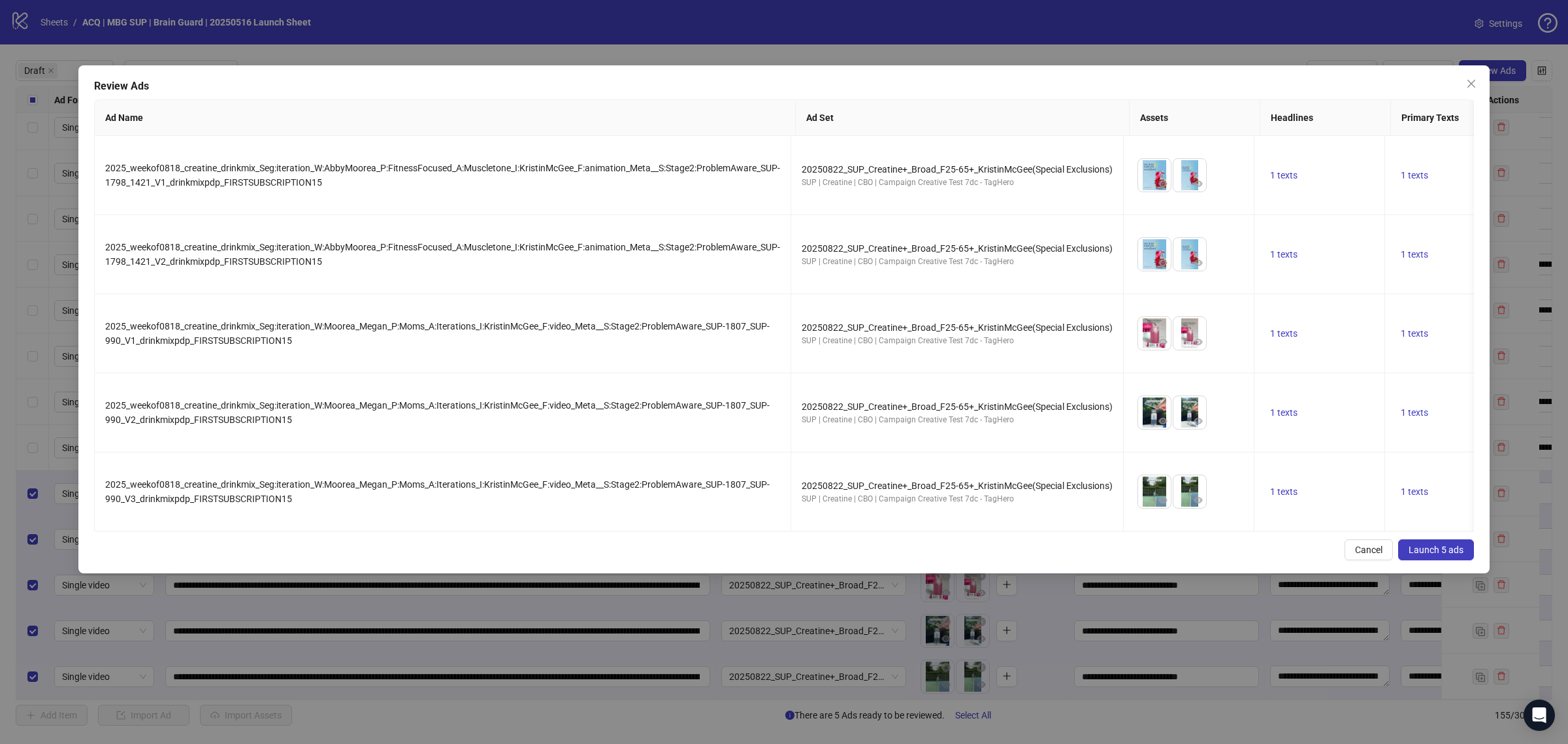
click at [1420, 555] on span "Launch 5 ads" at bounding box center [1435, 550] width 55 height 10
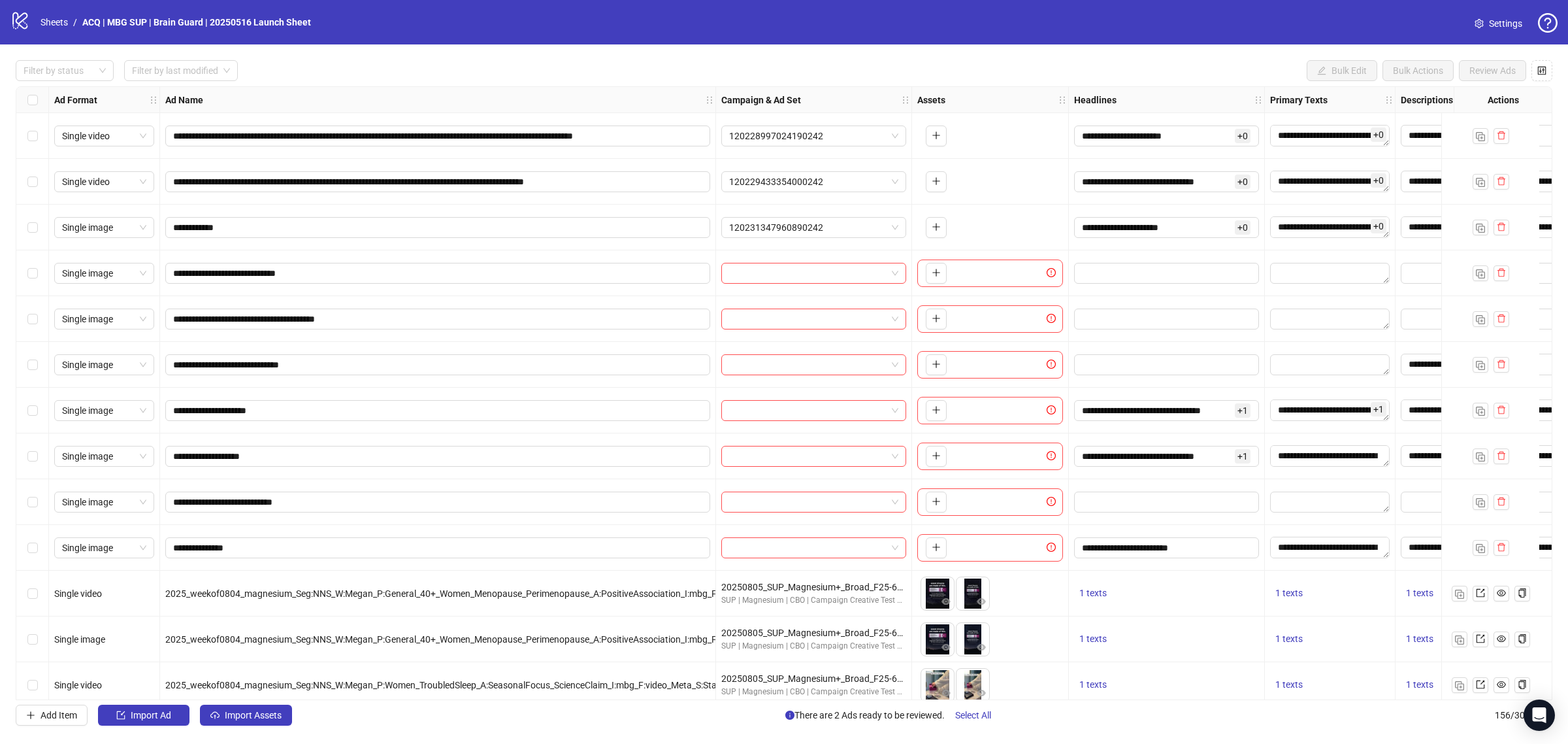
click at [90, 72] on div at bounding box center [57, 71] width 79 height 18
click at [72, 95] on div "Draft" at bounding box center [64, 97] width 77 height 14
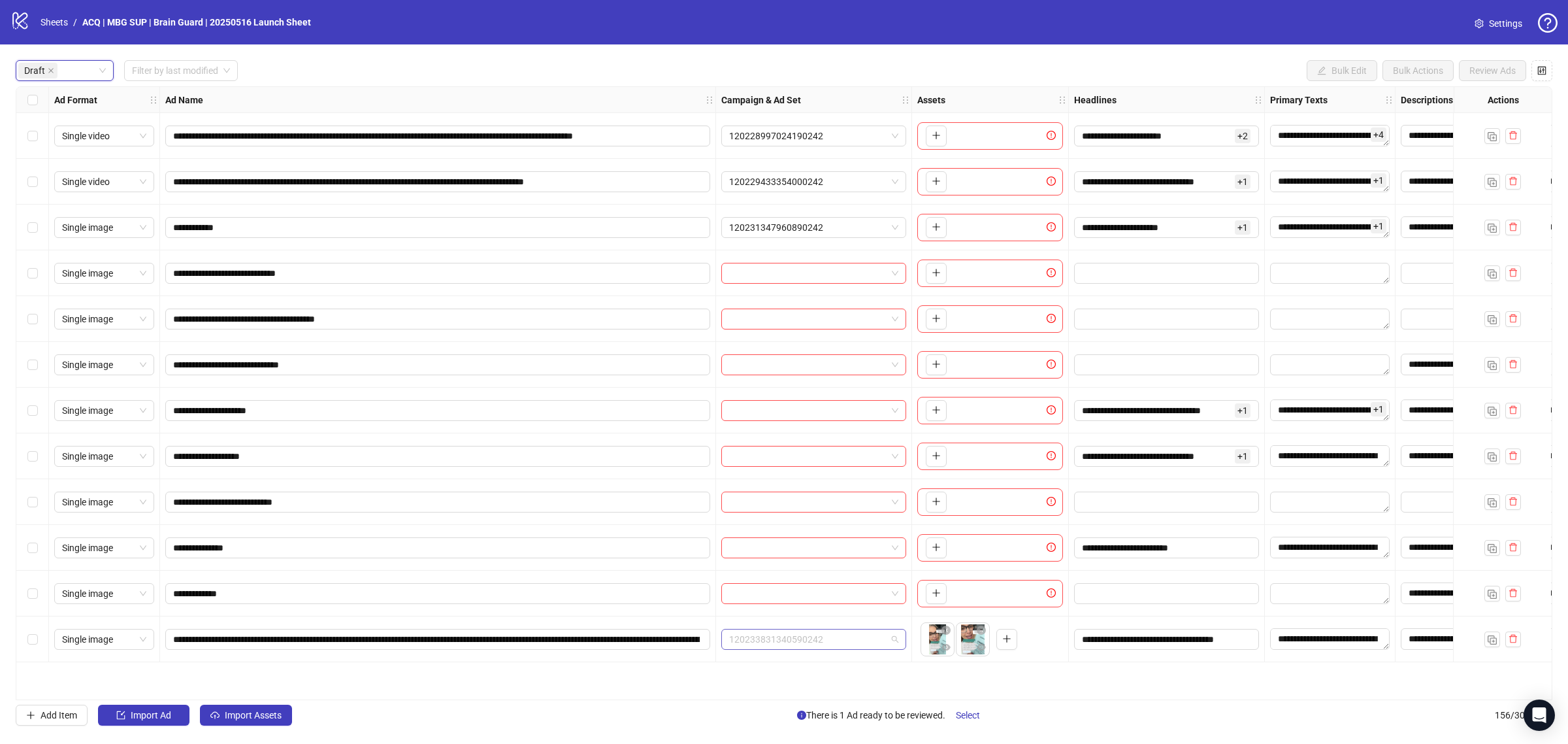
click at [859, 645] on span "120233831340590242" at bounding box center [813, 639] width 169 height 20
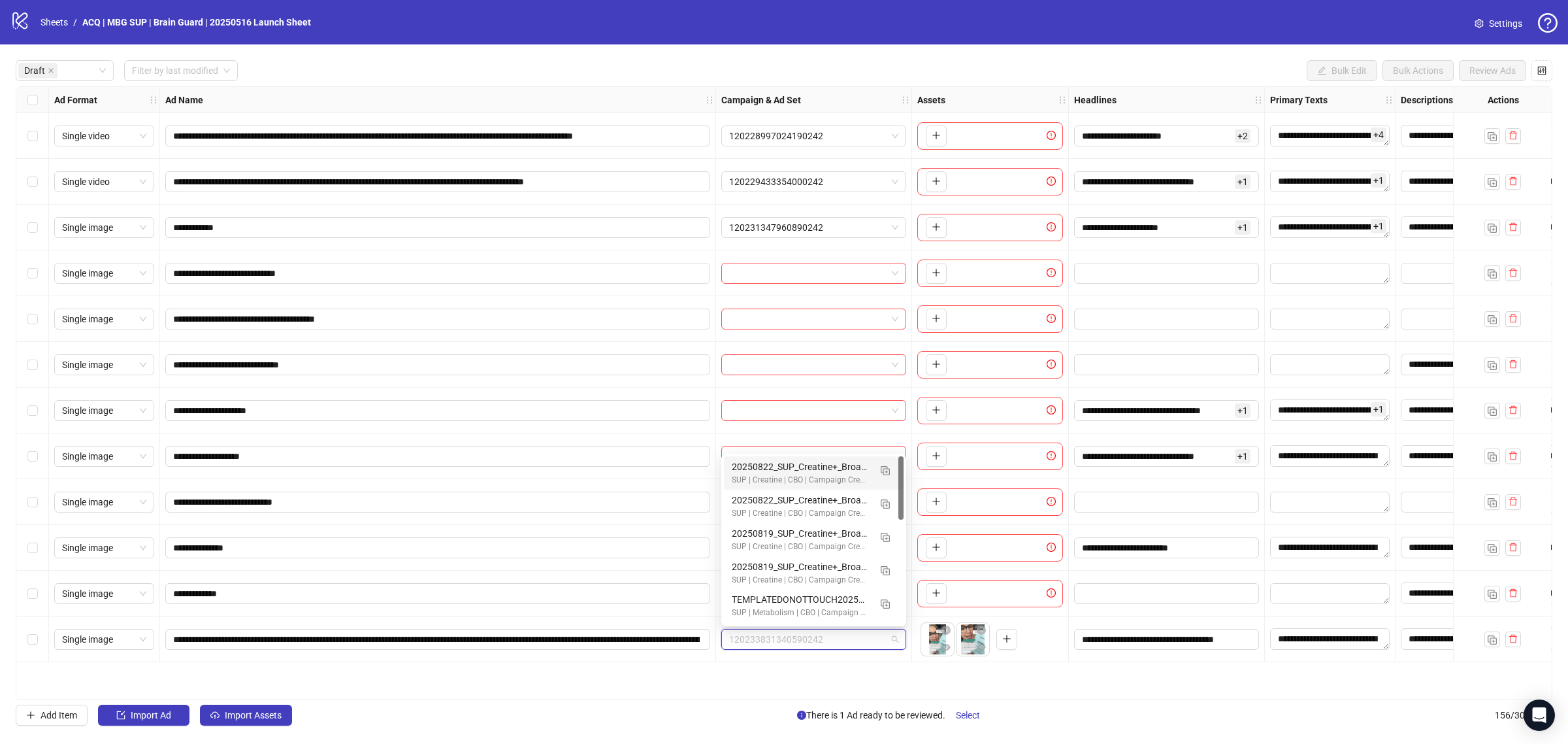
paste input "**********"
type input "**********"
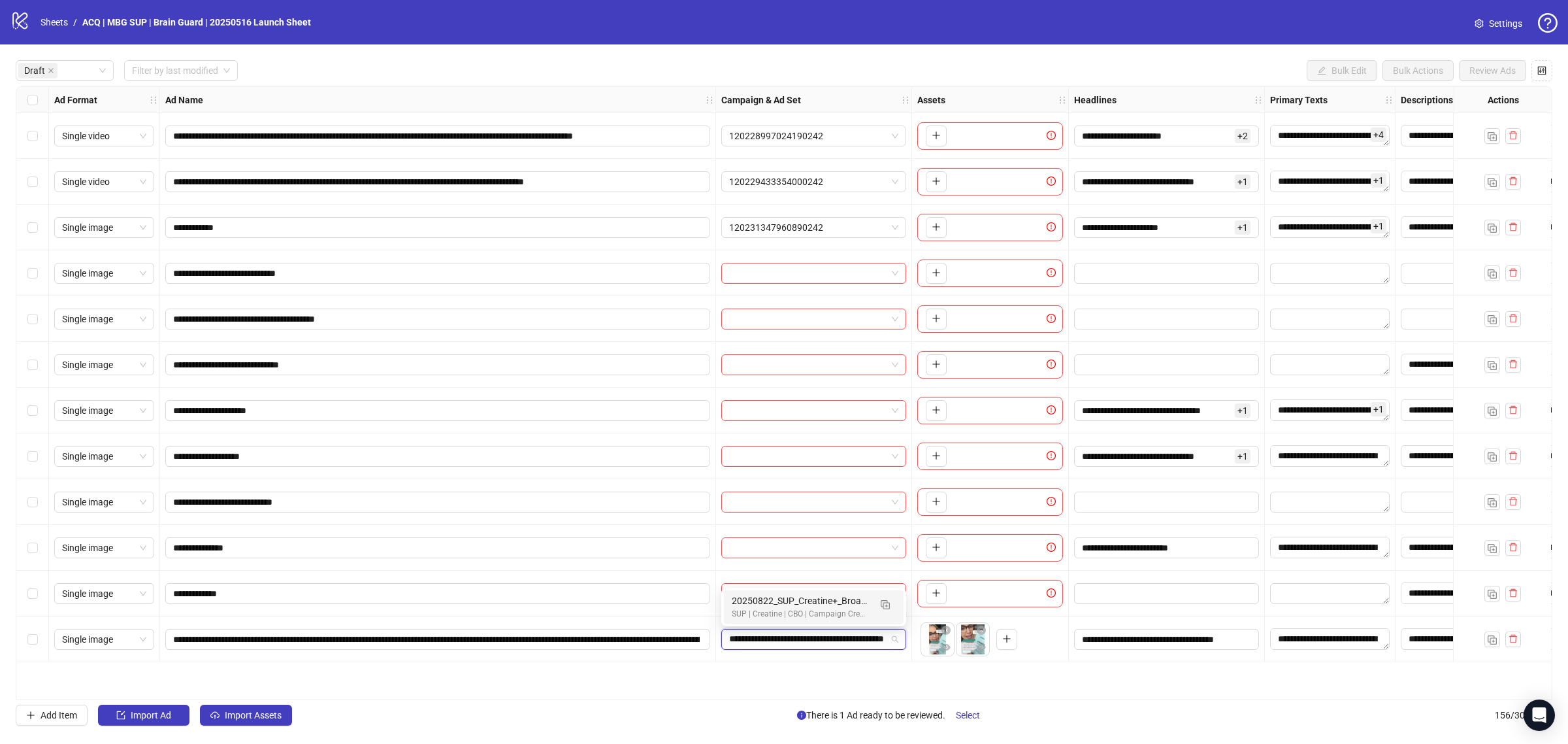
click at [823, 605] on div "20250822_SUP_Creatine+_Broad_F25-65+_SpanishAds" at bounding box center [800, 600] width 138 height 14
click at [964, 720] on span "Select" at bounding box center [968, 715] width 24 height 10
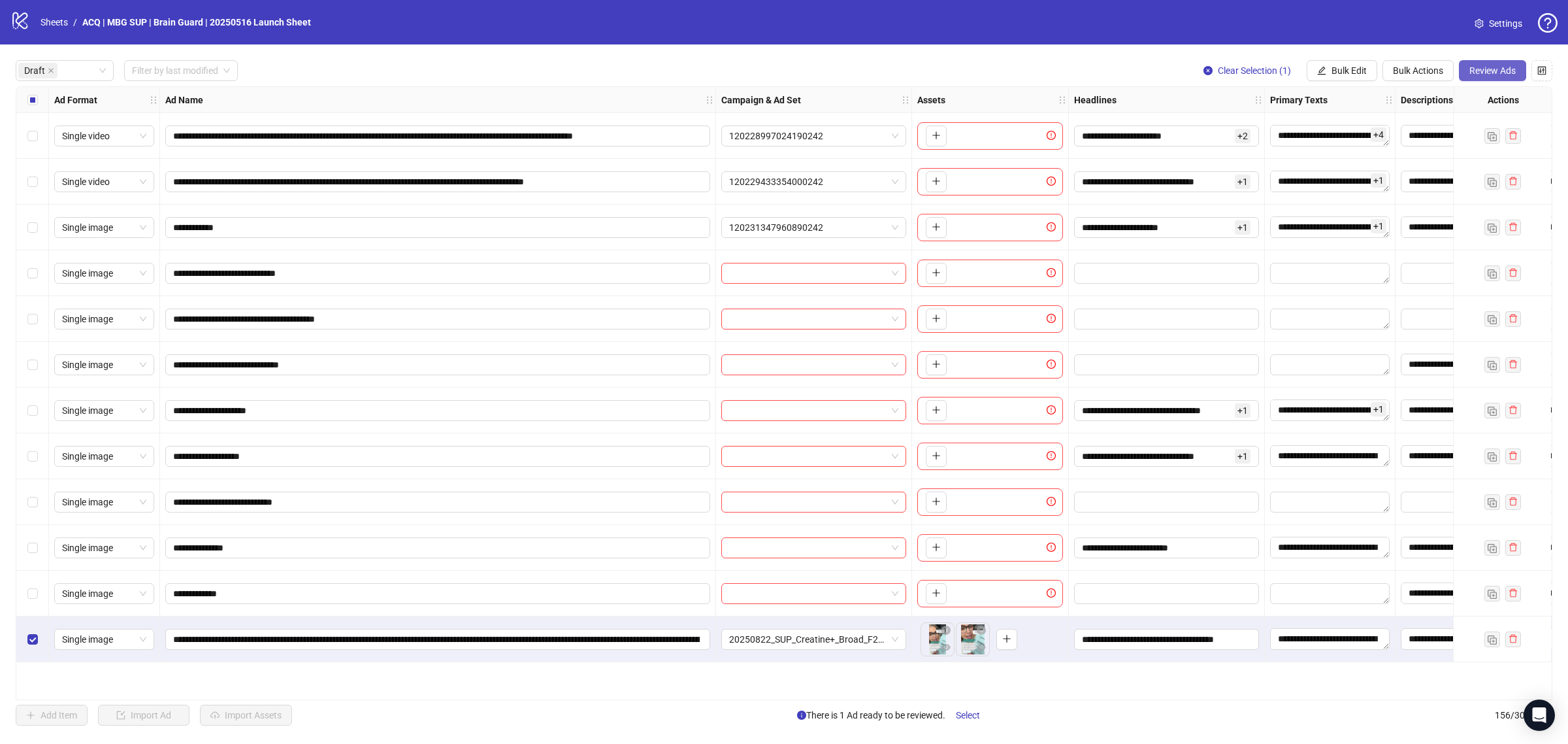
click at [1500, 74] on span "Review Ads" at bounding box center [1492, 71] width 47 height 10
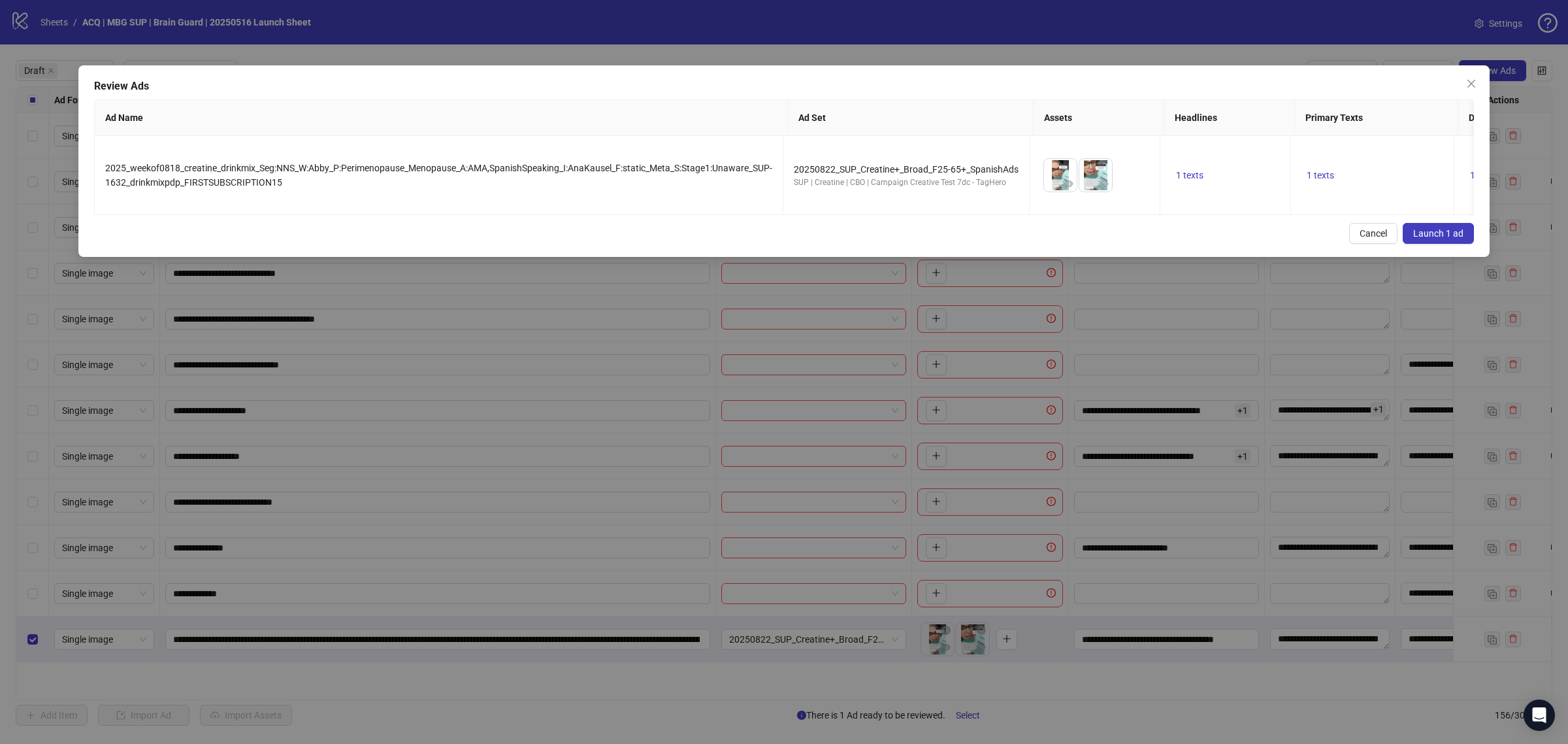
click at [1442, 238] on span "Launch 1 ad" at bounding box center [1438, 233] width 50 height 10
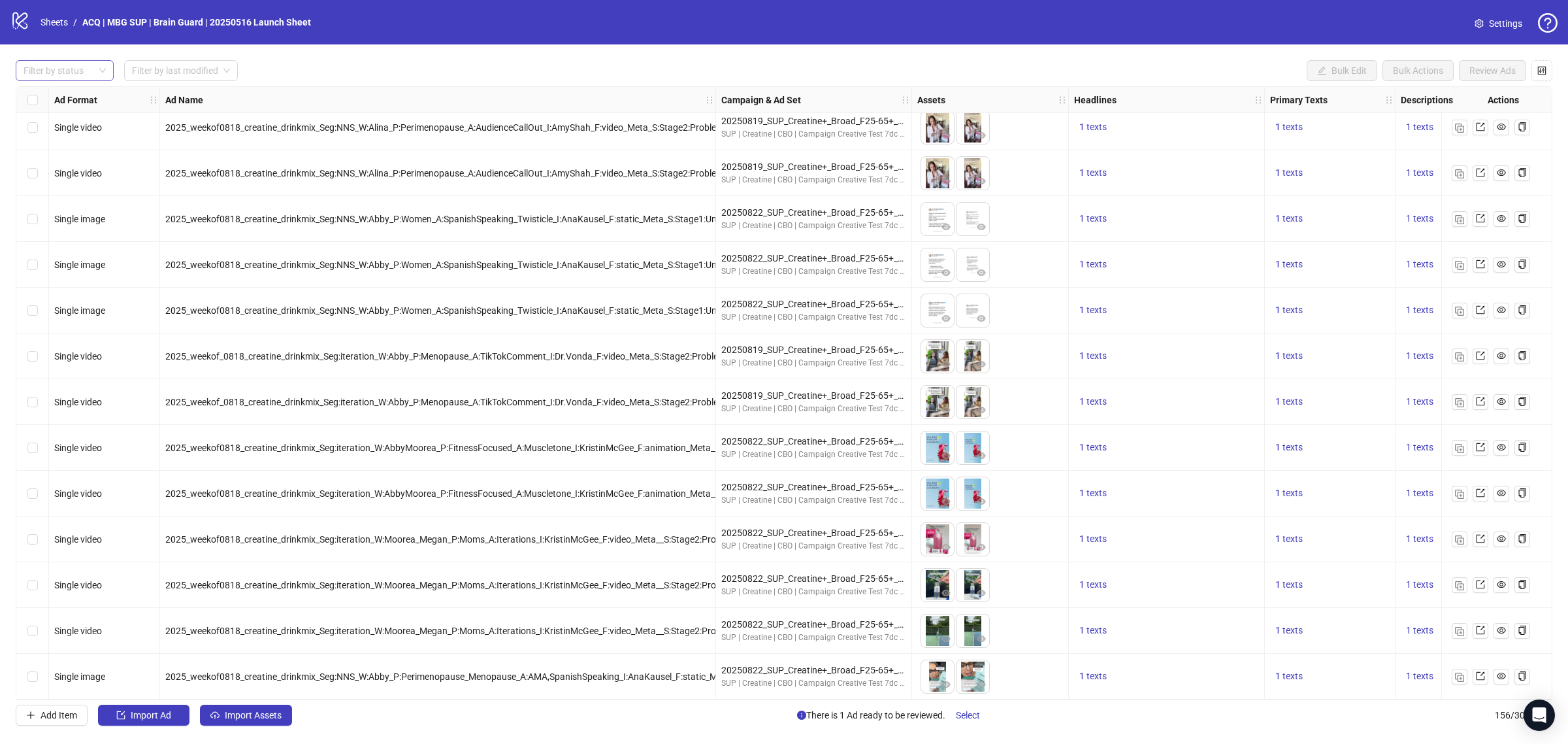
scroll to position [6066, 0]
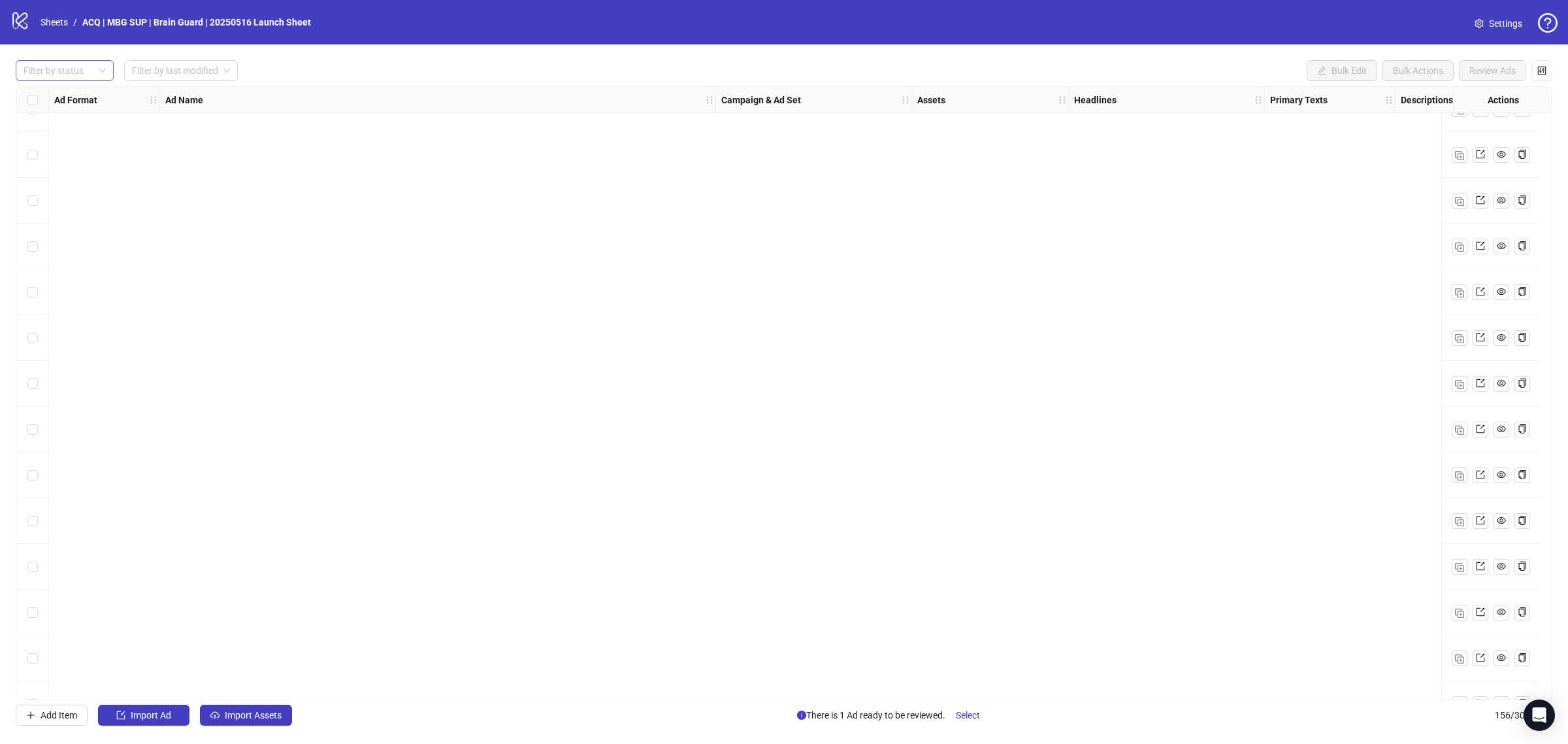
click at [104, 67] on div "Filter by status" at bounding box center [65, 70] width 98 height 21
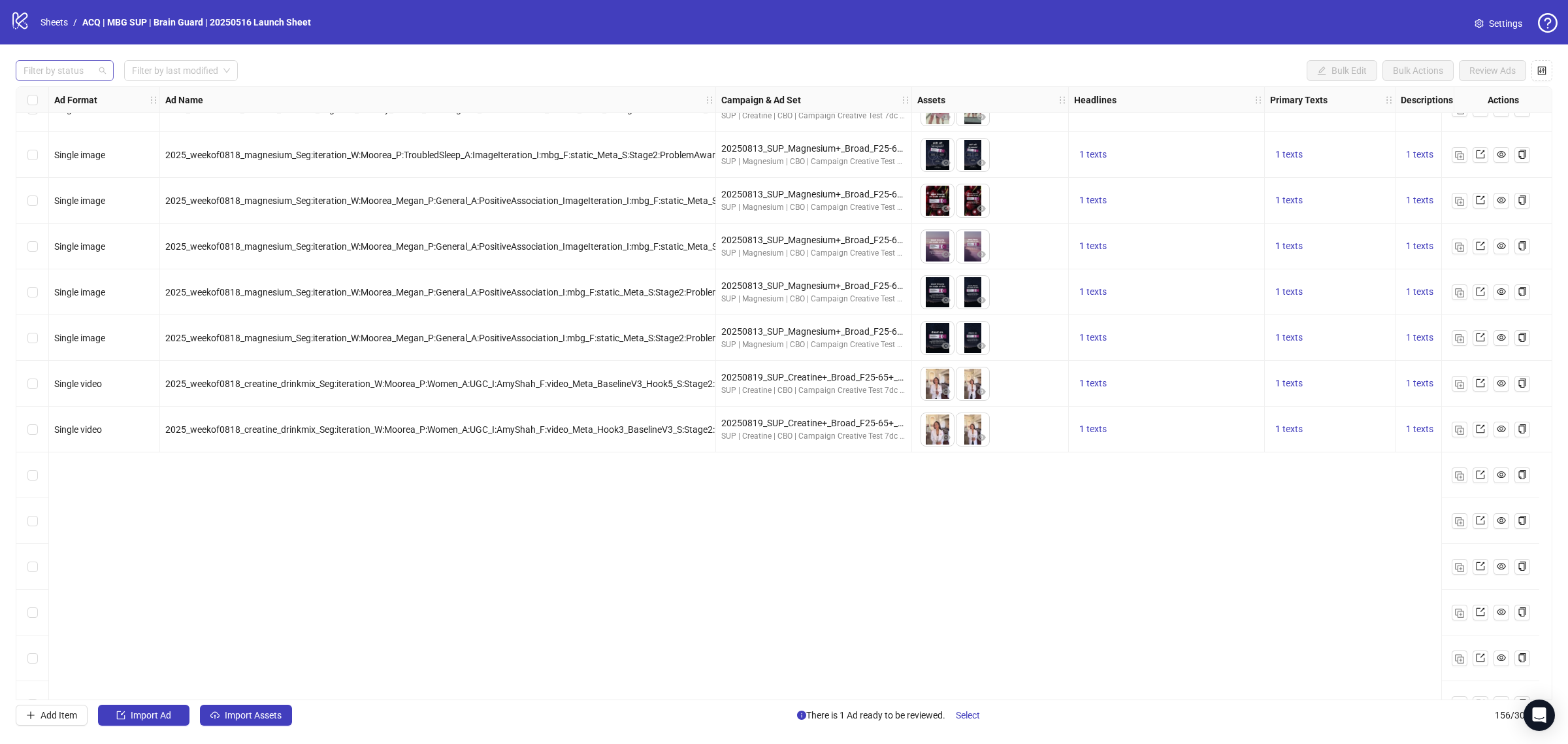
scroll to position [5740, 0]
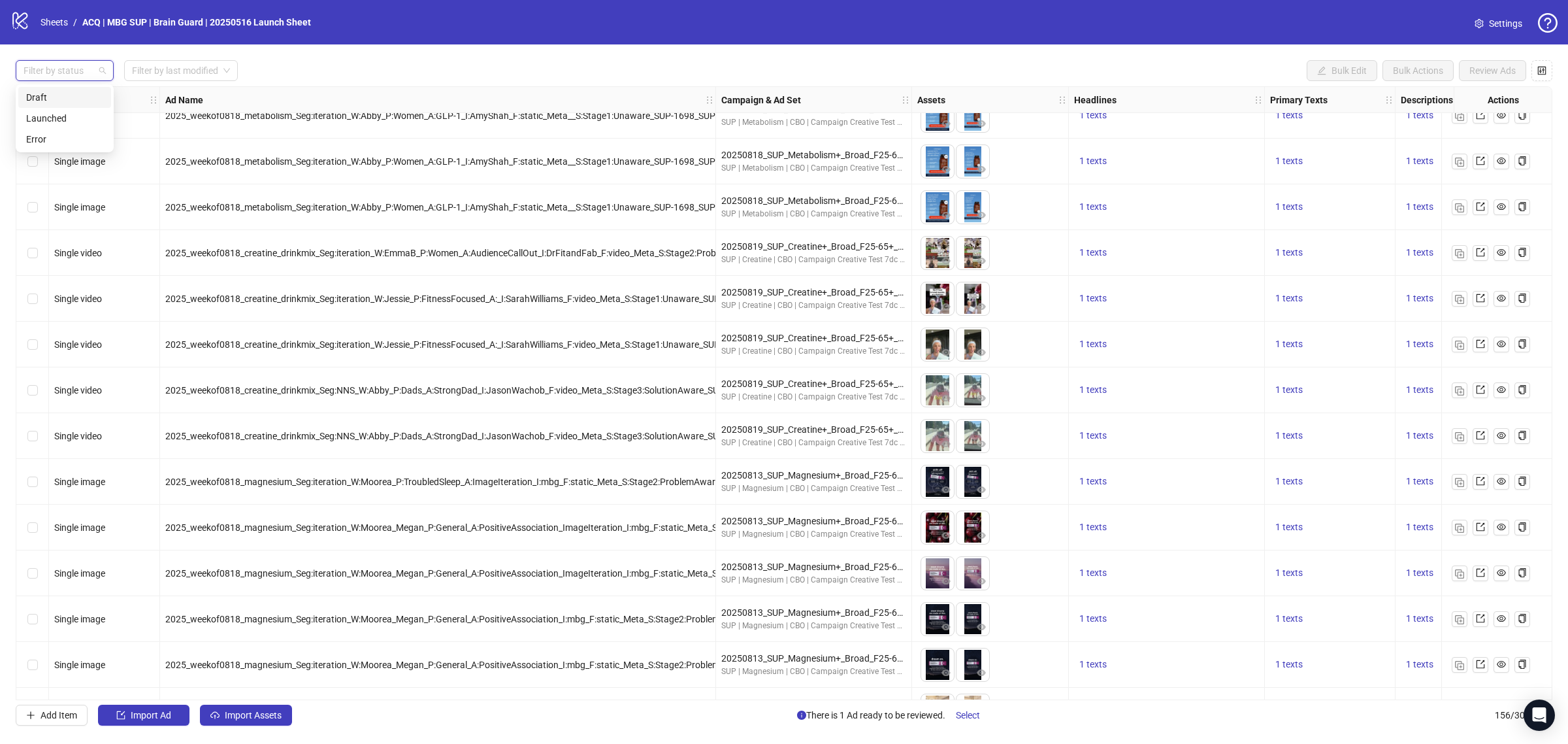
click at [71, 90] on div "Draft" at bounding box center [64, 97] width 77 height 14
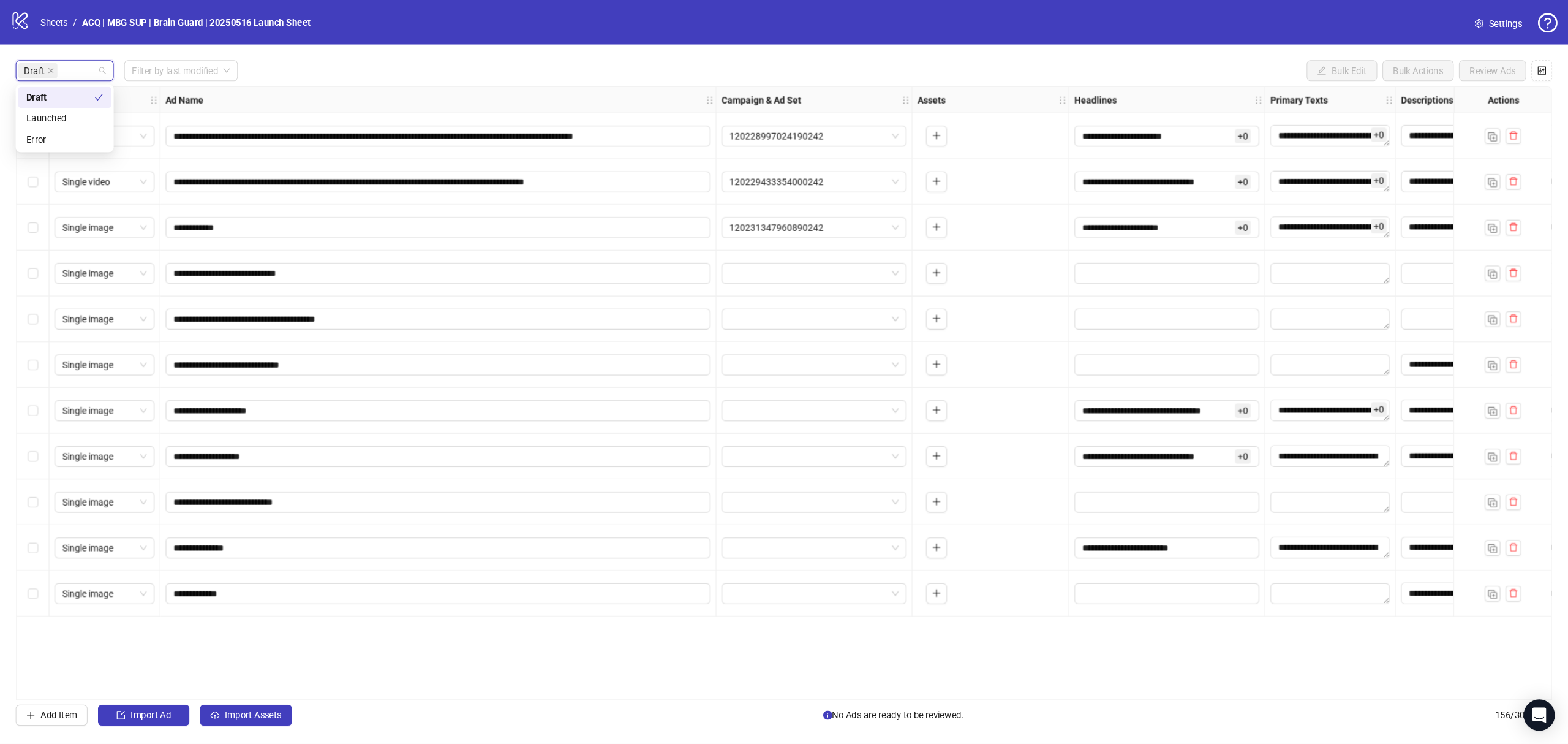
scroll to position [0, 0]
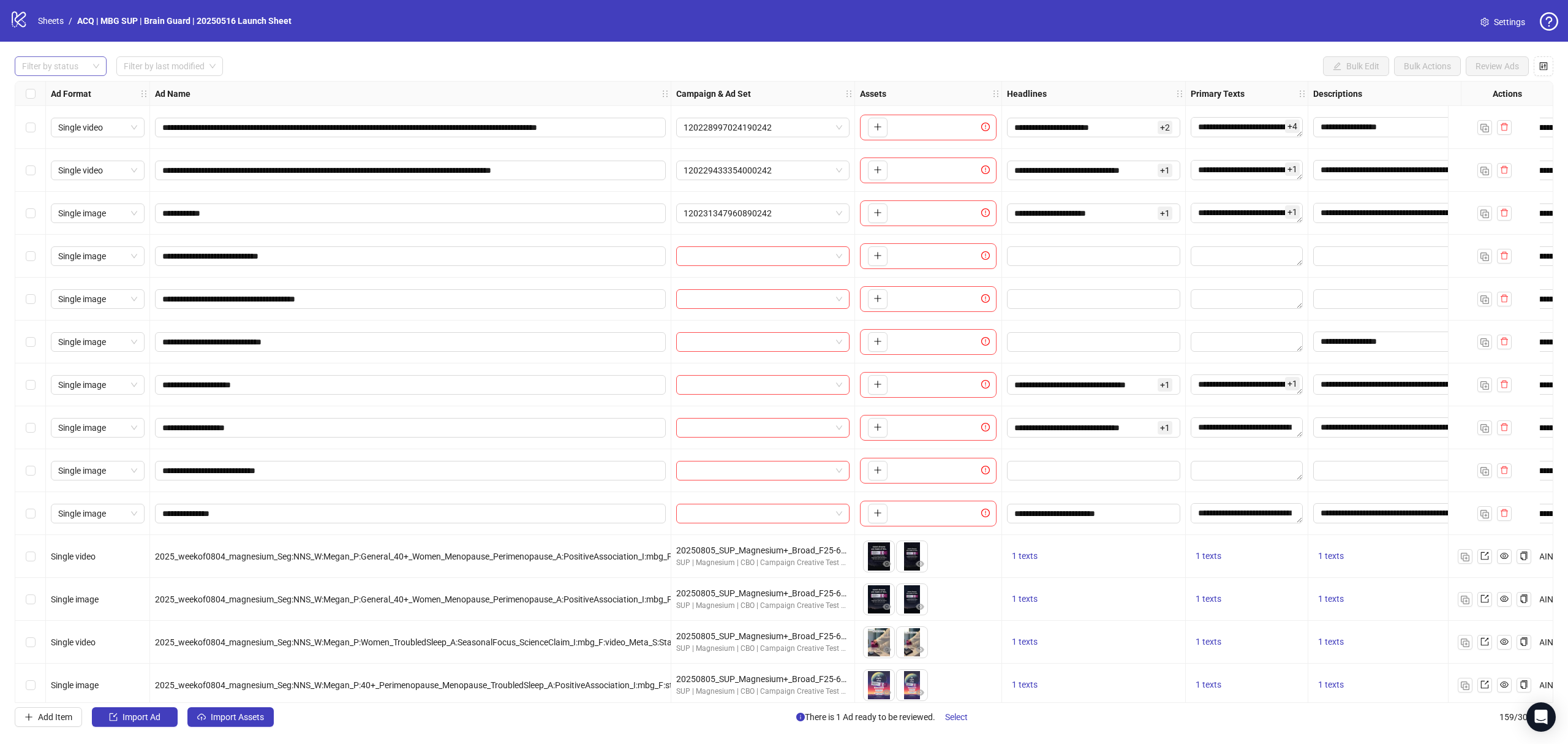
click at [97, 70] on div "Filter by status" at bounding box center [61, 65] width 92 height 20
click at [90, 89] on div "Draft" at bounding box center [60, 92] width 72 height 13
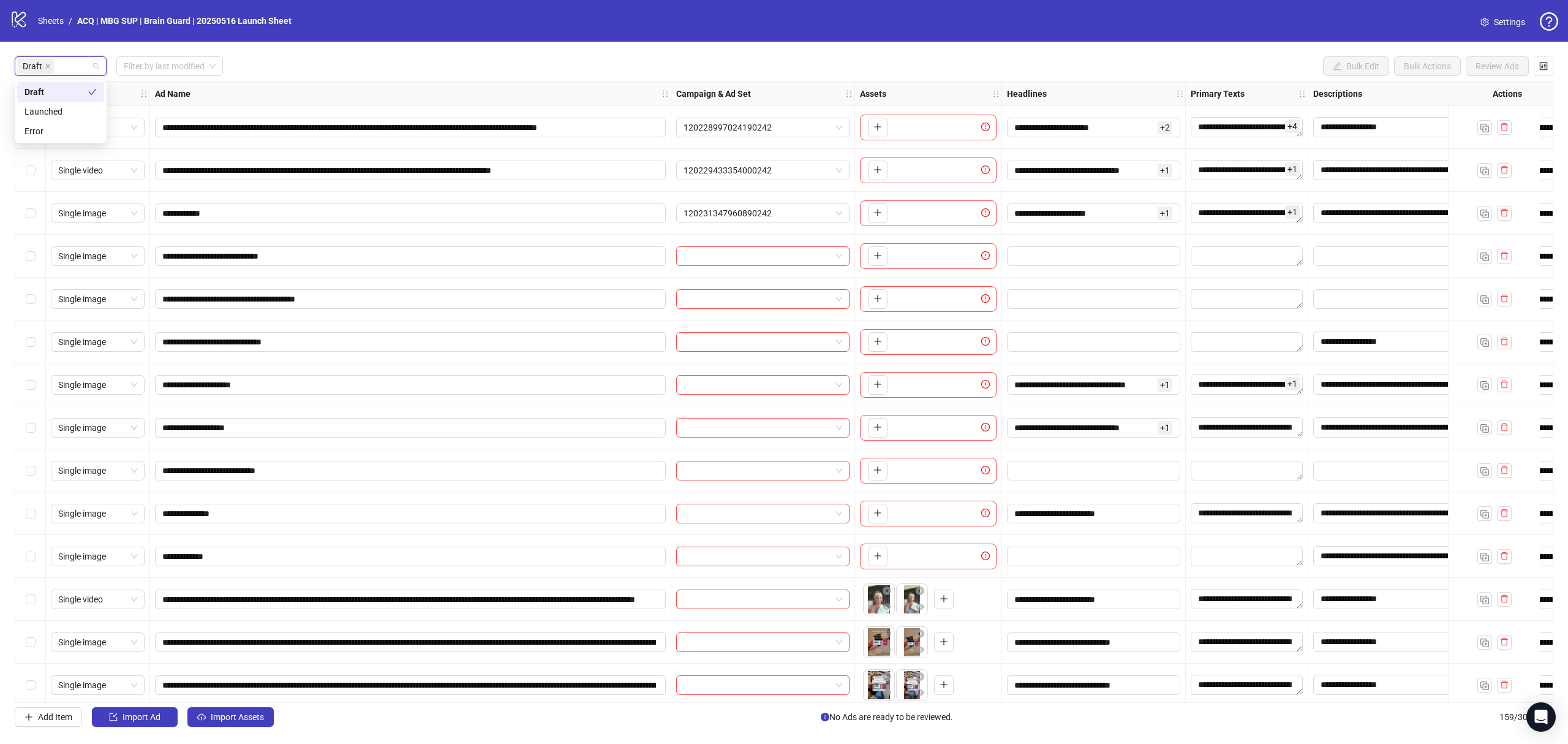
scroll to position [9, 0]
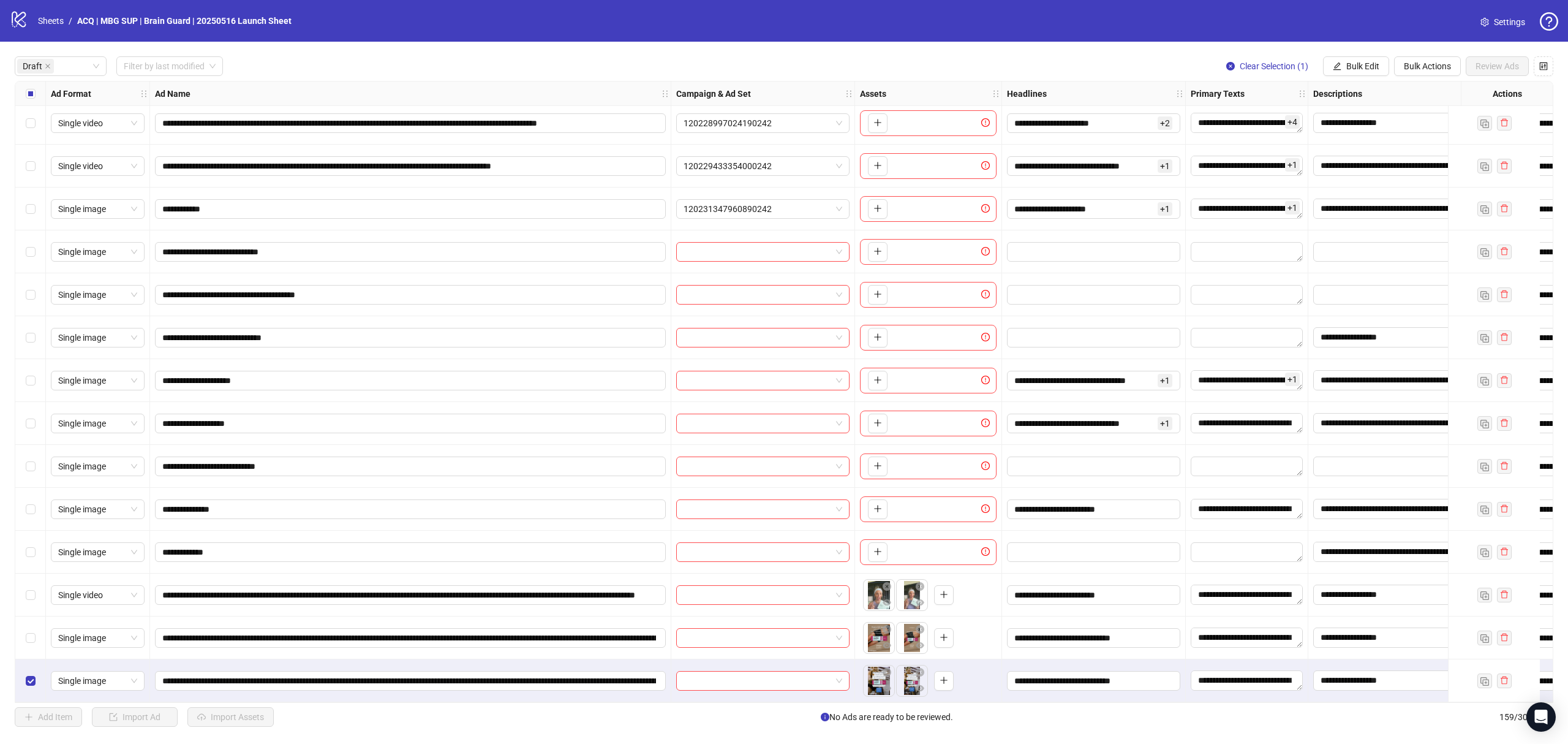
click at [28, 642] on div "Select row 13" at bounding box center [30, 637] width 31 height 43
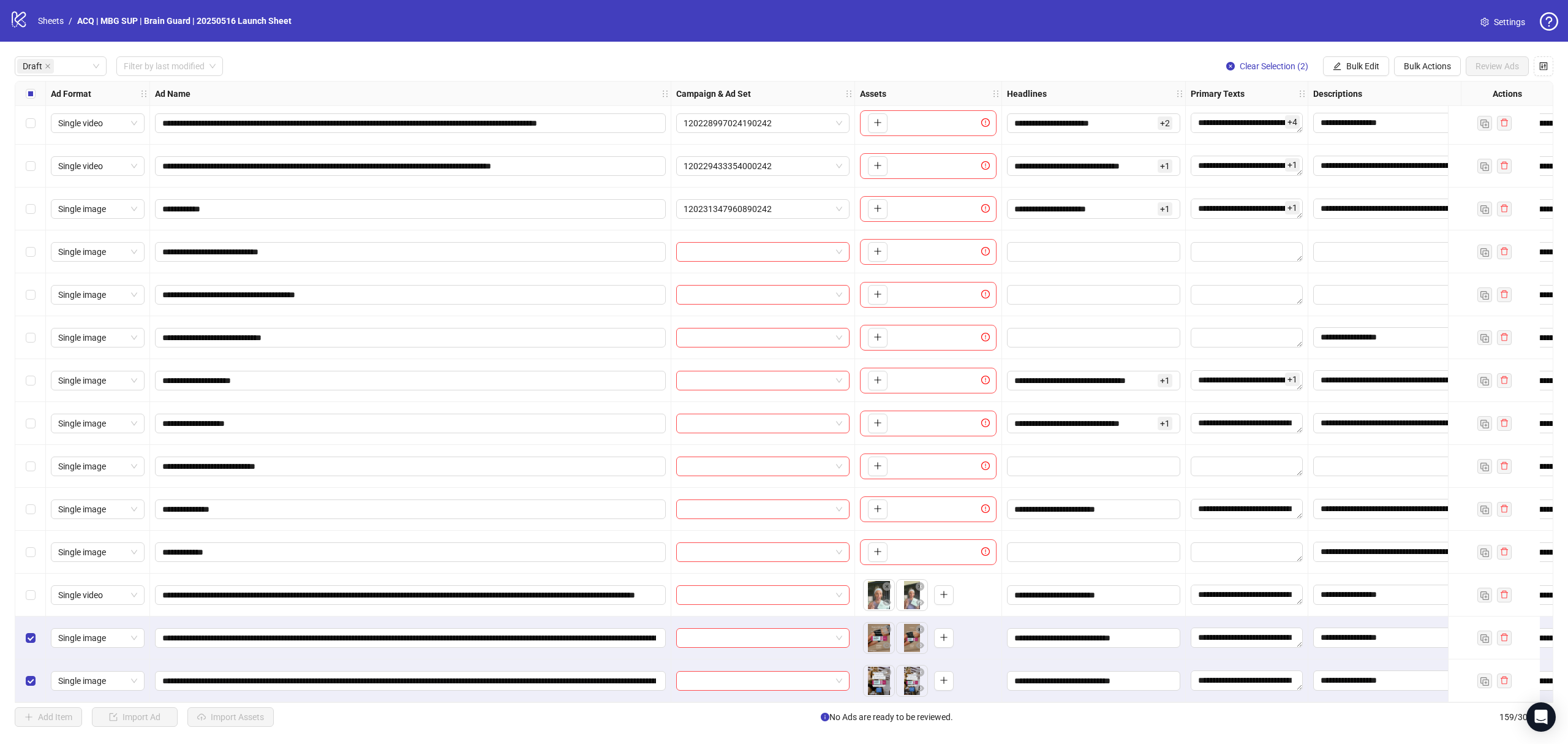
drag, startPoint x: 27, startPoint y: 599, endPoint x: 121, endPoint y: 575, distance: 97.0
click at [27, 599] on div "Select row 12" at bounding box center [30, 594] width 31 height 43
click at [1364, 62] on span "Bulk Edit" at bounding box center [1361, 66] width 33 height 9
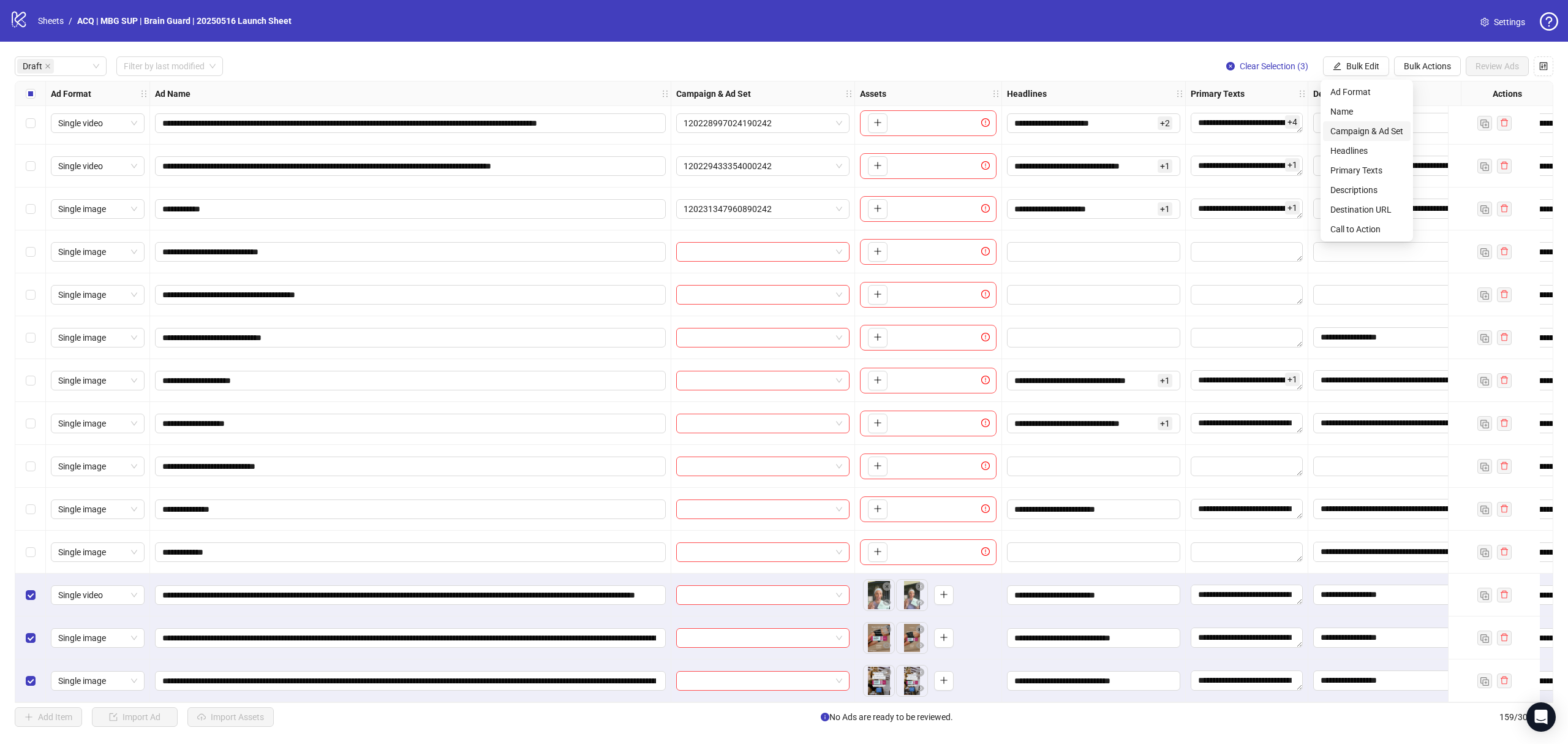
click at [1363, 126] on span "Campaign & Ad Set" at bounding box center [1366, 131] width 73 height 13
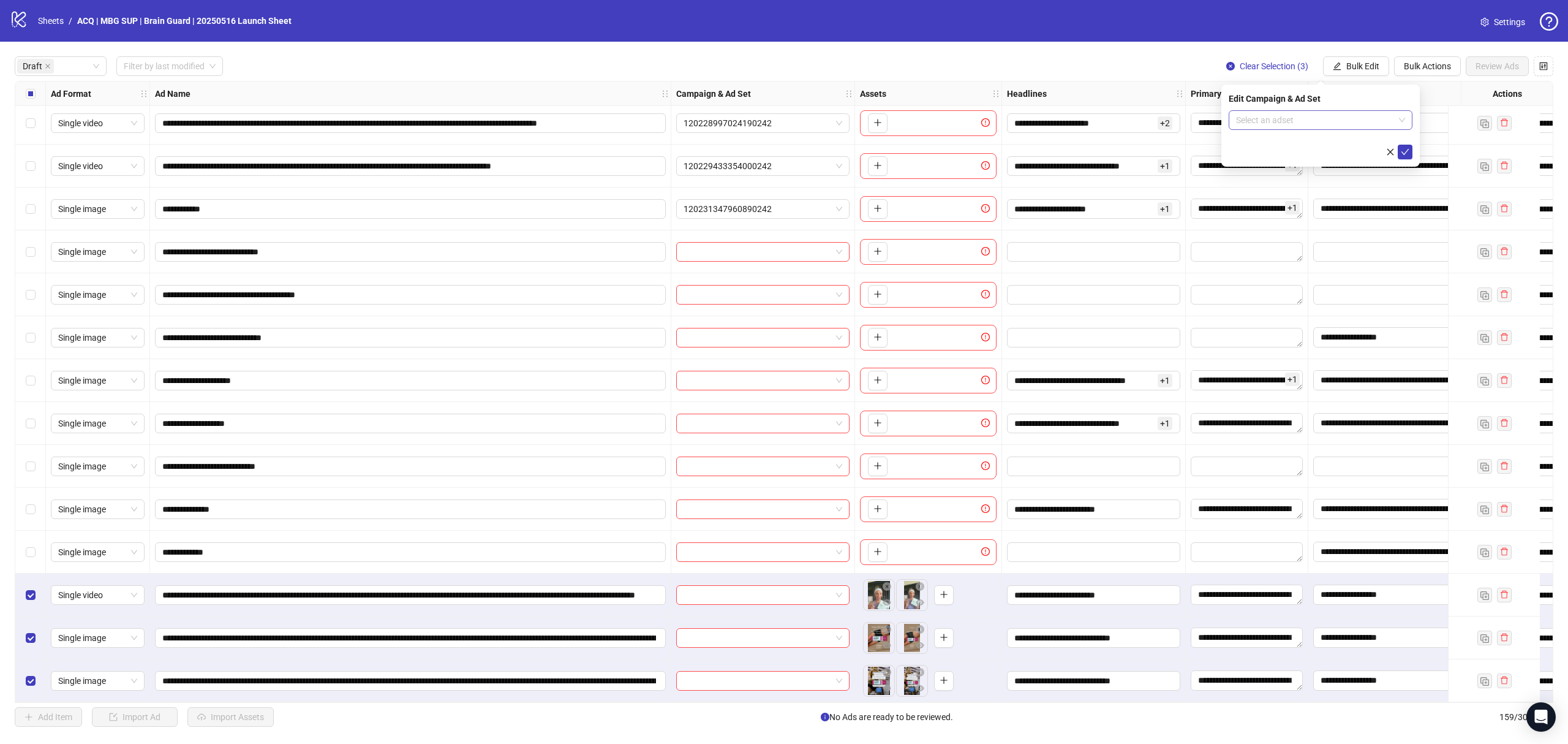
click at [1253, 118] on input "search" at bounding box center [1314, 121] width 158 height 19
paste input "**********"
type input "**********"
click at [1319, 153] on div "SUP | Creatine | CBO | Campaign Creative Test 7dc - TagHero" at bounding box center [1307, 157] width 139 height 11
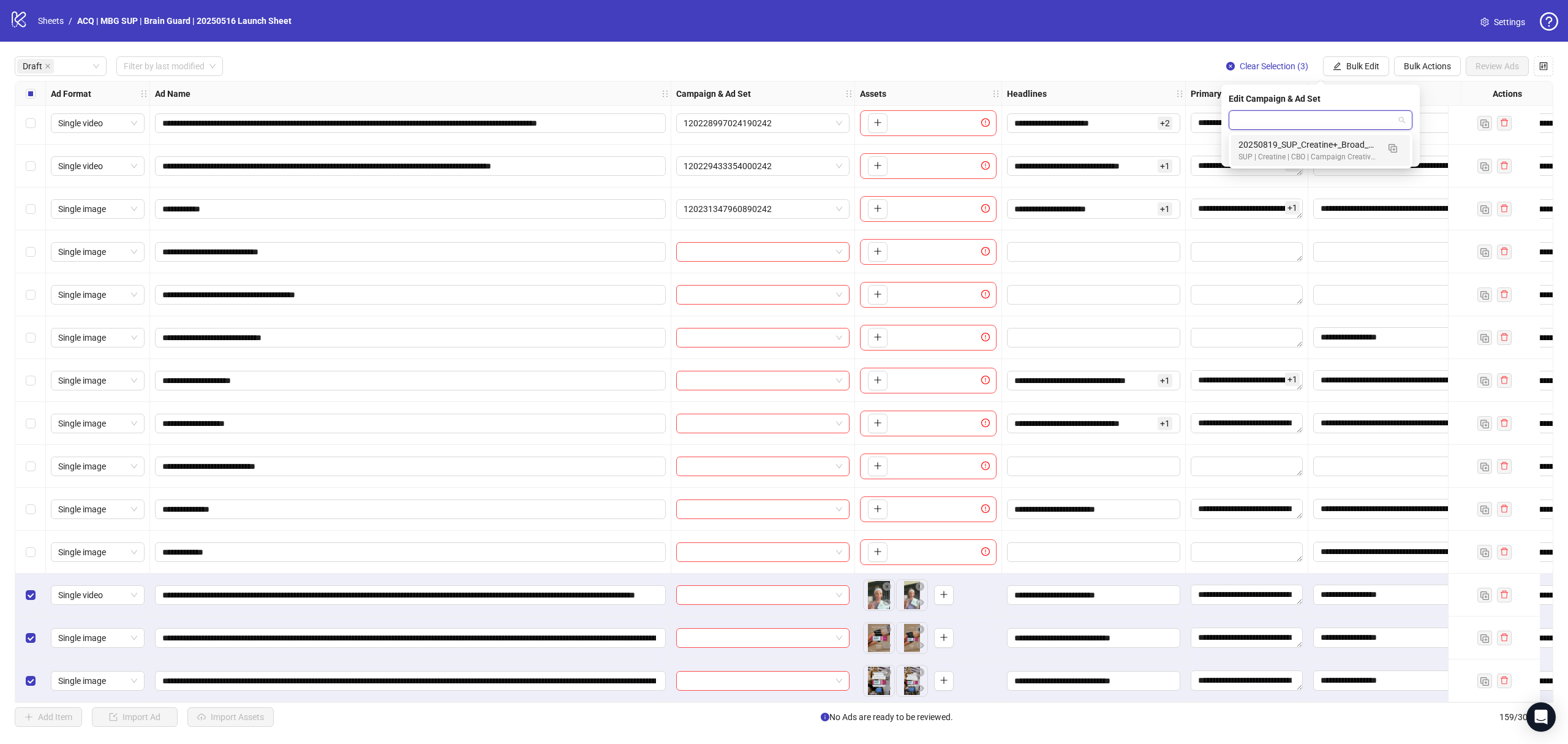
scroll to position [0, 0]
click at [1409, 150] on button "submit" at bounding box center [1404, 152] width 15 height 15
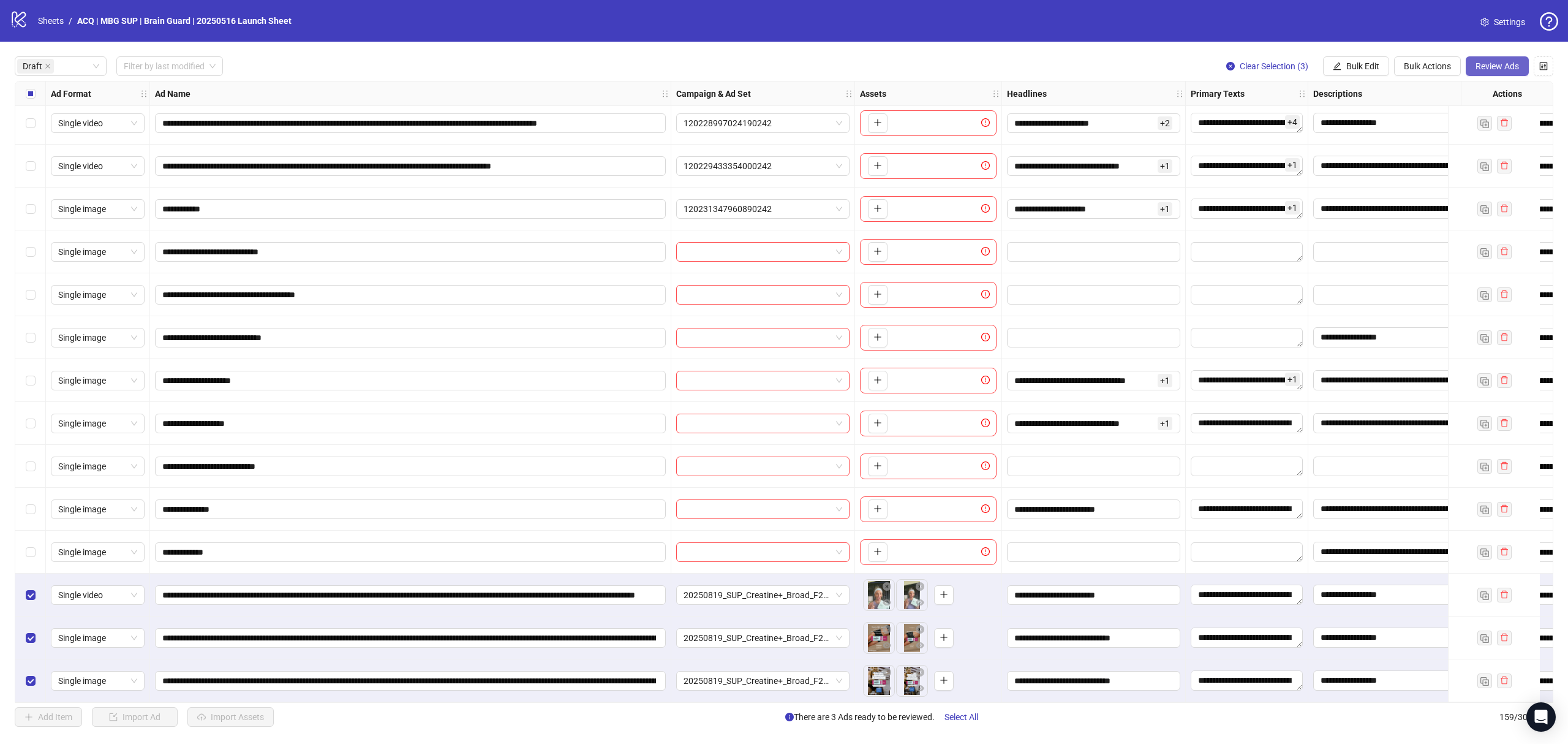
click at [1487, 69] on span "Review Ads" at bounding box center [1497, 66] width 44 height 9
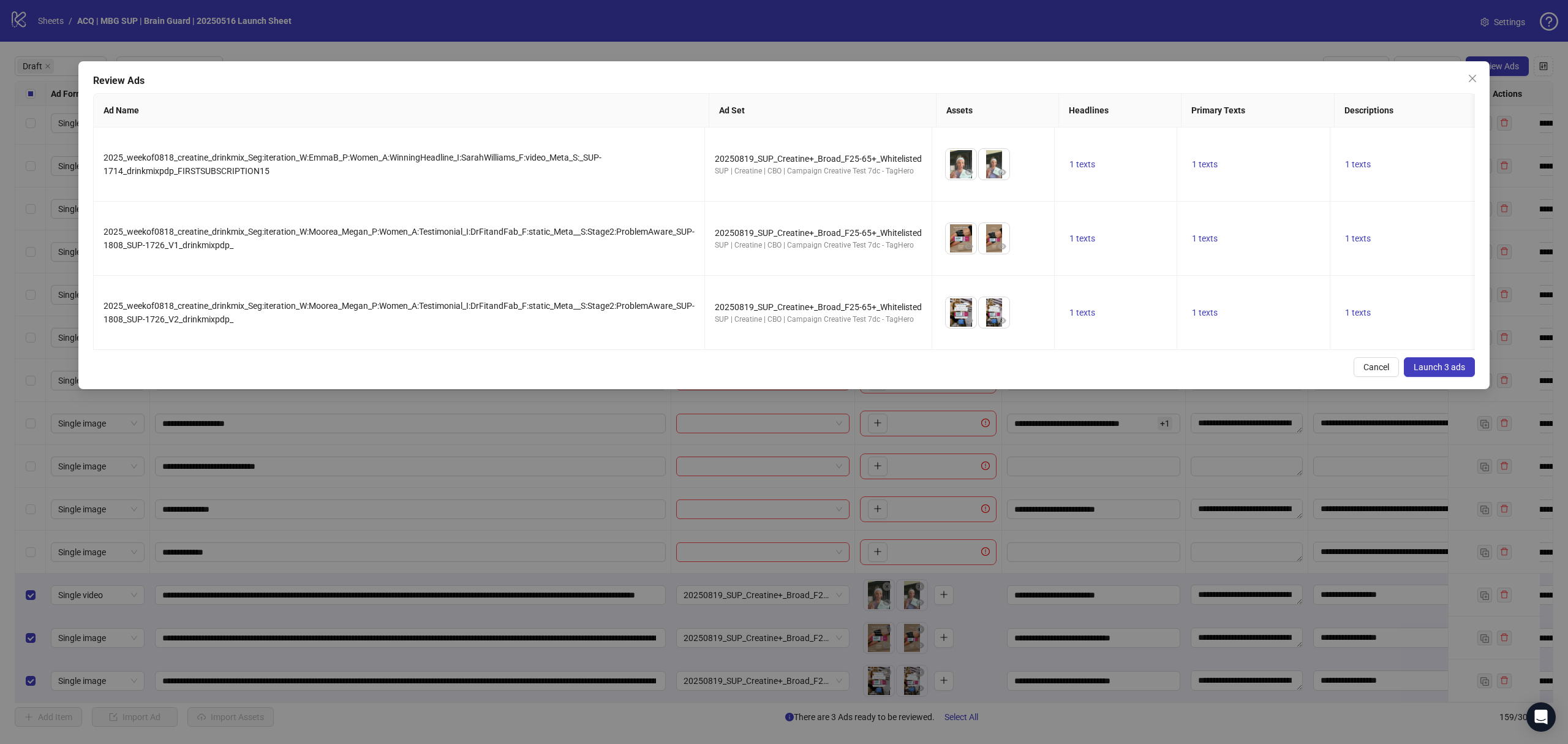
click at [1422, 372] on span "Launch 3 ads" at bounding box center [1439, 366] width 51 height 9
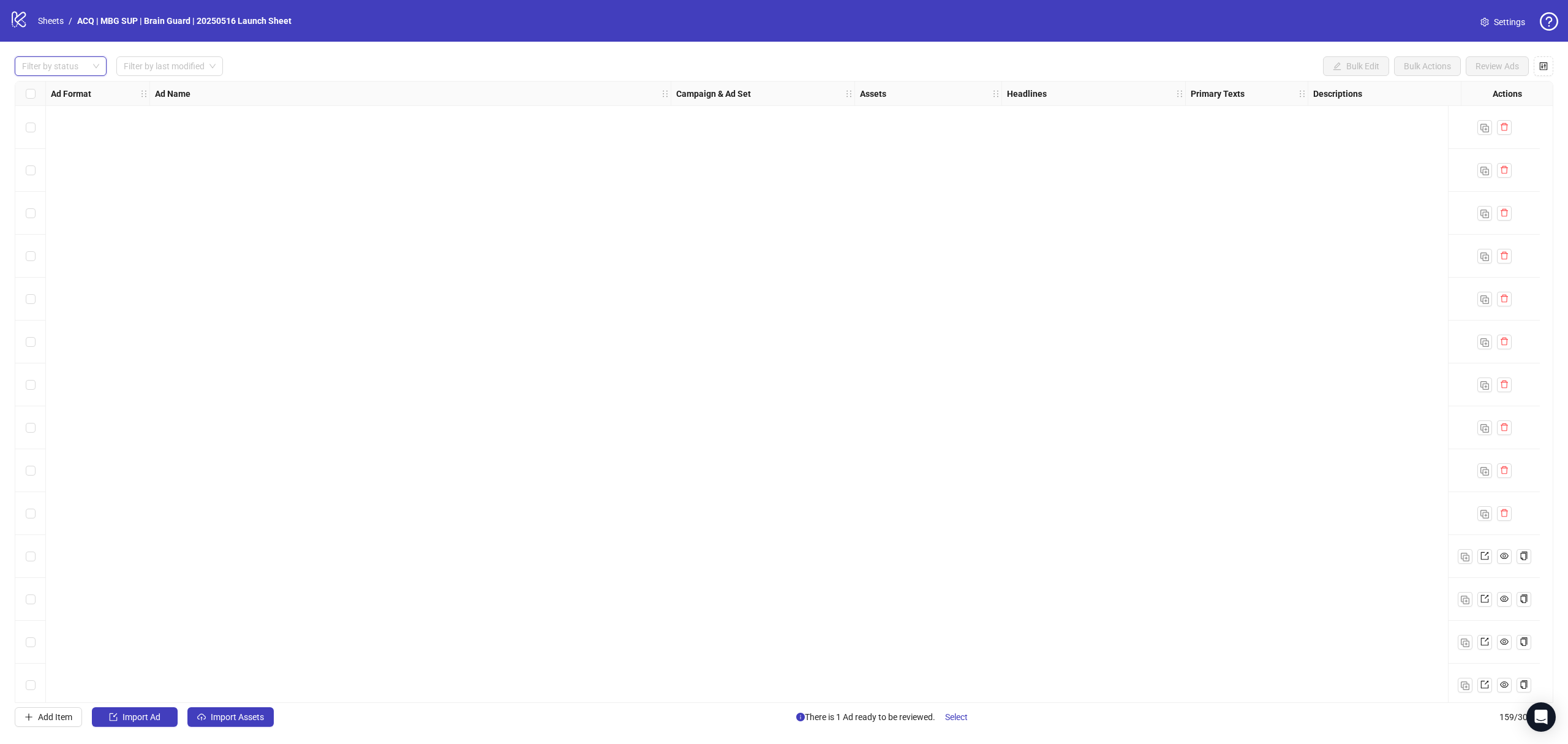
scroll to position [6227, 0]
